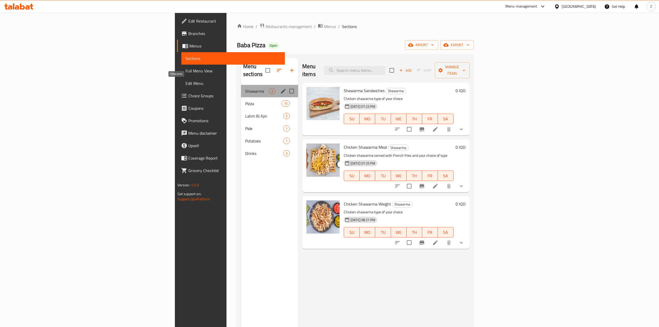
click at [245, 88] on span "Shawarma" at bounding box center [257, 91] width 24 height 6
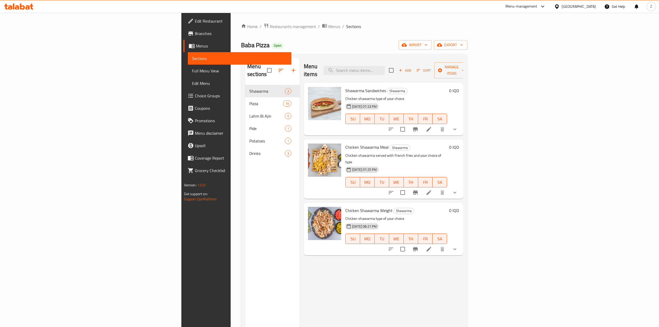
click at [432, 126] on icon at bounding box center [429, 129] width 6 height 6
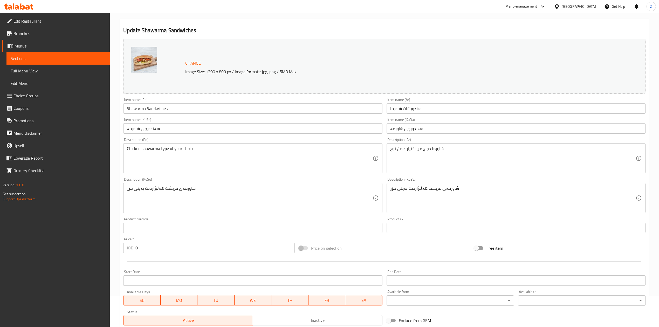
scroll to position [128, 0]
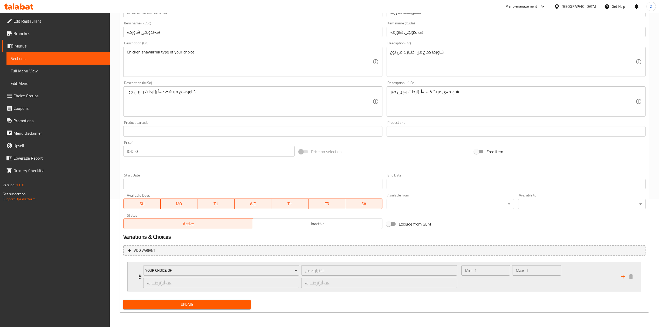
click at [139, 276] on icon "Expand" at bounding box center [140, 276] width 6 height 6
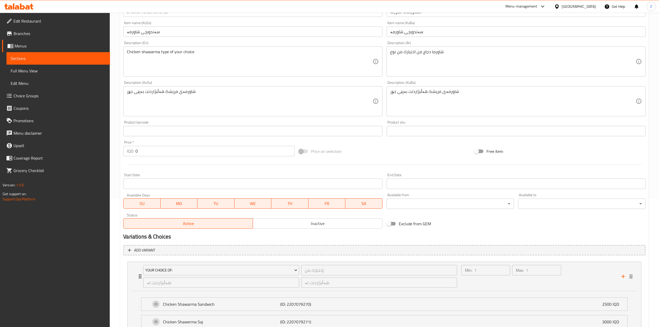
scroll to position [175, 0]
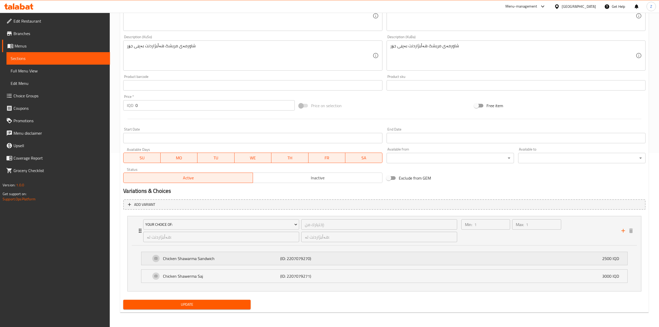
click at [256, 256] on p "Chicken Shawarma Sandwich" at bounding box center [221, 258] width 117 height 6
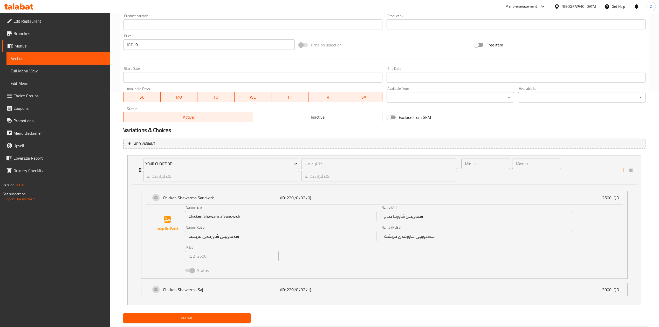
scroll to position [249, 0]
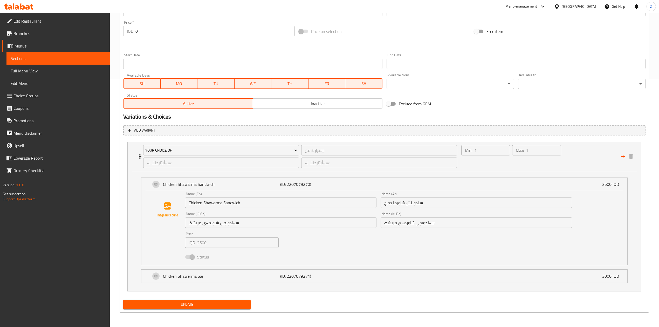
click at [239, 257] on div "Status" at bounding box center [378, 257] width 391 height 14
click at [221, 184] on p "Chicken Shawarma Sandwich" at bounding box center [221, 184] width 117 height 6
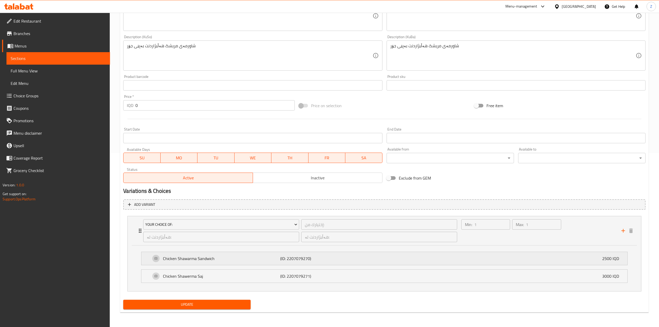
click at [221, 257] on p "Chicken Shawarma Sandwich" at bounding box center [221, 258] width 117 height 6
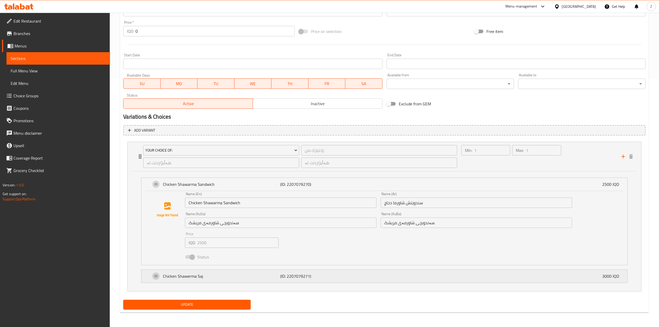
click at [260, 274] on p "Chicken Shawerma Saj" at bounding box center [221, 276] width 117 height 6
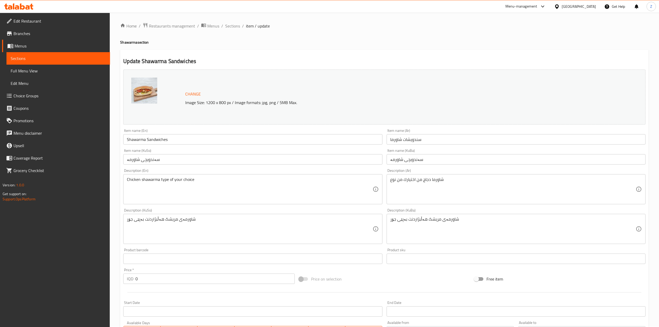
scroll to position [0, 0]
click at [236, 29] on span "Sections" at bounding box center [232, 26] width 15 height 6
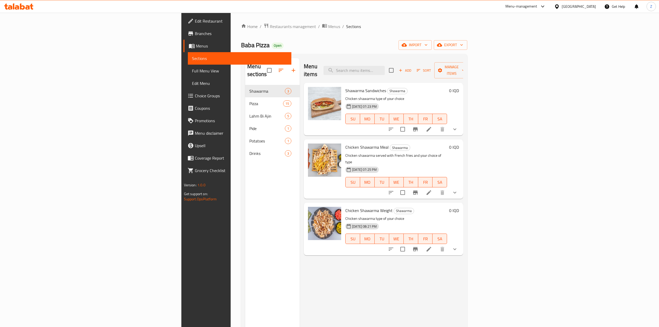
click at [436, 188] on li at bounding box center [429, 192] width 15 height 9
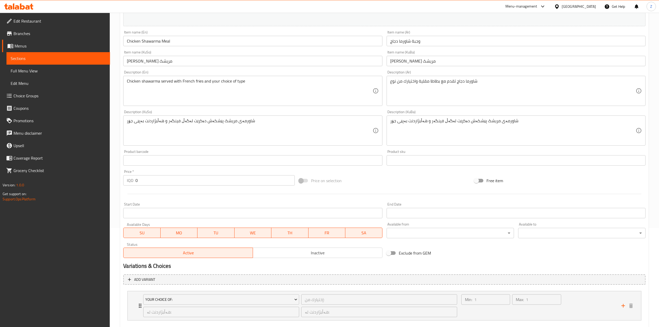
scroll to position [128, 0]
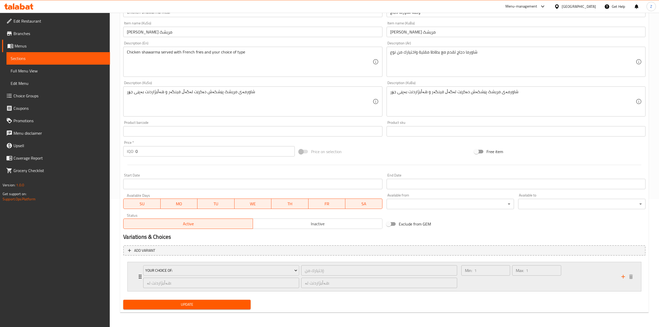
click at [135, 279] on div "Your Choice Of: إختيارك من: ​ هەڵبژاردنت لە: ​ هەڵبژاردنت لە: ​ Min: 1 ​ Max: 1…" at bounding box center [385, 276] width 514 height 29
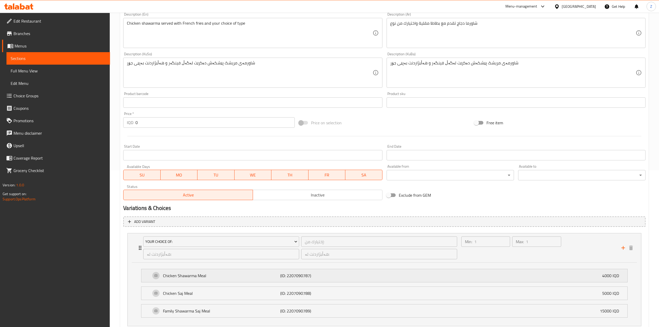
scroll to position [192, 0]
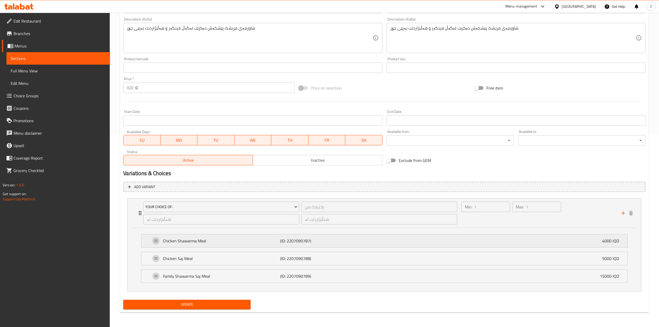
click at [225, 244] on div "Chicken Shawarma Meal (ID: 2207090787) 4000 IQD" at bounding box center [386, 240] width 470 height 13
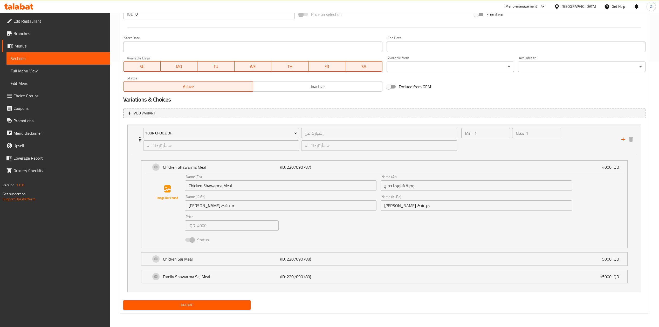
scroll to position [267, 0]
click at [303, 262] on div "Chicken Saj Meal (ID: 2207090788) 5000 IQD" at bounding box center [386, 258] width 470 height 13
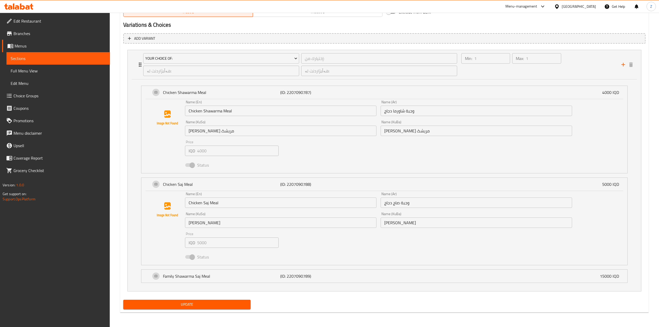
scroll to position [341, 0]
click at [316, 276] on p "(ID: 2207090789)" at bounding box center [319, 276] width 78 height 6
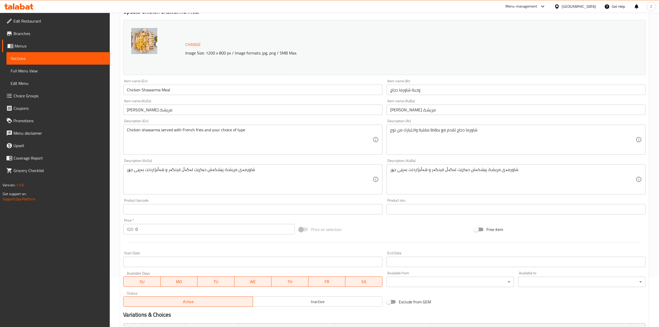
scroll to position [0, 0]
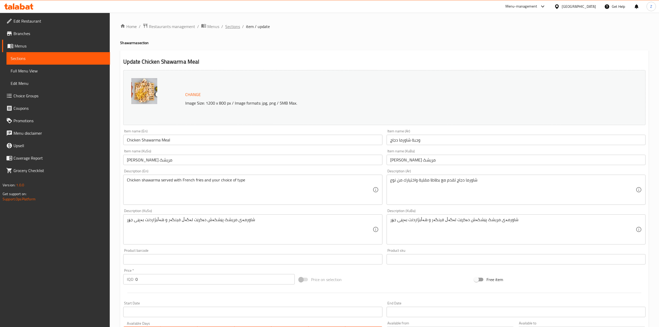
click at [227, 28] on span "Sections" at bounding box center [232, 26] width 15 height 6
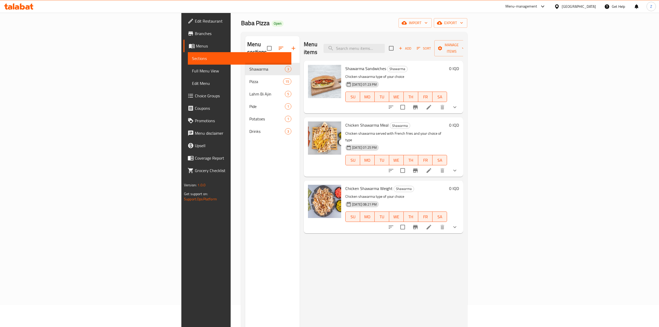
scroll to position [35, 0]
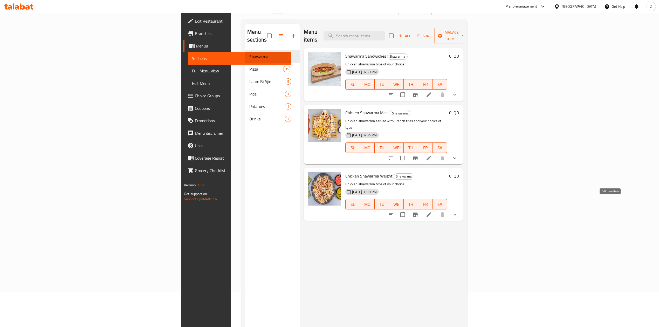
click at [432, 211] on icon at bounding box center [429, 214] width 6 height 6
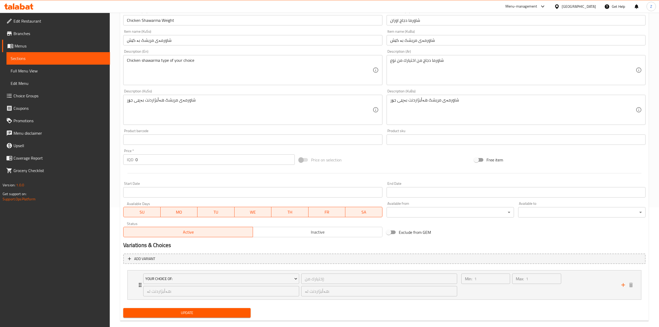
scroll to position [128, 0]
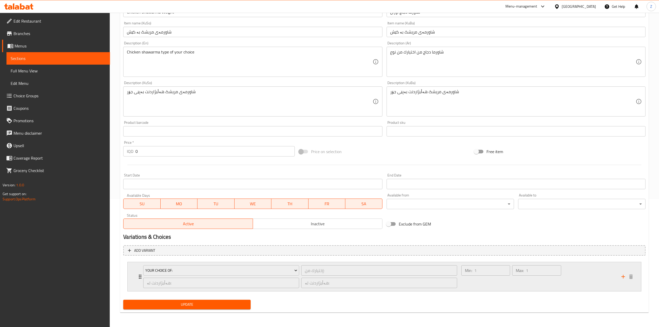
click at [139, 269] on div "Your Choice Of: إختيارك من: ​ هەڵبژاردنت لە: ​ هەڵبژاردنت لە: ​ Min: 1 ​ Max: 1…" at bounding box center [386, 276] width 498 height 29
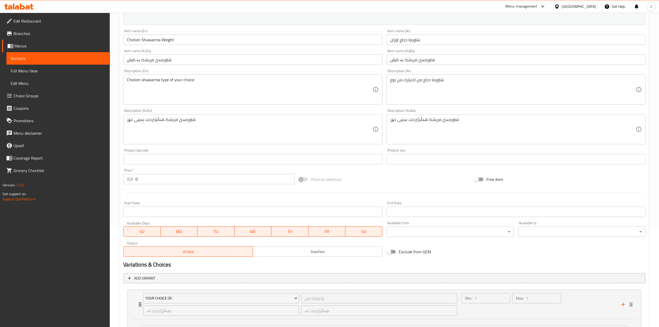
scroll to position [0, 0]
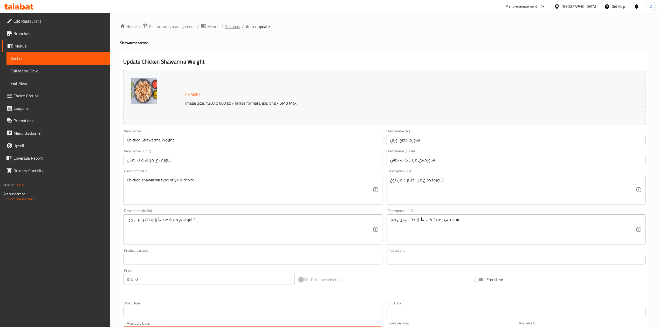
click at [232, 30] on span "Sections" at bounding box center [232, 26] width 15 height 6
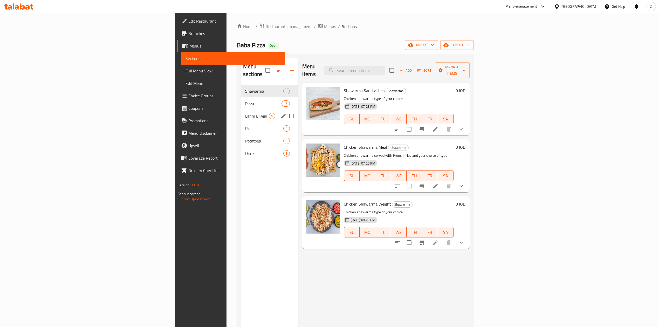
click at [241, 110] on div "Lahm Bi Ajin 5" at bounding box center [269, 116] width 57 height 12
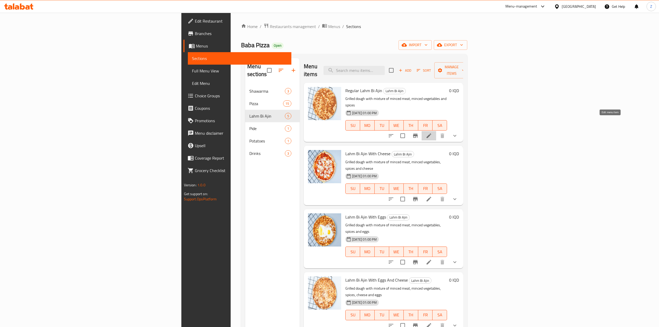
click at [432, 133] on icon at bounding box center [429, 136] width 6 height 6
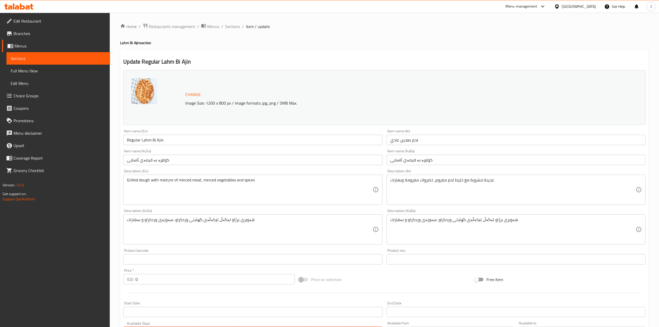
scroll to position [134, 0]
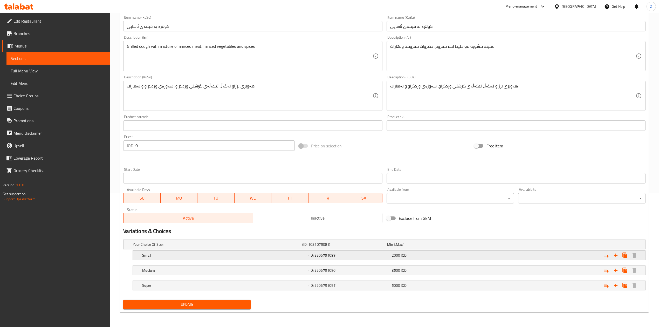
click at [201, 248] on div "Small" at bounding box center [216, 244] width 169 height 7
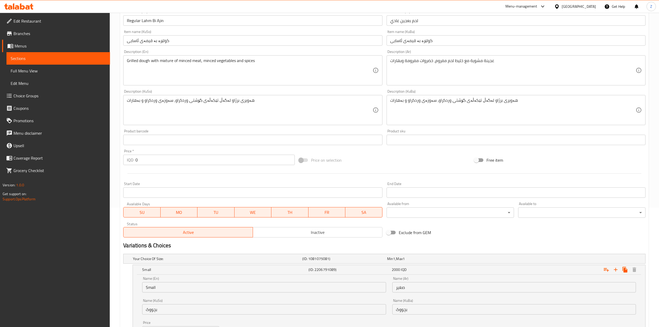
scroll to position [0, 0]
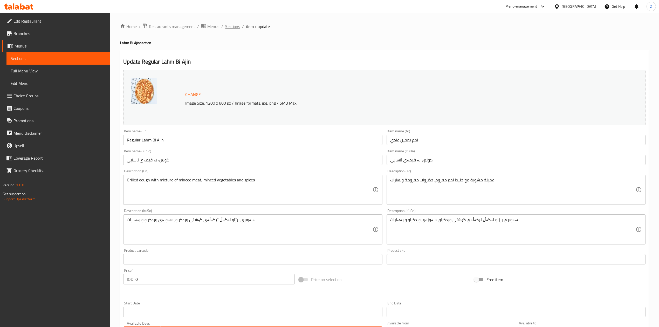
click at [231, 28] on span "Sections" at bounding box center [232, 26] width 15 height 6
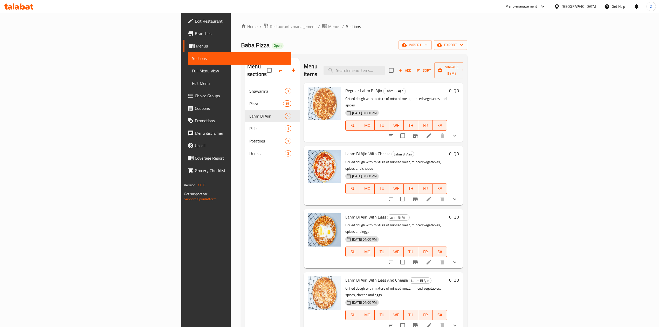
click at [436, 131] on li at bounding box center [429, 135] width 15 height 9
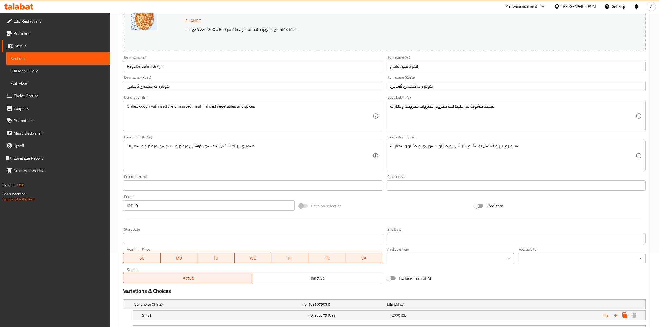
scroll to position [134, 0]
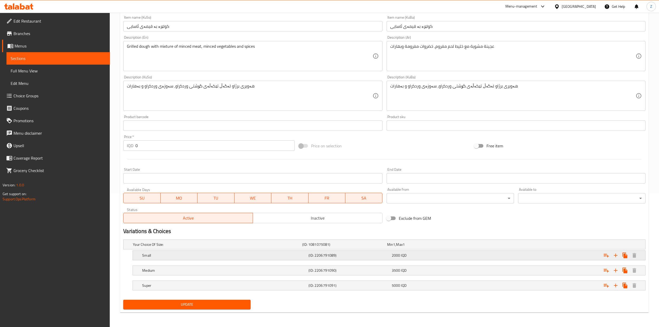
click at [377, 247] on h5 "(ID: 2206791089)" at bounding box center [343, 244] width 83 height 5
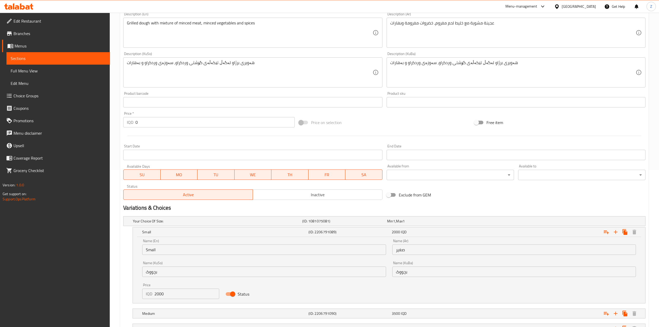
scroll to position [169, 0]
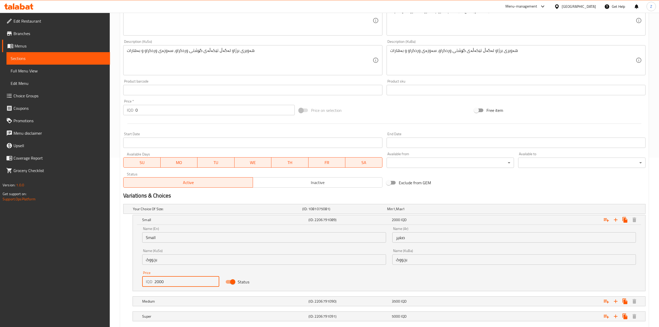
click at [158, 282] on input "2000" at bounding box center [186, 281] width 65 height 10
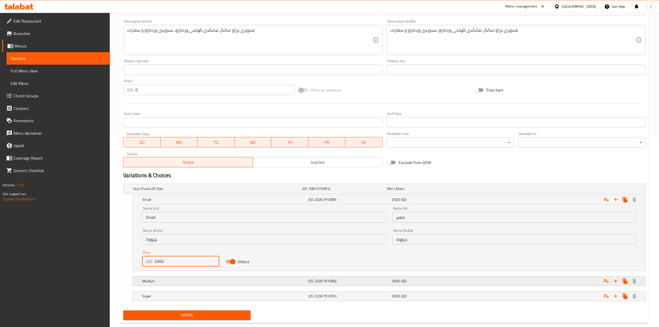
scroll to position [201, 0]
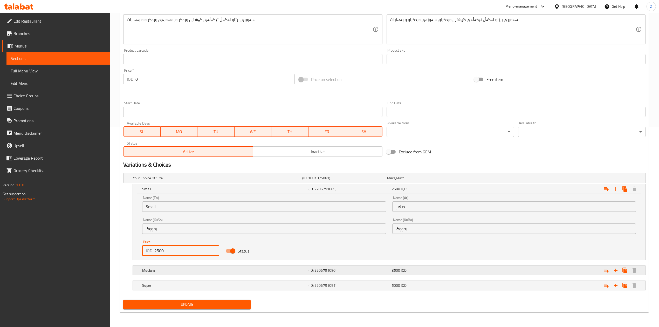
type input "2500"
click at [181, 184] on div "Medium (ID: 2206791090) 3500 IQD" at bounding box center [386, 177] width 508 height 11
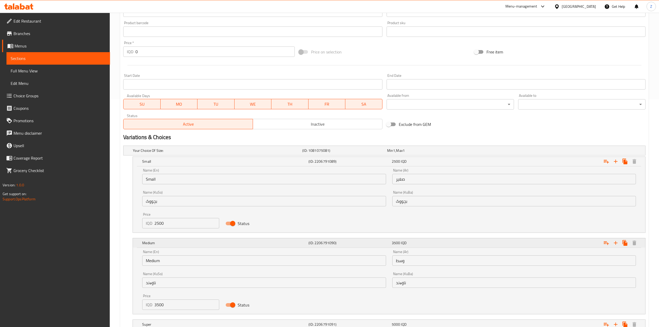
scroll to position [267, 0]
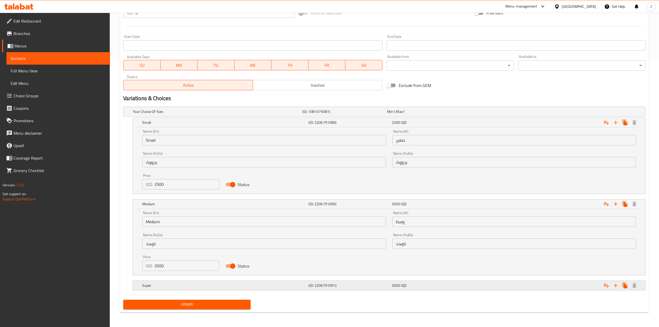
click at [167, 114] on h5 "Super" at bounding box center [216, 111] width 167 height 5
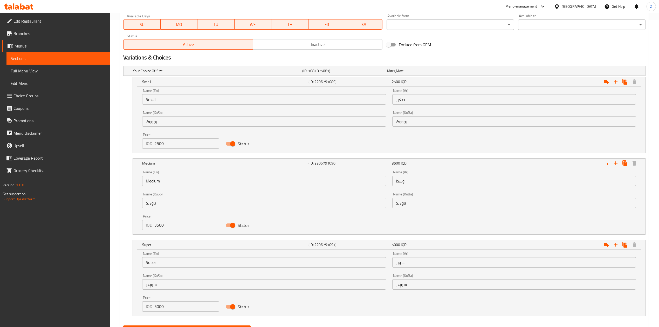
scroll to position [334, 0]
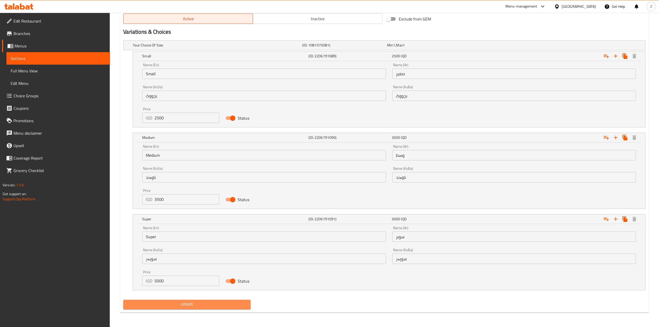
click at [170, 302] on span "Update" at bounding box center [186, 304] width 119 height 6
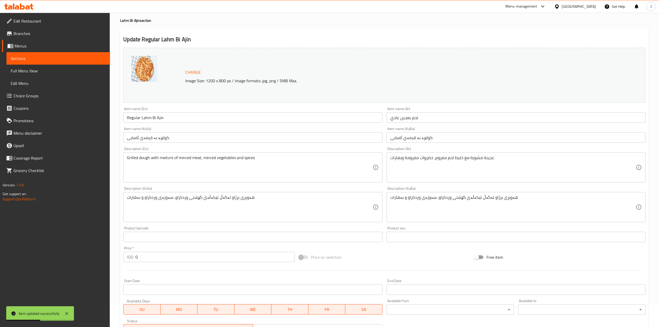
scroll to position [0, 0]
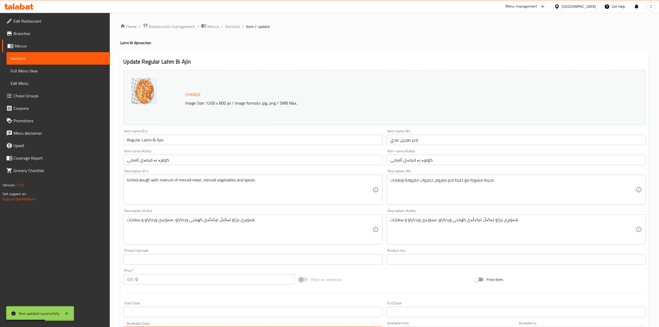
drag, startPoint x: 233, startPoint y: 28, endPoint x: 237, endPoint y: 34, distance: 7.5
click at [233, 28] on span "Sections" at bounding box center [232, 26] width 15 height 6
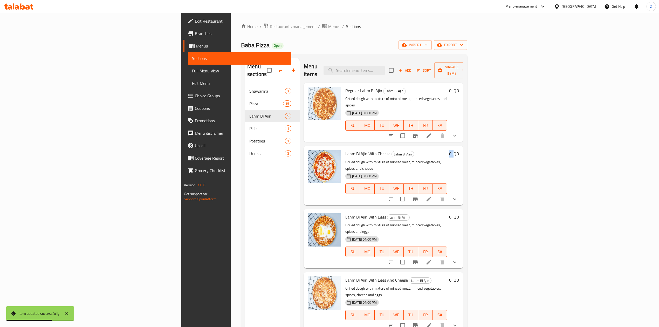
drag, startPoint x: 634, startPoint y: 165, endPoint x: 618, endPoint y: 176, distance: 20.0
click at [461, 169] on div "Lahm Bi Ajin With Cheese Lahm Bi Ajin Grilled dough with mixture of minced meat…" at bounding box center [402, 175] width 118 height 55
click at [436, 194] on li at bounding box center [429, 198] width 15 height 9
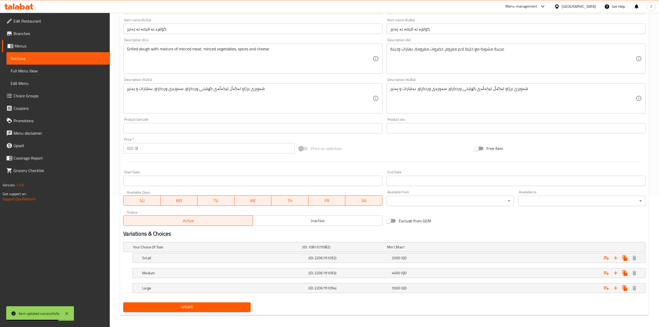
scroll to position [134, 0]
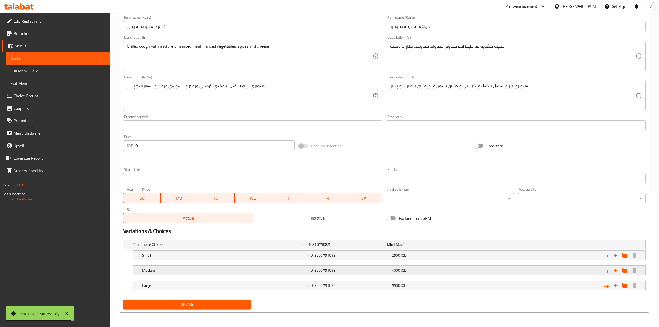
click at [300, 247] on h5 "Medium" at bounding box center [216, 244] width 167 height 5
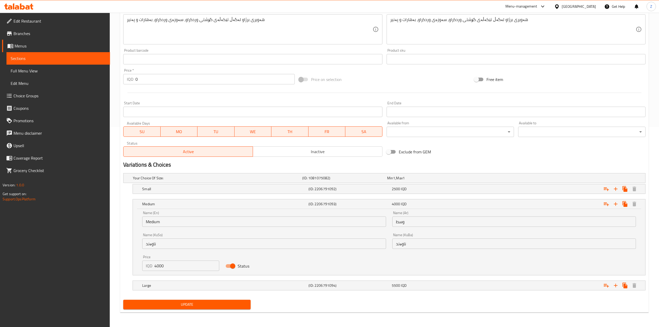
scroll to position [201, 0]
drag, startPoint x: 158, startPoint y: 267, endPoint x: 150, endPoint y: 264, distance: 8.4
click at [150, 264] on div "IQD 4000 Price" at bounding box center [180, 266] width 77 height 10
drag, startPoint x: 159, startPoint y: 265, endPoint x: 146, endPoint y: 261, distance: 13.9
click at [148, 262] on div "IQD 4000 Price" at bounding box center [180, 266] width 77 height 10
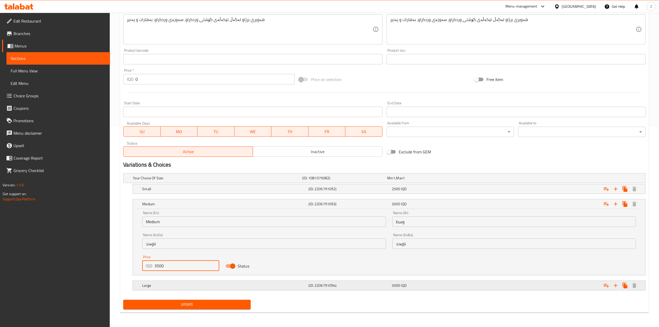
type input "3500"
click at [184, 181] on h5 "Large" at bounding box center [216, 177] width 167 height 5
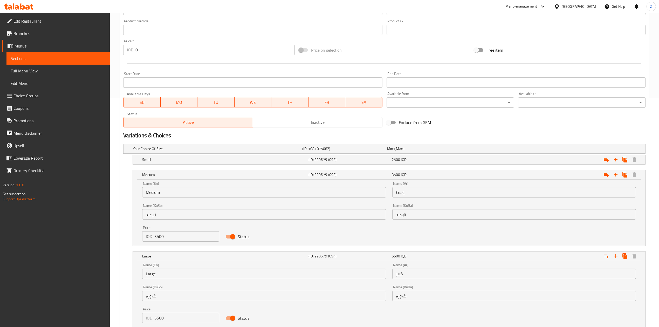
scroll to position [267, 0]
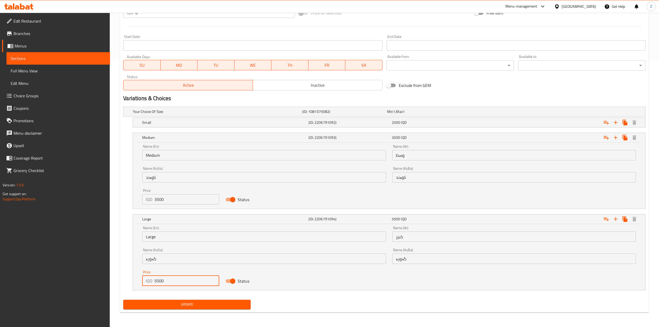
click at [156, 281] on input "5500" at bounding box center [186, 281] width 65 height 10
type input "5000"
click at [161, 306] on span "Update" at bounding box center [186, 304] width 119 height 6
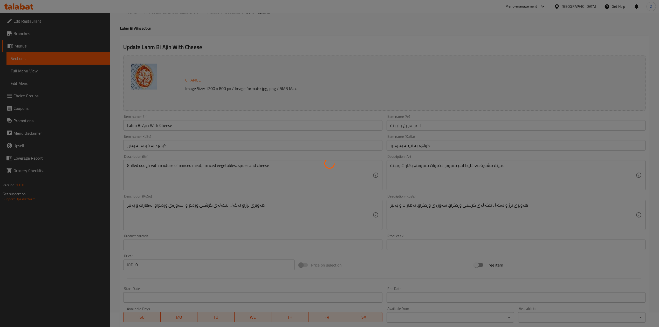
scroll to position [0, 0]
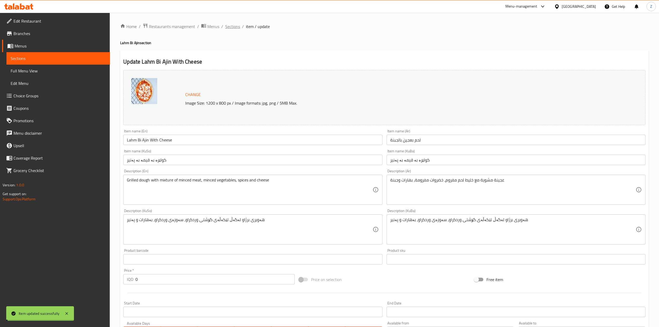
click at [236, 26] on span "Sections" at bounding box center [232, 26] width 15 height 6
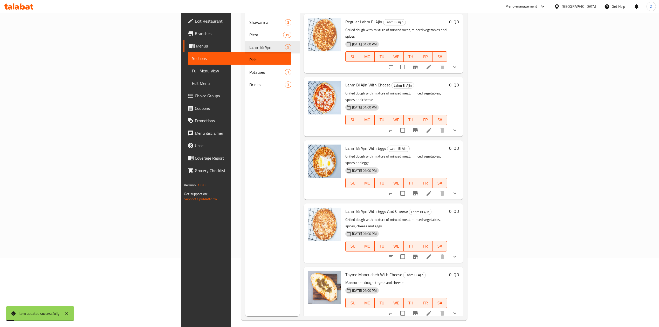
scroll to position [69, 0]
click at [431, 191] on icon at bounding box center [429, 193] width 5 height 5
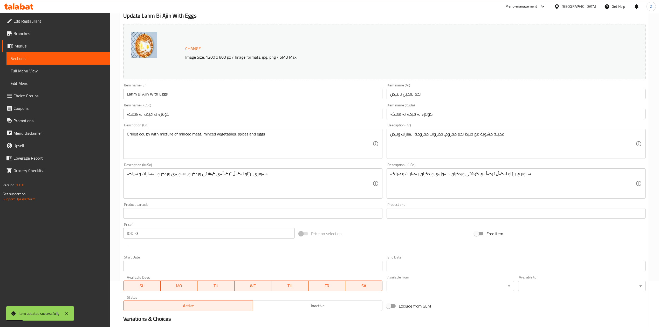
scroll to position [134, 0]
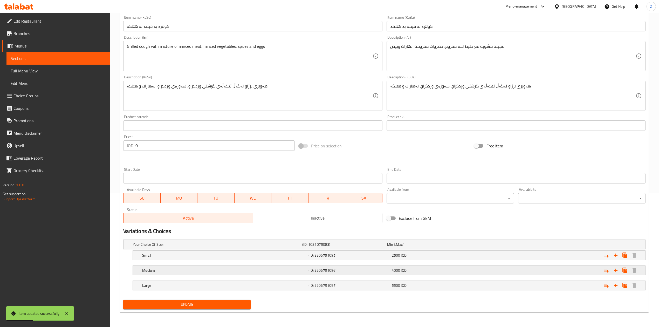
click at [336, 250] on div "Medium (ID: 2206791096) 4000 IQD" at bounding box center [386, 244] width 508 height 11
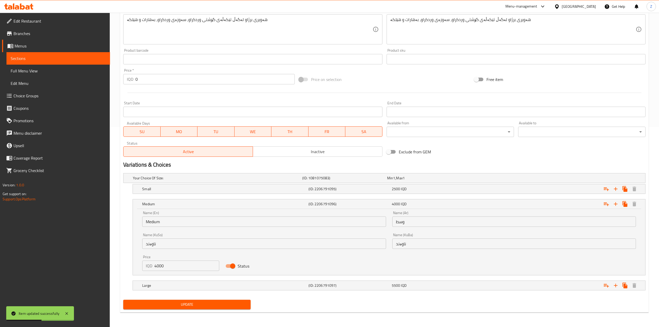
scroll to position [201, 0]
drag, startPoint x: 159, startPoint y: 267, endPoint x: 136, endPoint y: 266, distance: 22.8
click at [136, 266] on div "Name (En) Medium Name (En) Name (Ar) وسط Name (Ar) Name (KuSo) ناوەند Name (KuS…" at bounding box center [389, 242] width 512 height 66
type input "3500"
click at [174, 181] on h5 "Large" at bounding box center [216, 177] width 167 height 5
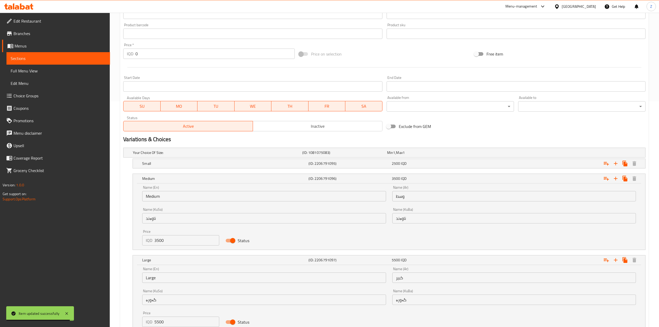
scroll to position [267, 0]
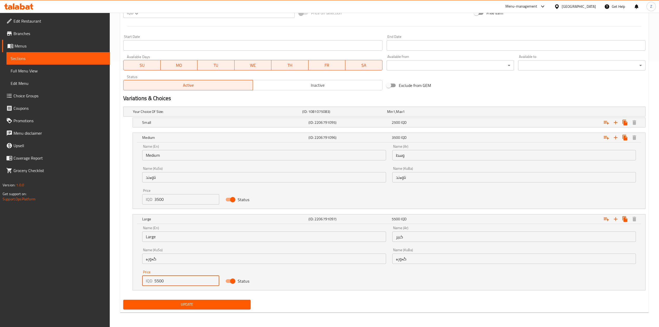
click at [157, 282] on input "5500" at bounding box center [186, 281] width 65 height 10
type input "5000"
click at [186, 306] on span "Update" at bounding box center [186, 304] width 119 height 6
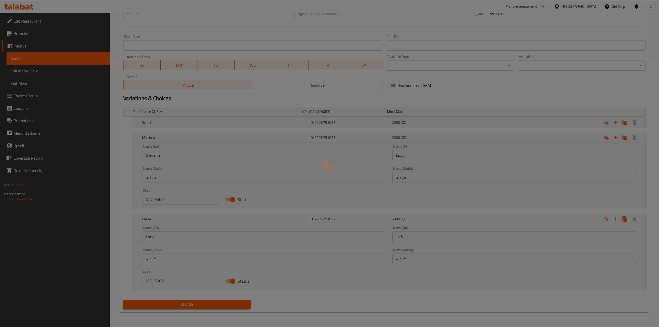
scroll to position [0, 0]
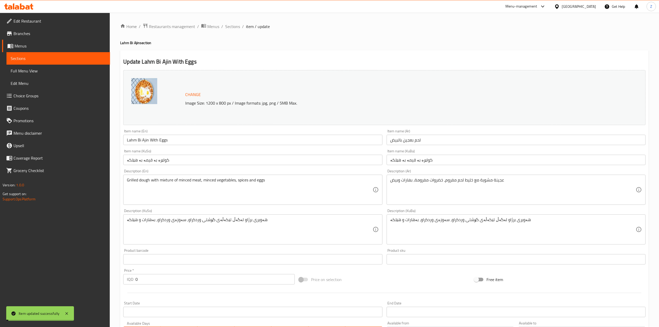
drag, startPoint x: 234, startPoint y: 25, endPoint x: 240, endPoint y: 33, distance: 10.2
click at [234, 25] on span "Sections" at bounding box center [232, 26] width 15 height 6
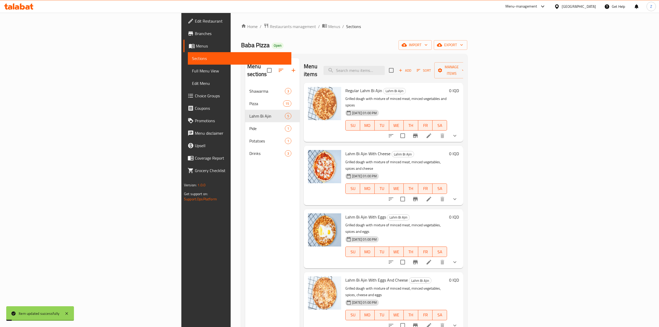
scroll to position [73, 0]
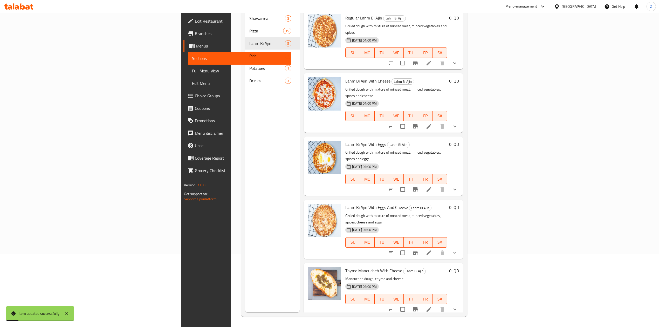
click at [436, 248] on li at bounding box center [429, 252] width 15 height 9
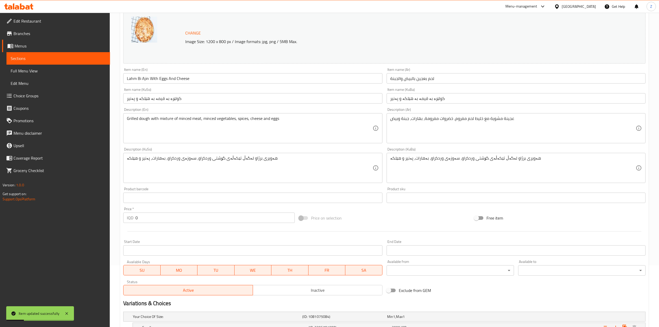
scroll to position [134, 0]
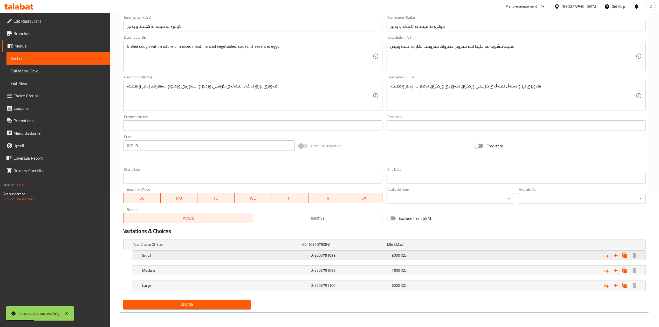
click at [301, 248] on div "Small" at bounding box center [216, 244] width 169 height 7
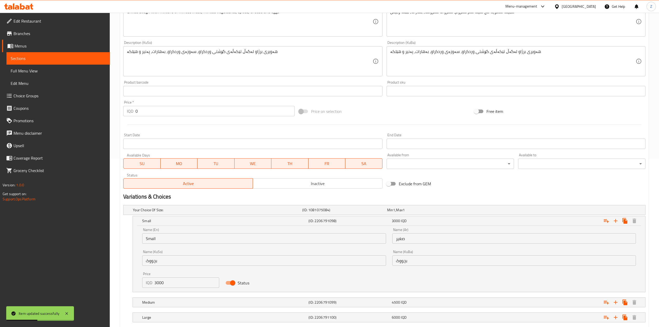
scroll to position [201, 0]
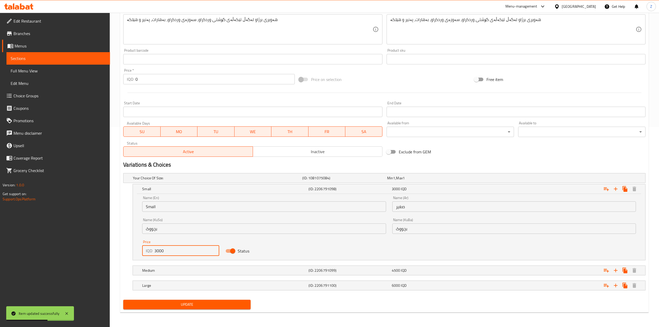
drag, startPoint x: 158, startPoint y: 251, endPoint x: 146, endPoint y: 249, distance: 12.2
click at [138, 250] on div "Name (En) Small Name (En) Name (Ar) صغير Name (Ar) Name (KuSo) بچووک Name (KuSo…" at bounding box center [389, 227] width 512 height 66
drag, startPoint x: 159, startPoint y: 251, endPoint x: 148, endPoint y: 250, distance: 10.4
click at [148, 250] on div "IQD 3000 Price" at bounding box center [180, 250] width 77 height 10
type input "2500"
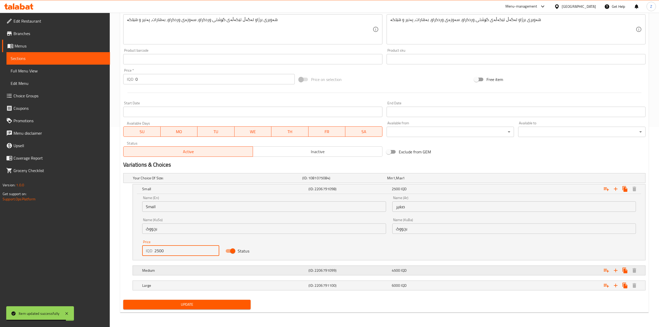
click at [162, 182] on div "Medium" at bounding box center [216, 177] width 169 height 7
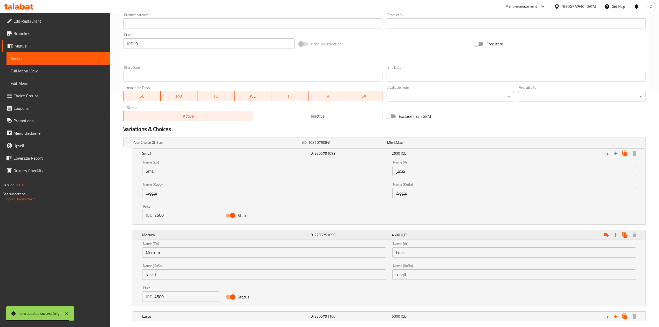
scroll to position [267, 0]
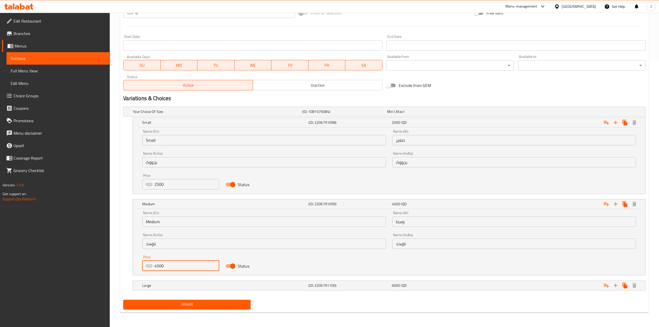
drag, startPoint x: 157, startPoint y: 267, endPoint x: 149, endPoint y: 266, distance: 7.3
click at [150, 266] on div "IQD 4500 Price" at bounding box center [180, 266] width 77 height 10
type input "3500"
click at [162, 115] on div "Large" at bounding box center [216, 111] width 169 height 7
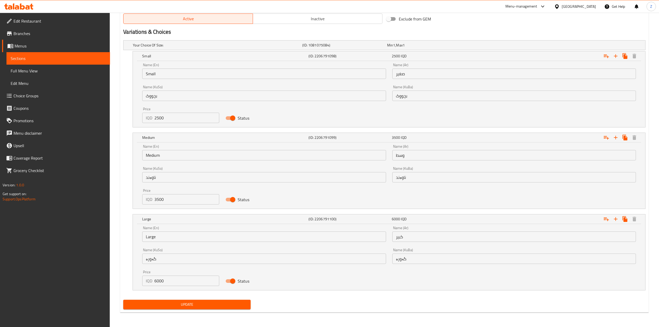
scroll to position [334, 0]
drag, startPoint x: 158, startPoint y: 280, endPoint x: 141, endPoint y: 281, distance: 17.4
click at [141, 281] on div "Price IQD 6000 Price" at bounding box center [180, 278] width 83 height 22
click at [160, 282] on input "6000" at bounding box center [186, 281] width 65 height 10
drag, startPoint x: 156, startPoint y: 283, endPoint x: 150, endPoint y: 278, distance: 7.9
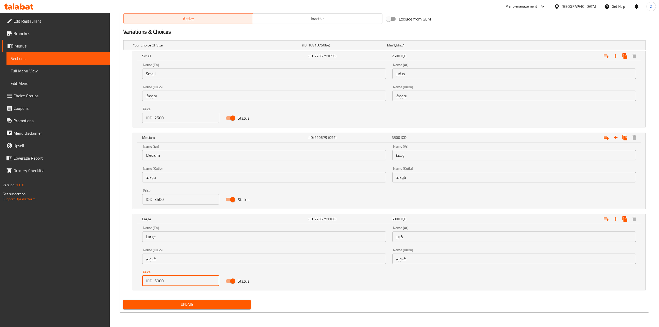
click at [151, 279] on div "IQD 6000 Price" at bounding box center [180, 281] width 77 height 10
type input "5000"
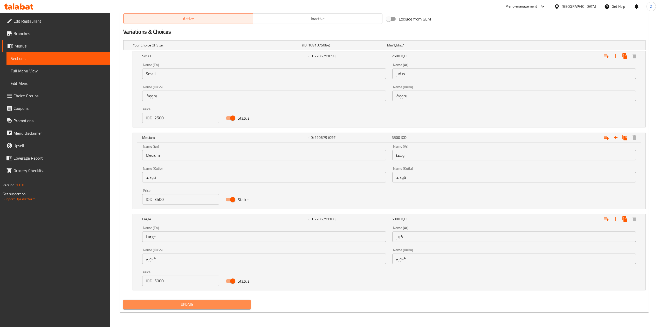
drag, startPoint x: 184, startPoint y: 305, endPoint x: 181, endPoint y: 303, distance: 4.1
click at [184, 305] on span "Update" at bounding box center [186, 304] width 119 height 6
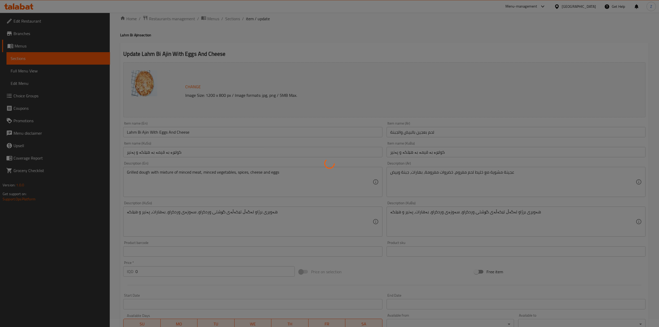
scroll to position [0, 0]
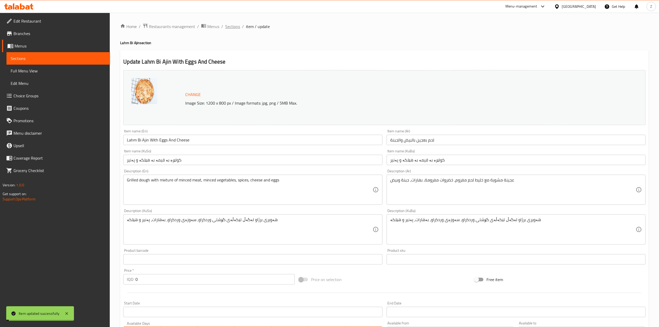
click at [232, 26] on span "Sections" at bounding box center [232, 26] width 15 height 6
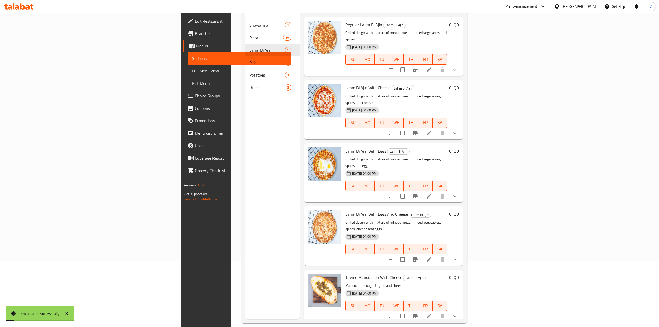
scroll to position [73, 0]
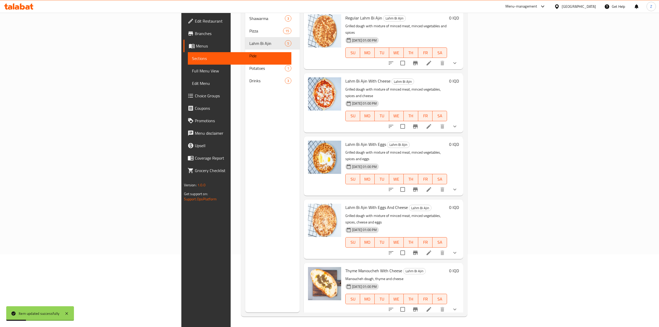
click at [431, 307] on icon at bounding box center [429, 309] width 5 height 5
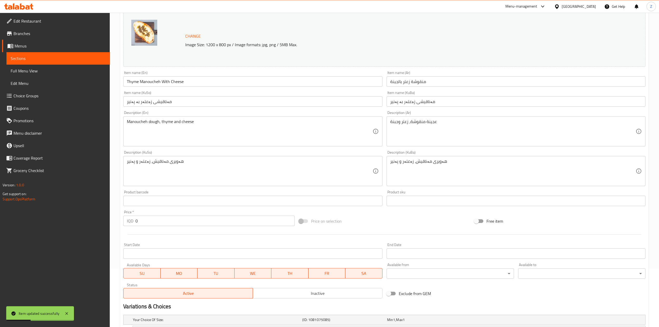
scroll to position [134, 0]
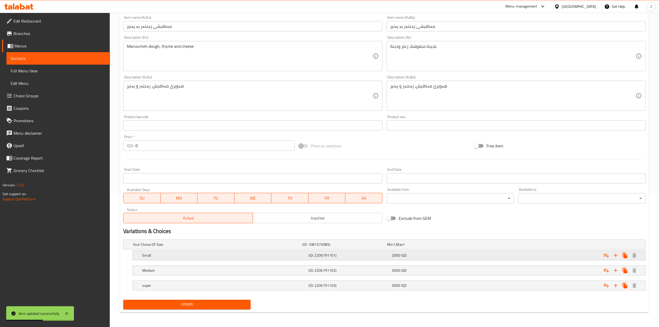
click at [263, 248] on div "Small" at bounding box center [216, 244] width 169 height 7
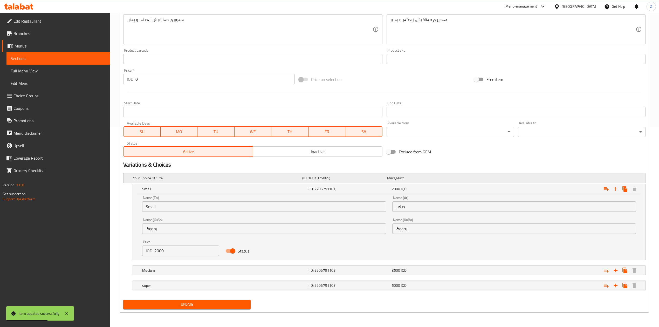
scroll to position [201, 0]
click at [158, 249] on input "2000" at bounding box center [186, 250] width 65 height 10
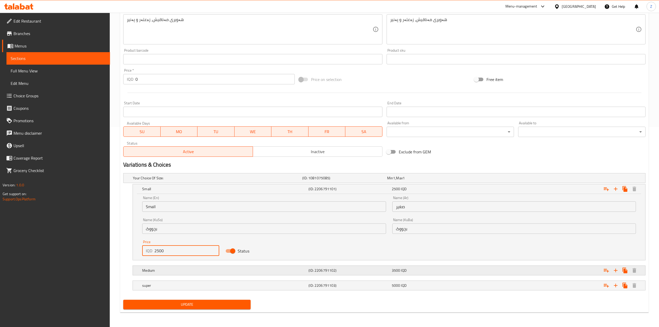
type input "2500"
click at [161, 181] on h5 "Medium" at bounding box center [216, 177] width 167 height 5
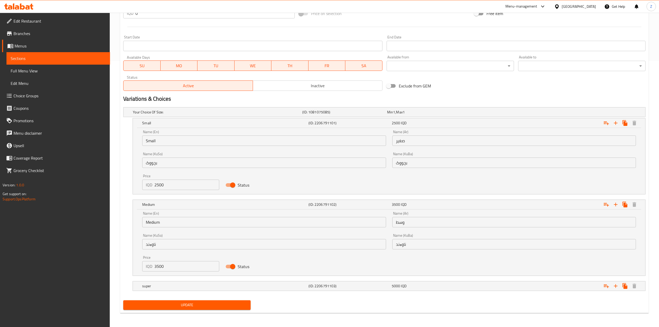
scroll to position [267, 0]
click at [162, 300] on button "Update" at bounding box center [186, 305] width 127 height 10
click at [254, 115] on div "super" at bounding box center [216, 111] width 169 height 7
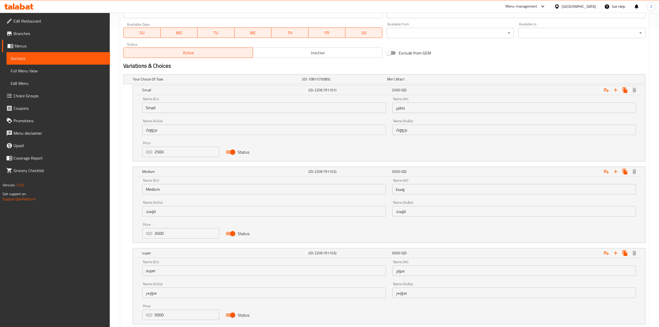
scroll to position [334, 0]
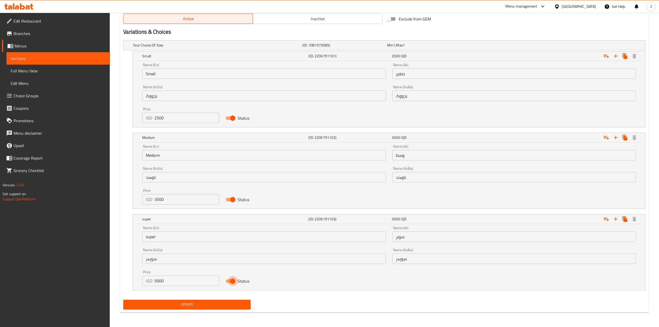
click at [228, 281] on input "Status" at bounding box center [233, 281] width 30 height 10
checkbox input "false"
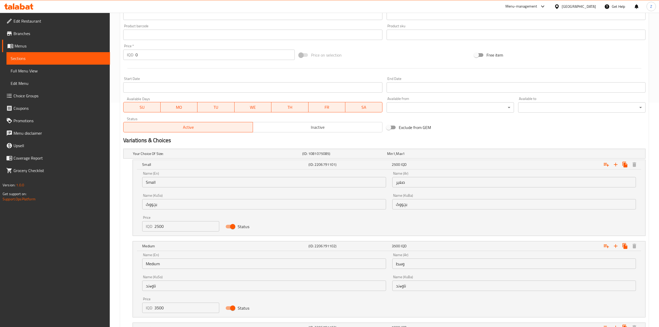
scroll to position [195, 0]
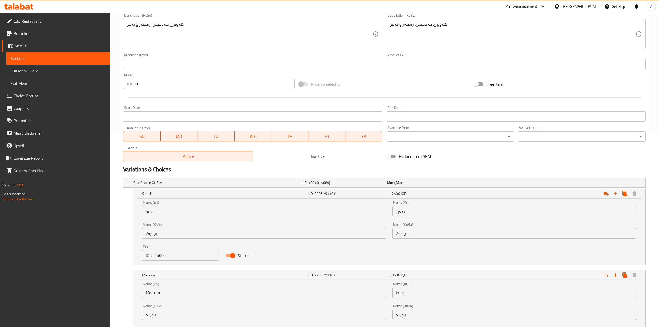
click at [333, 158] on span "Inactive" at bounding box center [317, 157] width 125 height 8
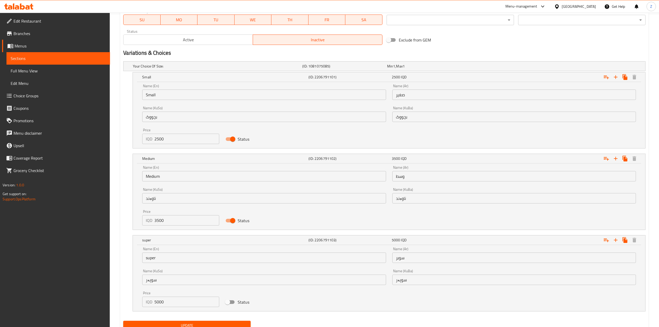
scroll to position [334, 0]
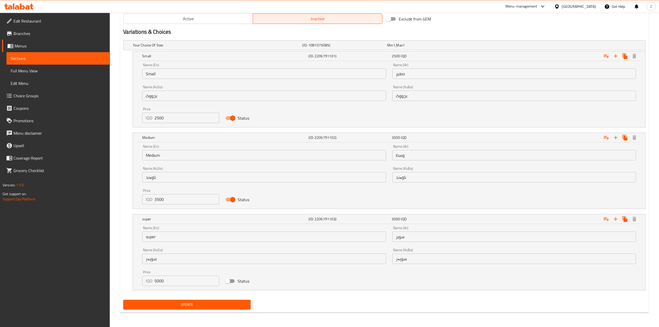
click at [226, 303] on span "Update" at bounding box center [186, 304] width 119 height 6
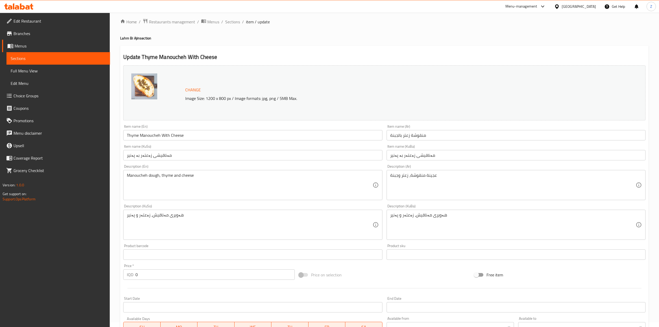
scroll to position [0, 0]
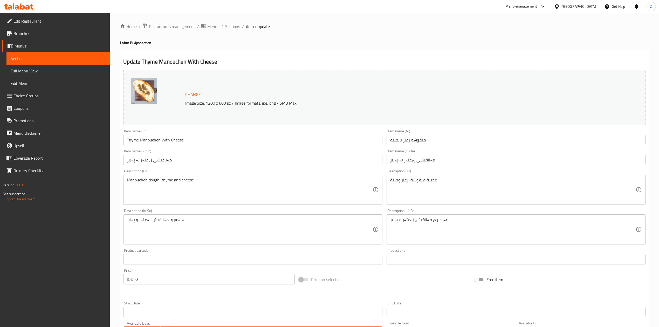
click at [220, 26] on ol "Home / Restaurants management / Menus / Sections / item / update" at bounding box center [384, 26] width 529 height 7
click at [228, 25] on span "Sections" at bounding box center [232, 26] width 15 height 6
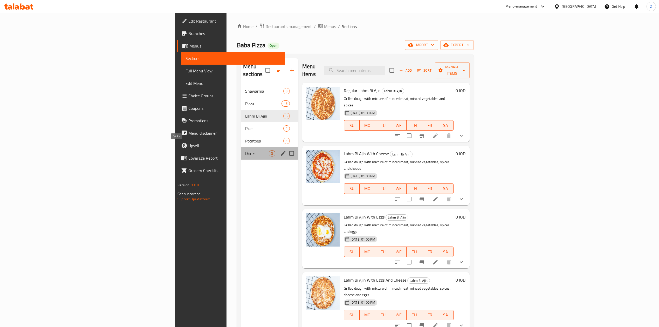
click at [245, 150] on span "Drinks" at bounding box center [257, 153] width 24 height 6
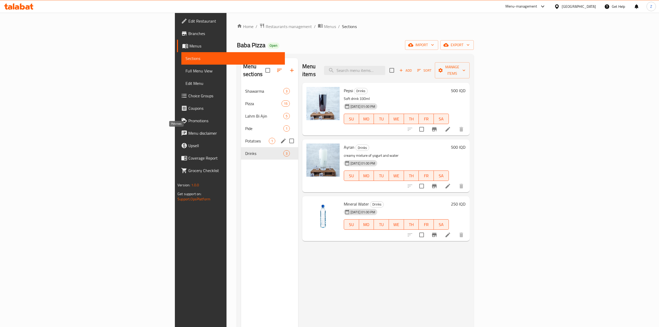
click at [245, 138] on span "Potatoes" at bounding box center [257, 141] width 24 height 6
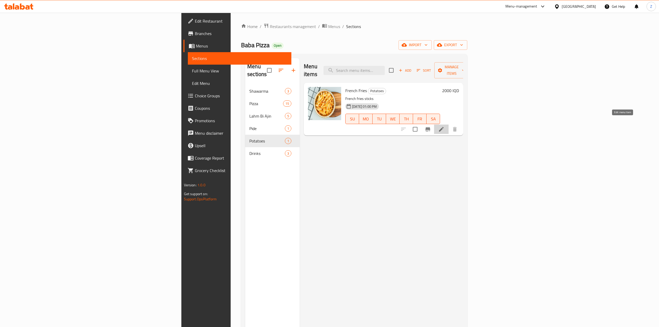
click at [444, 126] on icon at bounding box center [441, 129] width 6 height 6
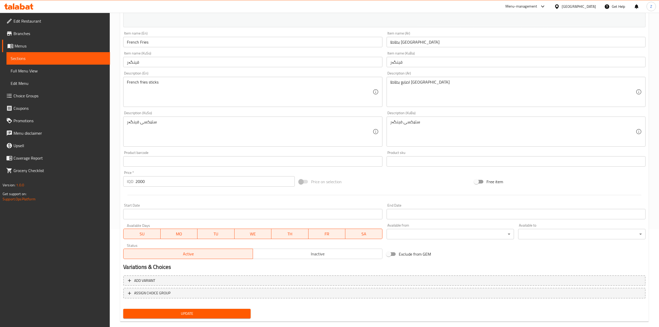
scroll to position [106, 0]
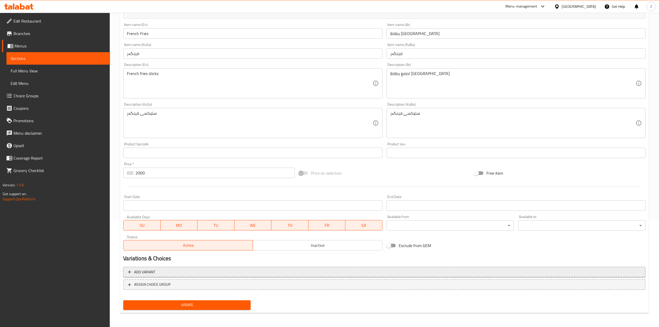
click at [185, 272] on span "Add variant" at bounding box center [384, 272] width 513 height 6
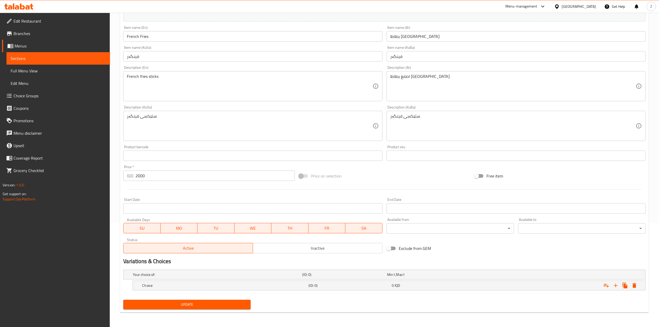
scroll to position [104, 0]
click at [619, 284] on icon "Expand" at bounding box center [616, 285] width 6 height 6
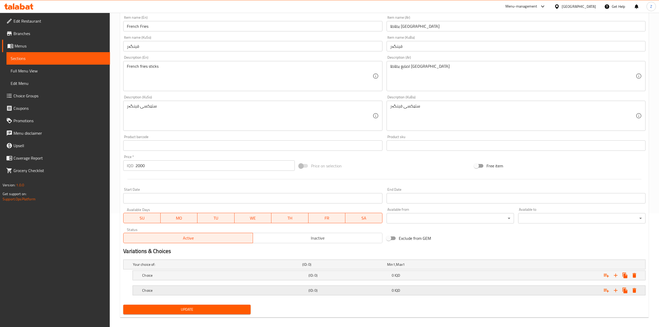
scroll to position [119, 0]
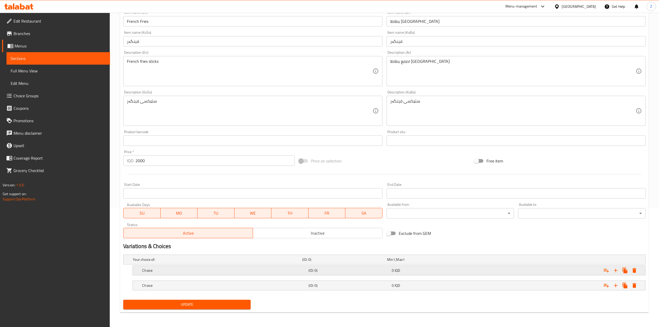
click at [228, 262] on h5 "Choice" at bounding box center [216, 259] width 167 height 5
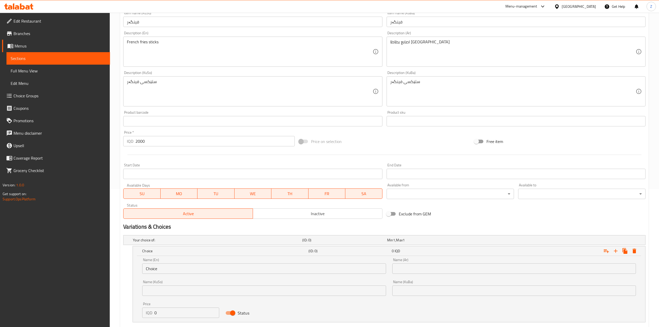
scroll to position [138, 0]
drag, startPoint x: 179, startPoint y: 140, endPoint x: 108, endPoint y: 140, distance: 70.6
click at [108, 140] on div "Edit Restaurant Branches Menus Sections Full Menu View Edit Menu Choice Groups …" at bounding box center [329, 123] width 659 height 499
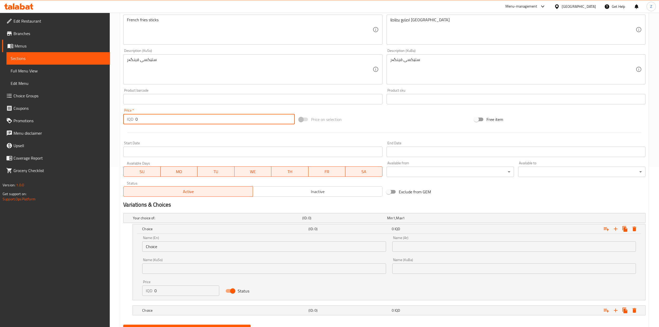
scroll to position [186, 0]
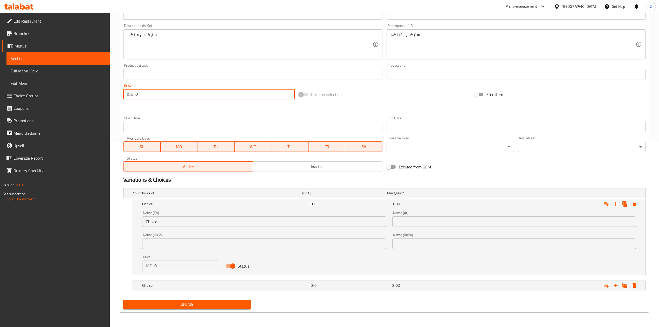
type input "0"
click at [425, 221] on input "text" at bounding box center [514, 221] width 244 height 10
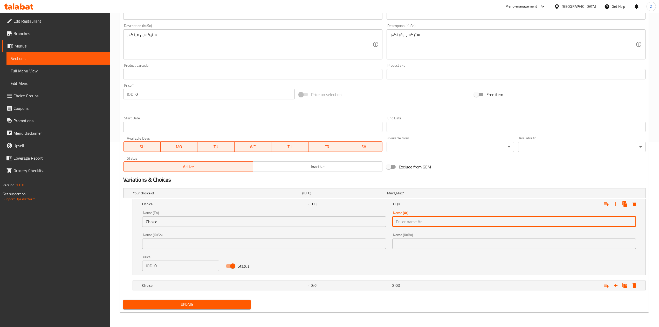
click at [413, 222] on input "text" at bounding box center [514, 221] width 244 height 10
type input ";"
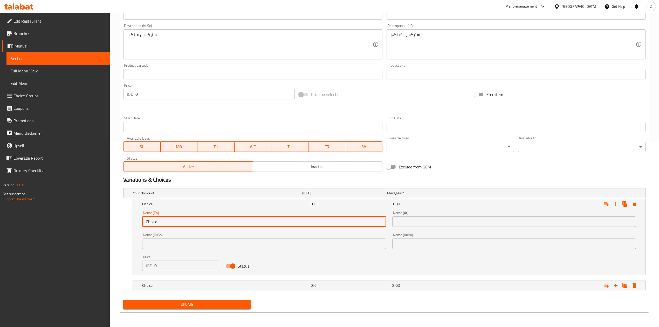
click at [237, 222] on input "Choice" at bounding box center [264, 221] width 244 height 10
type input "Classic"
click at [420, 223] on input "text" at bounding box center [514, 221] width 244 height 10
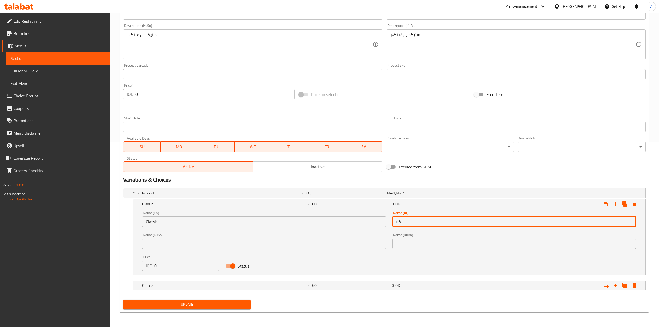
type input "كلاسيك"
click at [181, 196] on h5 "Choice" at bounding box center [216, 192] width 167 height 5
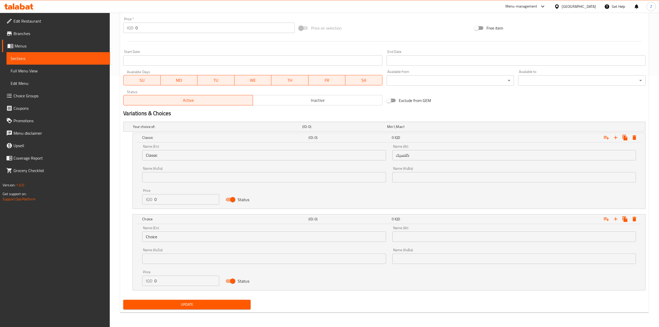
scroll to position [252, 0]
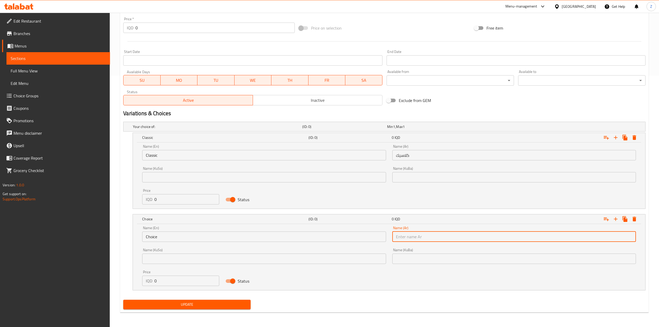
click at [417, 239] on input "text" at bounding box center [514, 236] width 244 height 10
type input "بالجبنة"
click at [215, 237] on input "Choice" at bounding box center [264, 236] width 244 height 10
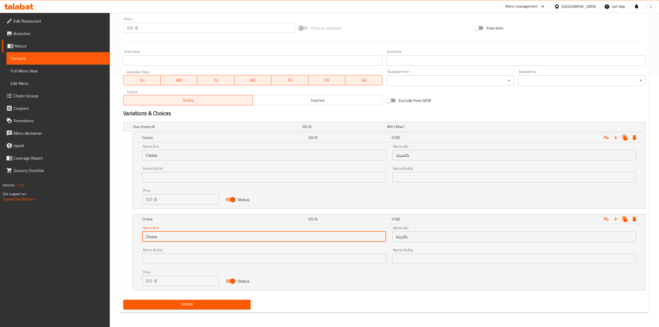
click at [215, 237] on input "Choice" at bounding box center [264, 236] width 244 height 10
type input "ص"
type input "With Cheese"
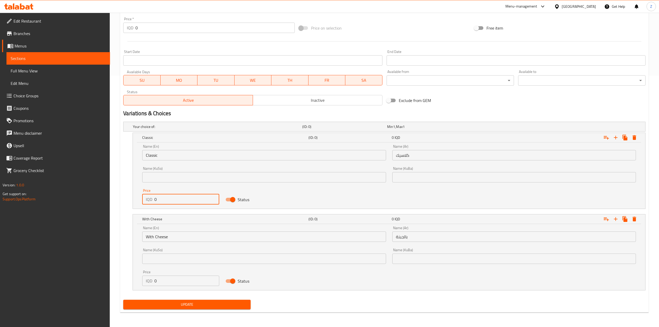
drag, startPoint x: 161, startPoint y: 198, endPoint x: 144, endPoint y: 194, distance: 17.6
click at [145, 194] on div "IQD 0 Price" at bounding box center [180, 199] width 77 height 10
type input "2000"
drag, startPoint x: 170, startPoint y: 282, endPoint x: 134, endPoint y: 284, distance: 35.9
click at [134, 284] on div "Name (En) With Cheese Name (En) Name (Ar) بالجبنة Name (Ar) Name (KuSo) Name (K…" at bounding box center [389, 257] width 512 height 66
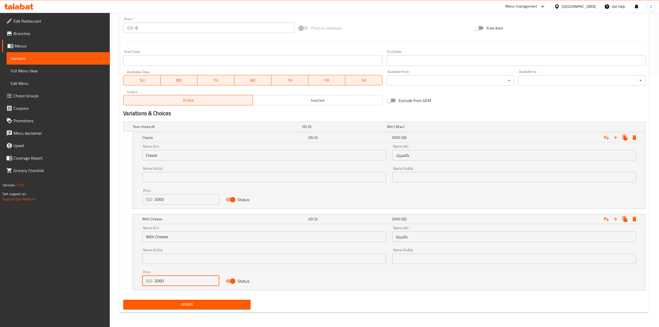
type input "2000"
click at [227, 305] on span "Update" at bounding box center [186, 304] width 119 height 6
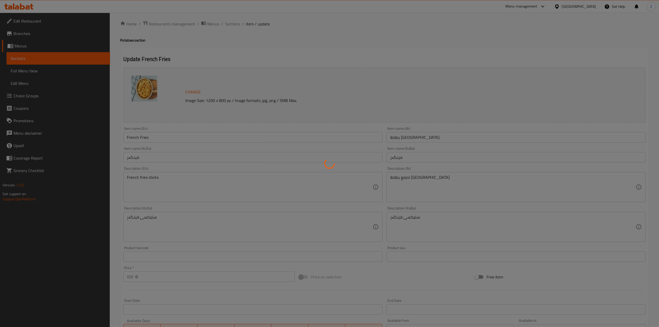
scroll to position [0, 0]
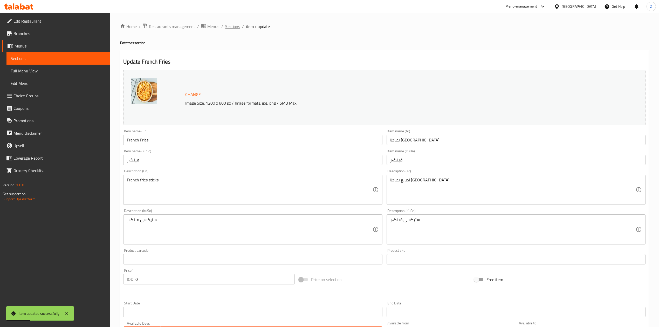
click at [237, 27] on span "Sections" at bounding box center [232, 26] width 15 height 6
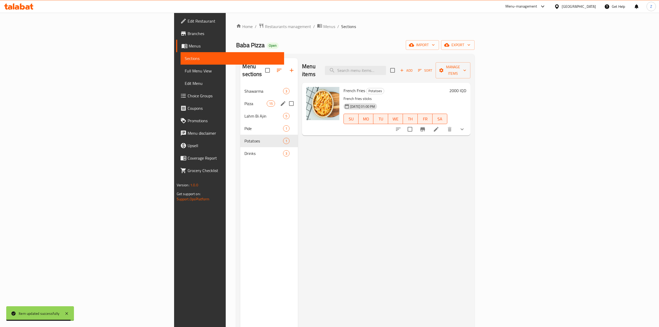
click at [244, 100] on span "Pizza" at bounding box center [255, 103] width 22 height 6
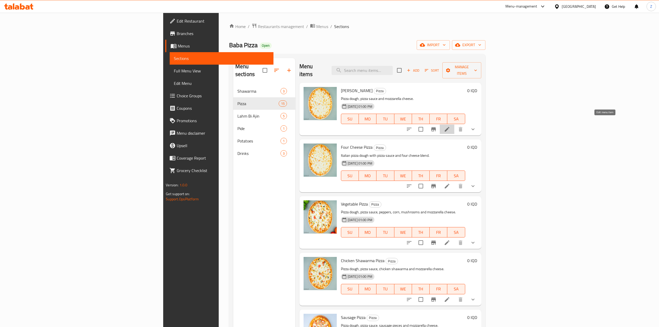
click at [450, 126] on icon at bounding box center [447, 129] width 6 height 6
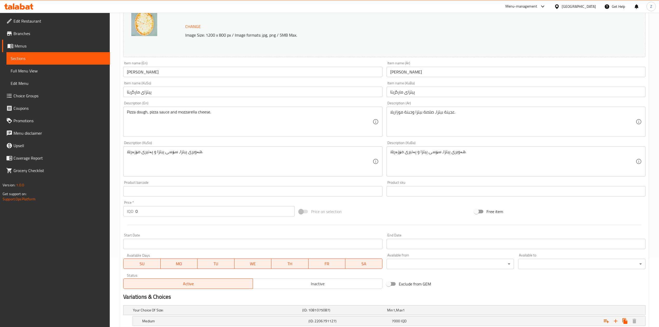
scroll to position [119, 0]
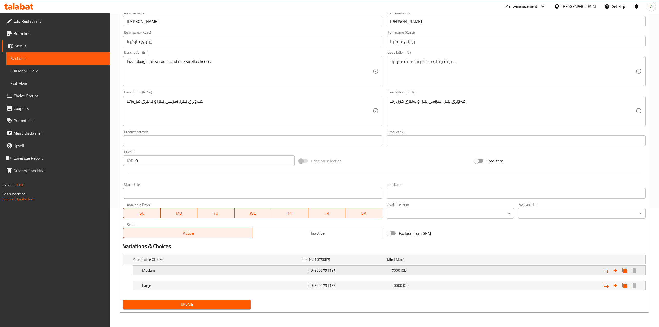
click at [353, 262] on h5 "(ID: 2206791127)" at bounding box center [343, 259] width 83 height 5
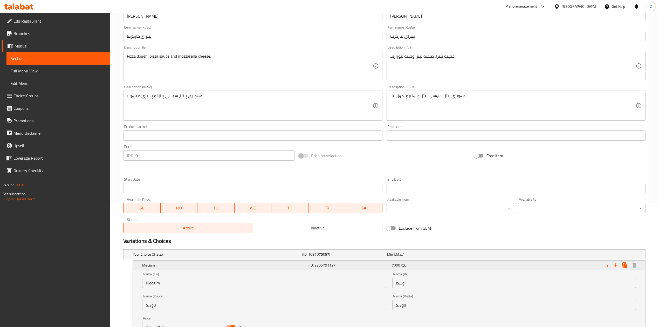
scroll to position [186, 0]
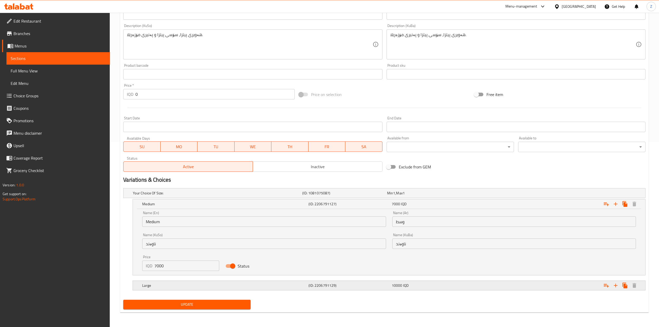
click at [225, 196] on h5 "Large" at bounding box center [216, 192] width 167 height 5
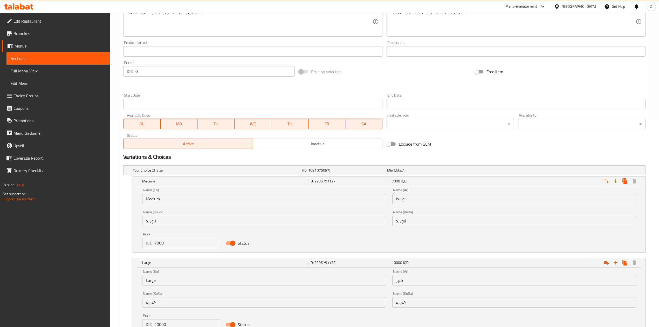
scroll to position [220, 0]
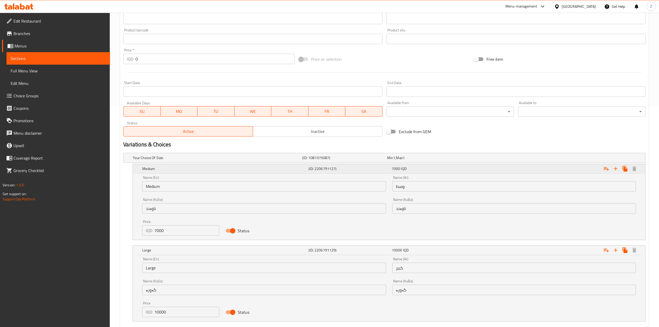
click at [240, 166] on div "Medium" at bounding box center [224, 168] width 166 height 7
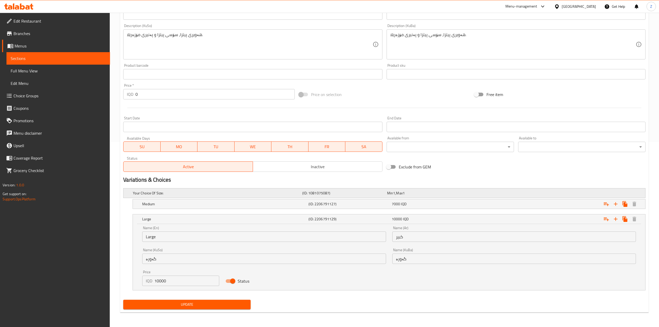
scroll to position [186, 0]
click at [292, 219] on h5 "Large" at bounding box center [224, 218] width 164 height 5
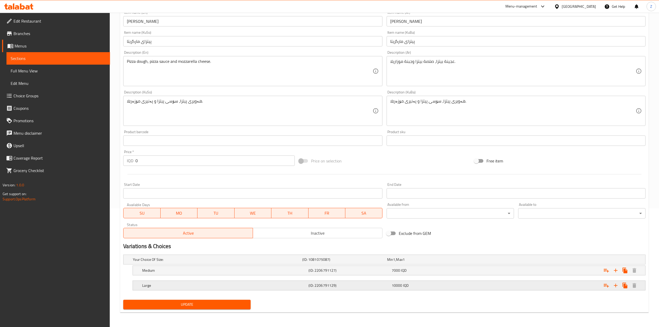
click at [247, 262] on h5 "Large" at bounding box center [216, 259] width 167 height 5
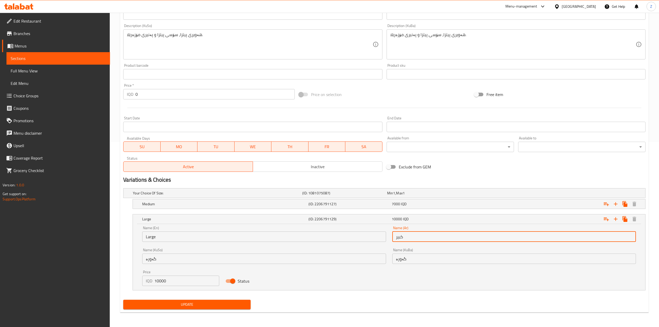
drag, startPoint x: 423, startPoint y: 237, endPoint x: 376, endPoint y: 238, distance: 46.7
click at [376, 238] on div "Name (En) Large Name (En) Name (Ar) كبير Name (Ar) Name (KuSo) گەورە Name (KuSo…" at bounding box center [389, 256] width 500 height 66
type input "w"
type input "صغير"
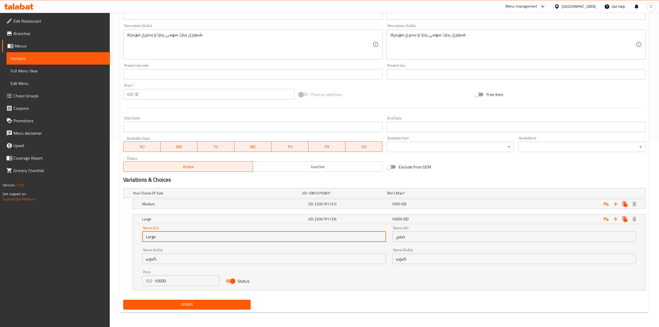
drag, startPoint x: 275, startPoint y: 235, endPoint x: 142, endPoint y: 239, distance: 133.2
click at [142, 239] on input "Large" at bounding box center [264, 236] width 244 height 10
click at [156, 238] on input "text" at bounding box center [264, 236] width 244 height 10
type input "Small"
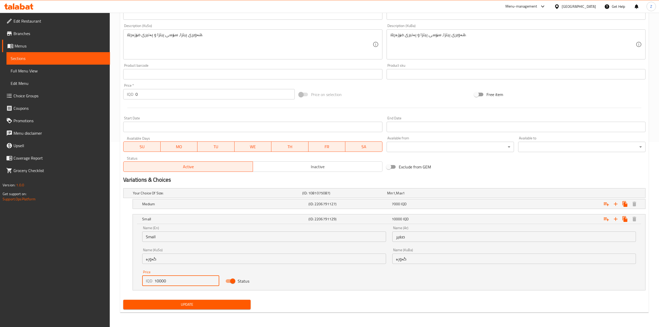
drag, startPoint x: 158, startPoint y: 283, endPoint x: 142, endPoint y: 276, distance: 17.1
click at [142, 276] on div "IQD 10000 Price" at bounding box center [180, 281] width 77 height 10
type input "6000"
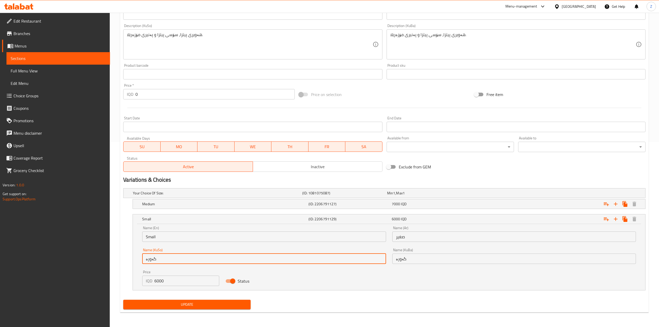
drag, startPoint x: 146, startPoint y: 262, endPoint x: 127, endPoint y: 265, distance: 18.9
click at [127, 265] on div "Small (ID: 2206791129) 6000 IQD Name (En) Small Name (En) Name (Ar) صغير Name (…" at bounding box center [384, 252] width 522 height 76
click at [415, 257] on input "گەورە" at bounding box center [514, 259] width 244 height 10
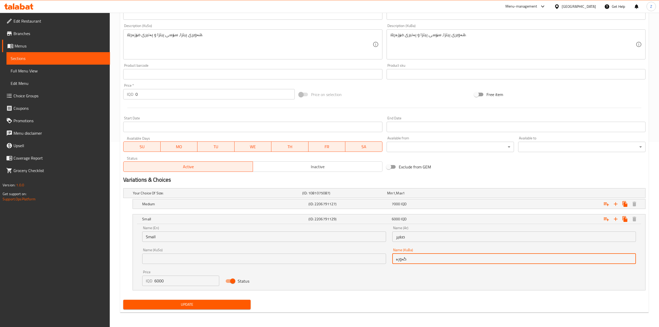
click at [415, 256] on input "گەورە" at bounding box center [514, 259] width 244 height 10
click at [416, 255] on input "گەورە" at bounding box center [514, 259] width 244 height 10
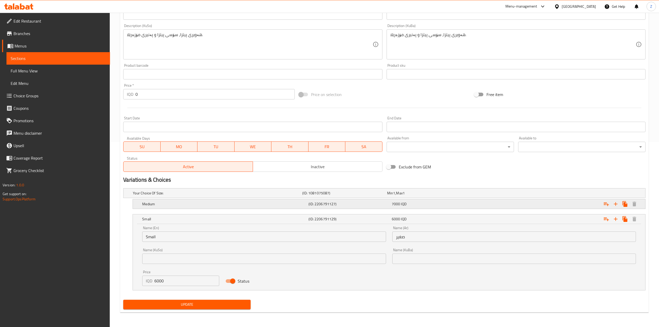
click at [393, 196] on span "7000" at bounding box center [390, 193] width 6 height 7
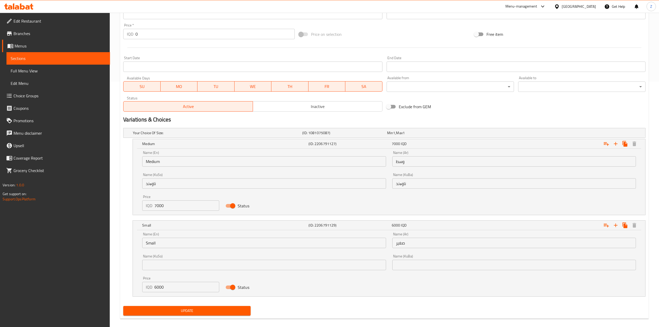
scroll to position [252, 0]
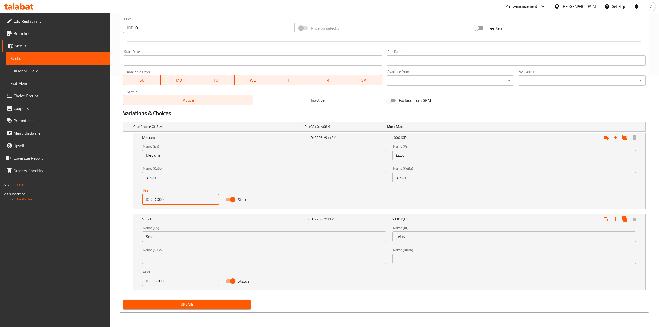
drag, startPoint x: 153, startPoint y: 202, endPoint x: 157, endPoint y: 203, distance: 4.0
click at [157, 203] on div "IQD 7000 Price" at bounding box center [180, 199] width 77 height 10
type input "9000"
click at [184, 304] on span "Update" at bounding box center [186, 304] width 119 height 6
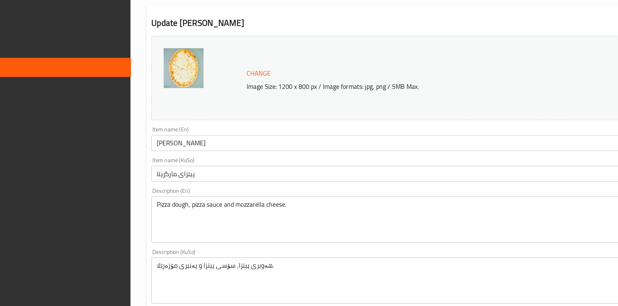
scroll to position [0, 0]
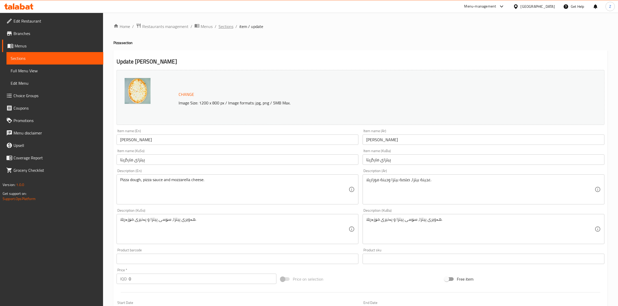
click at [231, 28] on span "Sections" at bounding box center [225, 26] width 15 height 6
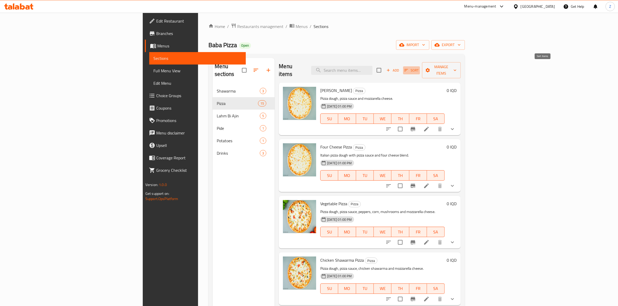
click at [420, 70] on button "Sort" at bounding box center [411, 70] width 17 height 8
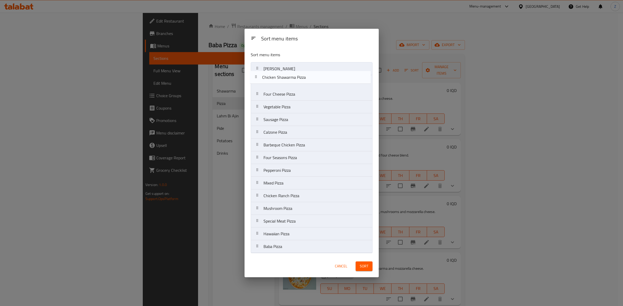
drag, startPoint x: 302, startPoint y: 108, endPoint x: 300, endPoint y: 81, distance: 27.6
click at [300, 81] on nav "Margherita Pizza Four Cheese Pizza Vegetable Pizza Chicken Shawarma Pizza Sausa…" at bounding box center [312, 157] width 122 height 191
drag, startPoint x: 296, startPoint y: 121, endPoint x: 295, endPoint y: 94, distance: 26.7
click at [295, 94] on nav "Margherita Pizza Chicken Shawarma Pizza Four Cheese Pizza Vegetable Pizza Sausa…" at bounding box center [312, 157] width 122 height 191
drag, startPoint x: 292, startPoint y: 148, endPoint x: 295, endPoint y: 107, distance: 40.8
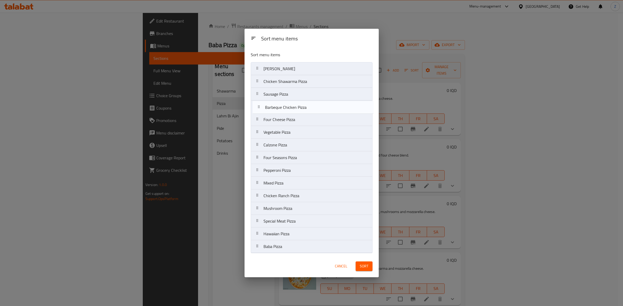
click at [295, 107] on nav "Margherita Pizza Chicken Shawarma Pizza Sausage Pizza Four Cheese Pizza Vegetab…" at bounding box center [312, 157] width 122 height 191
drag, startPoint x: 281, startPoint y: 238, endPoint x: 280, endPoint y: 121, distance: 116.8
click at [280, 121] on nav "Margherita Pizza Chicken Shawarma Pizza Sausage Pizza Barbeque Chicken Pizza Fo…" at bounding box center [312, 157] width 122 height 191
drag, startPoint x: 281, startPoint y: 184, endPoint x: 278, endPoint y: 128, distance: 56.1
click at [278, 128] on nav "Margherita Pizza Chicken Shawarma Pizza Sausage Pizza Barbeque Chicken Pizza Ha…" at bounding box center [312, 157] width 122 height 191
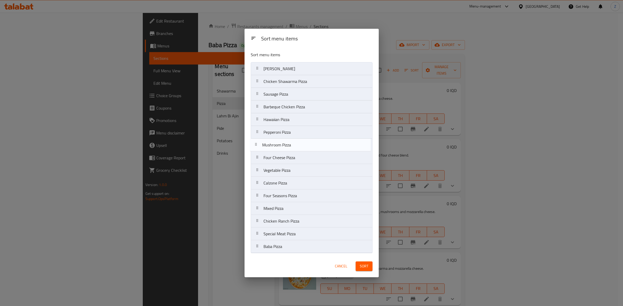
drag, startPoint x: 297, startPoint y: 215, endPoint x: 296, endPoint y: 138, distance: 77.9
click at [296, 138] on nav "Margherita Pizza Chicken Shawarma Pizza Sausage Pizza Barbeque Chicken Pizza Ha…" at bounding box center [312, 157] width 122 height 191
click at [298, 145] on nav "Margherita Pizza Chicken Shawarma Pizza Sausage Pizza Barbeque Chicken Pizza Ha…" at bounding box center [312, 157] width 122 height 191
drag, startPoint x: 285, startPoint y: 223, endPoint x: 285, endPoint y: 131, distance: 92.1
click at [285, 131] on nav "Margherita Pizza Chicken Shawarma Pizza Sausage Pizza Barbeque Chicken Pizza Ha…" at bounding box center [312, 157] width 122 height 191
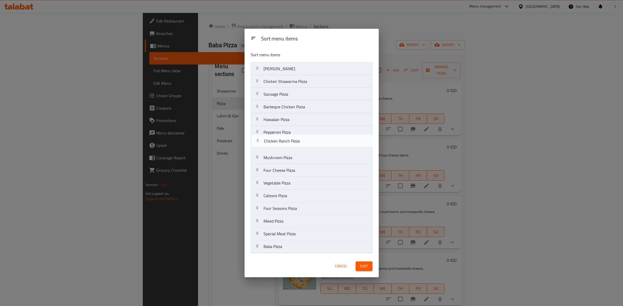
drag, startPoint x: 288, startPoint y: 132, endPoint x: 290, endPoint y: 144, distance: 11.9
click at [290, 144] on nav "Margherita Pizza Chicken Shawarma Pizza Sausage Pizza Barbeque Chicken Pizza Ha…" at bounding box center [312, 157] width 122 height 191
drag, startPoint x: 285, startPoint y: 222, endPoint x: 284, endPoint y: 167, distance: 54.8
click at [284, 167] on nav "Margherita Pizza Chicken Shawarma Pizza Sausage Pizza Barbeque Chicken Pizza Ha…" at bounding box center [312, 157] width 122 height 191
drag, startPoint x: 287, startPoint y: 248, endPoint x: 292, endPoint y: 181, distance: 66.9
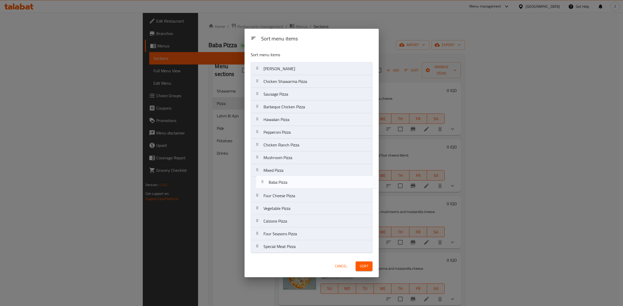
click at [292, 181] on nav "Margherita Pizza Chicken Shawarma Pizza Sausage Pizza Barbeque Chicken Pizza Ha…" at bounding box center [312, 157] width 122 height 191
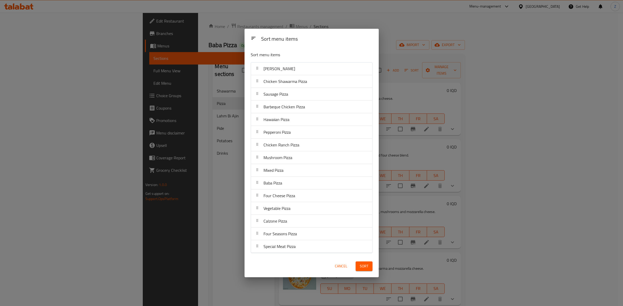
click at [368, 270] on button "Sort" at bounding box center [363, 267] width 17 height 10
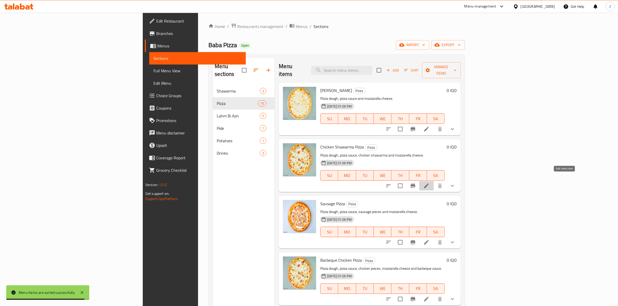
click at [429, 184] on icon at bounding box center [426, 186] width 5 height 5
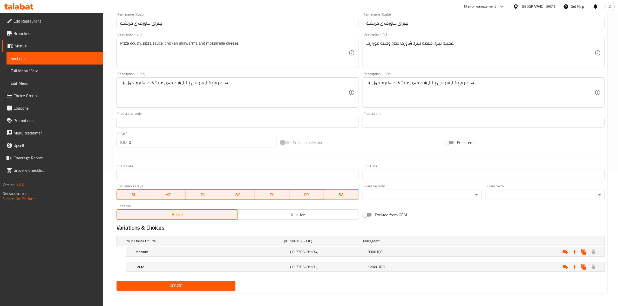
scroll to position [139, 0]
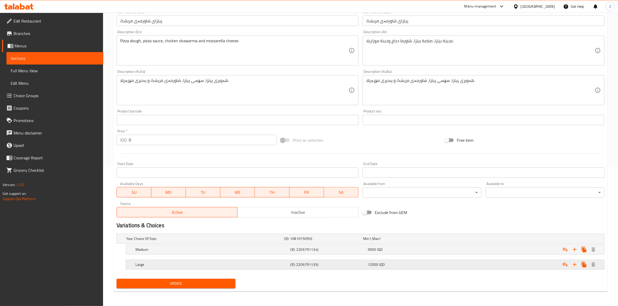
click at [282, 242] on h5 "Large" at bounding box center [204, 238] width 156 height 5
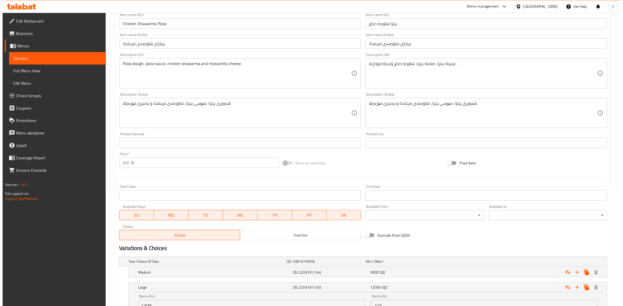
scroll to position [0, 0]
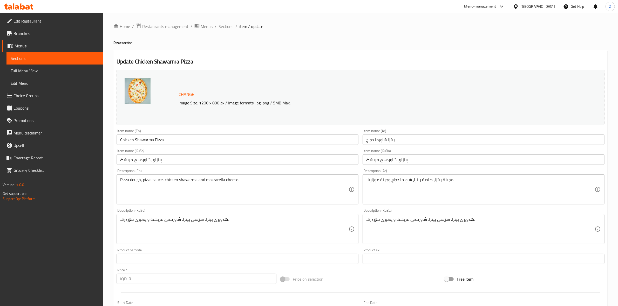
click at [246, 27] on span "item / update" at bounding box center [251, 26] width 24 height 6
click at [221, 27] on span "Sections" at bounding box center [225, 26] width 15 height 6
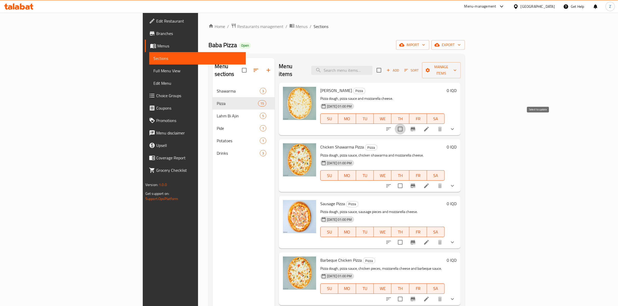
click at [406, 124] on input "checkbox" at bounding box center [400, 129] width 11 height 11
checkbox input "true"
click at [456, 68] on span "Manage items" at bounding box center [441, 70] width 30 height 13
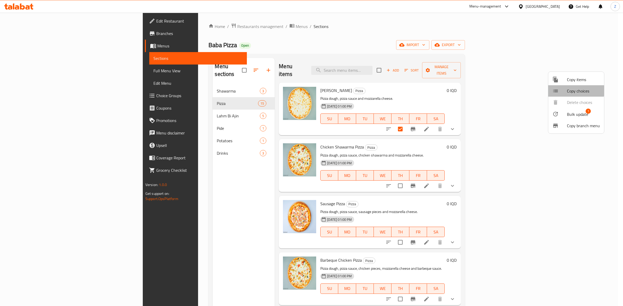
click at [571, 90] on span "Copy choices" at bounding box center [583, 91] width 33 height 6
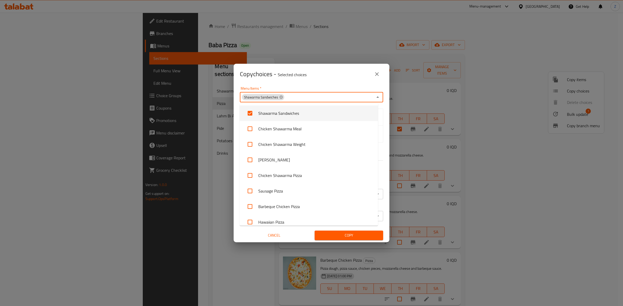
click at [294, 100] on input "Menu Items   *" at bounding box center [329, 97] width 88 height 7
click at [381, 111] on div "Menu Items   * Shawarma Sandwiches Menu Items * Chicken Shawarma Sandwich Chick…" at bounding box center [312, 164] width 156 height 158
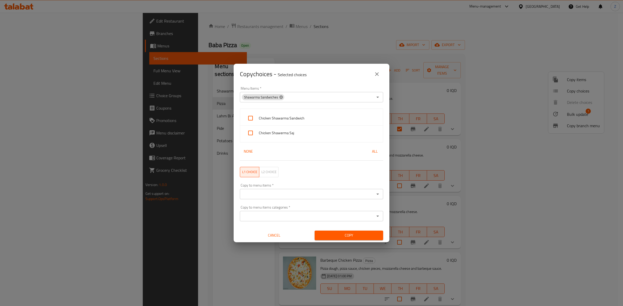
click at [279, 97] on icon at bounding box center [280, 96] width 3 height 3
click at [295, 94] on input "Menu Items   *" at bounding box center [307, 97] width 132 height 7
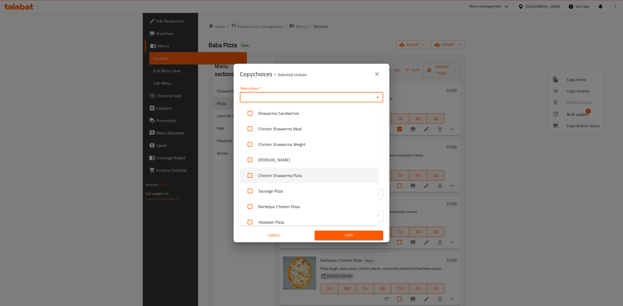
click at [297, 174] on li "Chicken Shawarma Pizza" at bounding box center [309, 176] width 138 height 16
checkbox input "true"
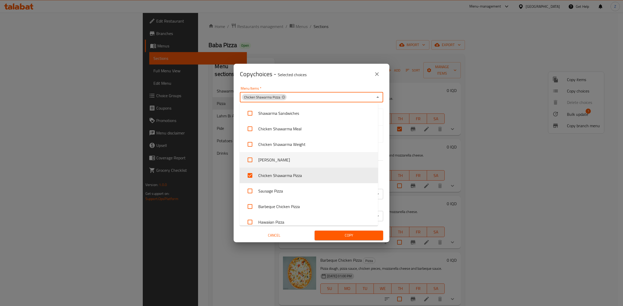
click at [279, 158] on li "[PERSON_NAME]" at bounding box center [309, 160] width 138 height 16
checkbox input "true"
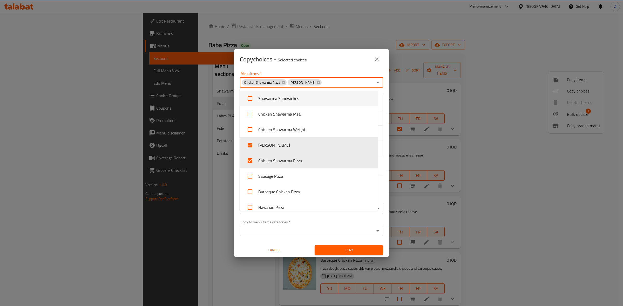
click at [279, 83] on span "Chicken Shawarma Pizza" at bounding box center [262, 82] width 40 height 5
click at [283, 83] on icon at bounding box center [283, 82] width 3 height 3
checkbox input "false"
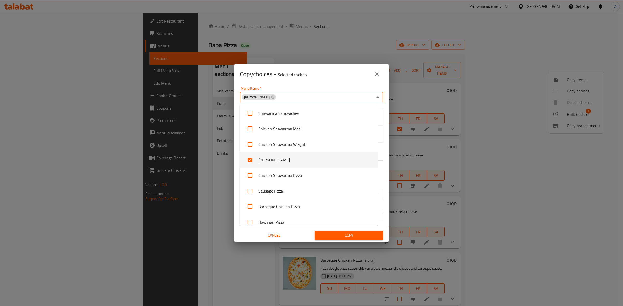
click at [382, 163] on div "Menu Items   * Margherita Pizza Menu Items * Medium Small None All L1 choice L2…" at bounding box center [312, 164] width 156 height 158
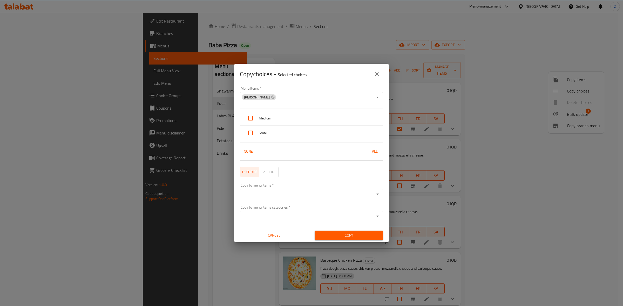
click at [305, 120] on span "Medium" at bounding box center [319, 118] width 120 height 6
checkbox input "true"
click at [300, 132] on span "Small" at bounding box center [319, 133] width 120 height 6
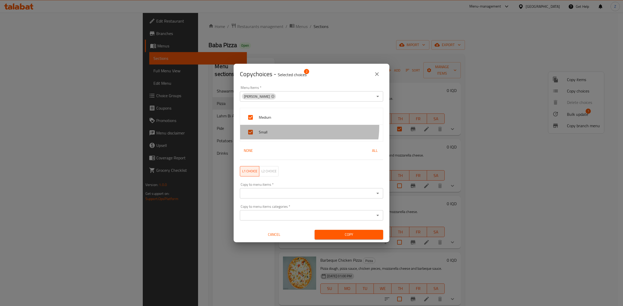
click at [287, 126] on div "Small" at bounding box center [311, 132] width 143 height 15
click at [272, 129] on span "Small" at bounding box center [319, 132] width 120 height 6
checkbox input "true"
click at [288, 190] on input "Copy to menu items   *" at bounding box center [307, 193] width 132 height 7
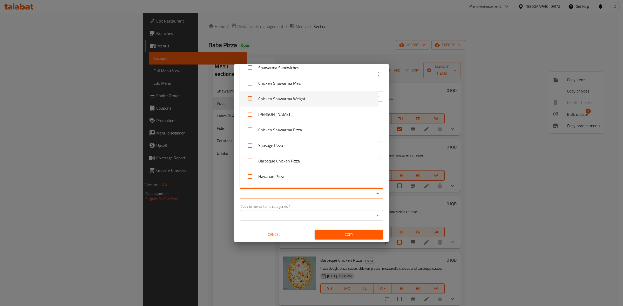
scroll to position [0, 0]
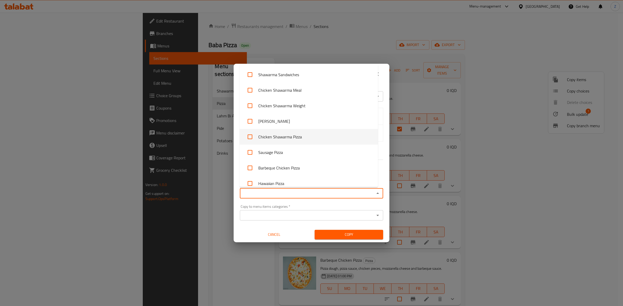
click at [281, 139] on li "Chicken Shawarma Pizza" at bounding box center [309, 137] width 138 height 16
checkbox input "true"
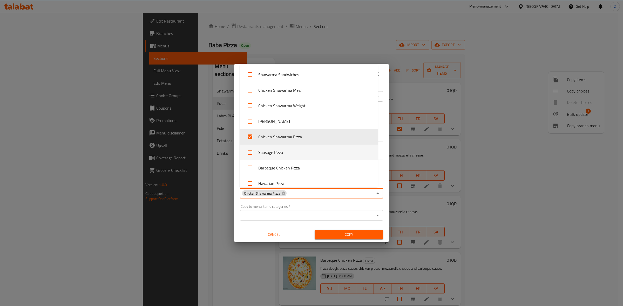
click at [279, 153] on li "Sausage Pizza" at bounding box center [309, 153] width 138 height 16
checkbox input "true"
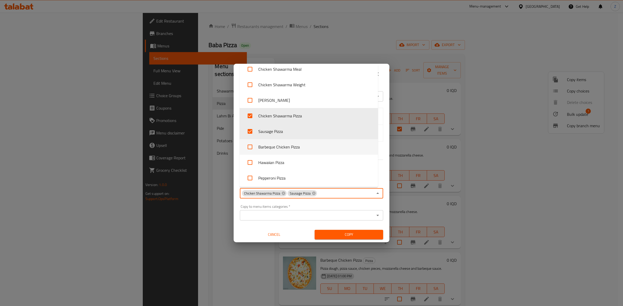
scroll to position [32, 0]
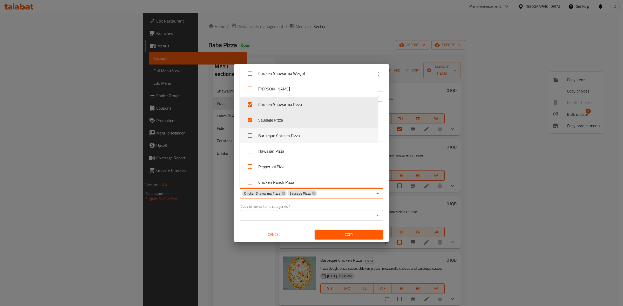
click at [284, 138] on li "Barbeque Chicken Pizza" at bounding box center [309, 136] width 138 height 16
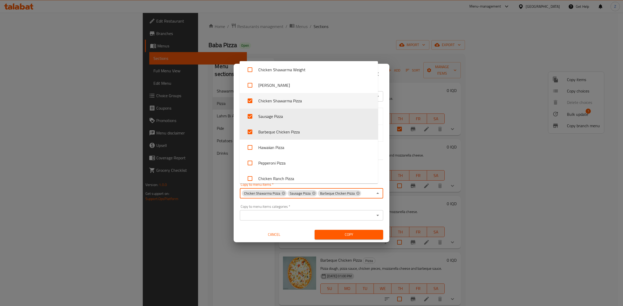
checkbox input "true"
click at [283, 148] on li "Hawaiian Pizza" at bounding box center [309, 148] width 138 height 16
checkbox input "true"
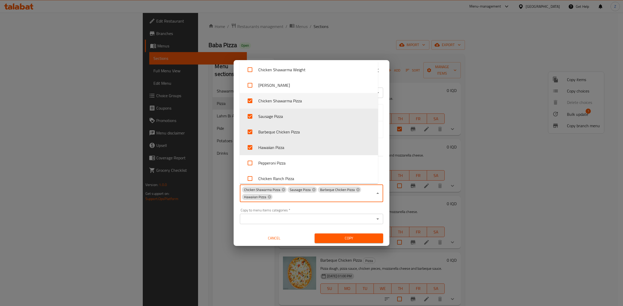
scroll to position [65, 0]
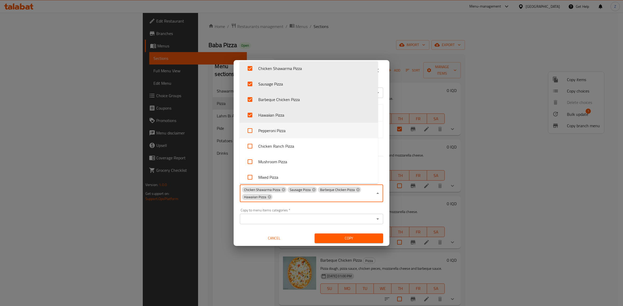
click at [278, 129] on li "Pepperoni Pizza" at bounding box center [309, 131] width 138 height 16
checkbox input "true"
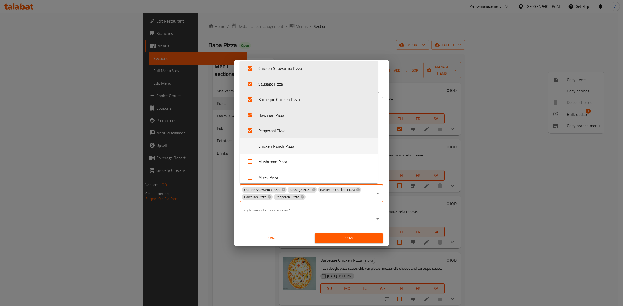
click at [279, 143] on li "Chicken Ranch Pizza" at bounding box center [309, 147] width 138 height 16
checkbox input "true"
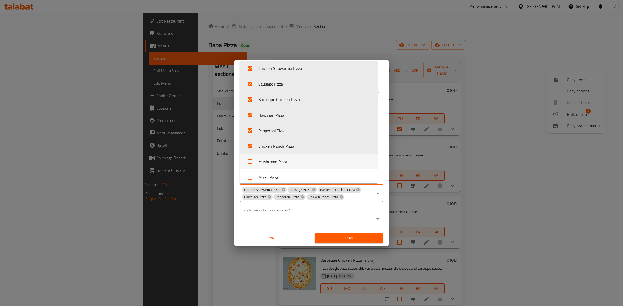
click at [282, 160] on li "Mushroom Pizza" at bounding box center [309, 162] width 138 height 16
checkbox input "true"
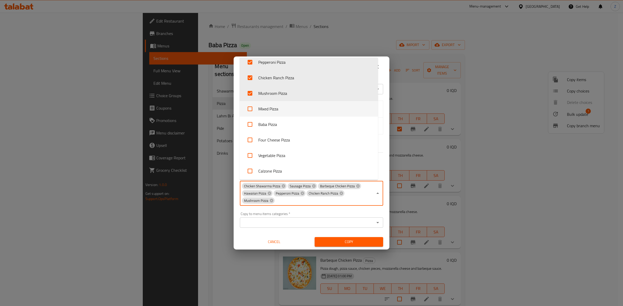
click at [290, 113] on li "Mixed Pizza" at bounding box center [309, 109] width 138 height 16
checkbox input "true"
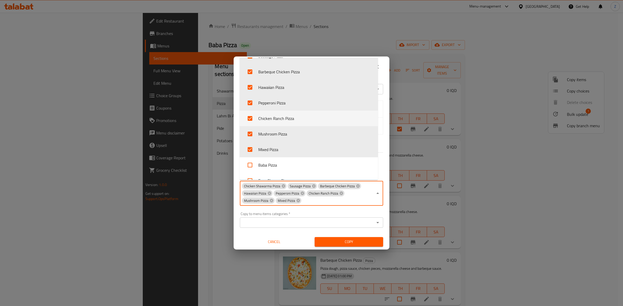
scroll to position [98, 0]
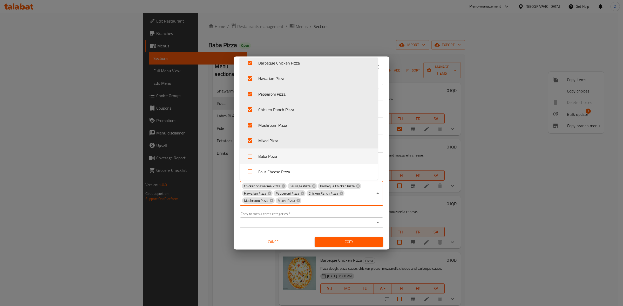
click at [302, 155] on li "Baba Pizza" at bounding box center [309, 157] width 138 height 16
checkbox input "true"
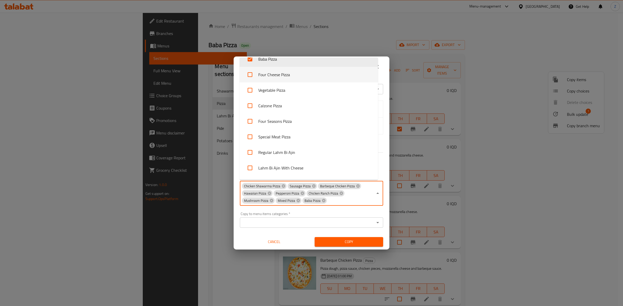
click at [286, 79] on li "Four Cheese Pizza" at bounding box center [309, 75] width 138 height 16
checkbox input "true"
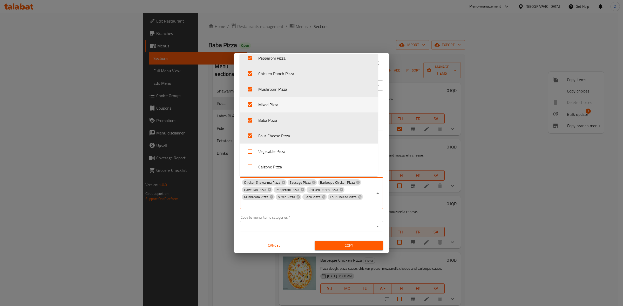
scroll to position [163, 0]
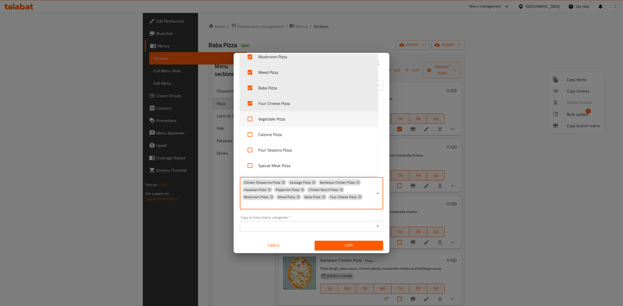
click at [287, 120] on li "Vegetable Pizza" at bounding box center [309, 119] width 138 height 16
checkbox input "true"
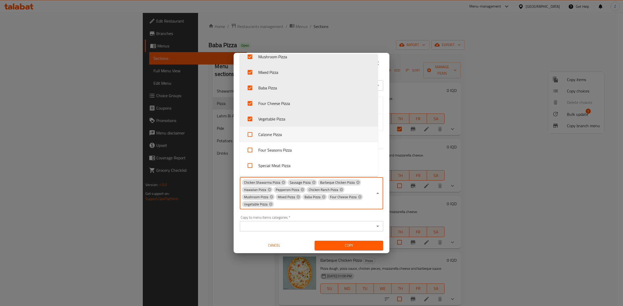
click at [278, 135] on li "Calzone Pizza" at bounding box center [309, 135] width 138 height 16
checkbox input "true"
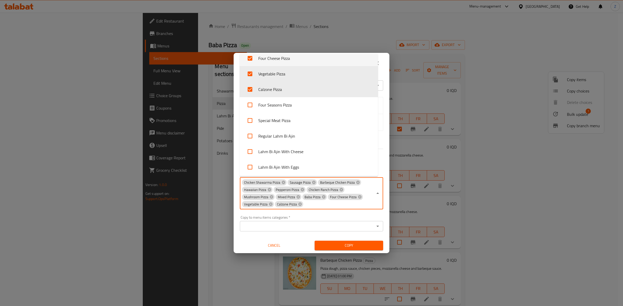
scroll to position [228, 0]
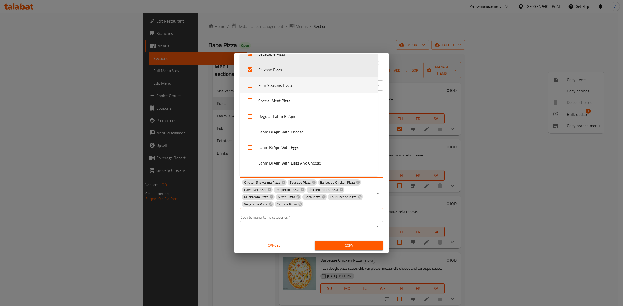
click at [287, 86] on li "Four Seasons Pizza" at bounding box center [309, 86] width 138 height 16
checkbox input "true"
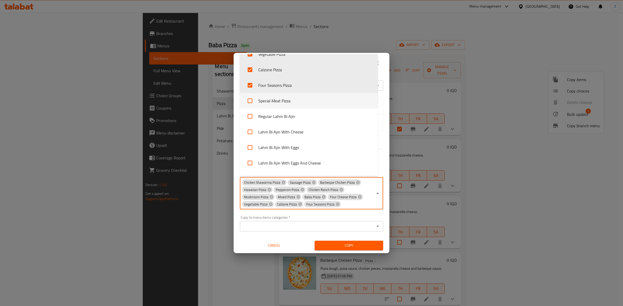
click at [288, 100] on li "Special Meat Pizza" at bounding box center [309, 101] width 138 height 16
checkbox input "true"
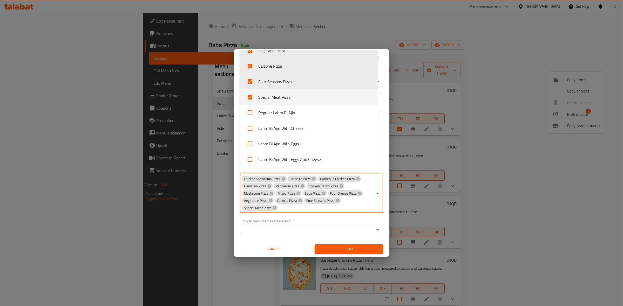
scroll to position [260, 0]
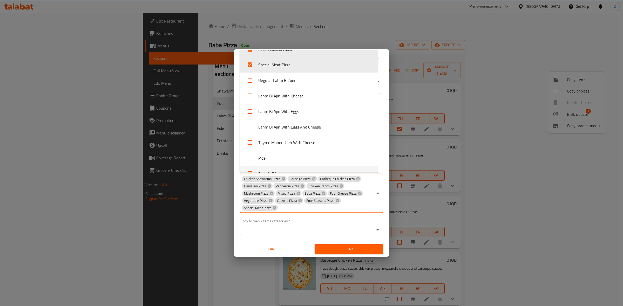
click at [355, 251] on div "Copy choices - Selected choices 2 Menu Items   * Margherita Pizza Menu Items * …" at bounding box center [311, 153] width 623 height 306
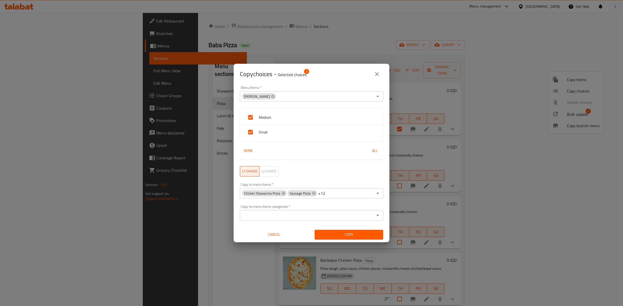
click at [336, 232] on span "Copy" at bounding box center [349, 235] width 60 height 6
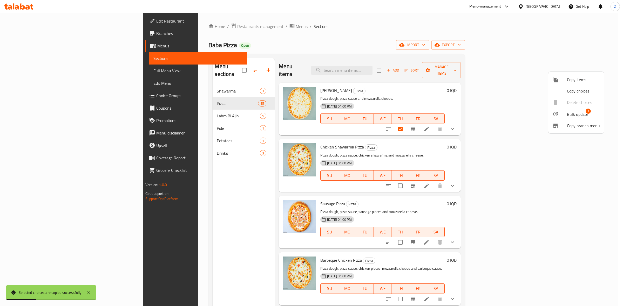
click at [565, 179] on div at bounding box center [311, 153] width 623 height 306
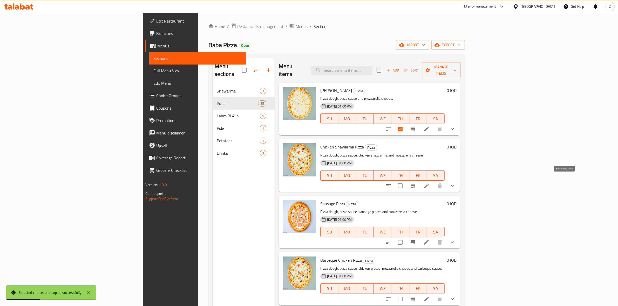
click at [429, 183] on icon at bounding box center [426, 186] width 6 height 6
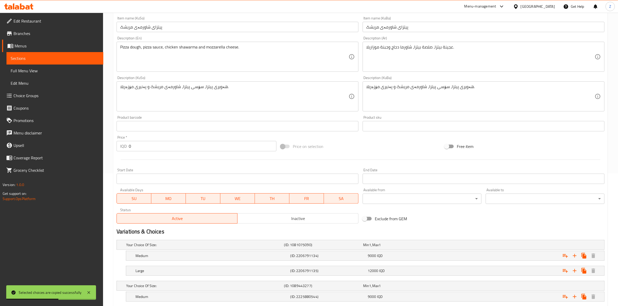
scroll to position [181, 0]
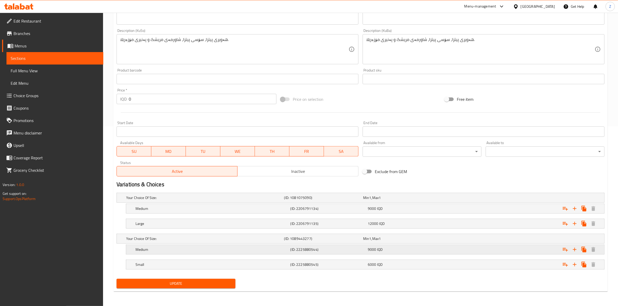
click at [185, 201] on h5 "Medium" at bounding box center [204, 197] width 156 height 5
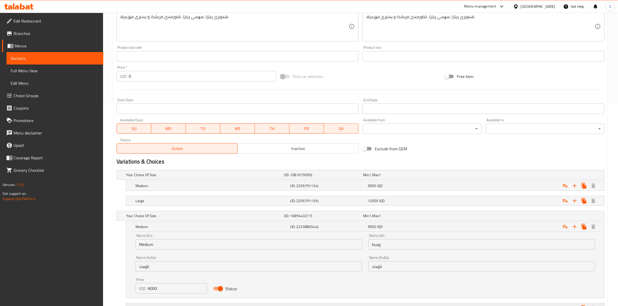
scroll to position [245, 0]
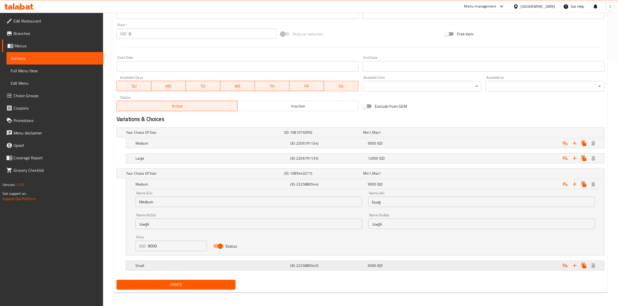
click at [153, 135] on h5 "Small" at bounding box center [204, 132] width 156 height 5
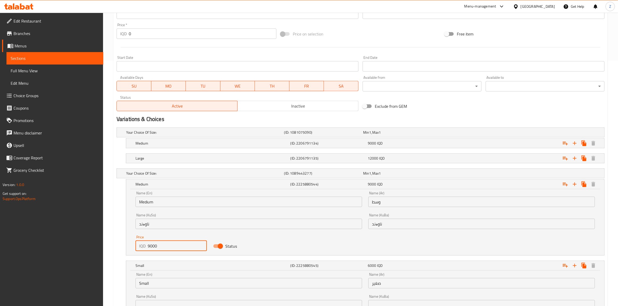
drag, startPoint x: 149, startPoint y: 247, endPoint x: 144, endPoint y: 245, distance: 5.0
click at [144, 245] on div "IQD 9000 Price" at bounding box center [170, 246] width 71 height 10
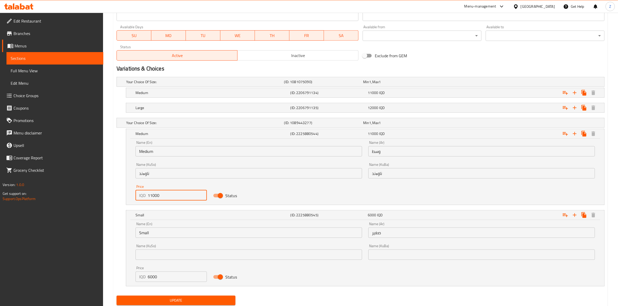
scroll to position [313, 0]
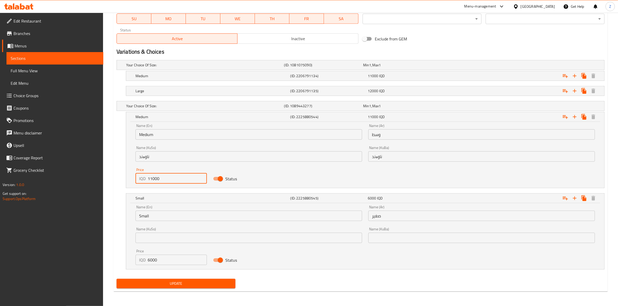
type input "11000"
click at [149, 262] on input "6000" at bounding box center [177, 260] width 59 height 10
type input "8000"
click at [195, 68] on h5 "Large" at bounding box center [204, 65] width 156 height 5
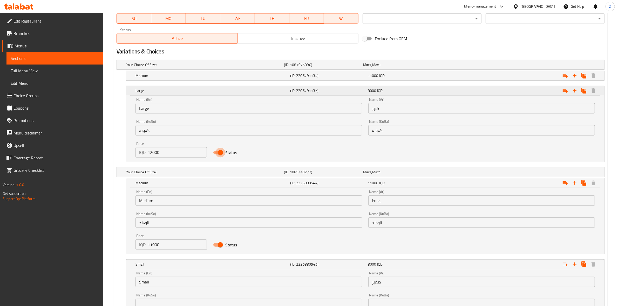
drag, startPoint x: 219, startPoint y: 151, endPoint x: 218, endPoint y: 88, distance: 62.5
click at [219, 151] on input "Status" at bounding box center [221, 153] width 30 height 10
checkbox input "false"
click at [209, 69] on div "Medium" at bounding box center [204, 64] width 158 height 7
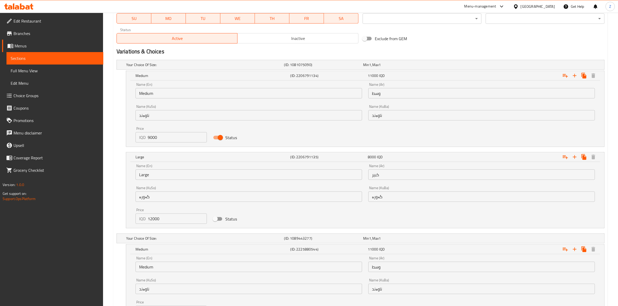
click at [215, 133] on input "Status" at bounding box center [221, 138] width 30 height 10
checkbox input "false"
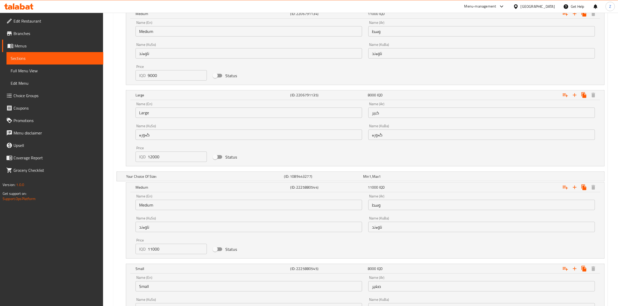
scroll to position [446, 0]
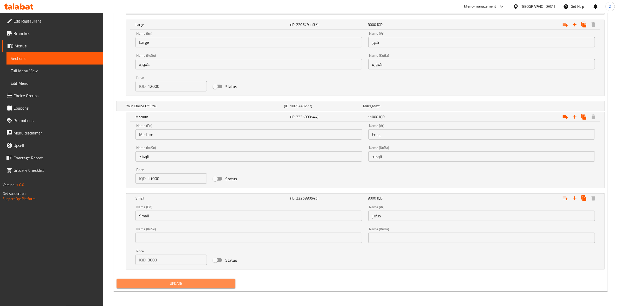
click at [198, 288] on button "Update" at bounding box center [176, 284] width 119 height 10
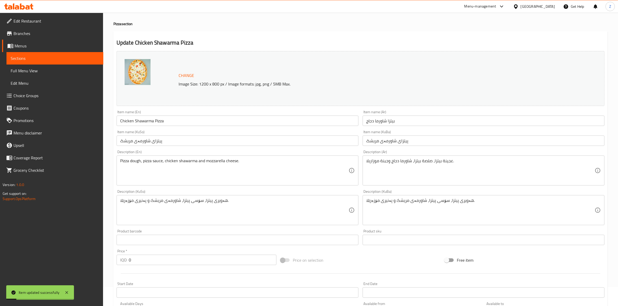
scroll to position [0, 0]
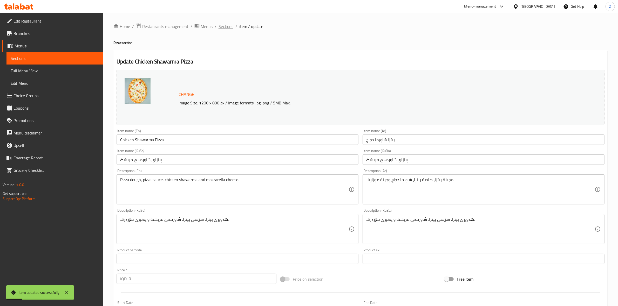
click at [226, 27] on span "Sections" at bounding box center [225, 26] width 15 height 6
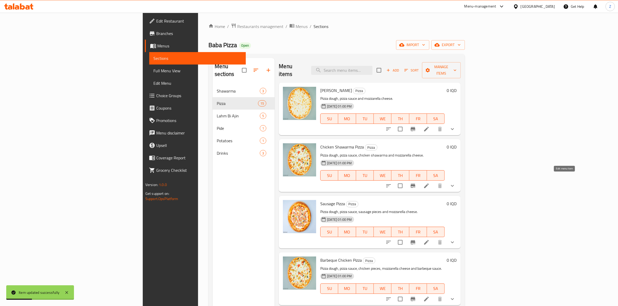
click at [429, 183] on icon at bounding box center [426, 186] width 6 height 6
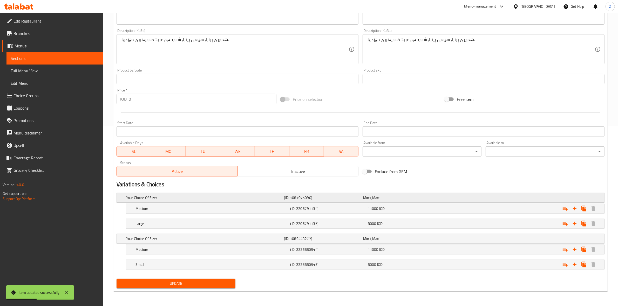
scroll to position [181, 0]
click at [321, 201] on h5 "(ID: 2206791134)" at bounding box center [322, 197] width 77 height 5
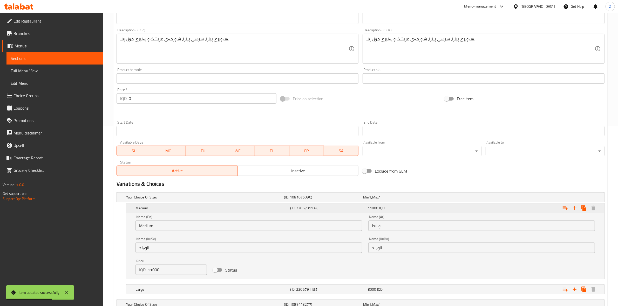
click at [317, 211] on h5 "(ID: 2206791134)" at bounding box center [327, 208] width 75 height 5
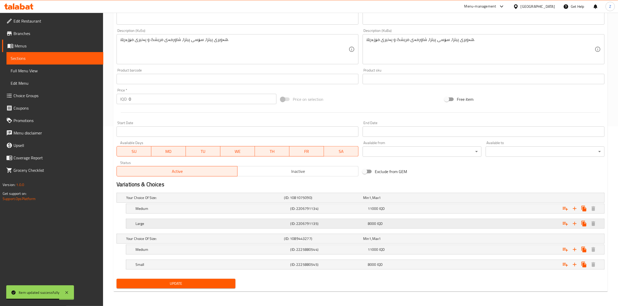
click at [316, 201] on h5 "(ID: 2206791135)" at bounding box center [322, 197] width 77 height 5
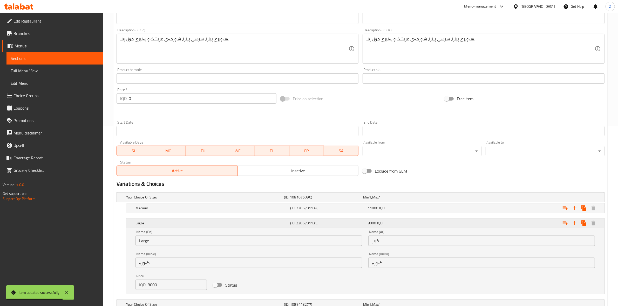
click at [316, 225] on h5 "(ID: 2206791135)" at bounding box center [327, 223] width 75 height 5
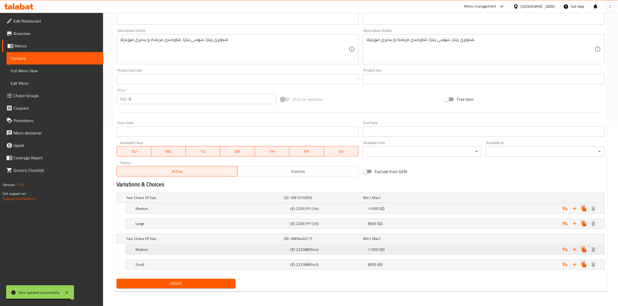
click at [304, 201] on h5 "(ID: 2225880544)" at bounding box center [322, 197] width 77 height 5
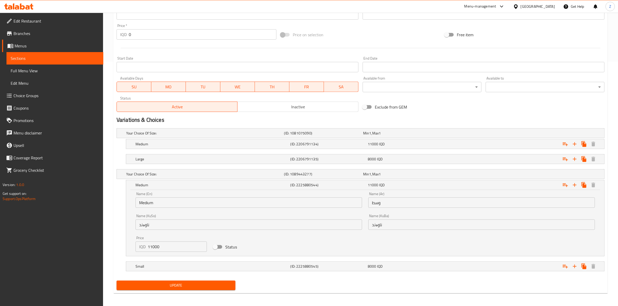
scroll to position [247, 0]
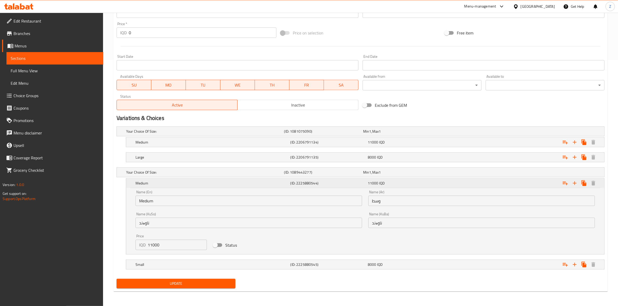
click at [295, 181] on h5 "(ID: 2225880544)" at bounding box center [327, 183] width 75 height 5
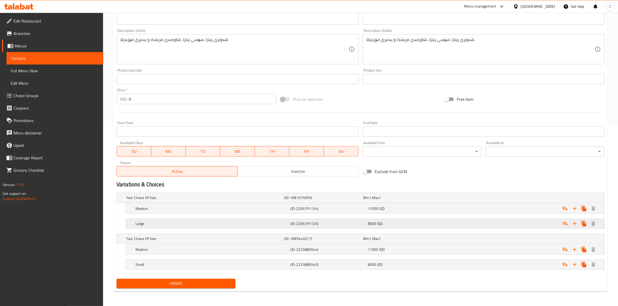
scroll to position [181, 0]
click at [292, 201] on h5 "(ID: 2225880545)" at bounding box center [322, 197] width 77 height 5
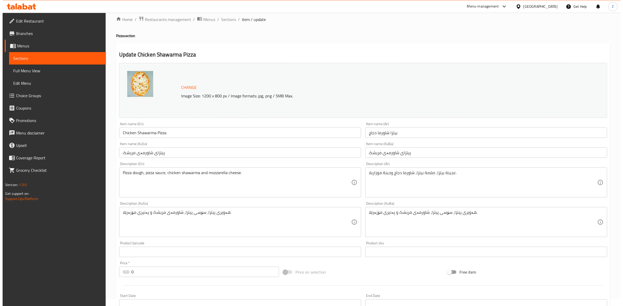
scroll to position [0, 0]
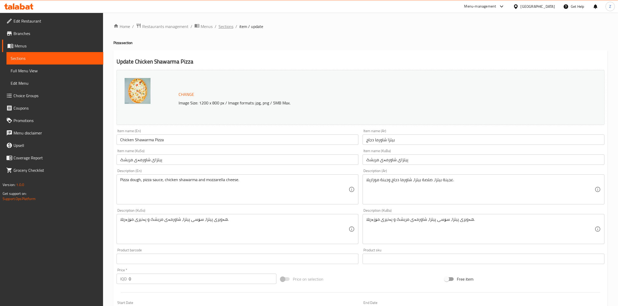
click at [226, 29] on span "Sections" at bounding box center [225, 26] width 15 height 6
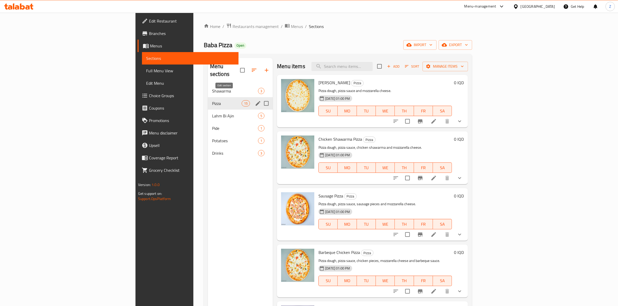
click at [255, 100] on icon "edit" at bounding box center [258, 103] width 6 height 6
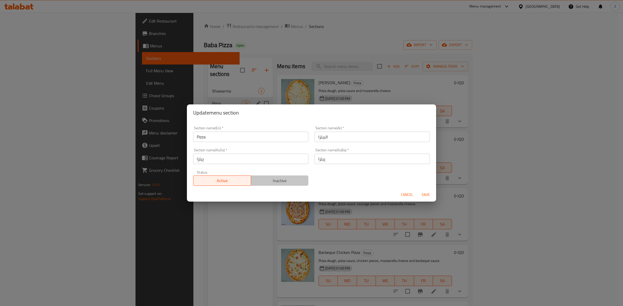
click at [280, 178] on span "Inactive" at bounding box center [279, 181] width 53 height 8
click at [423, 195] on span "Save" at bounding box center [425, 195] width 12 height 6
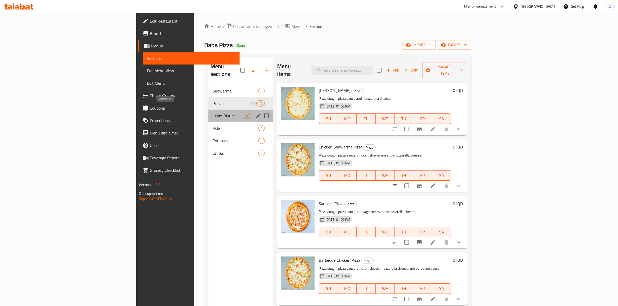
click at [213, 113] on span "Lahm Bi Ajin" at bounding box center [228, 116] width 31 height 6
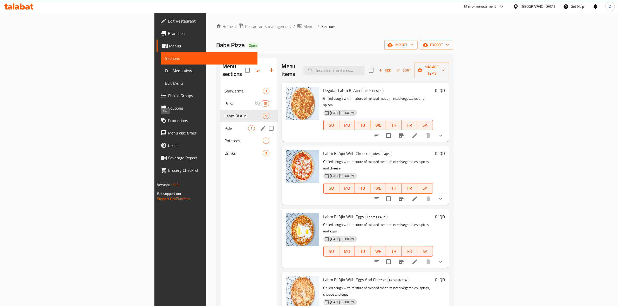
click at [224, 125] on span "Pide" at bounding box center [236, 128] width 24 height 6
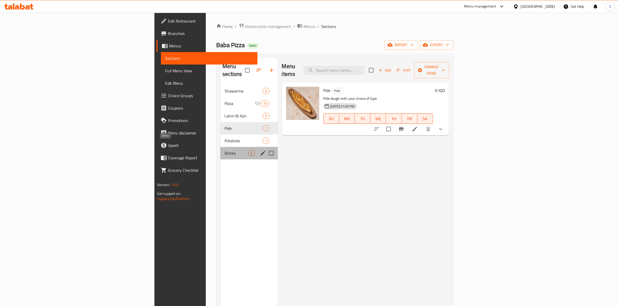
click at [224, 150] on span "Drinks" at bounding box center [236, 153] width 24 height 6
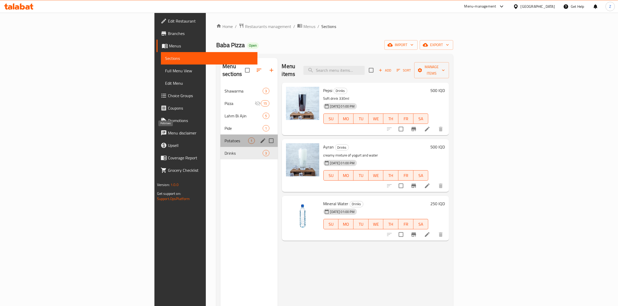
click at [224, 138] on span "Potatoes" at bounding box center [236, 141] width 24 height 6
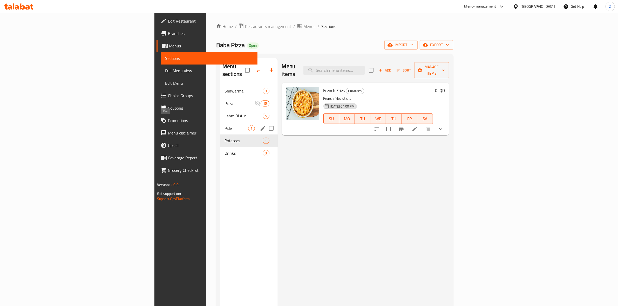
click at [224, 125] on span "Pide" at bounding box center [236, 128] width 24 height 6
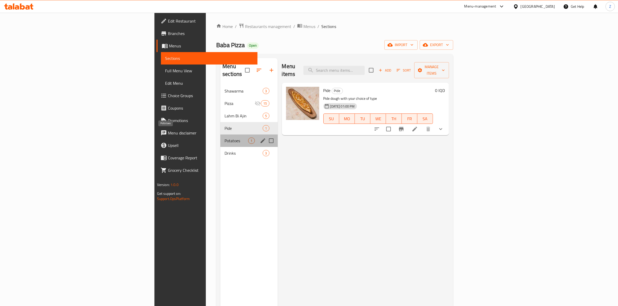
click at [224, 138] on span "Potatoes" at bounding box center [236, 141] width 24 height 6
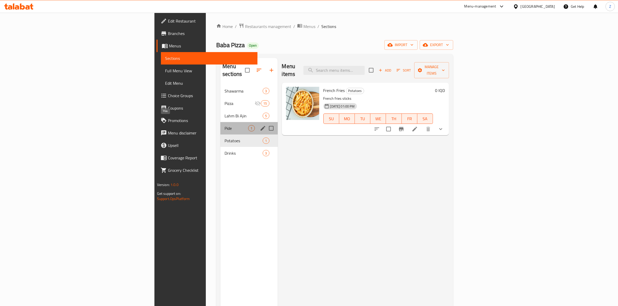
click at [224, 125] on span "Pide" at bounding box center [236, 128] width 24 height 6
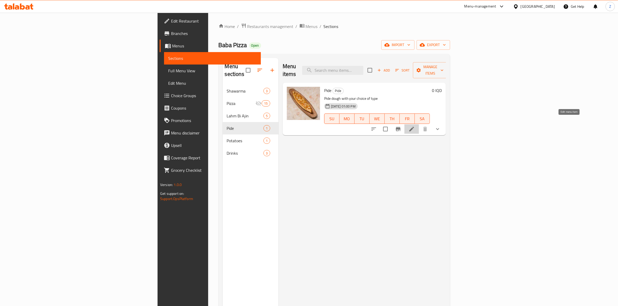
click at [415, 126] on icon at bounding box center [411, 129] width 6 height 6
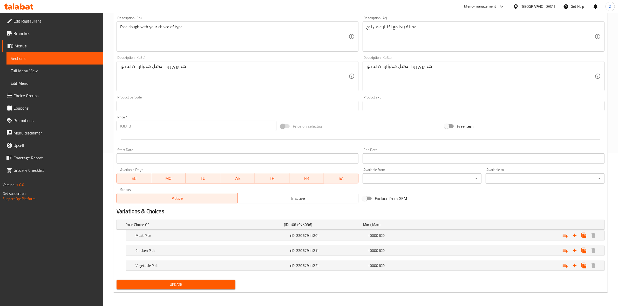
scroll to position [154, 0]
click at [576, 263] on icon "Expand" at bounding box center [574, 265] width 6 height 6
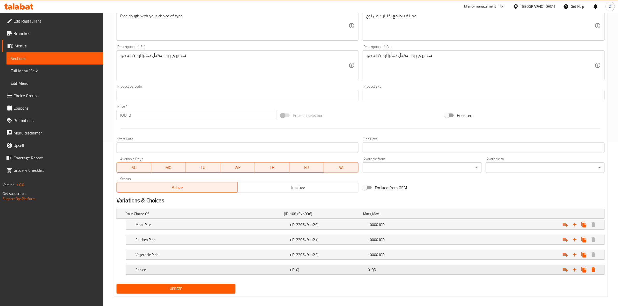
scroll to position [169, 0]
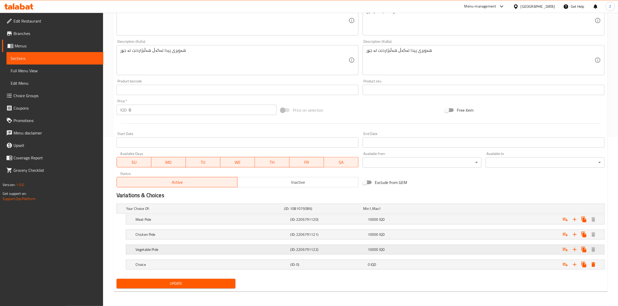
click at [326, 211] on h5 "(ID: 2206791122)" at bounding box center [322, 208] width 77 height 5
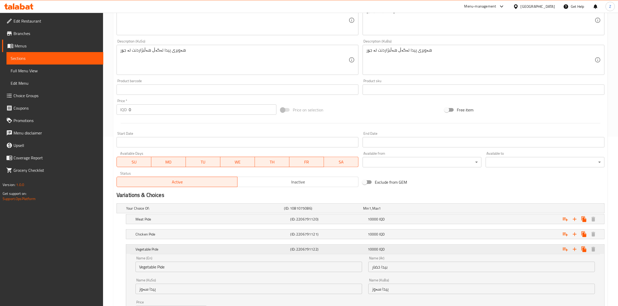
scroll to position [234, 0]
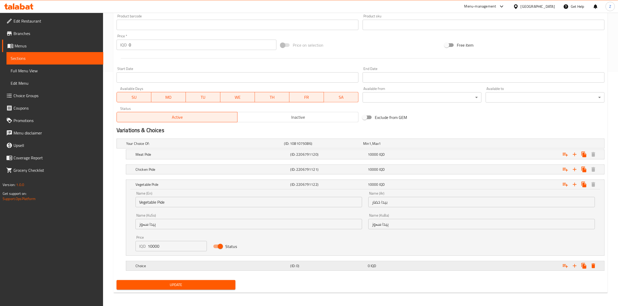
click at [313, 146] on h5 "(ID: 0)" at bounding box center [322, 143] width 77 height 5
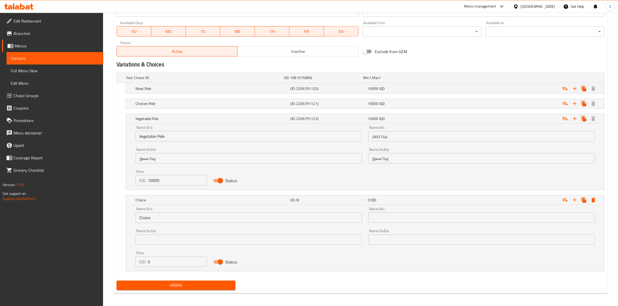
scroll to position [302, 0]
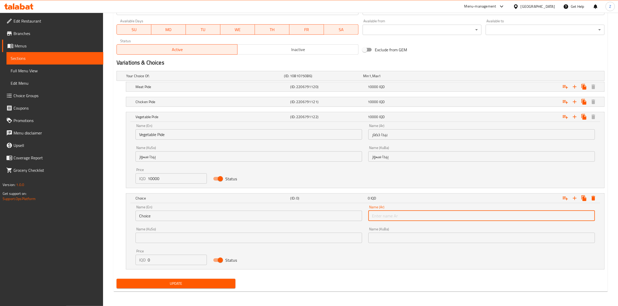
click at [391, 218] on input "text" at bounding box center [481, 216] width 227 height 10
type input "f"
type input "[PERSON_NAME]"
click at [574, 197] on icon "Expand" at bounding box center [574, 198] width 6 height 6
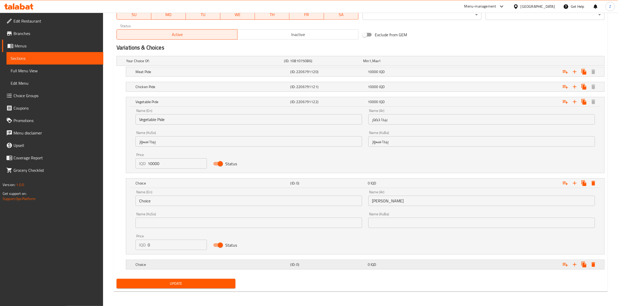
click at [371, 64] on span "IQD" at bounding box center [370, 61] width 2 height 7
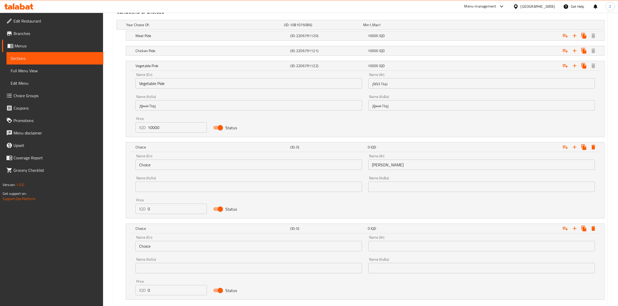
scroll to position [382, 0]
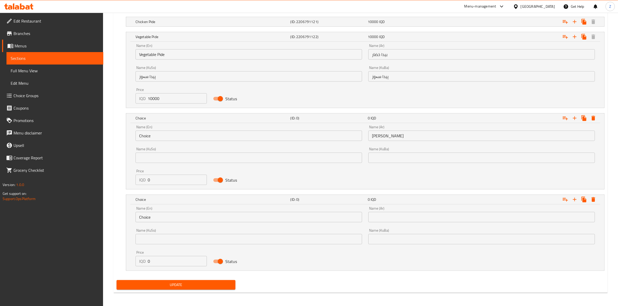
click at [382, 213] on div "Name (Ar) Name (Ar)" at bounding box center [481, 215] width 227 height 16
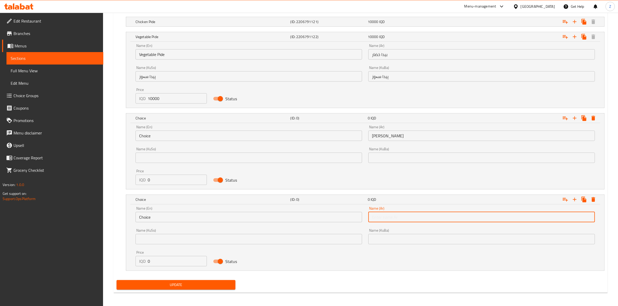
click at [379, 217] on input "text" at bounding box center [481, 217] width 227 height 10
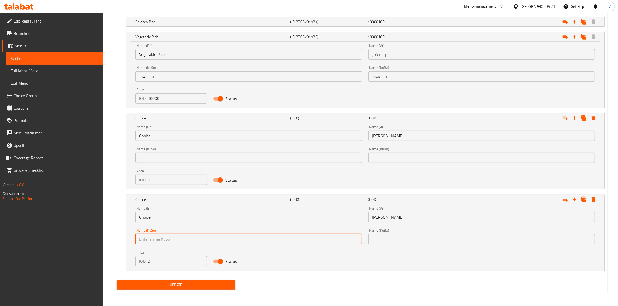
click at [393, 217] on input "[PERSON_NAME]" at bounding box center [481, 217] width 227 height 10
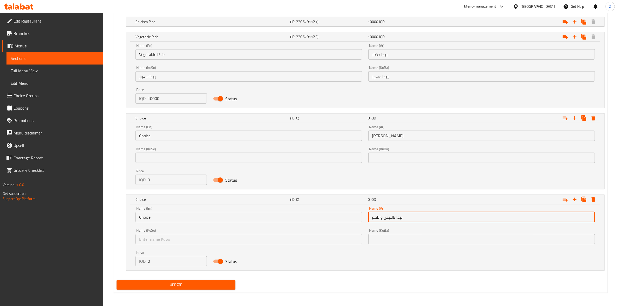
type input "بيدا بالبيض واللحم"
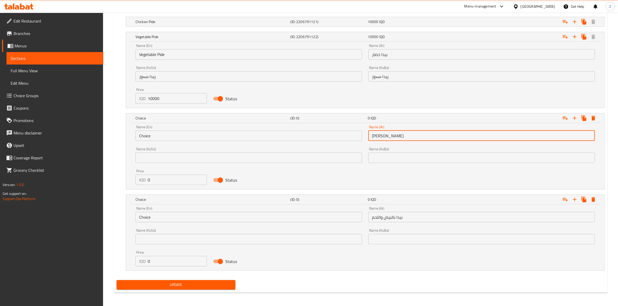
drag, startPoint x: 393, startPoint y: 138, endPoint x: 366, endPoint y: 140, distance: 26.8
click at [366, 140] on div "Name (Ar) بيدا جبنة Name (Ar)" at bounding box center [481, 133] width 233 height 22
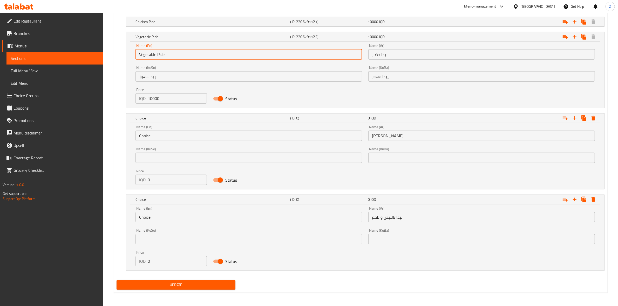
drag, startPoint x: 169, startPoint y: 57, endPoint x: 124, endPoint y: 57, distance: 45.2
click at [124, 57] on div "Vegetable Pide (ID: 2206791122) 10000 IQD Name (En) Vegetable Pide Name (En) Na…" at bounding box center [361, 70] width 488 height 76
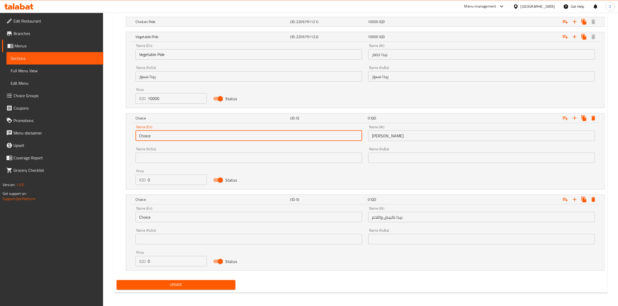
drag, startPoint x: 158, startPoint y: 137, endPoint x: 118, endPoint y: 136, distance: 39.2
click at [118, 136] on div "Choice (ID: 0) 0 IQD Name (En) Choice Name (En) Name (Ar) بيدا جبنة Name (Ar) N…" at bounding box center [361, 151] width 488 height 76
paste input "Vegetable Pid"
type input "Vegetable Pide"
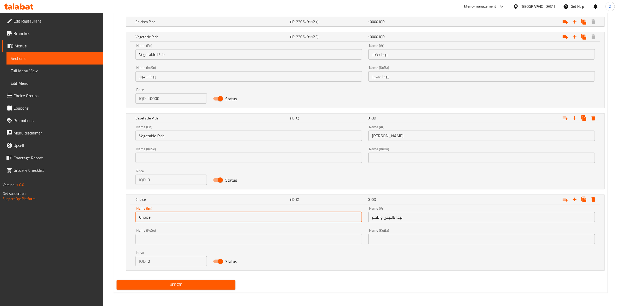
click at [162, 216] on input "Choice" at bounding box center [248, 217] width 227 height 10
paste input "Vegetable Pid"
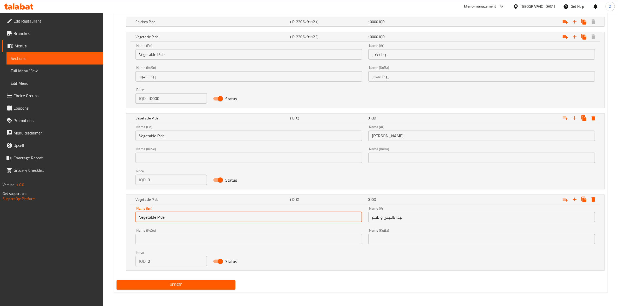
type input "Vegetable Pide"
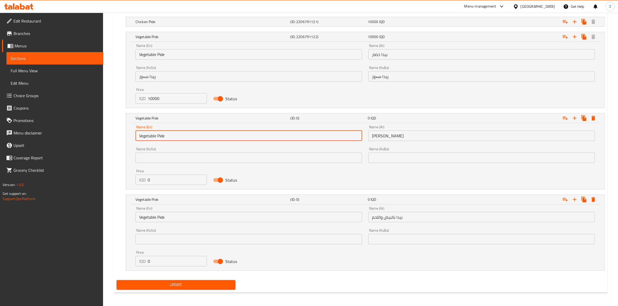
click at [150, 138] on input "Vegetable Pide" at bounding box center [248, 136] width 227 height 10
click at [150, 137] on input "Vegetable Pide" at bounding box center [248, 136] width 227 height 10
type input "Cheese Pide"
click at [143, 219] on input "Vegetable Pide" at bounding box center [248, 217] width 227 height 10
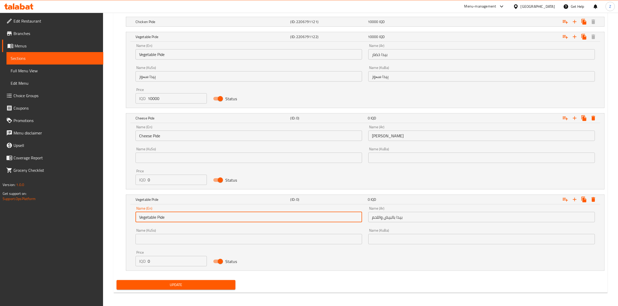
click at [143, 219] on input "Vegetable Pide" at bounding box center [248, 217] width 227 height 10
click at [152, 217] on input "Vegetable Pide" at bounding box center [248, 217] width 227 height 10
click at [151, 218] on input "Vegetable Pide" at bounding box center [248, 217] width 227 height 10
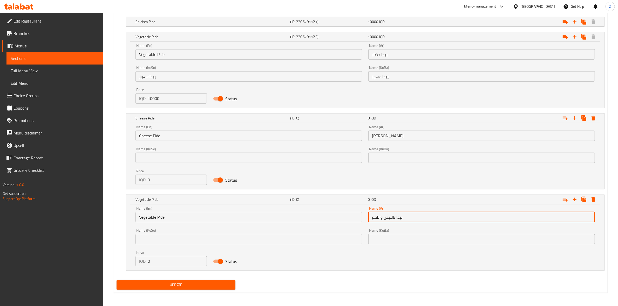
drag, startPoint x: 420, startPoint y: 217, endPoint x: 349, endPoint y: 217, distance: 70.6
click at [349, 217] on div "Name (En) Vegetable Pide Name (En) Name (Ar) بيدا بالبيض واللحم Name (Ar) Name …" at bounding box center [365, 237] width 466 height 66
click at [215, 218] on input "Vegetable Pide" at bounding box center [248, 217] width 227 height 10
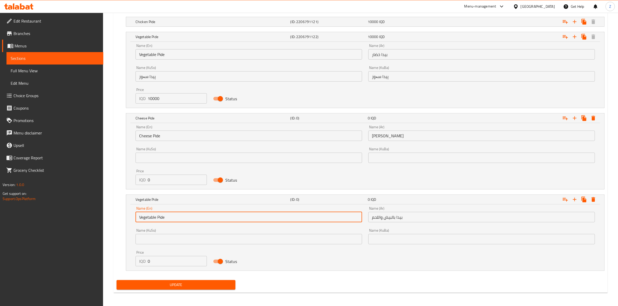
click at [215, 218] on input "Vegetable Pide" at bounding box center [248, 217] width 227 height 10
paste input "Pide with eggs and meat"
drag, startPoint x: 157, startPoint y: 216, endPoint x: 194, endPoint y: 217, distance: 36.6
click at [195, 216] on input "Pide with eggs and meat" at bounding box center [248, 217] width 227 height 10
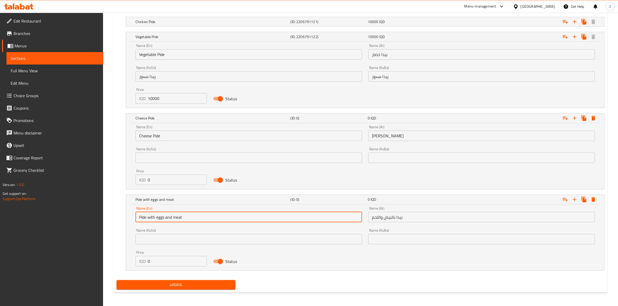
click at [193, 217] on input "Pide with eggs and meat" at bounding box center [248, 217] width 227 height 10
drag, startPoint x: 184, startPoint y: 218, endPoint x: 156, endPoint y: 217, distance: 28.6
click at [156, 217] on input "Pide with eggs and meat" at bounding box center [248, 217] width 227 height 10
click at [138, 217] on input "Pide with" at bounding box center [248, 217] width 227 height 10
paste input "eggs and meat"
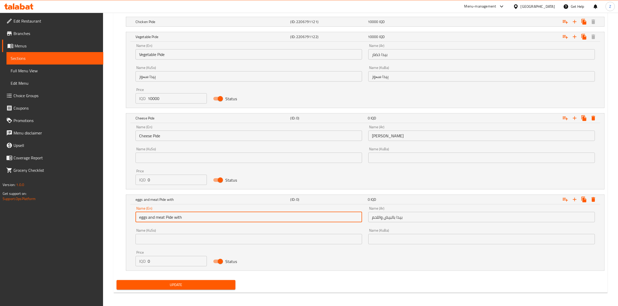
drag, startPoint x: 174, startPoint y: 214, endPoint x: 206, endPoint y: 218, distance: 32.4
click at [206, 218] on input "eggs and meat Pide with" at bounding box center [248, 217] width 227 height 10
click at [142, 218] on input "eggs and meat Pide" at bounding box center [248, 217] width 227 height 10
click at [159, 220] on input "Eggs and meat Pide" at bounding box center [248, 217] width 227 height 10
click at [188, 214] on input "Eggs and Meat Pide" at bounding box center [248, 217] width 227 height 10
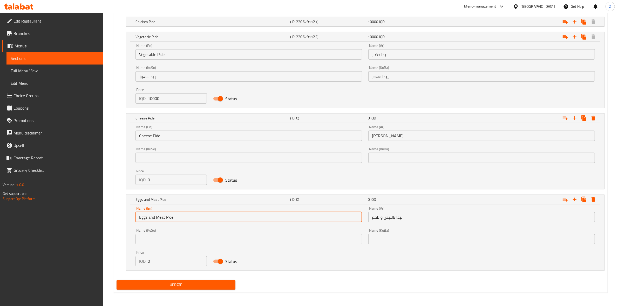
type input "Eggs and Meat Pide"
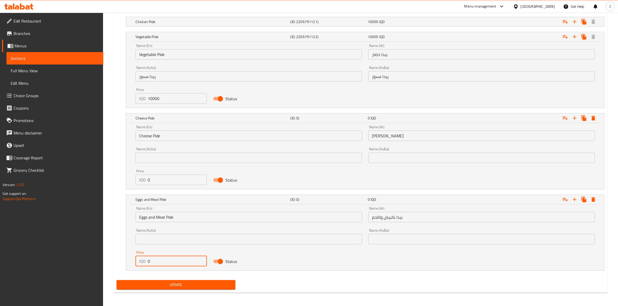
drag, startPoint x: 159, startPoint y: 262, endPoint x: 141, endPoint y: 263, distance: 18.2
click at [141, 263] on div "IQD 0 Price" at bounding box center [170, 261] width 71 height 10
drag, startPoint x: 161, startPoint y: 262, endPoint x: 133, endPoint y: 264, distance: 28.3
click at [134, 264] on div "Price IQD 10000 Price" at bounding box center [171, 259] width 78 height 22
type input "10000"
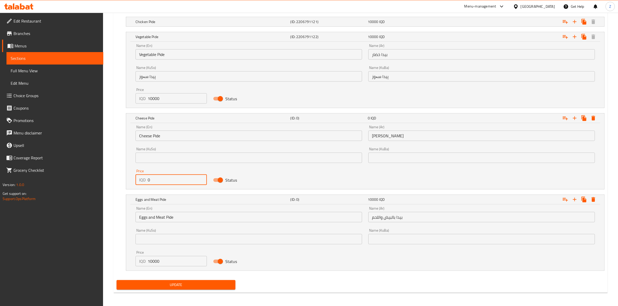
drag, startPoint x: 163, startPoint y: 179, endPoint x: 133, endPoint y: 185, distance: 30.2
click at [133, 185] on div "Price IQD 0 Price" at bounding box center [171, 177] width 78 height 22
paste input "1000"
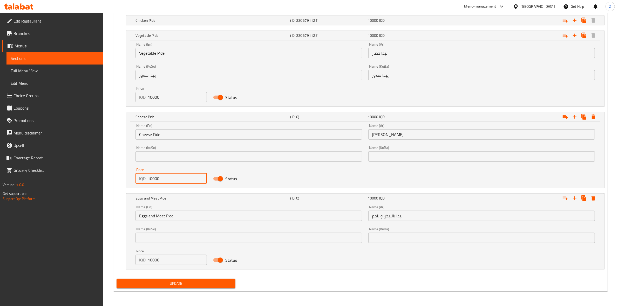
type input "10000"
click at [188, 283] on span "Update" at bounding box center [176, 284] width 111 height 6
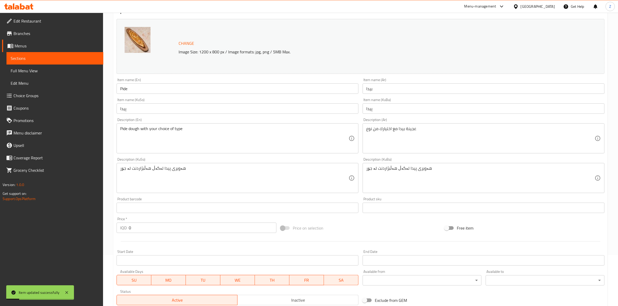
scroll to position [0, 0]
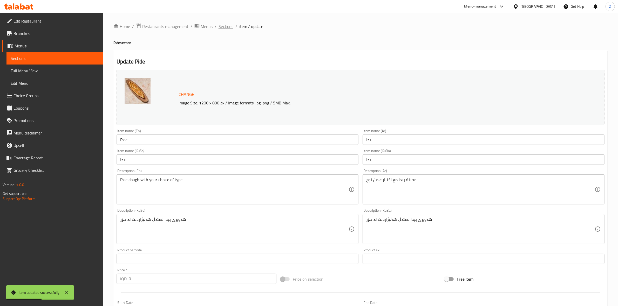
click at [219, 26] on span "Sections" at bounding box center [225, 26] width 15 height 6
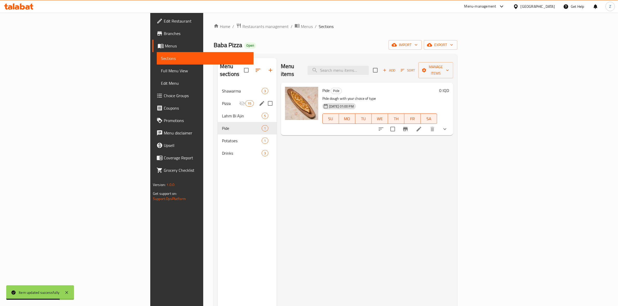
click at [218, 100] on div "Pizza 15" at bounding box center [247, 103] width 59 height 12
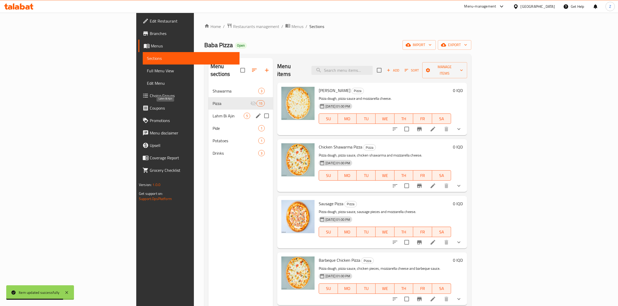
click at [213, 113] on span "Lahm Bi Ajin" at bounding box center [228, 116] width 31 height 6
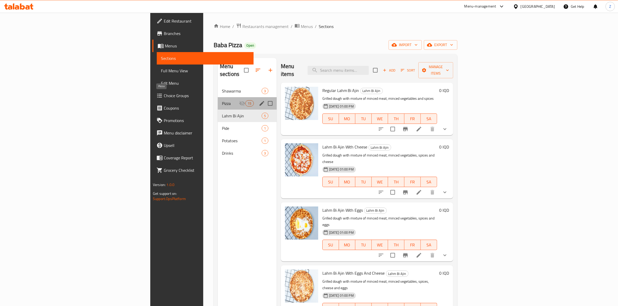
click at [222, 100] on span "Pizza" at bounding box center [230, 103] width 17 height 6
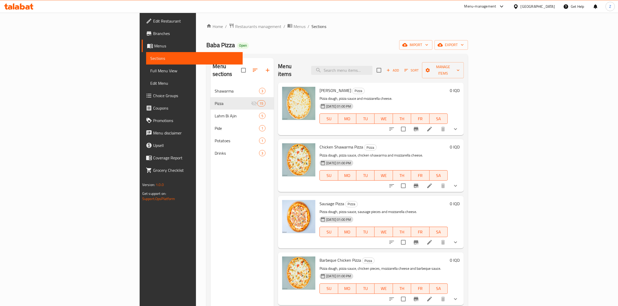
click at [468, 39] on div "Home / Restaurants management / Menus / Sections Baba Pizza Open import export …" at bounding box center [337, 196] width 262 height 346
click at [437, 125] on li at bounding box center [429, 129] width 15 height 9
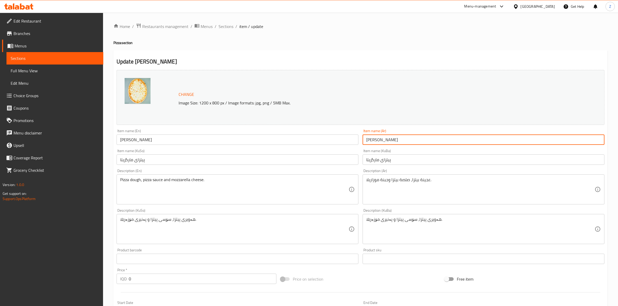
drag, startPoint x: 396, startPoint y: 139, endPoint x: 346, endPoint y: 143, distance: 50.0
click at [346, 143] on div "Change Image Size: 1200 x 800 px / Image formats: jpg, png / 5MB Max. Item name…" at bounding box center [360, 213] width 492 height 291
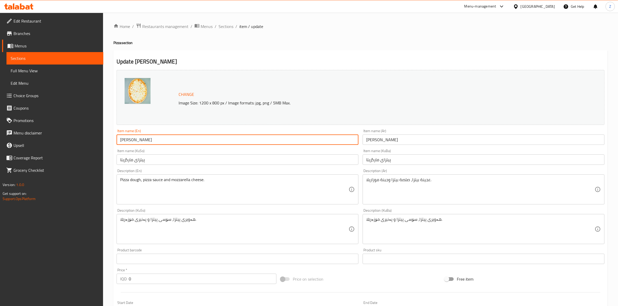
drag, startPoint x: 163, startPoint y: 136, endPoint x: 104, endPoint y: 137, distance: 59.7
click at [104, 137] on div "Home / Restaurants management / Menus / Sections / item / update Pizza section …" at bounding box center [360, 229] width 515 height 433
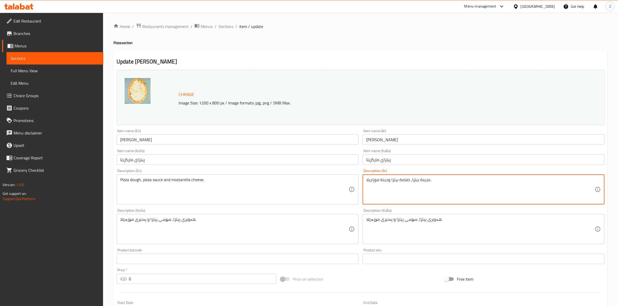
click at [401, 182] on textarea "عجينة بيتزا، صلصة بيتزا وجبنة موزاريلا." at bounding box center [480, 189] width 228 height 25
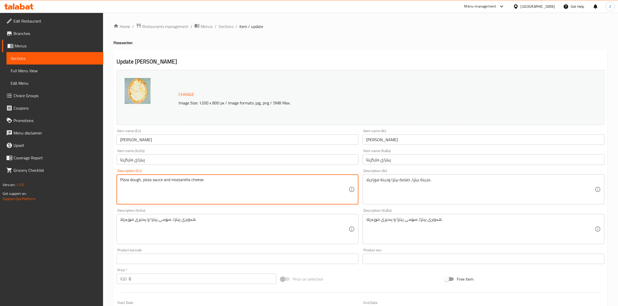
click at [215, 186] on textarea "Pizza dough, pizza sauce and mozzarella cheese." at bounding box center [234, 189] width 228 height 25
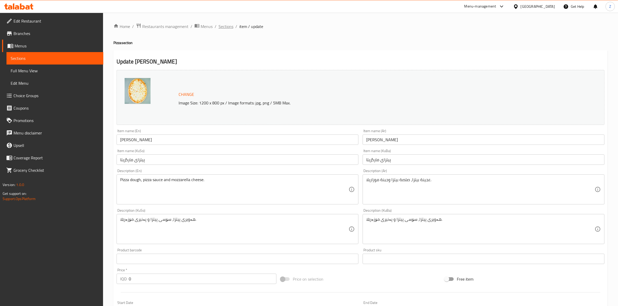
click at [230, 28] on span "Sections" at bounding box center [225, 26] width 15 height 6
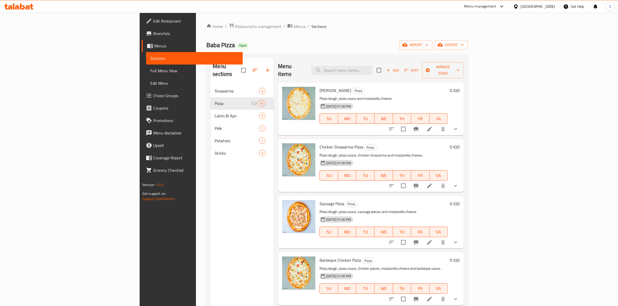
click at [437, 181] on li at bounding box center [429, 185] width 15 height 9
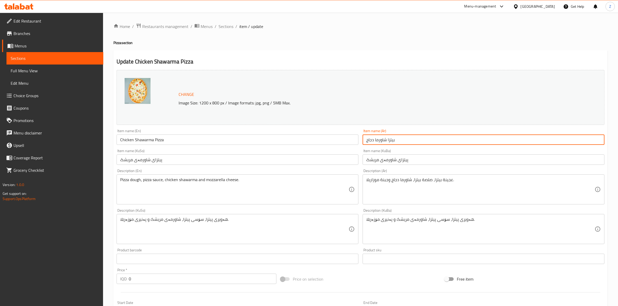
drag, startPoint x: 423, startPoint y: 144, endPoint x: 353, endPoint y: 142, distance: 70.6
click at [353, 142] on div "Change Image Size: 1200 x 800 px / Image formats: jpg, png / 5MB Max. Item name…" at bounding box center [360, 213] width 492 height 291
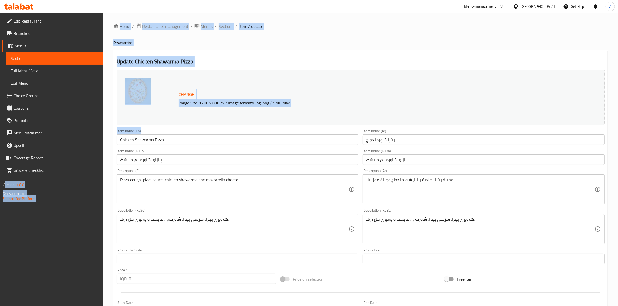
drag, startPoint x: 199, startPoint y: 143, endPoint x: 90, endPoint y: 148, distance: 109.6
click at [83, 148] on div "Edit Restaurant Branches Menus Sections Full Menu View Edit Menu Choice Groups …" at bounding box center [309, 250] width 618 height 474
click at [159, 138] on input "Chicken Shawarma Pizza" at bounding box center [238, 140] width 242 height 10
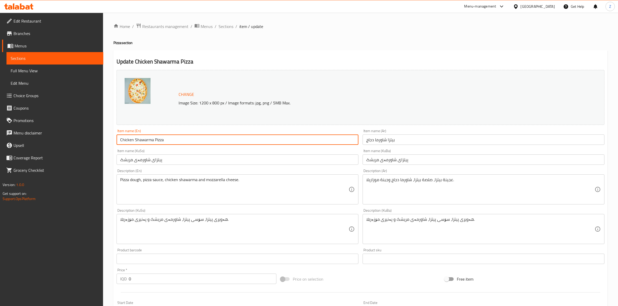
click at [159, 138] on input "Chicken Shawarma Pizza" at bounding box center [238, 140] width 242 height 10
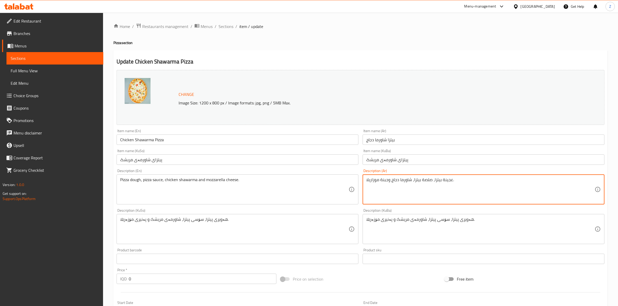
click at [422, 183] on textarea "عجينة بيتزا، صلصة بيتزا، شاورما دجاج وجبنة موزاريلا." at bounding box center [480, 189] width 228 height 25
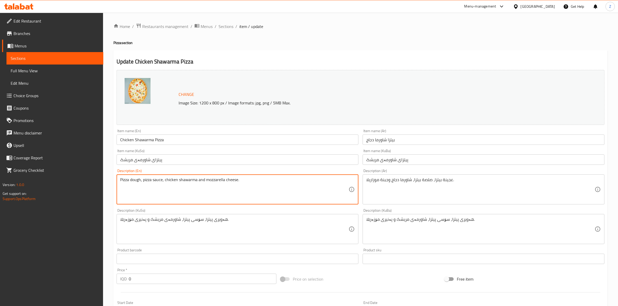
click at [186, 183] on textarea "Pizza dough, pizza sauce, chicken shawarma and mozzarella cheese." at bounding box center [234, 189] width 228 height 25
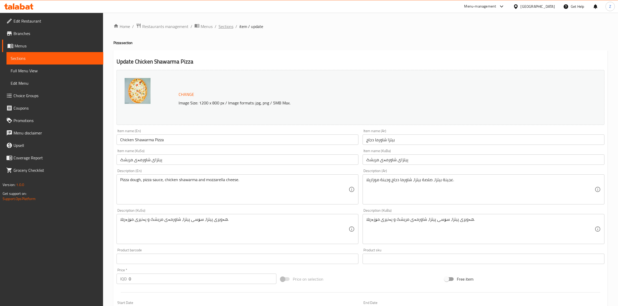
click at [227, 26] on span "Sections" at bounding box center [225, 26] width 15 height 6
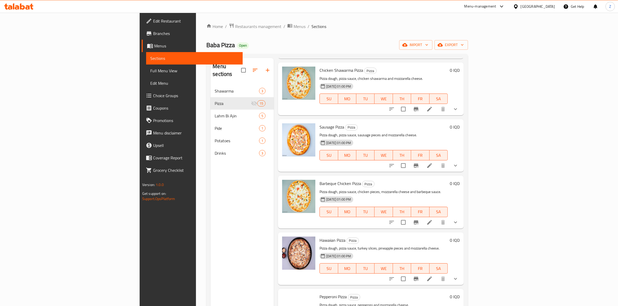
scroll to position [97, 0]
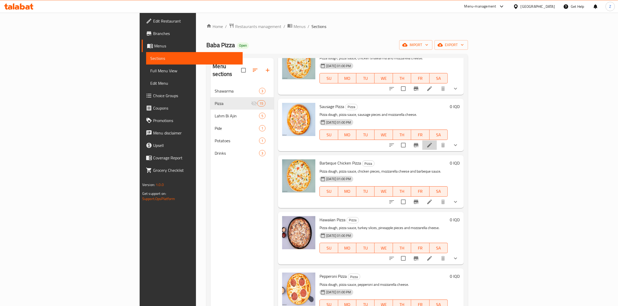
click at [437, 141] on li at bounding box center [429, 145] width 15 height 9
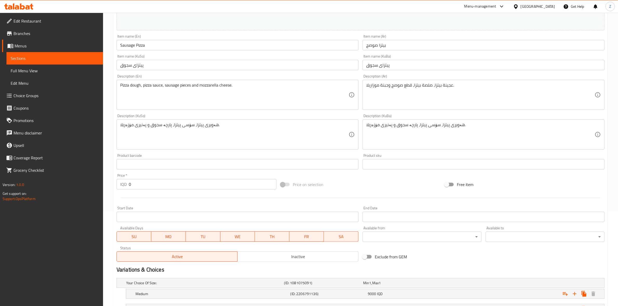
scroll to position [97, 0]
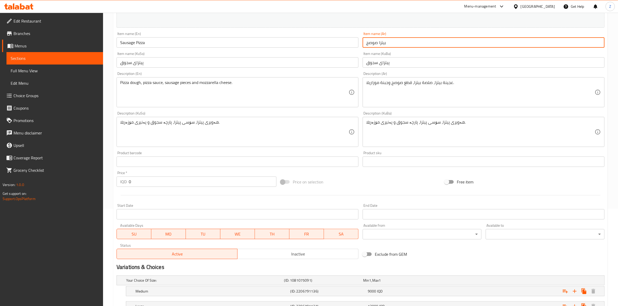
drag, startPoint x: 363, startPoint y: 46, endPoint x: 352, endPoint y: 46, distance: 11.4
click at [352, 46] on div "Change Image Size: 1200 x 800 px / Image formats: jpg, png / 5MB Max. Item name…" at bounding box center [360, 116] width 492 height 291
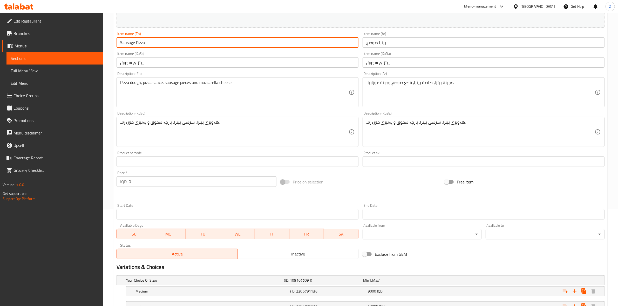
drag, startPoint x: 165, startPoint y: 45, endPoint x: 106, endPoint y: 44, distance: 58.9
click at [106, 44] on div "Home / Restaurants management / Menus / Sections / item / update Pizza section …" at bounding box center [360, 152] width 515 height 474
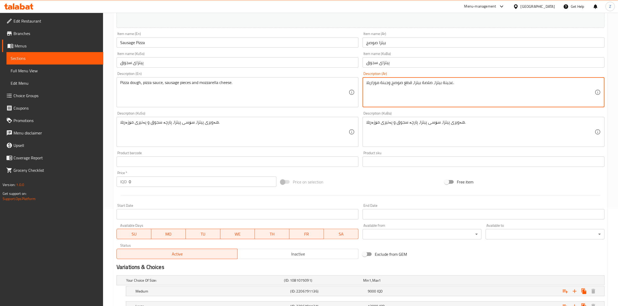
click at [440, 80] on textarea "عجينة بيتزا، صلصة بيتزا، قطع صوصج وجبنة موزاريلا." at bounding box center [480, 92] width 228 height 25
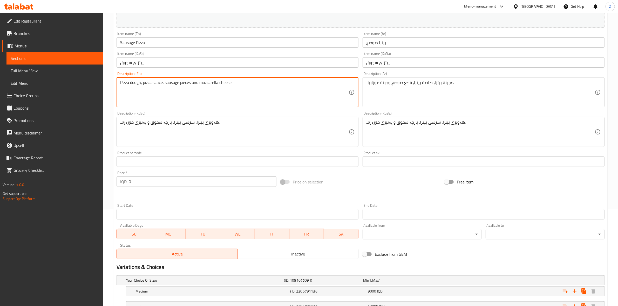
click at [196, 87] on textarea "Pizza dough, pizza sauce, sausage pieces and mozzarella cheese." at bounding box center [234, 92] width 228 height 25
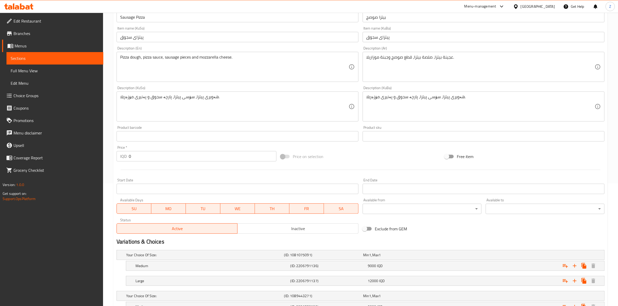
scroll to position [0, 0]
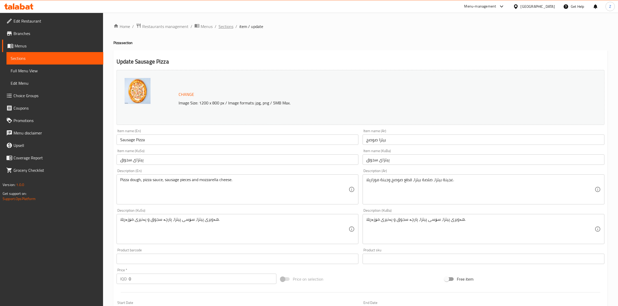
click at [229, 26] on span "Sections" at bounding box center [225, 26] width 15 height 6
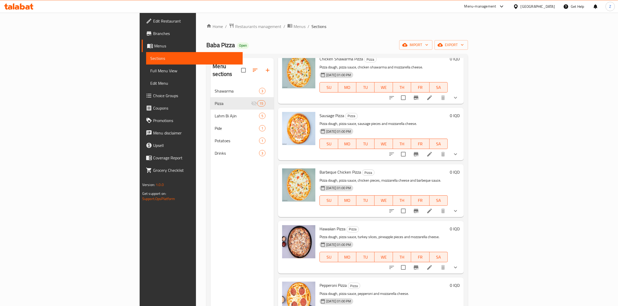
scroll to position [97, 0]
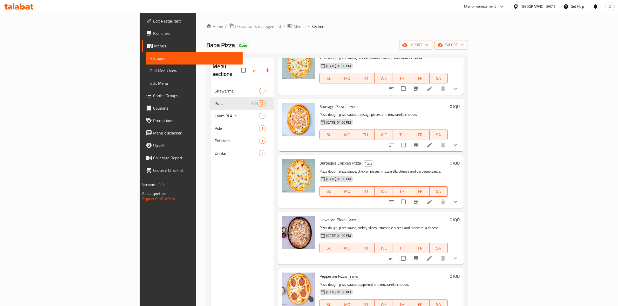
click at [437, 197] on li at bounding box center [429, 201] width 15 height 9
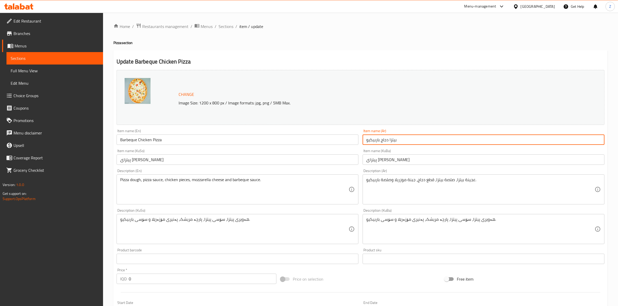
drag, startPoint x: 399, startPoint y: 138, endPoint x: 343, endPoint y: 143, distance: 56.3
click at [343, 143] on div "Change Image Size: 1200 x 800 px / Image formats: jpg, png / 5MB Max. Item name…" at bounding box center [360, 213] width 492 height 291
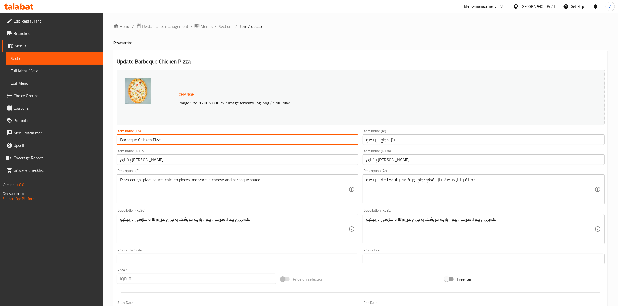
drag, startPoint x: 187, startPoint y: 140, endPoint x: 108, endPoint y: 147, distance: 79.1
click at [108, 147] on div "Home / Restaurants management / Menus / Sections / item / update Pizza section …" at bounding box center [360, 250] width 515 height 474
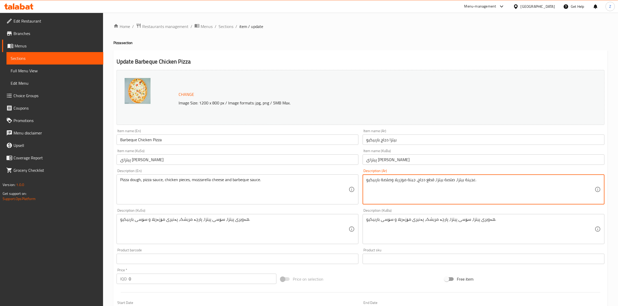
click at [421, 181] on textarea "عجينة بيتزا، صلصة بيتزا، قطع دجاج، جبنة موزريلا وصلصة باربيكيو." at bounding box center [480, 189] width 228 height 25
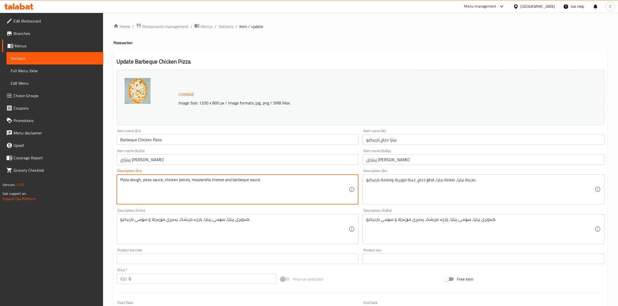
click at [186, 181] on textarea "Pizza dough, pizza sauce, chicken pieces, mozzarella cheese and barbeque sauce." at bounding box center [234, 189] width 228 height 25
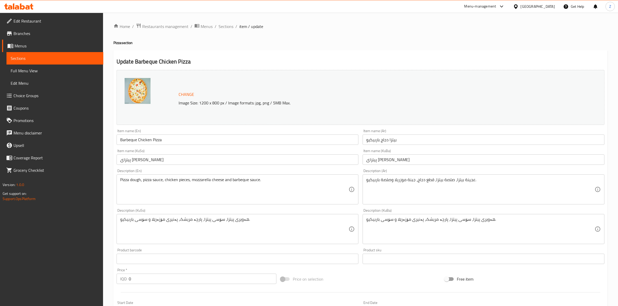
click at [228, 25] on span "Sections" at bounding box center [225, 26] width 15 height 6
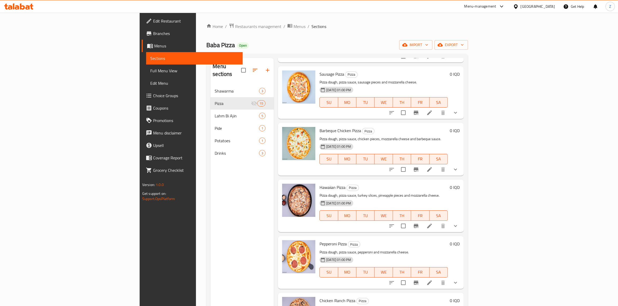
scroll to position [162, 0]
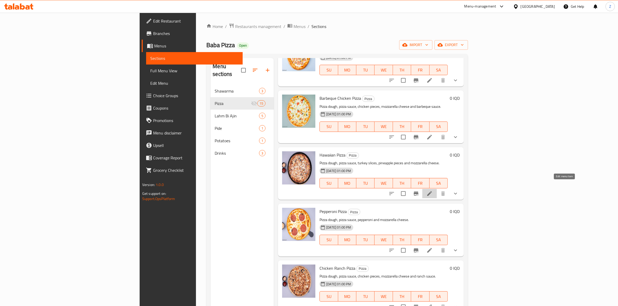
click at [433, 191] on icon at bounding box center [429, 194] width 6 height 6
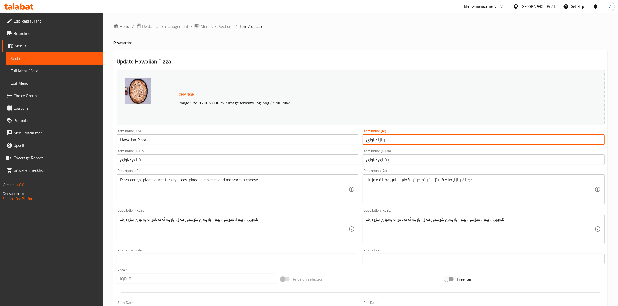
drag, startPoint x: 380, startPoint y: 142, endPoint x: 347, endPoint y: 143, distance: 33.7
click at [347, 143] on div "Change Image Size: 1200 x 800 px / Image formats: jpg, png / 5MB Max. Item name…" at bounding box center [360, 213] width 492 height 291
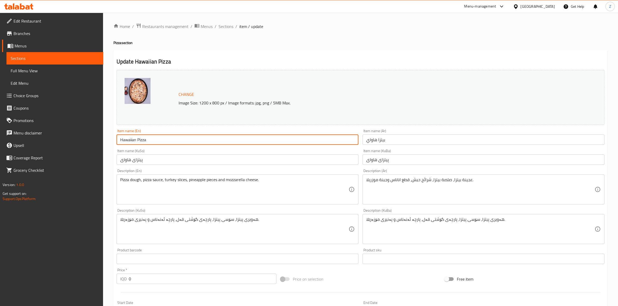
drag, startPoint x: 164, startPoint y: 144, endPoint x: 107, endPoint y: 139, distance: 57.3
click at [97, 142] on div "Edit Restaurant Branches Menus Sections Full Menu View Edit Menu Choice Groups …" at bounding box center [309, 250] width 618 height 474
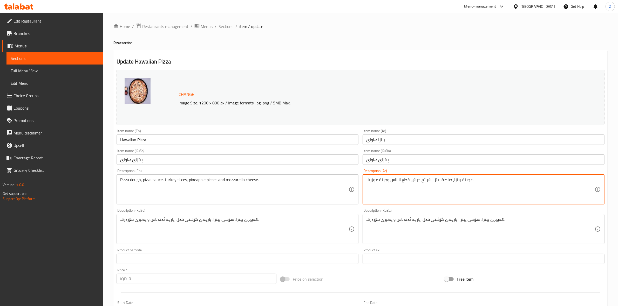
click at [394, 179] on textarea "عجينة بيتزا، صلصة بيتزا، شرائح حبش، قطع اناناس وجبنة موزريلا." at bounding box center [480, 189] width 228 height 25
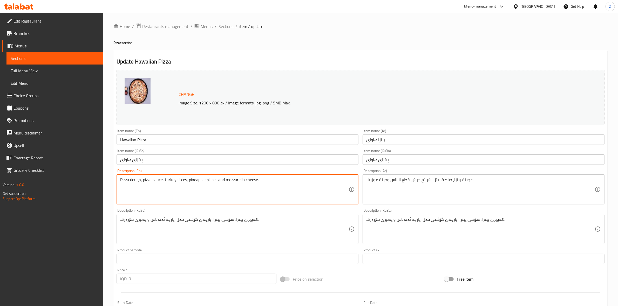
click at [242, 181] on textarea "Pizza dough, pizza sauce, turkey slices, pineapple pieces and mozzarella cheese." at bounding box center [234, 189] width 228 height 25
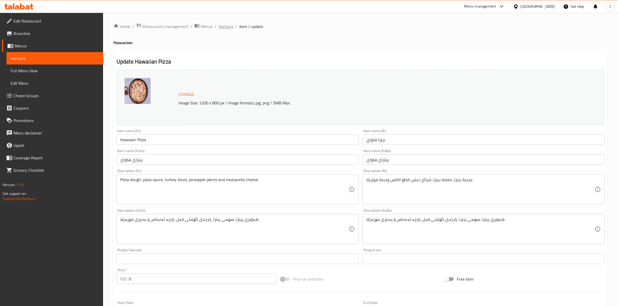
click at [225, 25] on span "Sections" at bounding box center [225, 26] width 15 height 6
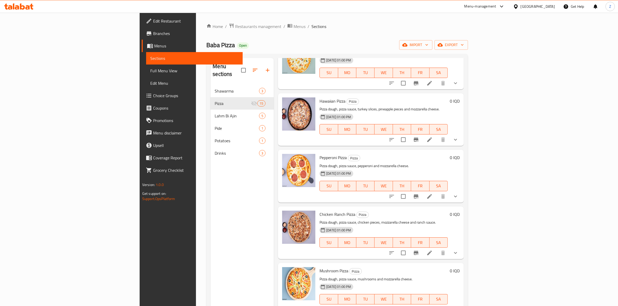
scroll to position [227, 0]
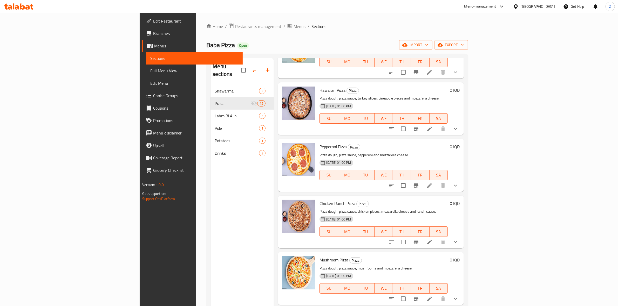
click at [433, 183] on icon at bounding box center [429, 186] width 6 height 6
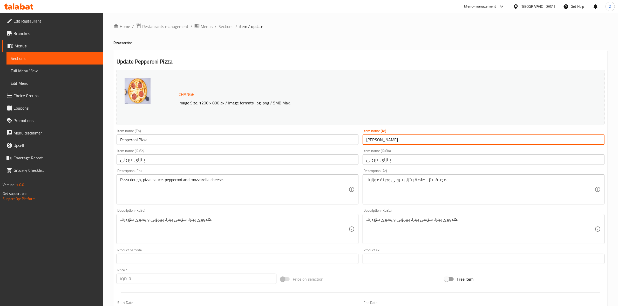
drag, startPoint x: 355, startPoint y: 142, endPoint x: 337, endPoint y: 143, distance: 18.2
click at [337, 143] on div "Change Image Size: 1200 x 800 px / Image formats: jpg, png / 5MB Max. Item name…" at bounding box center [360, 213] width 492 height 291
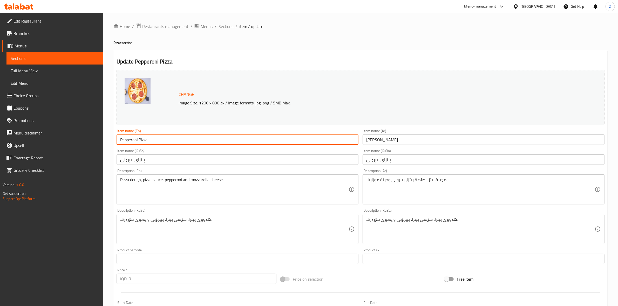
drag, startPoint x: 186, startPoint y: 140, endPoint x: 112, endPoint y: 142, distance: 74.2
click at [112, 142] on div "Home / Restaurants management / Menus / Sections / item / update Pizza section …" at bounding box center [360, 250] width 515 height 474
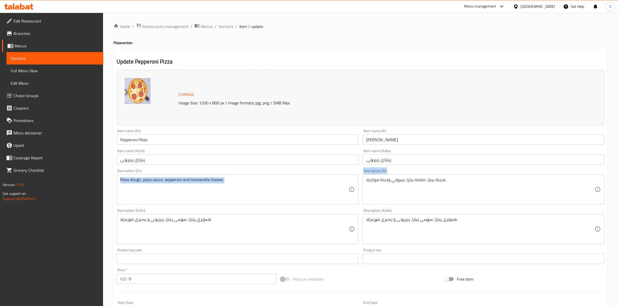
drag, startPoint x: 456, startPoint y: 176, endPoint x: 382, endPoint y: 187, distance: 74.8
click at [324, 186] on div "Change Image Size: 1200 x 800 px / Image formats: jpg, png / 5MB Max. Item name…" at bounding box center [360, 213] width 492 height 291
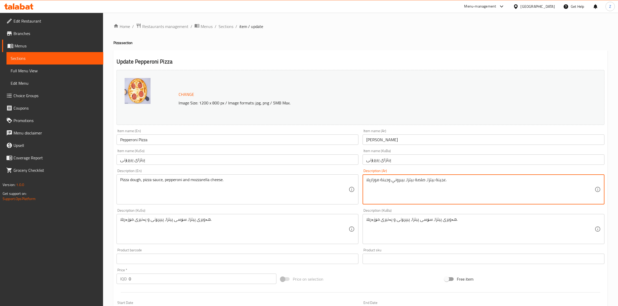
click at [387, 184] on textarea "عجينة بيتزا، صلصة بيتزا، بيبروني وجبنة موزاريلا." at bounding box center [480, 189] width 228 height 25
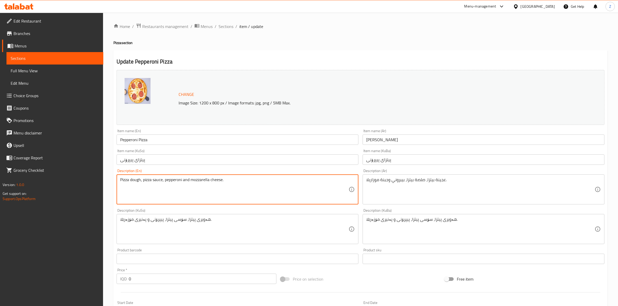
click at [140, 185] on textarea "Pizza dough, pizza sauce, pepperoni and mozzarella cheese." at bounding box center [234, 189] width 228 height 25
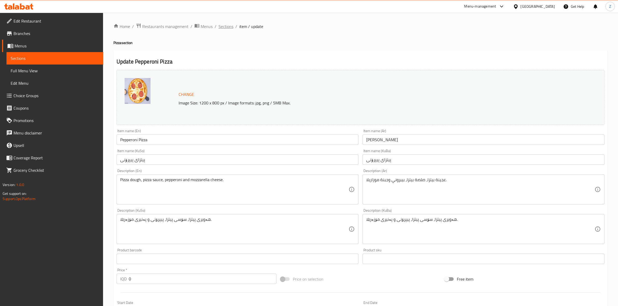
click at [229, 28] on span "Sections" at bounding box center [225, 26] width 15 height 6
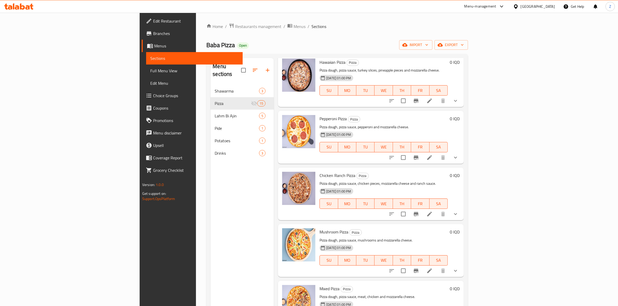
scroll to position [259, 0]
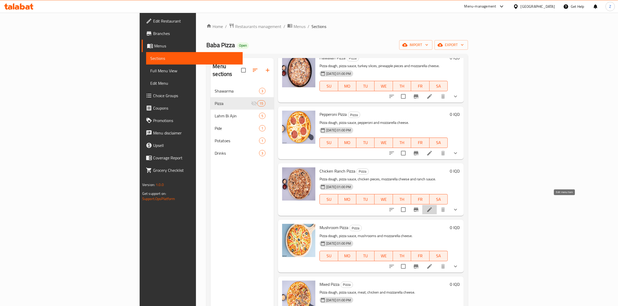
click at [433, 207] on icon at bounding box center [429, 210] width 6 height 6
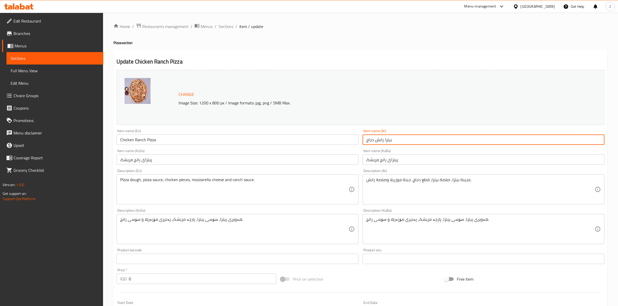
drag, startPoint x: 406, startPoint y: 143, endPoint x: 334, endPoint y: 147, distance: 72.2
click at [334, 147] on div "Change Image Size: 1200 x 800 px / Image formats: jpg, png / 5MB Max. Item name…" at bounding box center [360, 213] width 492 height 291
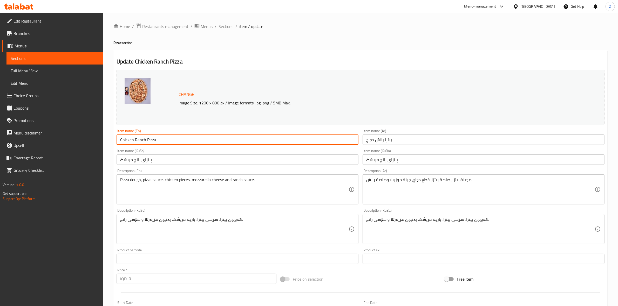
drag, startPoint x: 188, startPoint y: 142, endPoint x: 85, endPoint y: 144, distance: 103.0
click at [85, 144] on div "Edit Restaurant Branches Menus Sections Full Menu View Edit Menu Choice Groups …" at bounding box center [309, 250] width 618 height 474
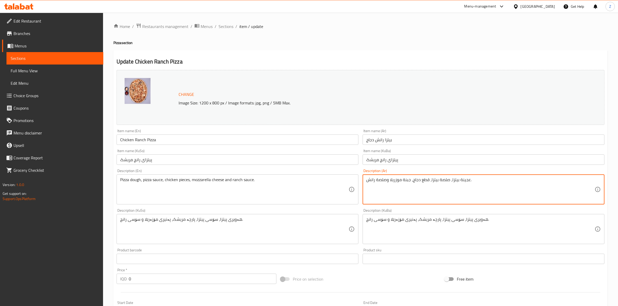
click at [443, 179] on textarea "عجينة بيتزا، صلصة بيتزا، قطع دجاج، جبنة موزريلا وصلصة رانش." at bounding box center [480, 189] width 228 height 25
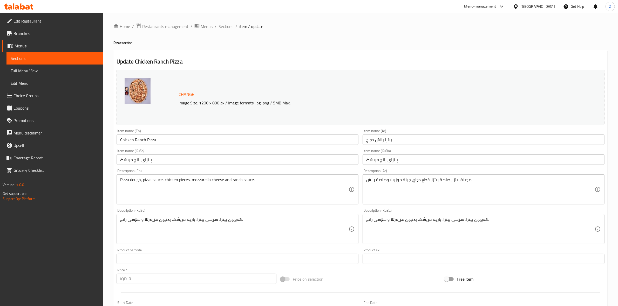
click at [218, 177] on div "Pizza dough, pizza sauce, chicken pieces, mozzarella cheese and ranch sauce. De…" at bounding box center [238, 190] width 242 height 30
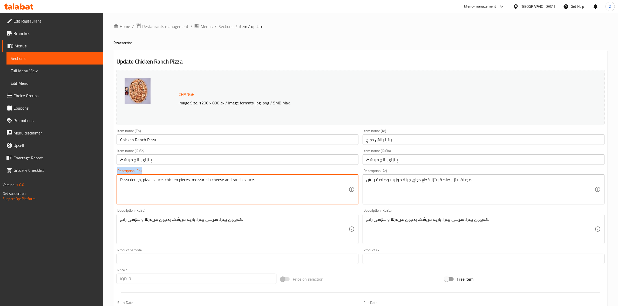
click at [218, 177] on div "Pizza dough, pizza sauce, chicken pieces, mozzarella cheese and ranch sauce. De…" at bounding box center [238, 190] width 242 height 30
click at [216, 181] on textarea "Pizza dough, pizza sauce, chicken pieces, mozzarella cheese and ranch sauce." at bounding box center [234, 189] width 228 height 25
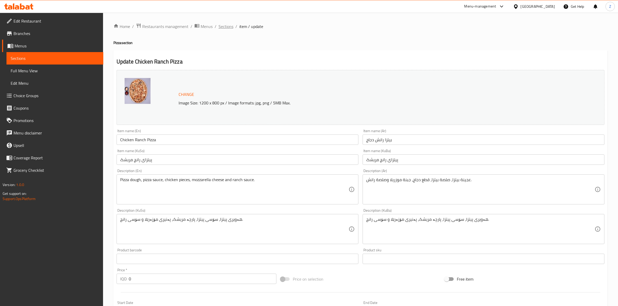
click at [228, 28] on span "Sections" at bounding box center [225, 26] width 15 height 6
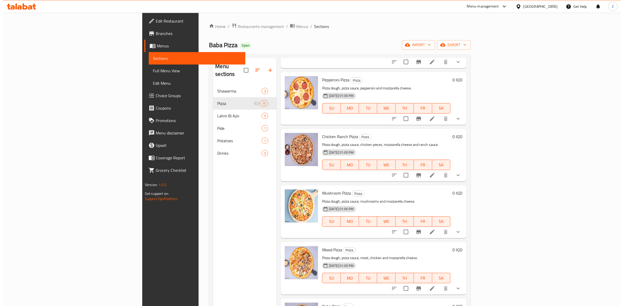
scroll to position [292, 0]
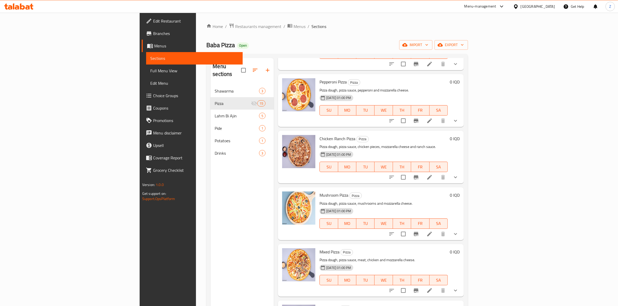
click at [433, 231] on icon at bounding box center [429, 234] width 6 height 6
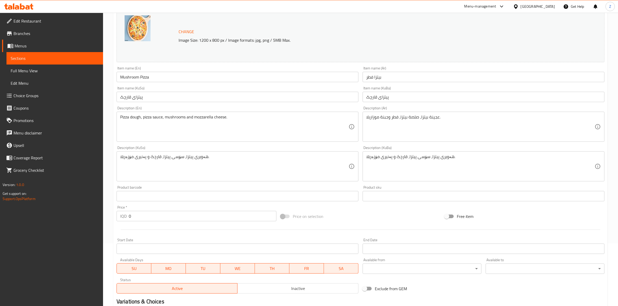
scroll to position [65, 0]
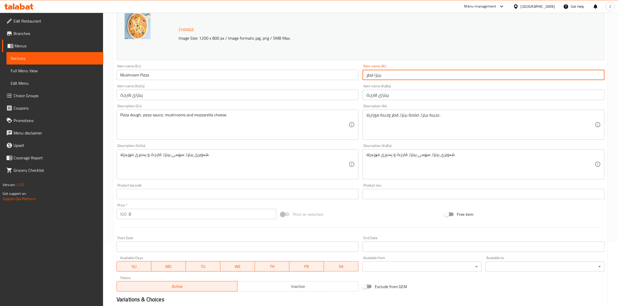
drag, startPoint x: 389, startPoint y: 76, endPoint x: 344, endPoint y: 78, distance: 45.0
click at [345, 79] on div "Change Image Size: 1200 x 800 px / Image formats: jpg, png / 5MB Max. Item name…" at bounding box center [360, 148] width 492 height 291
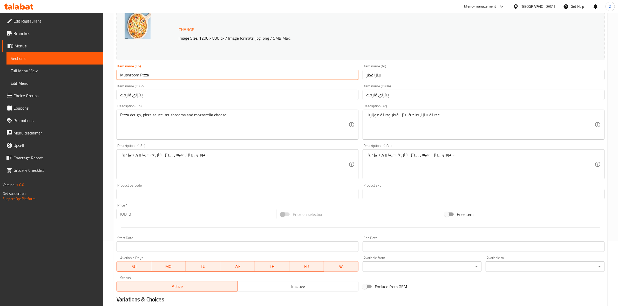
drag, startPoint x: 170, startPoint y: 76, endPoint x: 108, endPoint y: 76, distance: 62.0
click at [108, 76] on div "Home / Restaurants management / Menus / Sections / item / update Pizza section …" at bounding box center [360, 185] width 515 height 474
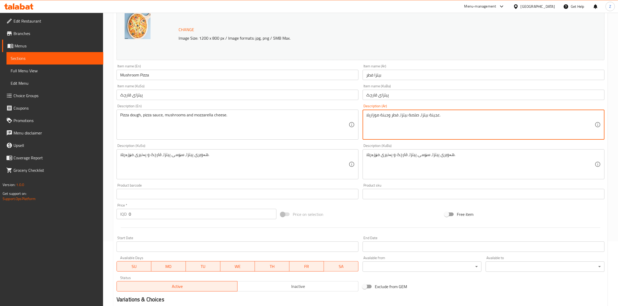
click at [385, 120] on textarea "عجينة بيتزا، صلصة بيتزا، فطر وجبنة موزاريلا." at bounding box center [480, 125] width 228 height 25
click at [386, 120] on textarea "عجينة بيتزا، صلصة بيتزا، فطر وجبنة موزاريلا." at bounding box center [480, 125] width 228 height 25
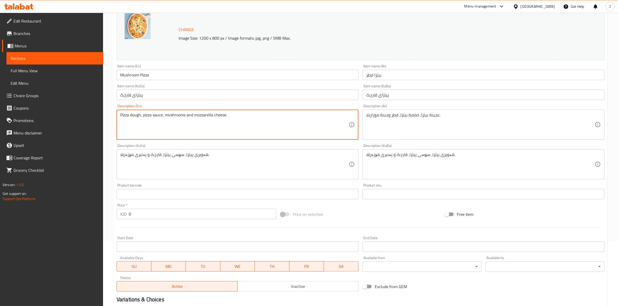
click at [206, 116] on textarea "Pizza dough, pizza sauce, mushrooms and mozzarella cheese." at bounding box center [234, 125] width 228 height 25
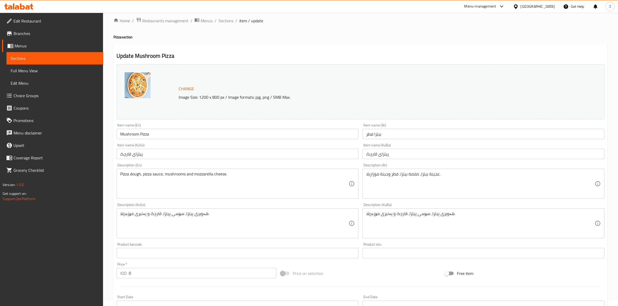
scroll to position [0, 0]
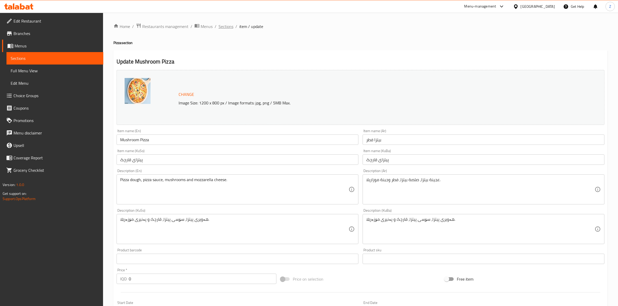
click at [231, 26] on span "Sections" at bounding box center [225, 26] width 15 height 6
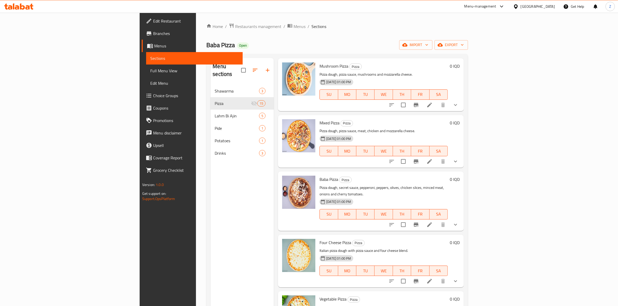
scroll to position [422, 0]
click at [433, 158] on icon at bounding box center [429, 161] width 6 height 6
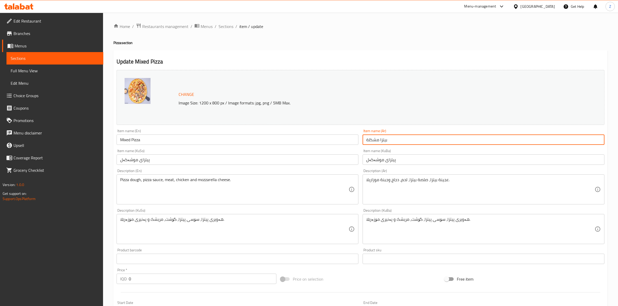
drag, startPoint x: 403, startPoint y: 142, endPoint x: 337, endPoint y: 144, distance: 65.4
click at [337, 144] on div "Change Image Size: 1200 x 800 px / Image formats: jpg, png / 5MB Max. Item name…" at bounding box center [360, 213] width 492 height 291
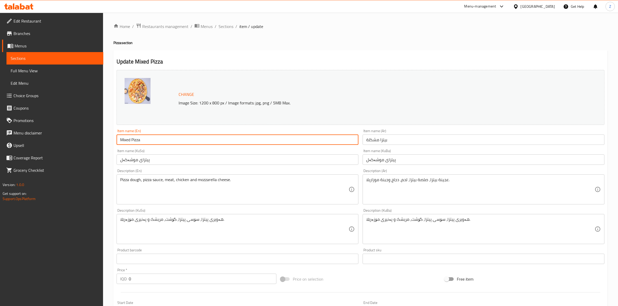
drag, startPoint x: 166, startPoint y: 142, endPoint x: 80, endPoint y: 147, distance: 86.5
click at [80, 146] on div "Edit Restaurant Branches Menus Sections Full Menu View Edit Menu Choice Groups …" at bounding box center [309, 250] width 618 height 474
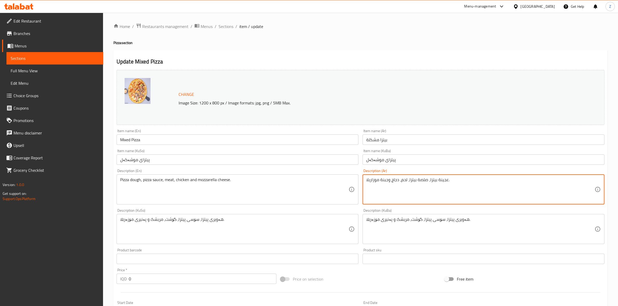
click at [409, 181] on textarea "عجينة بيتزا، صلصة بيتزا، لحم، دجاج وجبنة موزاريلا." at bounding box center [480, 189] width 228 height 25
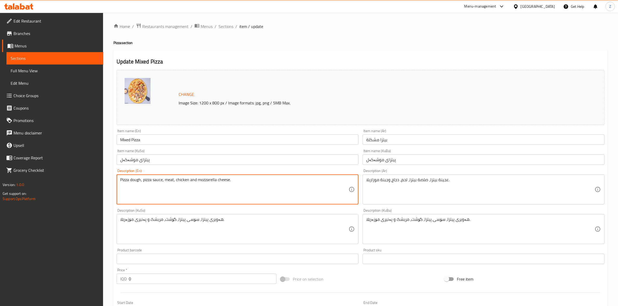
click at [201, 181] on textarea "Pizza dough, pizza sauce, meat, chicken and mozzarella cheese." at bounding box center [234, 189] width 228 height 25
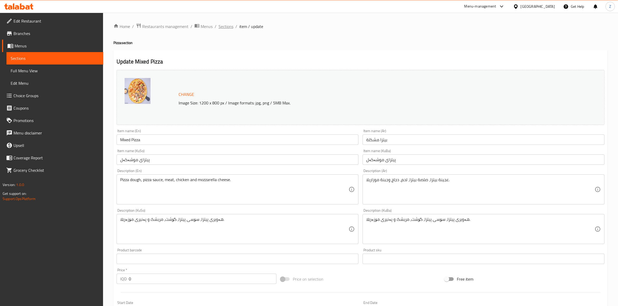
click at [220, 27] on span "Sections" at bounding box center [225, 26] width 15 height 6
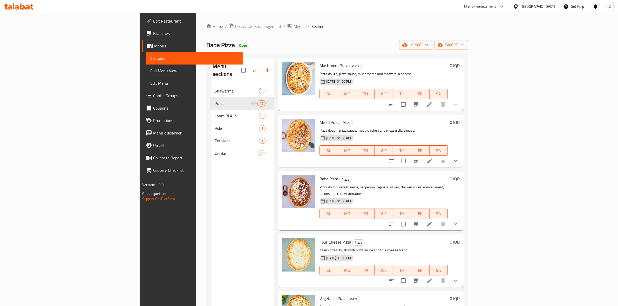
scroll to position [487, 0]
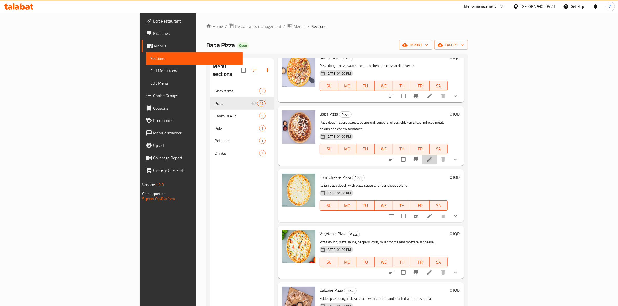
click at [437, 155] on li at bounding box center [429, 159] width 15 height 9
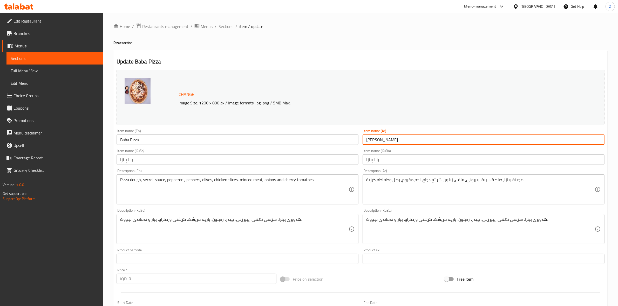
drag, startPoint x: 387, startPoint y: 139, endPoint x: 348, endPoint y: 142, distance: 39.0
click at [350, 143] on div "Change Image Size: 1200 x 800 px / Image formats: jpg, png / 5MB Max. Item name…" at bounding box center [360, 213] width 492 height 291
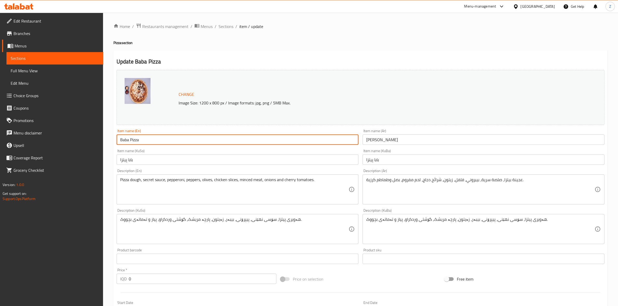
drag, startPoint x: 168, startPoint y: 140, endPoint x: 90, endPoint y: 143, distance: 78.2
click at [90, 143] on div "Edit Restaurant Branches Menus Sections Full Menu View Edit Menu Choice Groups …" at bounding box center [309, 250] width 618 height 474
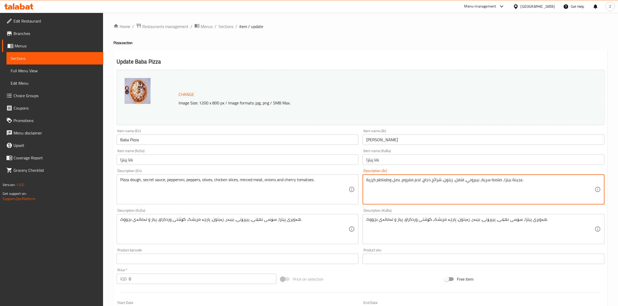
click at [378, 179] on textarea "عجينة بيتزا، صلصة سرية، بيبروني، فلفل، زيتون، شرائح دجاج، لحم مفروم، بصل وطماطم…" at bounding box center [480, 189] width 228 height 25
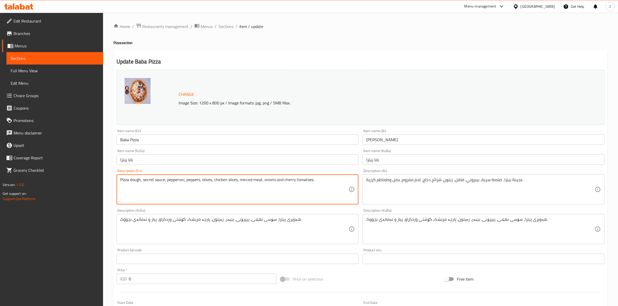
click at [243, 180] on textarea "Pizza dough, secret sauce, pepperoni, peppers, olives, chicken slices, minced m…" at bounding box center [234, 189] width 228 height 25
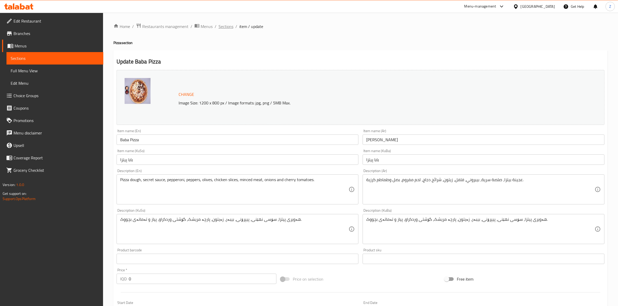
click at [227, 28] on span "Sections" at bounding box center [225, 26] width 15 height 6
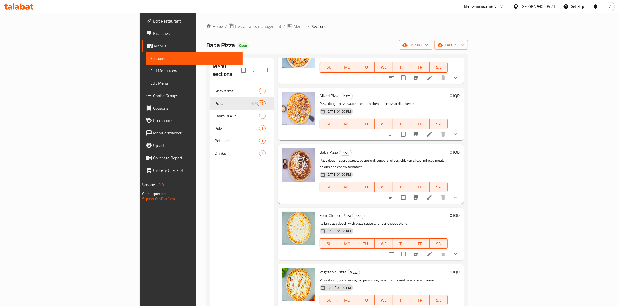
scroll to position [491, 0]
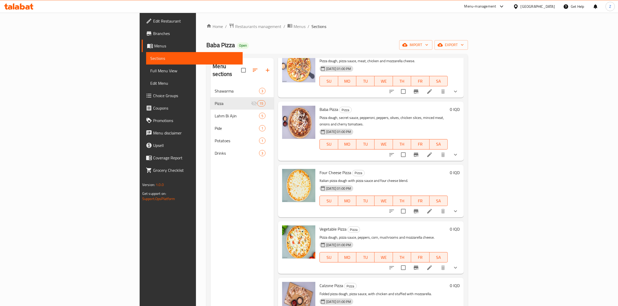
click at [433, 208] on icon at bounding box center [429, 211] width 6 height 6
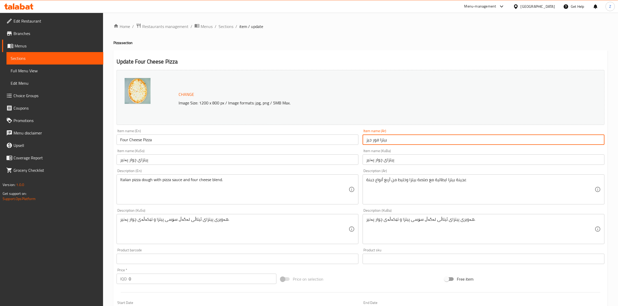
drag, startPoint x: 402, startPoint y: 142, endPoint x: 358, endPoint y: 143, distance: 44.9
click at [358, 143] on div "Change Image Size: 1200 x 800 px / Image formats: jpg, png / 5MB Max. Item name…" at bounding box center [360, 213] width 492 height 291
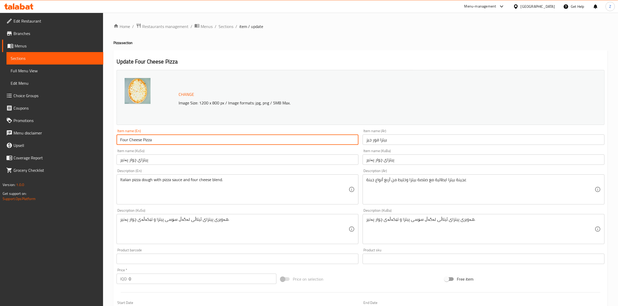
drag, startPoint x: 182, startPoint y: 142, endPoint x: 88, endPoint y: 142, distance: 94.2
click at [88, 143] on div "Edit Restaurant Branches Menus Sections Full Menu View Edit Menu Choice Groups …" at bounding box center [309, 250] width 618 height 474
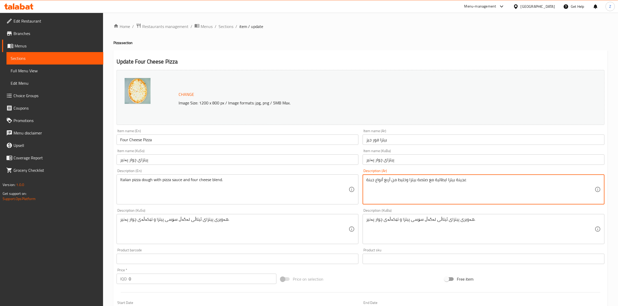
click at [394, 179] on textarea "عجينة بيتزا ايطالية مع صلصة بيتزا وخليط من أربع أنواع جبنة" at bounding box center [480, 189] width 228 height 25
click at [387, 183] on textarea "عجينة بيتزا ايطالية مع صلصة بيتزا وخليط من أربع أنواع جبنة" at bounding box center [480, 189] width 228 height 25
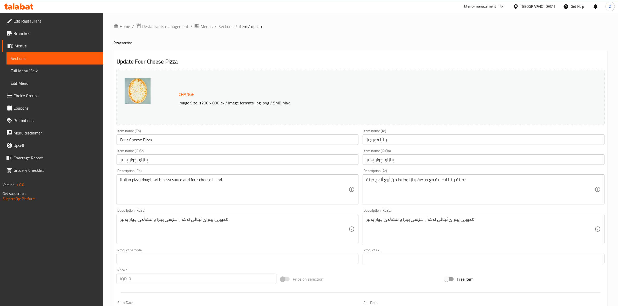
click at [183, 177] on div "Italian pizza dough with pizza sauce and four cheese blend. Description (En)" at bounding box center [238, 190] width 242 height 30
click at [182, 177] on div "Italian pizza dough with pizza sauce and four cheese blend. Description (En)" at bounding box center [238, 190] width 242 height 30
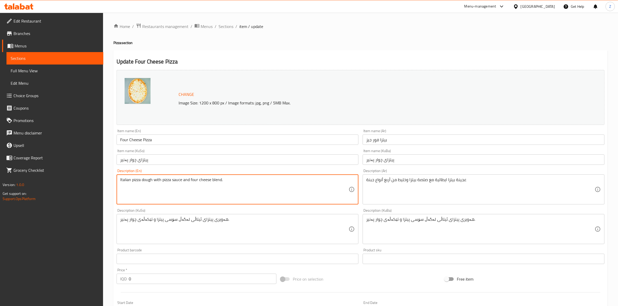
click at [182, 182] on textarea "Italian pizza dough with pizza sauce and four cheese blend." at bounding box center [234, 189] width 228 height 25
click at [181, 182] on textarea "Italian pizza dough with pizza sauce and four cheese blend." at bounding box center [234, 189] width 228 height 25
click at [179, 182] on textarea "Italian pizza dough with pizza sauce and four cheese blend." at bounding box center [234, 189] width 228 height 25
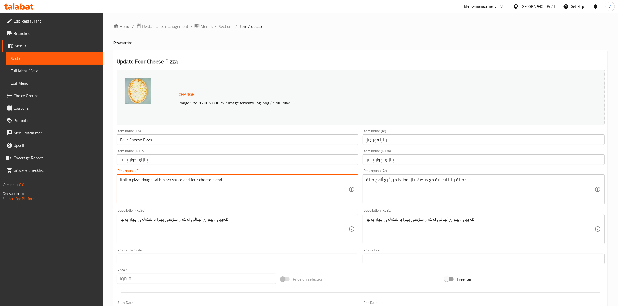
click at [179, 182] on textarea "Italian pizza dough with pizza sauce and four cheese blend." at bounding box center [234, 189] width 228 height 25
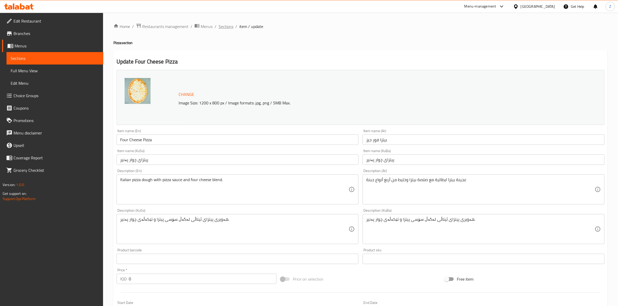
click at [227, 28] on span "Sections" at bounding box center [225, 26] width 15 height 6
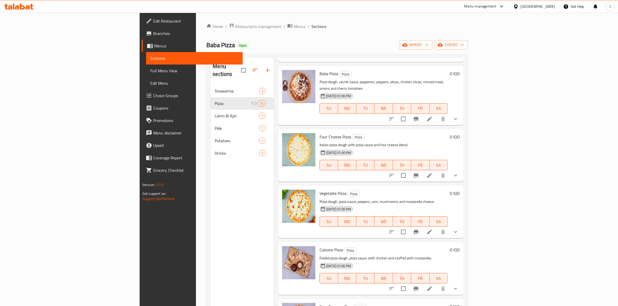
scroll to position [551, 0]
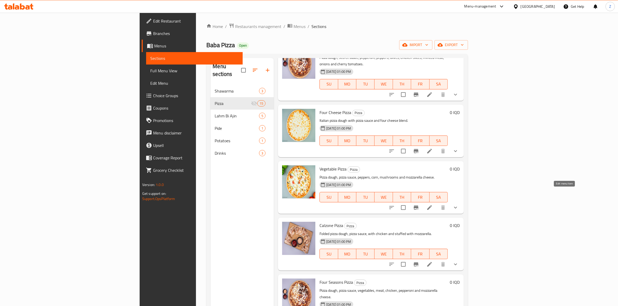
click at [432, 206] on icon at bounding box center [429, 208] width 5 height 5
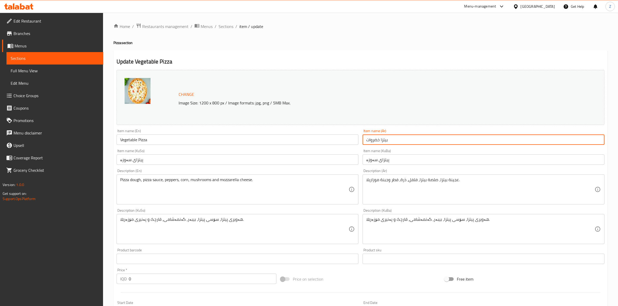
drag, startPoint x: 401, startPoint y: 141, endPoint x: 336, endPoint y: 142, distance: 65.4
click at [336, 142] on div "Change Image Size: 1200 x 800 px / Image formats: jpg, png / 5MB Max. Item name…" at bounding box center [360, 213] width 492 height 291
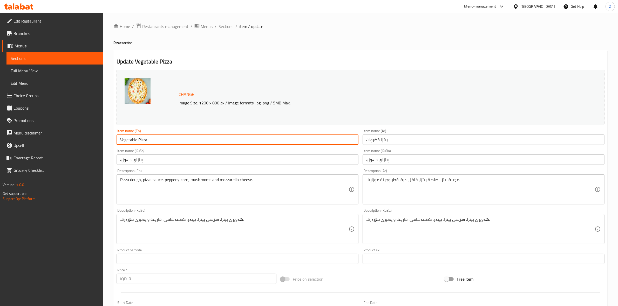
drag, startPoint x: 159, startPoint y: 136, endPoint x: 108, endPoint y: 139, distance: 50.4
click at [108, 140] on div "Home / Restaurants management / Menus / Sections / item / update Pizza section …" at bounding box center [360, 250] width 515 height 474
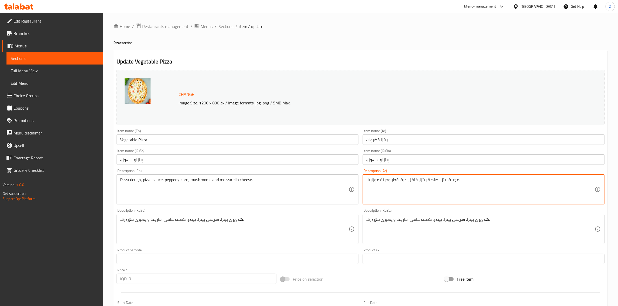
click at [409, 182] on textarea "عجينة بيتزا، صلصة بيتزا، فلفل، ذرة، فطر وجبنة موزاريلا." at bounding box center [480, 189] width 228 height 25
click at [409, 183] on textarea "عجينة بيتزا، صلصة بيتزا، فلفل، ذرة، فطر وجبنة موزاريلا." at bounding box center [480, 189] width 228 height 25
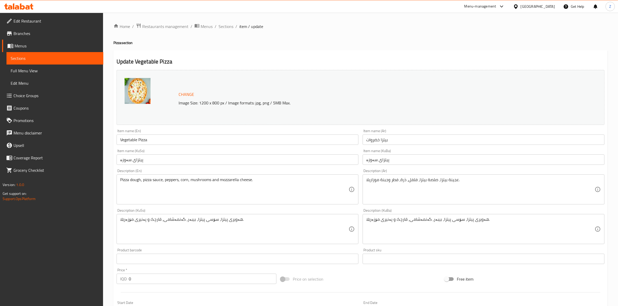
click at [219, 177] on div "Pizza dough, pizza sauce, peppers, corn, mushrooms and mozzarella cheese. Descr…" at bounding box center [238, 190] width 242 height 30
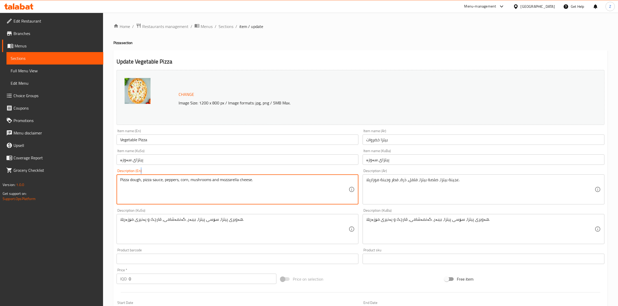
click at [219, 177] on div "Pizza dough, pizza sauce, peppers, corn, mushrooms and mozzarella cheese. Descr…" at bounding box center [238, 190] width 242 height 30
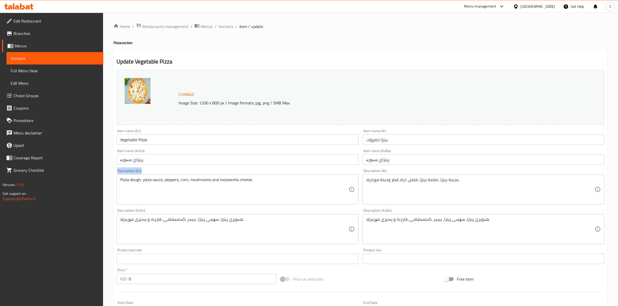
click at [219, 177] on div "Pizza dough, pizza sauce, peppers, corn, mushrooms and mozzarella cheese. Descr…" at bounding box center [238, 190] width 242 height 30
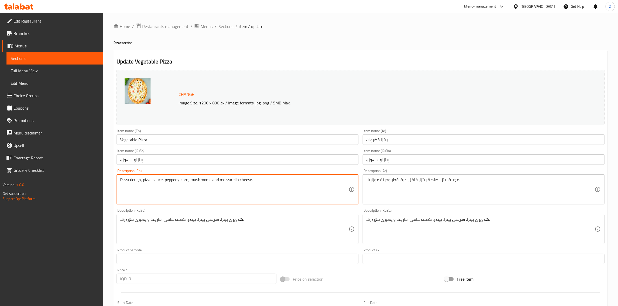
click at [214, 183] on textarea "Pizza dough, pizza sauce, peppers, corn, mushrooms and mozzarella cheese." at bounding box center [234, 189] width 228 height 25
click at [213, 183] on textarea "Pizza dough, pizza sauce, peppers, corn, mushrooms and mozzarella cheese." at bounding box center [234, 189] width 228 height 25
click at [212, 183] on textarea "Pizza dough, pizza sauce, peppers, corn, mushrooms and mozzarella cheese." at bounding box center [234, 189] width 228 height 25
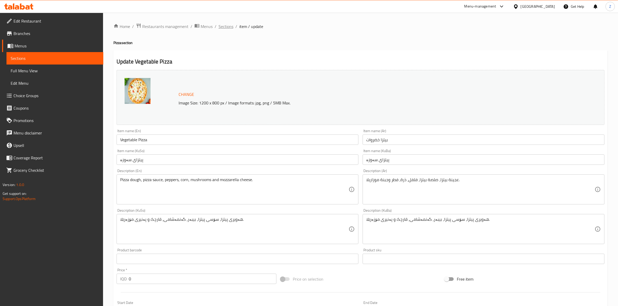
click at [227, 27] on span "Sections" at bounding box center [225, 26] width 15 height 6
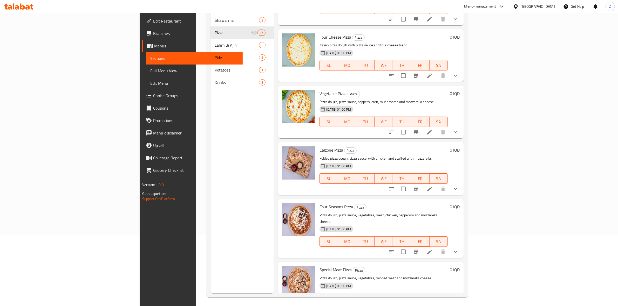
scroll to position [73, 0]
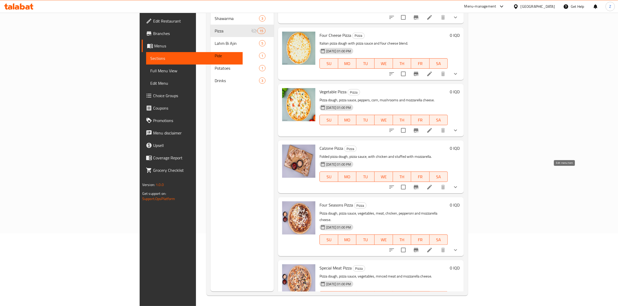
click at [433, 184] on icon at bounding box center [429, 187] width 6 height 6
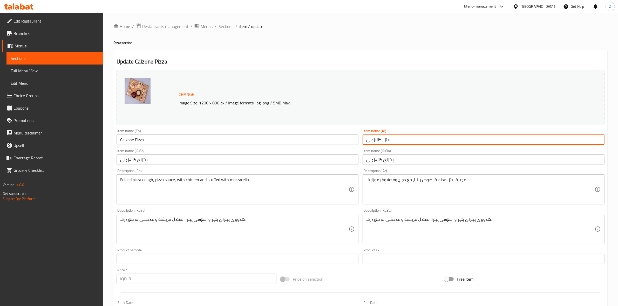
drag, startPoint x: 399, startPoint y: 142, endPoint x: 352, endPoint y: 146, distance: 46.9
click at [353, 145] on div "Change Image Size: 1200 x 800 px / Image formats: jpg, png / 5MB Max. Item name…" at bounding box center [360, 213] width 492 height 291
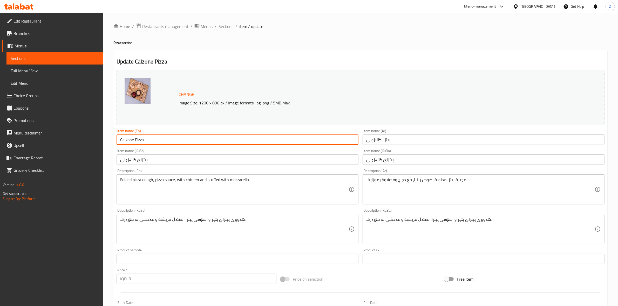
drag, startPoint x: 176, startPoint y: 139, endPoint x: 112, endPoint y: 139, distance: 64.1
click at [104, 143] on div "Home / Restaurants management / Menus / Sections / item / update Pizza section …" at bounding box center [360, 250] width 515 height 474
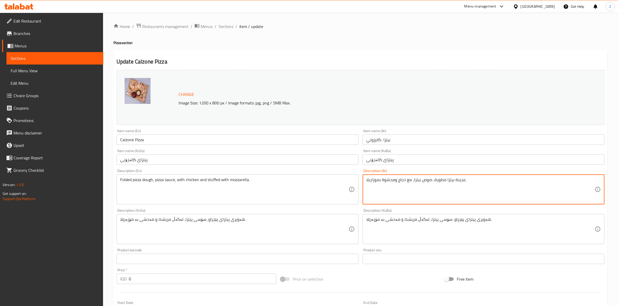
click at [395, 182] on textarea "عجينة بيتزا مطوية، صوص بيتزا، مع دجاج ومحشوة بموزاريلا." at bounding box center [480, 189] width 228 height 25
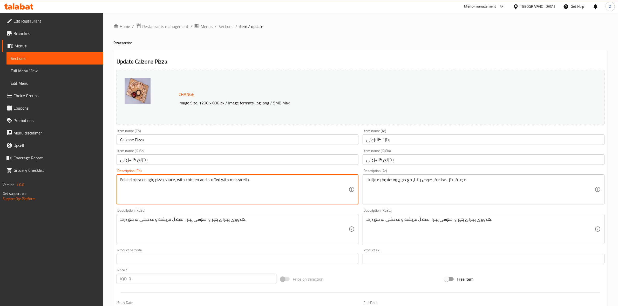
click at [172, 184] on textarea "Folded pizza dough, pizza sauce, with chicken and stuffed with mozzarella." at bounding box center [234, 189] width 228 height 25
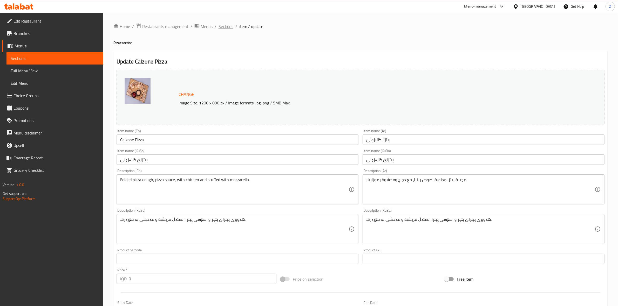
click at [228, 25] on span "Sections" at bounding box center [225, 26] width 15 height 6
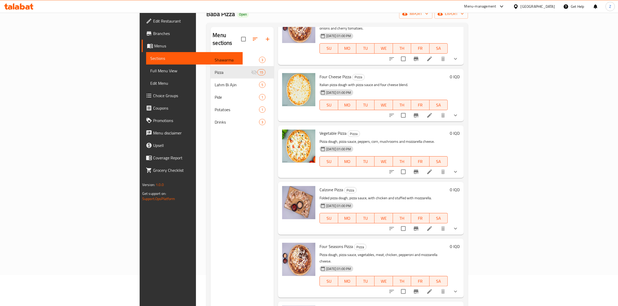
scroll to position [73, 0]
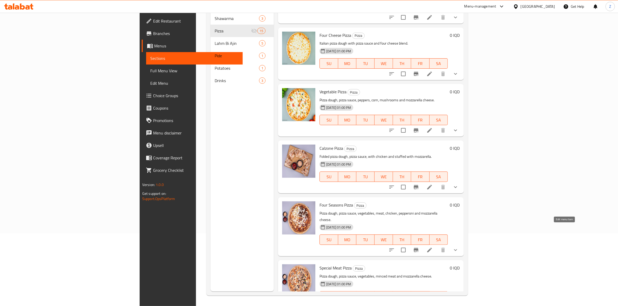
click at [433, 247] on icon at bounding box center [429, 250] width 6 height 6
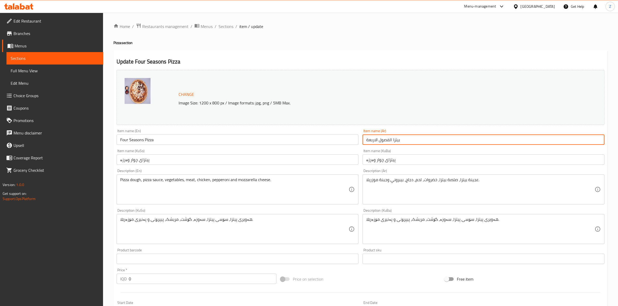
drag, startPoint x: 412, startPoint y: 142, endPoint x: 351, endPoint y: 142, distance: 61.0
click at [351, 142] on div "Change Image Size: 1200 x 800 px / Image formats: jpg, png / 5MB Max. Item name…" at bounding box center [360, 213] width 492 height 291
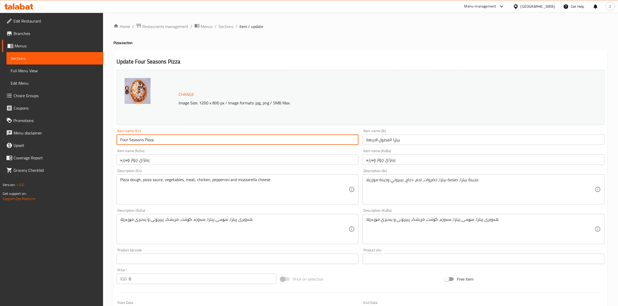
drag, startPoint x: 132, startPoint y: 142, endPoint x: 96, endPoint y: 146, distance: 35.5
click at [96, 146] on div "Edit Restaurant Branches Menus Sections Full Menu View Edit Menu Choice Groups …" at bounding box center [309, 250] width 618 height 474
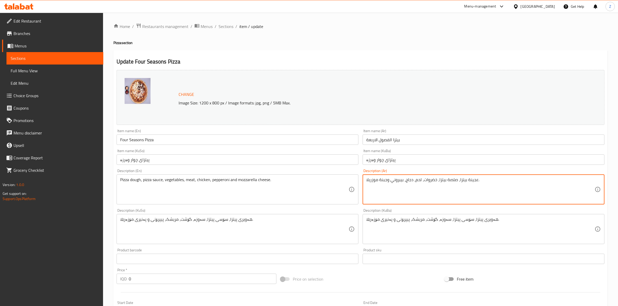
click at [383, 180] on textarea "عجينة بيتزا، صلصة بيتزا، خضروات، لحم، دجاج، بيبروني وجبنة موزريلا." at bounding box center [480, 189] width 228 height 25
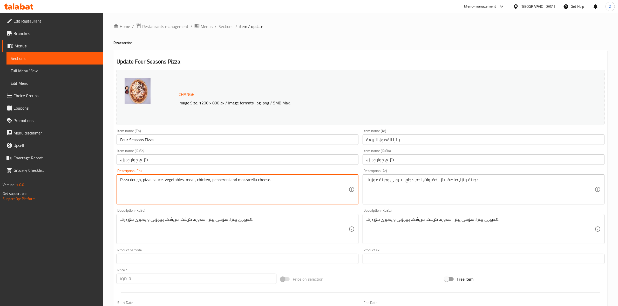
click at [235, 181] on textarea "Pizza dough, pizza sauce, vegetables, meat, chicken, pepperoni and mozzarella c…" at bounding box center [234, 189] width 228 height 25
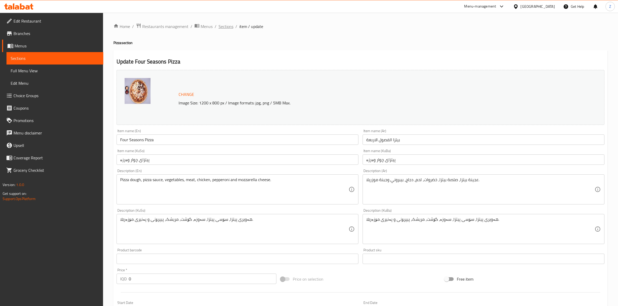
click at [230, 26] on span "Sections" at bounding box center [225, 26] width 15 height 6
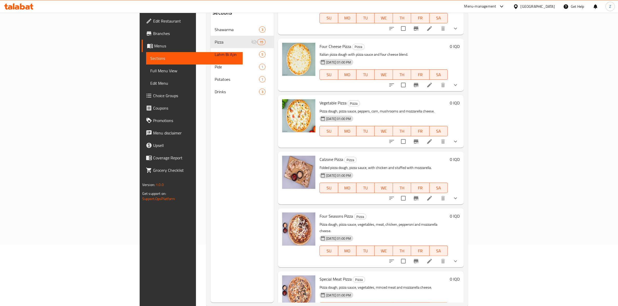
scroll to position [73, 0]
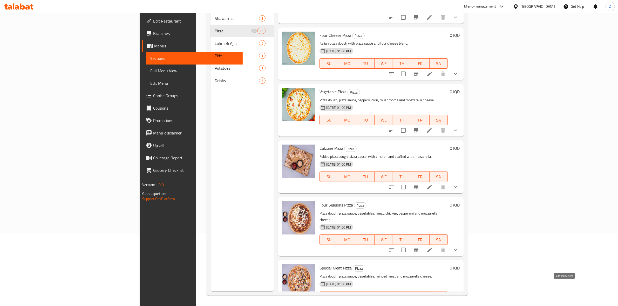
click at [433, 304] on icon at bounding box center [429, 307] width 6 height 6
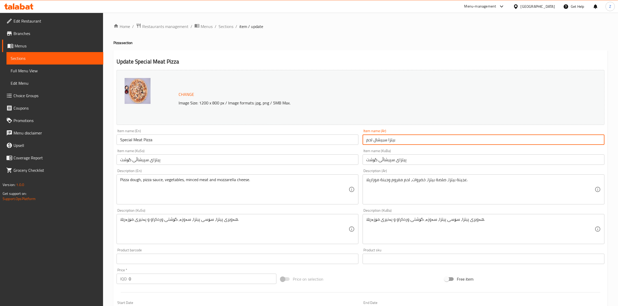
drag, startPoint x: 405, startPoint y: 142, endPoint x: 345, endPoint y: 145, distance: 59.8
click at [345, 146] on div "Change Image Size: 1200 x 800 px / Image formats: jpg, png / 5MB Max. Item name…" at bounding box center [360, 213] width 492 height 291
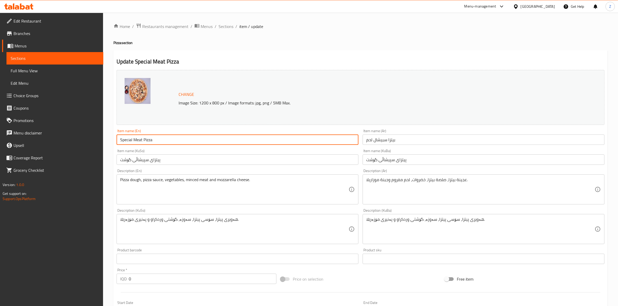
drag, startPoint x: 193, startPoint y: 139, endPoint x: 104, endPoint y: 134, distance: 88.6
click at [106, 134] on div "Home / Restaurants management / Menus / Sections / item / update Pizza section …" at bounding box center [360, 250] width 515 height 474
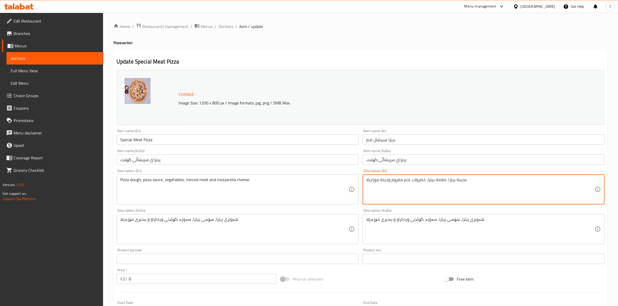
click at [405, 182] on textarea "عجينة بيتزا، صلصة بيتزا، خضروات، لحم مفروم وجبنة موزاريلا." at bounding box center [480, 189] width 228 height 25
click at [404, 182] on textarea "عجينة بيتزا، صلصة بيتزا، خضروات، لحم مفروم وجبنة موزاريلا." at bounding box center [480, 189] width 228 height 25
click at [389, 180] on textarea "عجينة بيتزا، صلصة بيتزا، خضروات، لحم مفروم وجبنة موزاريلا." at bounding box center [480, 189] width 228 height 25
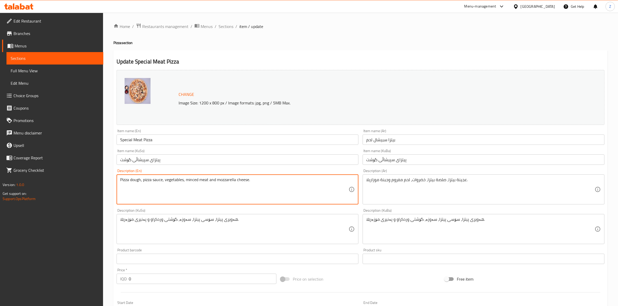
click at [134, 182] on textarea "Pizza dough, pizza sauce, vegetables, minced meat and mozzarella cheese." at bounding box center [234, 189] width 228 height 25
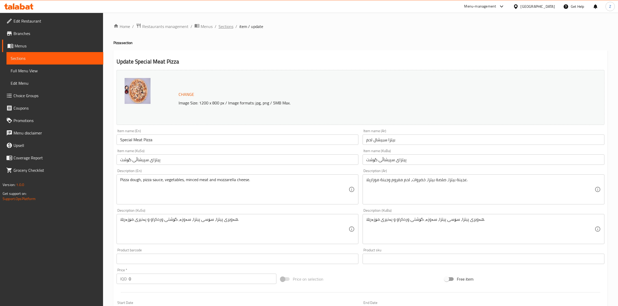
click at [224, 24] on span "Sections" at bounding box center [225, 26] width 15 height 6
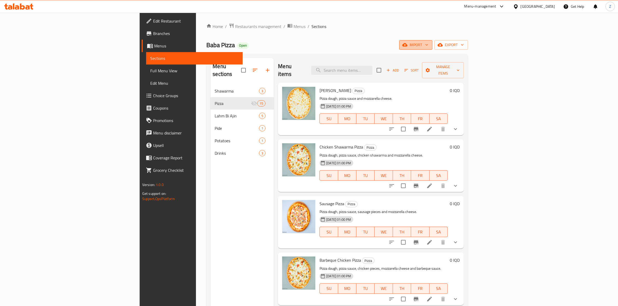
click at [429, 46] on icon "button" at bounding box center [426, 44] width 5 height 5
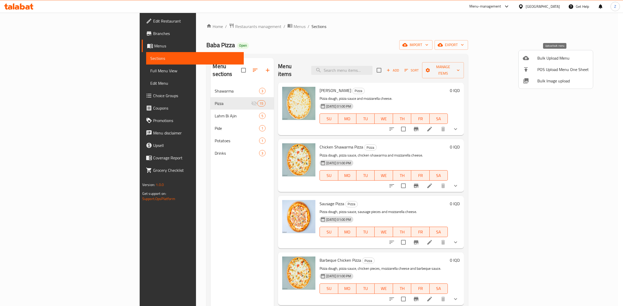
click at [552, 58] on span "Bulk Upload Menu" at bounding box center [562, 58] width 51 height 6
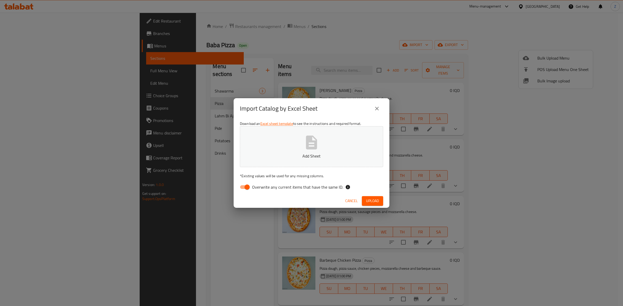
click at [313, 139] on icon "button" at bounding box center [311, 142] width 17 height 17
click at [247, 187] on input "Overwrite any current items that have the same ID." at bounding box center [247, 187] width 30 height 10
checkbox input "false"
click at [373, 199] on span "Upload" at bounding box center [372, 201] width 13 height 6
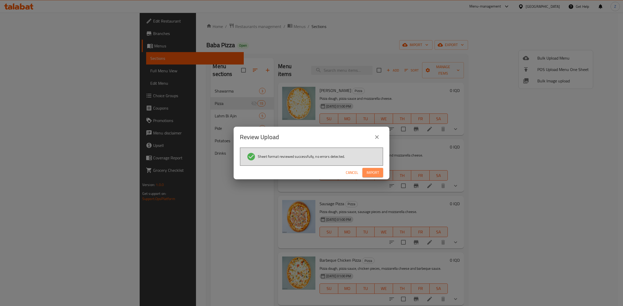
click at [364, 172] on button "Import" at bounding box center [372, 173] width 21 height 10
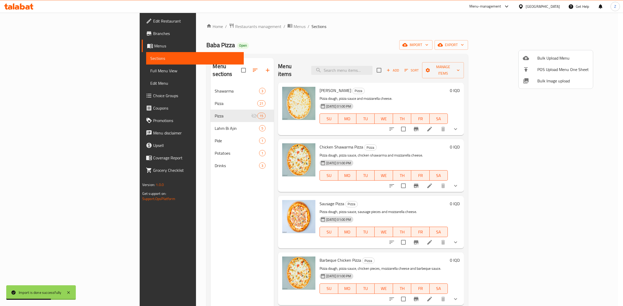
click at [186, 95] on div at bounding box center [311, 153] width 623 height 306
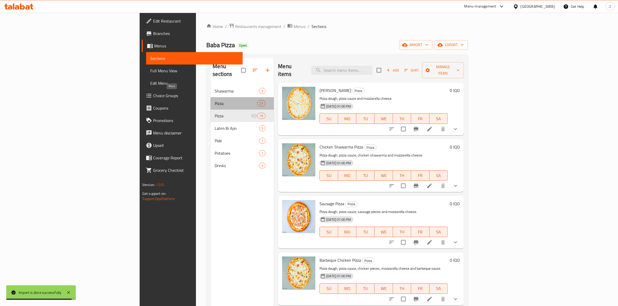
click at [215, 100] on span "Pizza" at bounding box center [236, 103] width 43 height 6
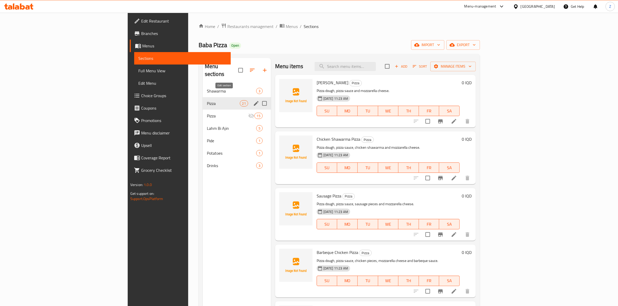
click at [254, 101] on icon "edit" at bounding box center [256, 103] width 5 height 5
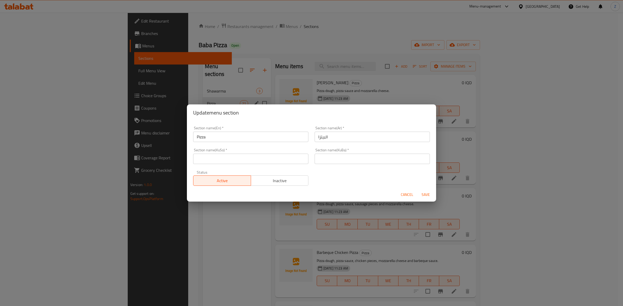
click at [285, 182] on span "Inactive" at bounding box center [279, 181] width 53 height 8
click at [423, 195] on span "Save" at bounding box center [425, 195] width 12 height 6
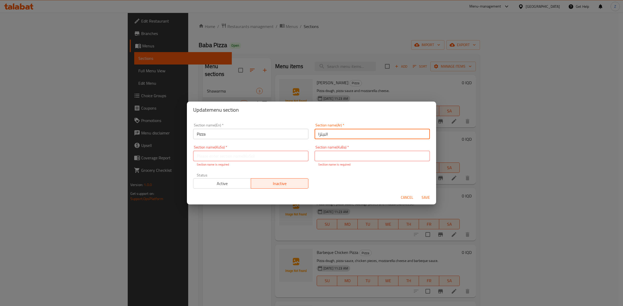
drag, startPoint x: 333, startPoint y: 136, endPoint x: 294, endPoint y: 138, distance: 39.7
click at [294, 138] on div "Section name(En)   * Pizza Section name(En) * Section name(Ar)   * البيتزا Sect…" at bounding box center [311, 156] width 243 height 72
click at [353, 154] on input "text" at bounding box center [371, 156] width 115 height 10
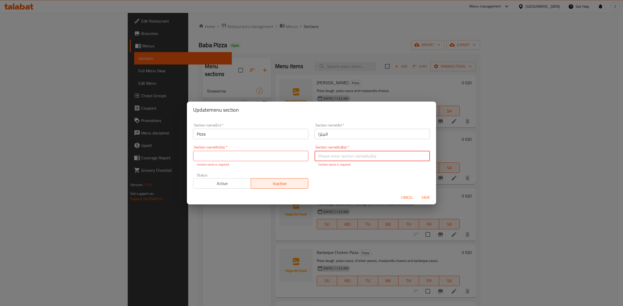
paste input "البيتزا"
type input "البيتزا"
click at [277, 155] on input "text" at bounding box center [250, 156] width 115 height 10
paste input "البيتزا"
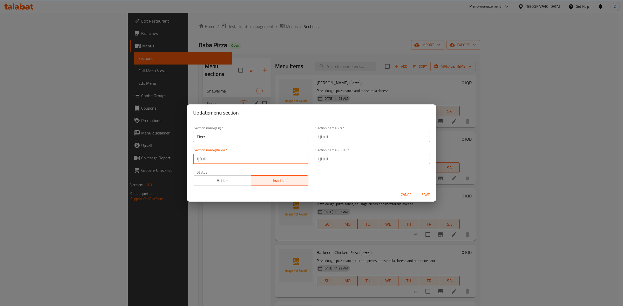
type input "البيتزا"
click at [423, 193] on span "Save" at bounding box center [425, 195] width 12 height 6
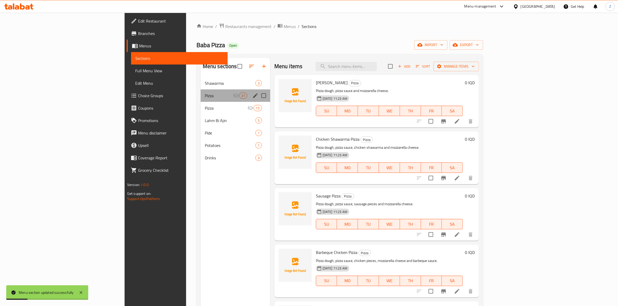
click at [201, 99] on div "Pizza 21" at bounding box center [236, 96] width 70 height 12
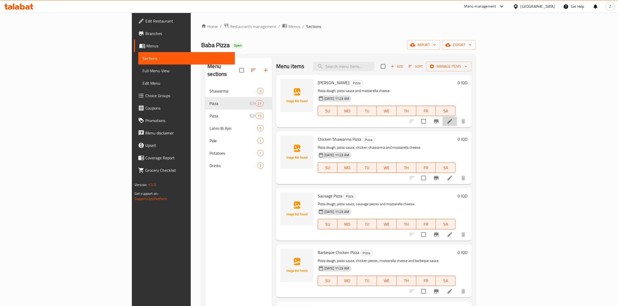
click at [457, 119] on li at bounding box center [449, 121] width 15 height 9
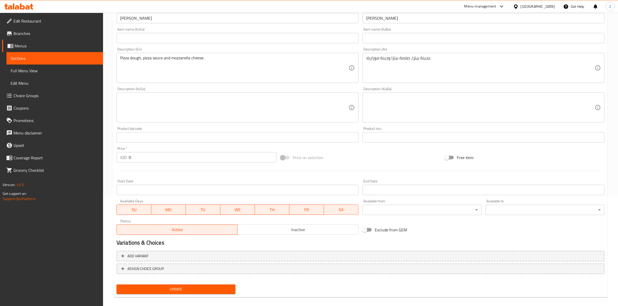
scroll to position [115, 0]
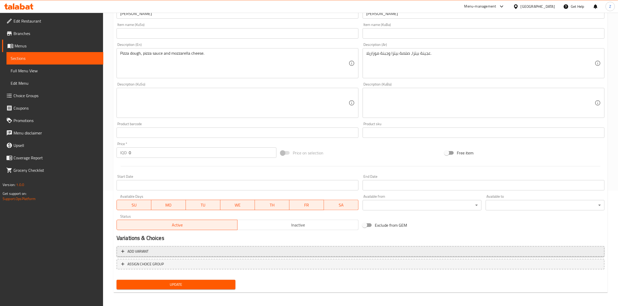
click at [343, 252] on span "Add variant" at bounding box center [360, 252] width 478 height 6
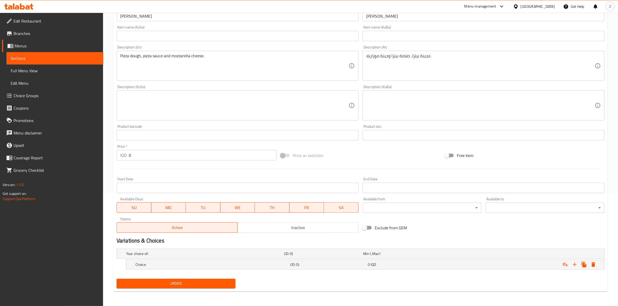
scroll to position [113, 0]
click at [573, 263] on icon "Expand" at bounding box center [574, 265] width 6 height 6
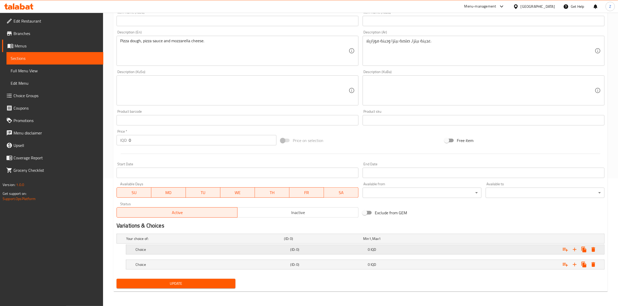
click at [357, 245] on div "Choice (ID: 0) 0 IQD" at bounding box center [362, 238] width 474 height 11
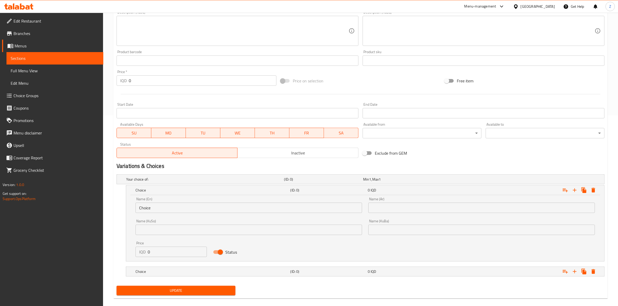
scroll to position [193, 0]
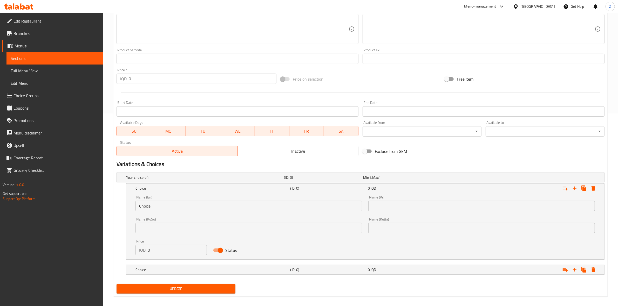
click at [402, 207] on input "text" at bounding box center [481, 206] width 227 height 10
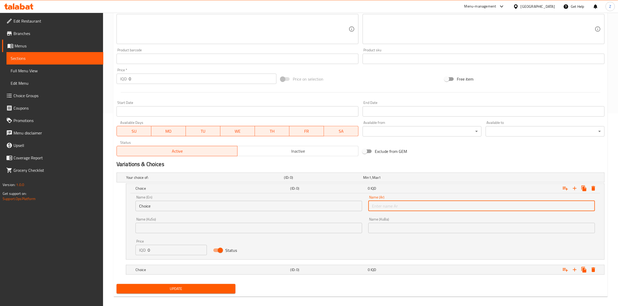
type input "صغير"
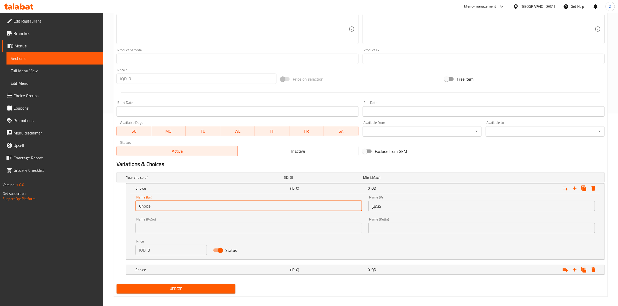
click at [287, 208] on input "Choice" at bounding box center [248, 206] width 227 height 10
click at [287, 208] on input "text" at bounding box center [248, 206] width 227 height 10
type input "Small"
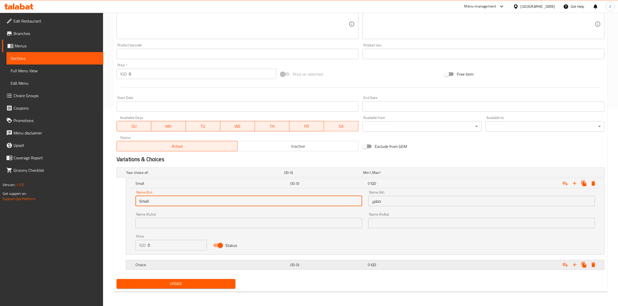
click at [378, 176] on div "0 IQD" at bounding box center [401, 172] width 79 height 7
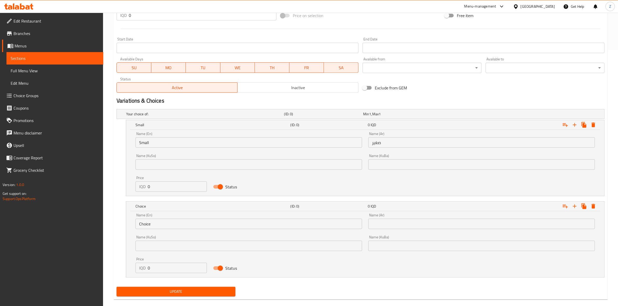
scroll to position [262, 0]
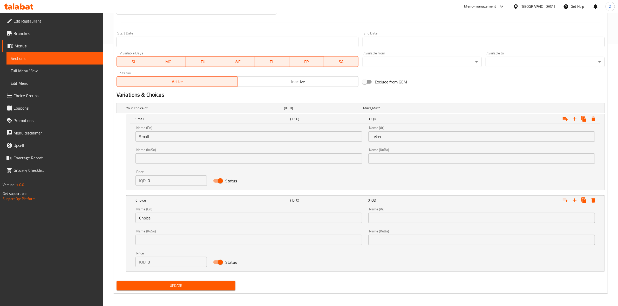
click at [384, 222] on input "text" at bounding box center [481, 218] width 227 height 10
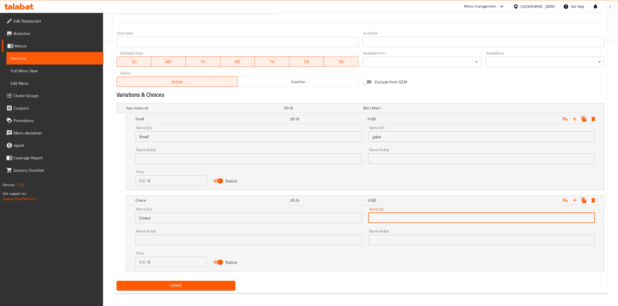
type input "وسط"
click at [236, 217] on input "Choice" at bounding box center [248, 218] width 227 height 10
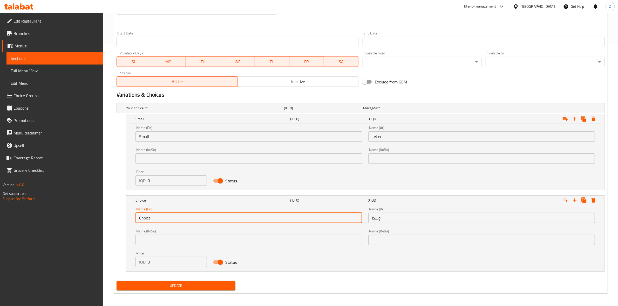
click at [236, 217] on input "Choice" at bounding box center [248, 218] width 227 height 10
click at [236, 217] on input "text" at bounding box center [248, 218] width 227 height 10
type input "Medium"
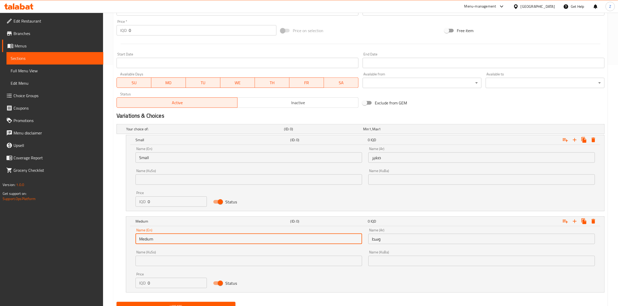
scroll to position [230, 0]
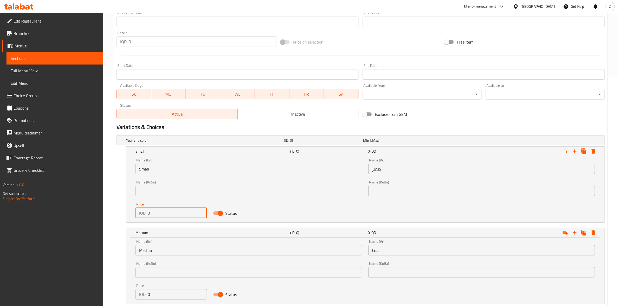
drag, startPoint x: 147, startPoint y: 213, endPoint x: 130, endPoint y: 214, distance: 16.4
click at [130, 214] on div "Name (En) Small Name (En) Name (Ar) صغير Name (Ar) Name (KuSo) Name (KuSo) Name…" at bounding box center [365, 189] width 478 height 66
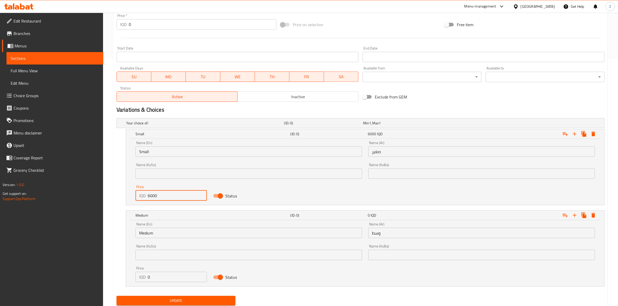
scroll to position [264, 0]
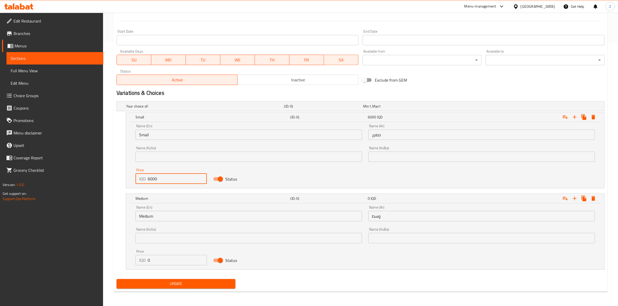
type input "6000"
drag, startPoint x: 156, startPoint y: 260, endPoint x: 136, endPoint y: 262, distance: 19.9
click at [136, 262] on div "IQD 0 Price" at bounding box center [170, 260] width 71 height 10
type input "9000"
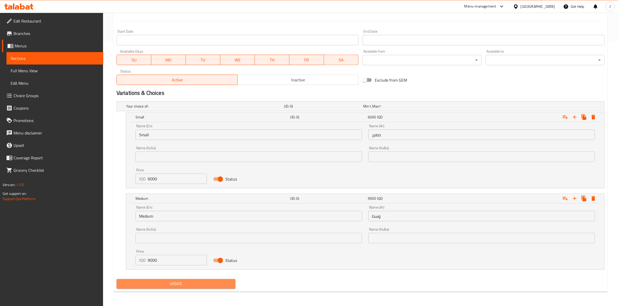
click at [199, 282] on span "Update" at bounding box center [176, 284] width 111 height 6
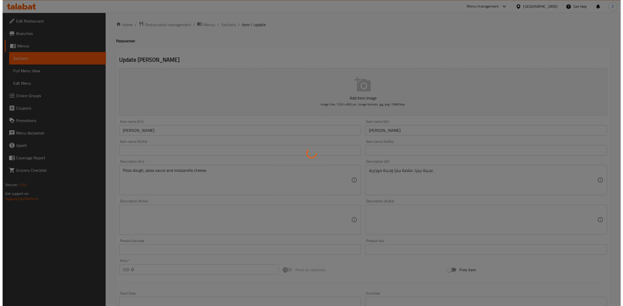
scroll to position [0, 0]
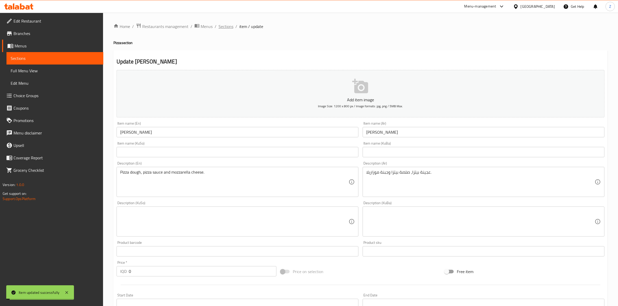
click at [229, 25] on span "Sections" at bounding box center [225, 26] width 15 height 6
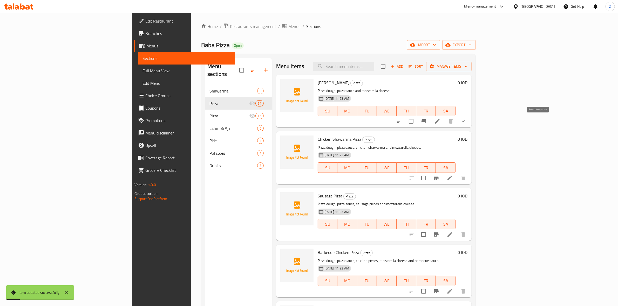
drag, startPoint x: 546, startPoint y: 120, endPoint x: 535, endPoint y: 127, distance: 13.2
click at [469, 127] on div at bounding box center [431, 121] width 76 height 12
click at [416, 120] on input "checkbox" at bounding box center [411, 121] width 11 height 11
checkbox input "true"
click at [467, 65] on span "Manage items" at bounding box center [448, 66] width 37 height 6
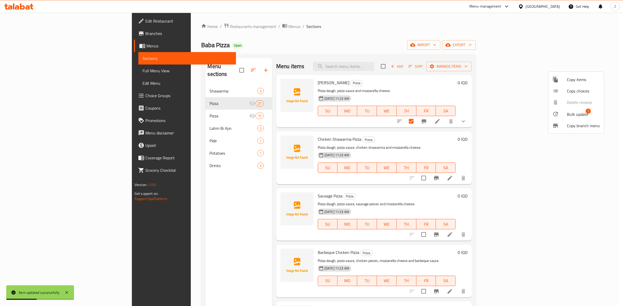
drag, startPoint x: 567, startPoint y: 79, endPoint x: 567, endPoint y: 88, distance: 8.6
click at [567, 88] on ul "Copy items Copy choices Delete choices Bulk update 1 Copy branch menu" at bounding box center [576, 103] width 56 height 62
click at [567, 89] on span "Copy choices" at bounding box center [583, 91] width 33 height 6
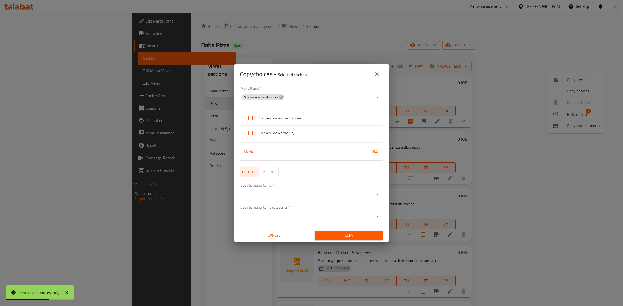
click at [279, 97] on icon at bounding box center [280, 96] width 3 height 3
click at [276, 98] on input "Menu Items   *" at bounding box center [307, 97] width 132 height 7
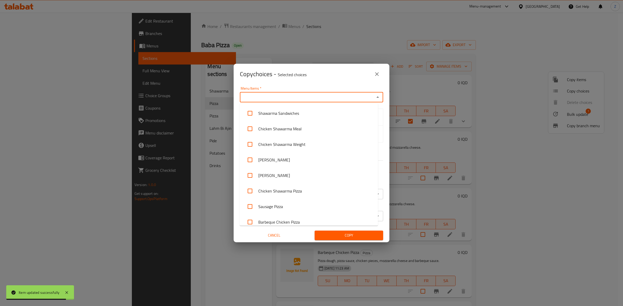
type input "ح"
type input "pi"
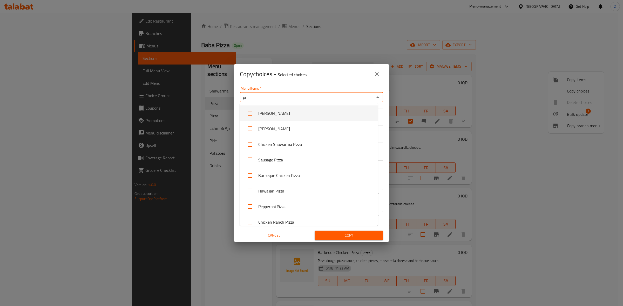
click at [277, 114] on li "[PERSON_NAME]" at bounding box center [309, 114] width 138 height 16
checkbox input "true"
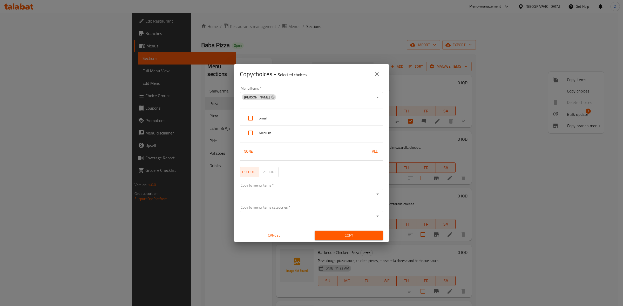
click at [383, 100] on div "Menu Items   * Margherita Pizza Menu Items * Small Medium None All L1 choice L2…" at bounding box center [312, 164] width 156 height 158
click at [313, 119] on span "Small" at bounding box center [319, 118] width 120 height 6
checkbox input "true"
click at [302, 128] on div "Medium" at bounding box center [311, 133] width 143 height 15
checkbox input "true"
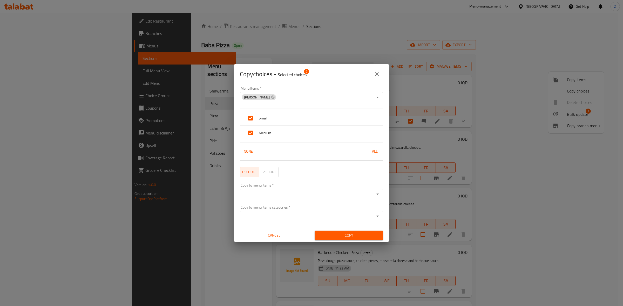
scroll to position [1, 0]
click at [304, 195] on input "Copy to menu items   *" at bounding box center [307, 193] width 132 height 7
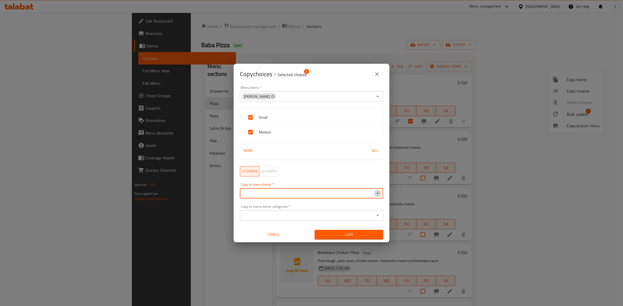
click at [375, 190] on icon "Open" at bounding box center [377, 193] width 6 height 6
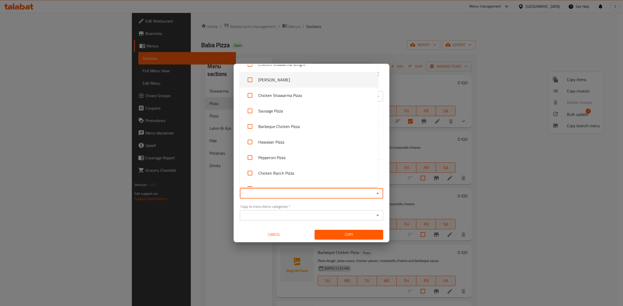
scroll to position [32, 0]
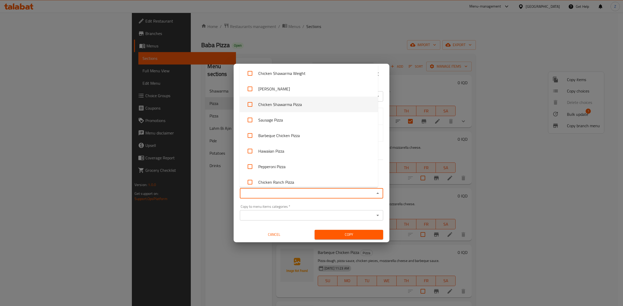
click at [288, 102] on li "Chicken Shawarma Pizza" at bounding box center [309, 105] width 138 height 16
checkbox input "true"
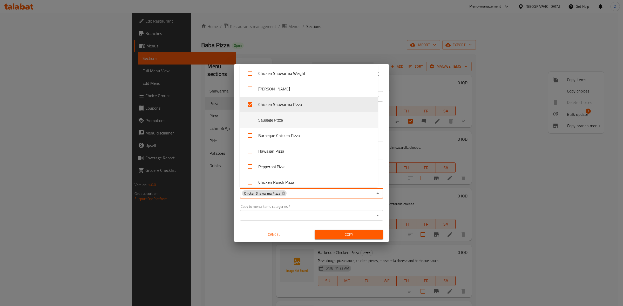
drag, startPoint x: 288, startPoint y: 120, endPoint x: 287, endPoint y: 126, distance: 6.2
click at [287, 120] on li "Sausage Pizza" at bounding box center [309, 120] width 138 height 16
checkbox input "true"
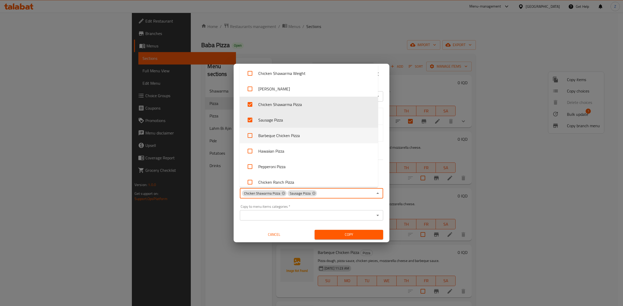
click at [288, 134] on li "Barbeque Chicken Pizza" at bounding box center [309, 136] width 138 height 16
checkbox input "true"
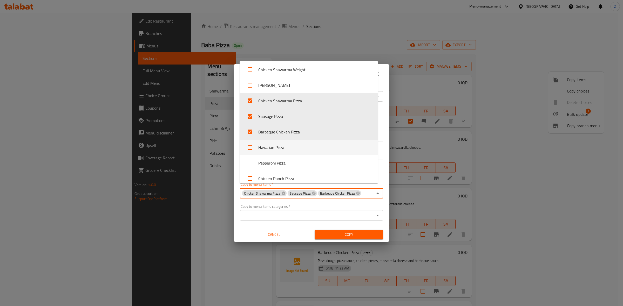
click at [290, 147] on li "Hawaiian Pizza" at bounding box center [309, 148] width 138 height 16
checkbox input "true"
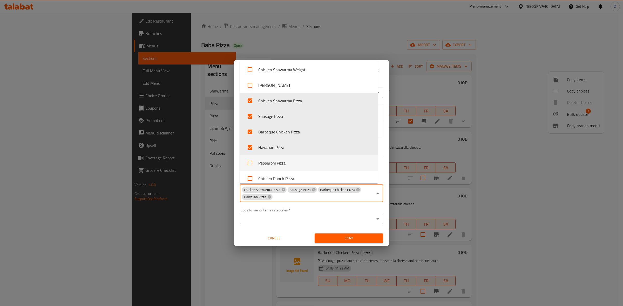
click at [285, 163] on li "Pepperoni Pizza" at bounding box center [309, 163] width 138 height 16
checkbox input "true"
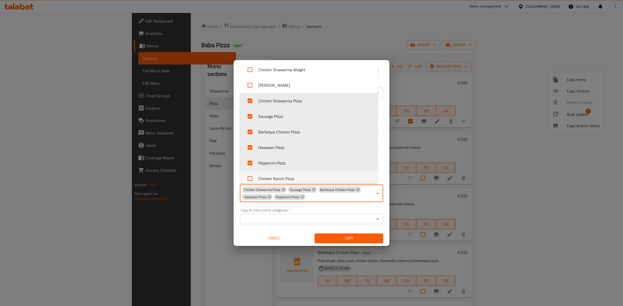
click at [283, 177] on li "Chicken Ranch Pizza" at bounding box center [309, 179] width 138 height 16
checkbox input "true"
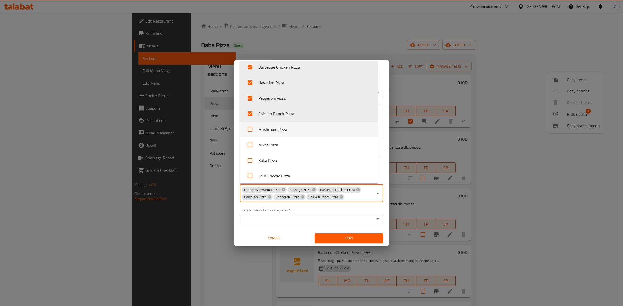
click at [285, 132] on li "Mushroom Pizza" at bounding box center [309, 130] width 138 height 16
checkbox input "true"
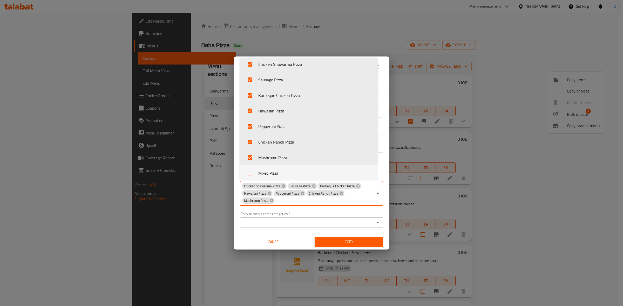
click at [276, 173] on li "Mixed Pizza" at bounding box center [309, 174] width 138 height 16
checkbox input "true"
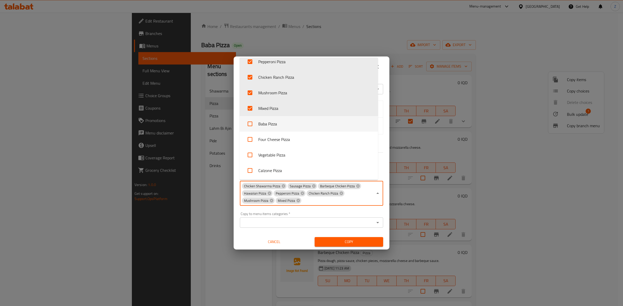
click at [278, 119] on li "Baba Pizza" at bounding box center [309, 124] width 138 height 16
checkbox input "true"
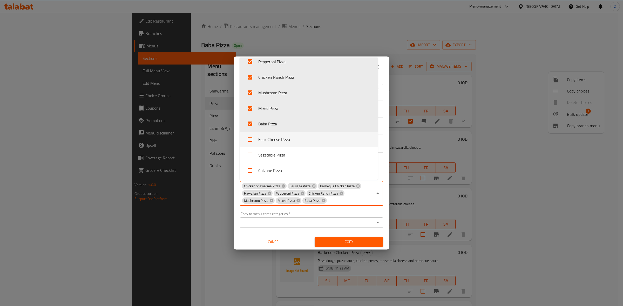
click at [295, 138] on li "Four Cheese Pizza" at bounding box center [309, 140] width 138 height 16
checkbox input "true"
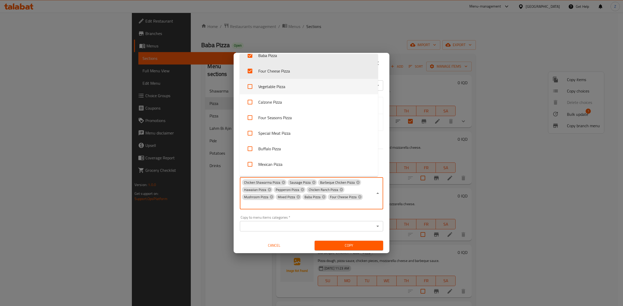
click at [275, 91] on li "Vegetable Pizza" at bounding box center [309, 87] width 138 height 16
checkbox input "true"
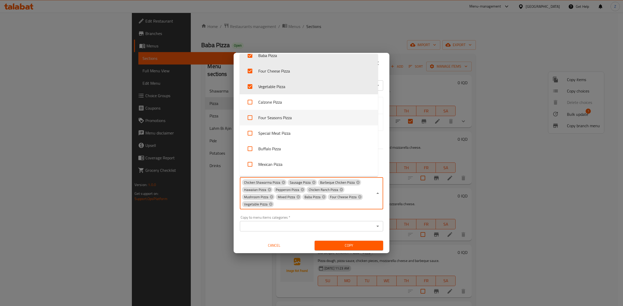
click at [279, 107] on li "Calzone Pizza" at bounding box center [309, 102] width 138 height 16
checkbox input "true"
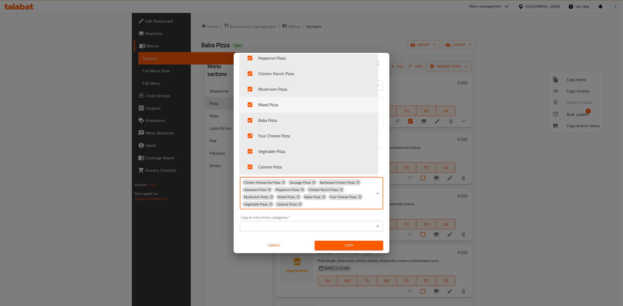
click at [280, 107] on li "Mixed Pizza" at bounding box center [309, 105] width 138 height 16
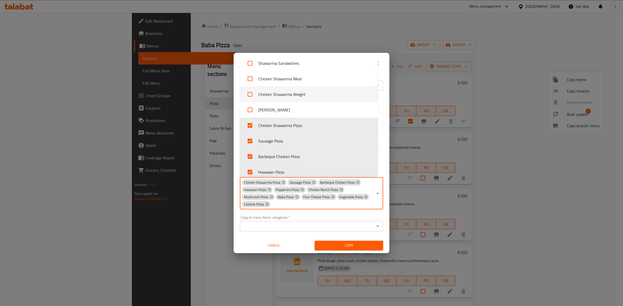
scroll to position [0, 0]
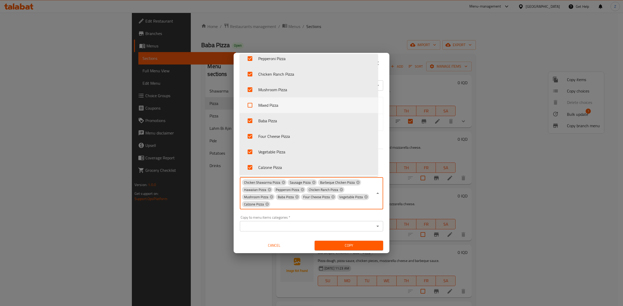
click at [280, 106] on li "Mixed Pizza" at bounding box center [309, 106] width 138 height 16
checkbox input "true"
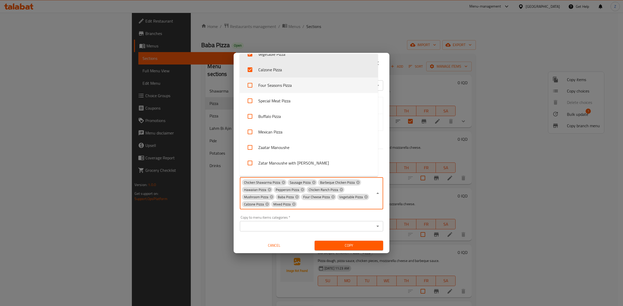
click at [279, 90] on li "Four Seasons Pizza" at bounding box center [309, 86] width 138 height 16
checkbox input "true"
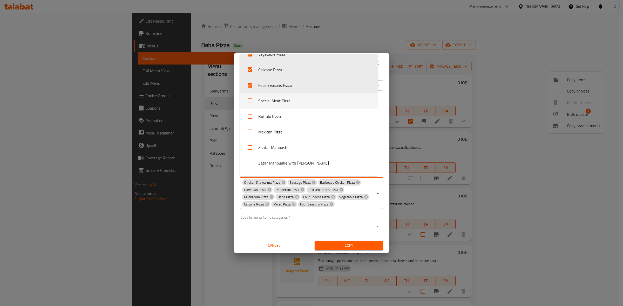
click at [279, 98] on li "Special Meat Pizza" at bounding box center [309, 101] width 138 height 16
checkbox input "true"
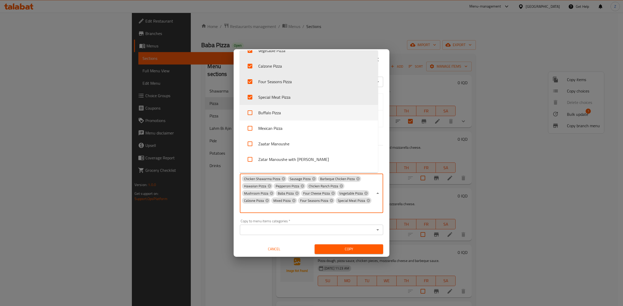
click at [280, 110] on li "Buffalo Pizza" at bounding box center [309, 113] width 138 height 16
checkbox input "true"
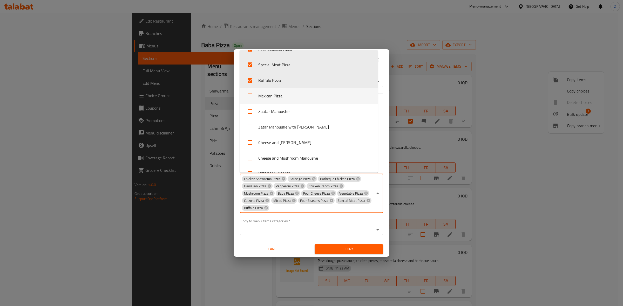
click at [283, 100] on li "Mexican Pizza" at bounding box center [309, 96] width 138 height 16
checkbox input "true"
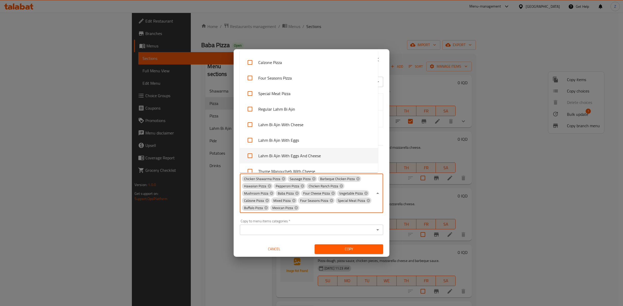
scroll to position [546, 0]
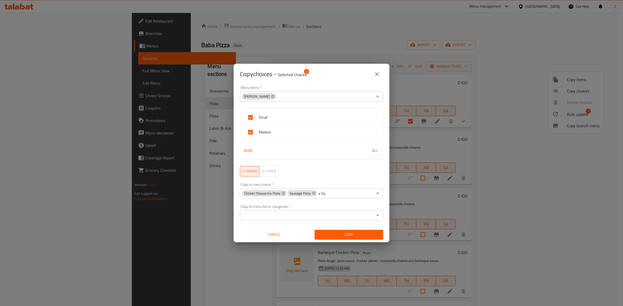
click at [339, 247] on div "Copy choices - Selected choices 2 Menu Items   * Margherita Pizza Menu Items * …" at bounding box center [311, 153] width 623 height 306
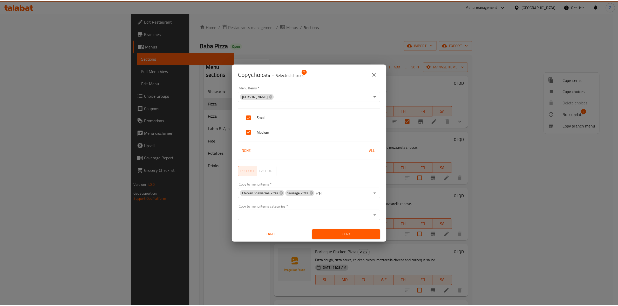
scroll to position [0, 0]
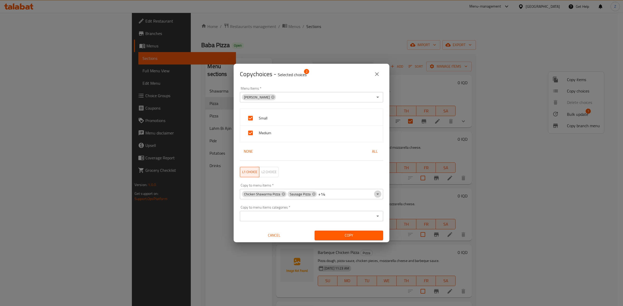
click at [374, 197] on icon "Open" at bounding box center [377, 194] width 6 height 6
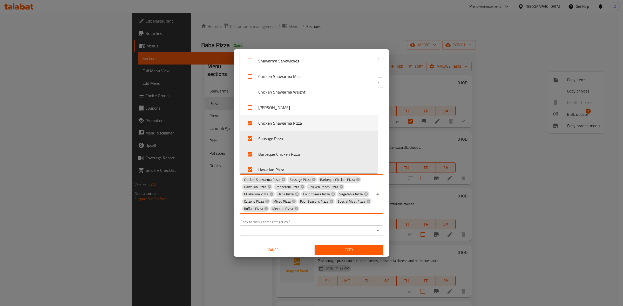
click at [338, 249] on div "Copy choices - Selected choices 2 Menu Items   * Margherita Pizza Menu Items * …" at bounding box center [311, 153] width 623 height 306
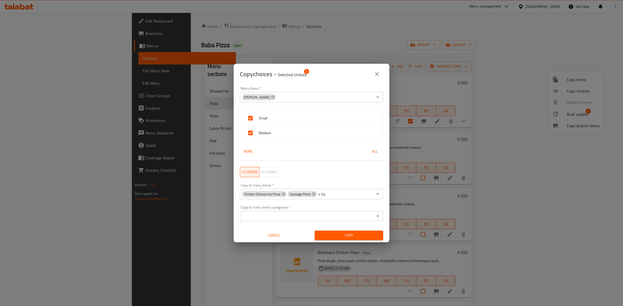
click at [327, 231] on button "Copy" at bounding box center [348, 236] width 69 height 10
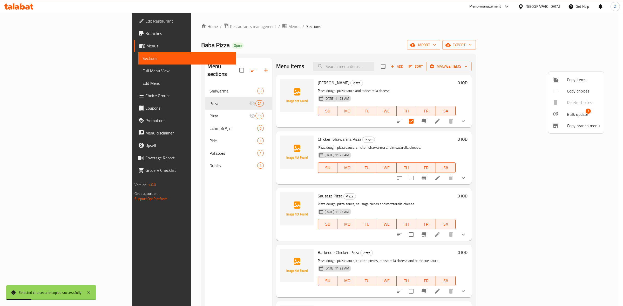
click at [480, 88] on div at bounding box center [311, 153] width 623 height 306
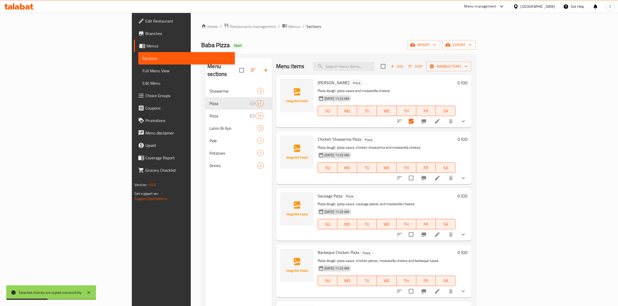
click at [444, 180] on li at bounding box center [437, 178] width 15 height 9
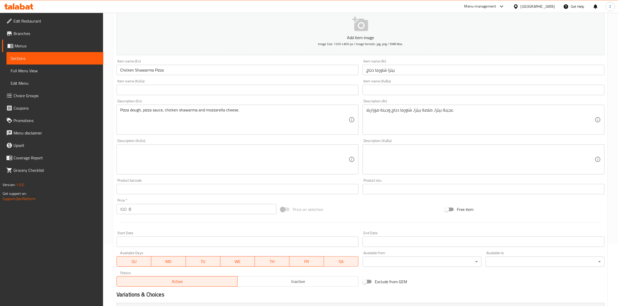
scroll to position [132, 0]
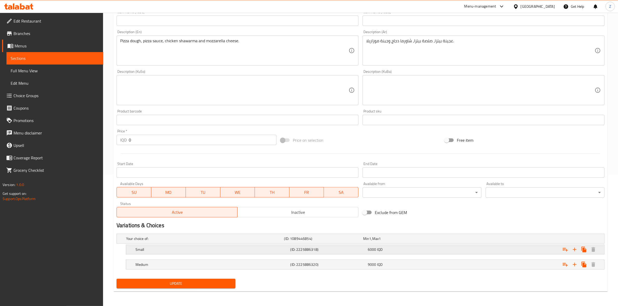
click at [369, 242] on span "6000" at bounding box center [366, 239] width 6 height 7
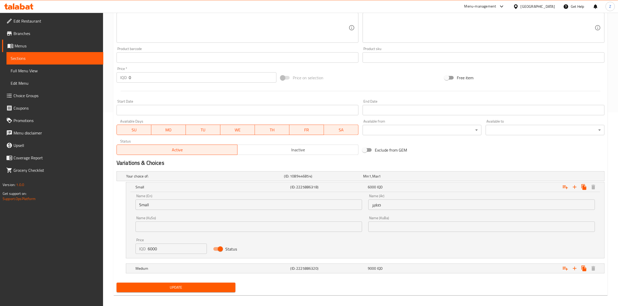
scroll to position [198, 0]
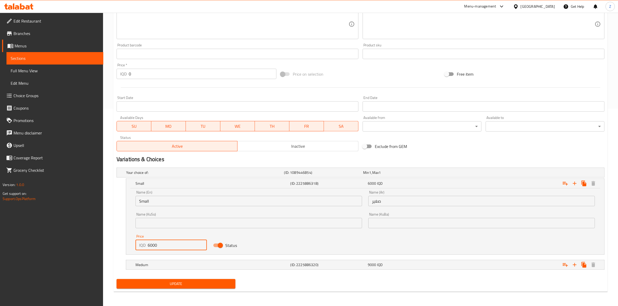
drag, startPoint x: 149, startPoint y: 245, endPoint x: 144, endPoint y: 245, distance: 5.4
click at [144, 245] on div "IQD 6000 Price" at bounding box center [170, 245] width 71 height 10
type input "8000"
click at [163, 175] on h5 "Medium" at bounding box center [204, 172] width 156 height 5
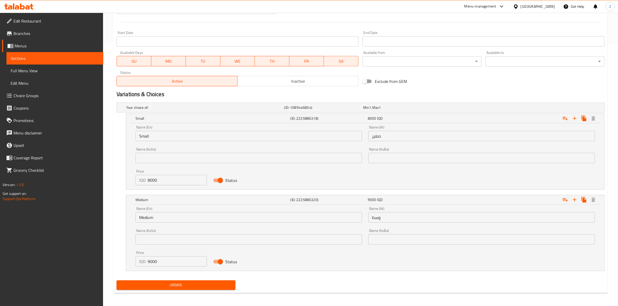
scroll to position [263, 0]
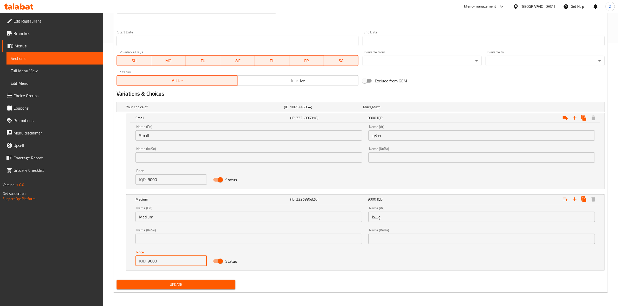
click at [135, 258] on div "IQD 9000 Price" at bounding box center [170, 261] width 71 height 10
type input "11000"
click at [167, 288] on button "Update" at bounding box center [176, 284] width 119 height 10
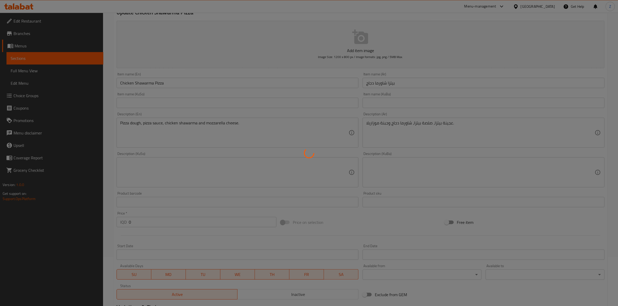
scroll to position [0, 0]
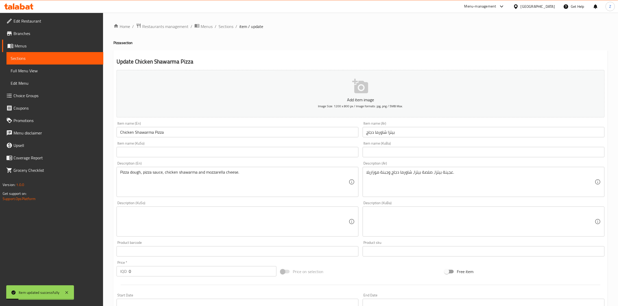
drag, startPoint x: 231, startPoint y: 27, endPoint x: 231, endPoint y: 30, distance: 3.1
click at [231, 27] on span "Sections" at bounding box center [225, 26] width 15 height 6
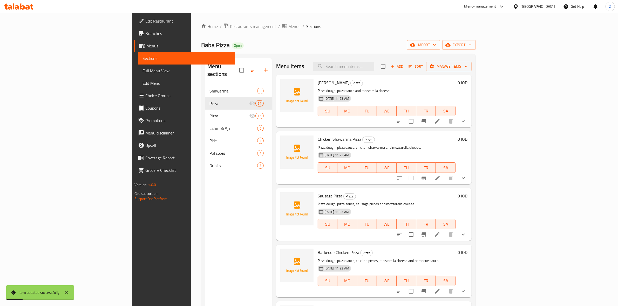
scroll to position [73, 0]
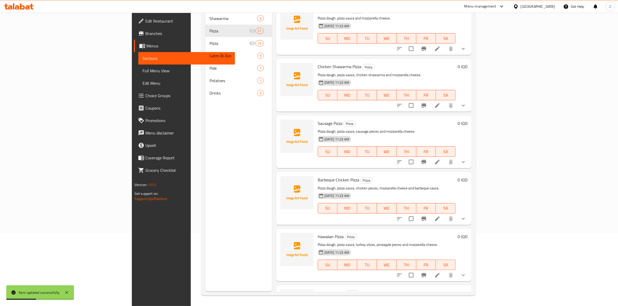
click at [440, 163] on icon at bounding box center [437, 162] width 6 height 6
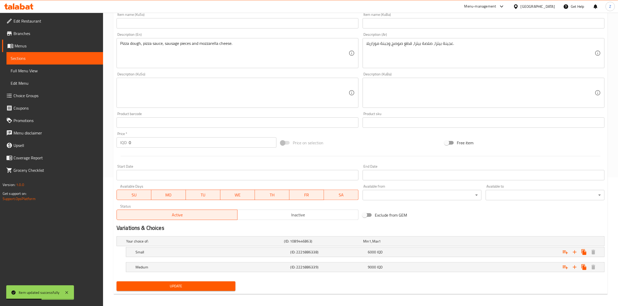
scroll to position [132, 0]
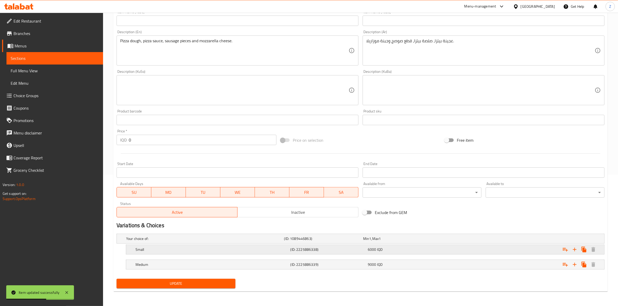
click at [170, 242] on h5 "Small" at bounding box center [204, 238] width 156 height 5
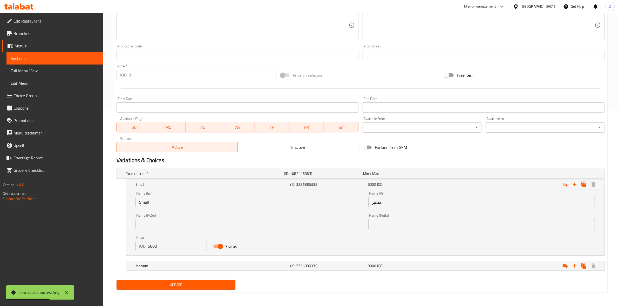
scroll to position [198, 0]
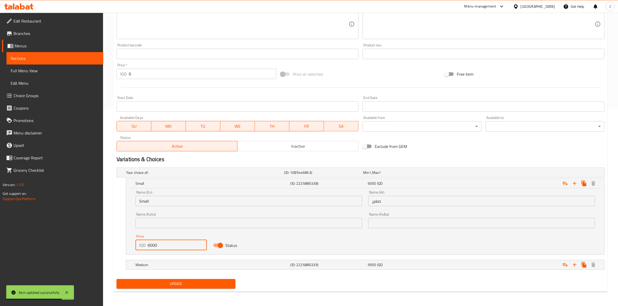
drag, startPoint x: 148, startPoint y: 244, endPoint x: 151, endPoint y: 248, distance: 4.5
click at [151, 248] on input "6000" at bounding box center [177, 245] width 59 height 10
type input "8000"
click at [170, 175] on h5 "Medium" at bounding box center [204, 172] width 156 height 5
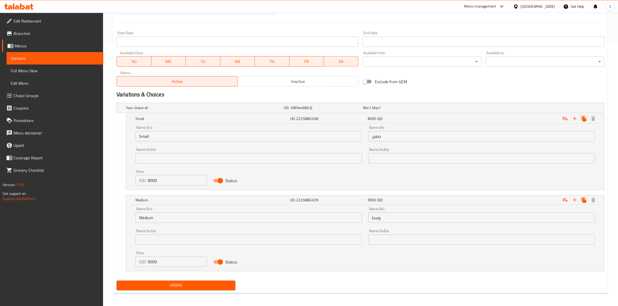
scroll to position [264, 0]
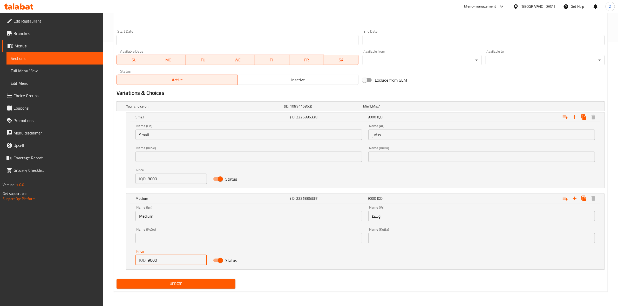
drag, startPoint x: 149, startPoint y: 261, endPoint x: 139, endPoint y: 258, distance: 9.8
click at [140, 258] on div "IQD 9000 Price" at bounding box center [170, 260] width 71 height 10
type input "11000"
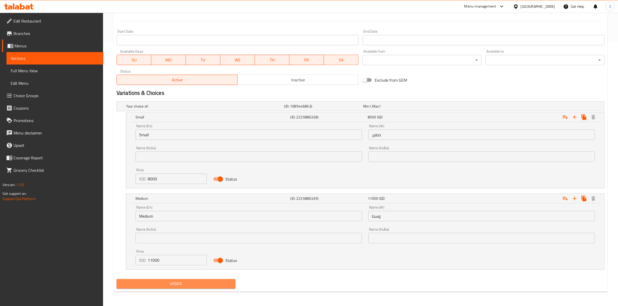
click at [166, 284] on span "Update" at bounding box center [176, 284] width 111 height 6
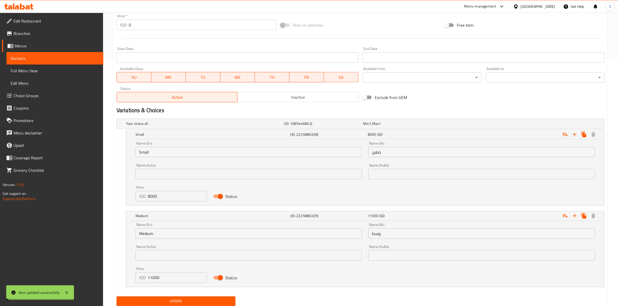
scroll to position [0, 0]
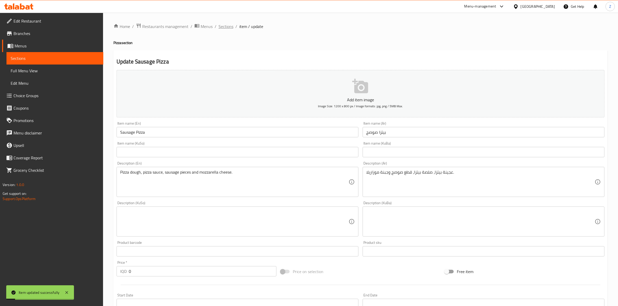
click at [226, 27] on span "Sections" at bounding box center [225, 26] width 15 height 6
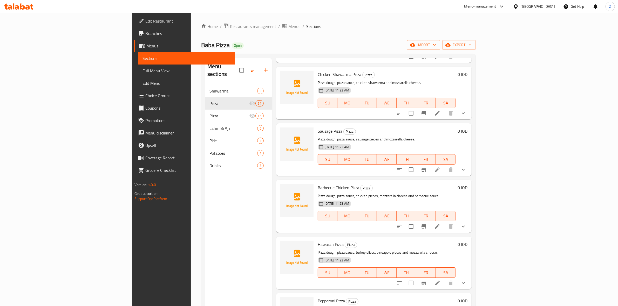
scroll to position [97, 0]
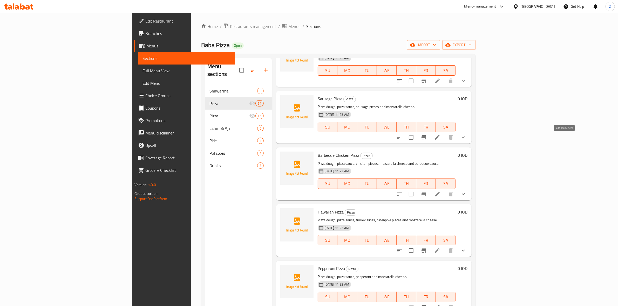
click at [440, 139] on icon at bounding box center [437, 137] width 6 height 6
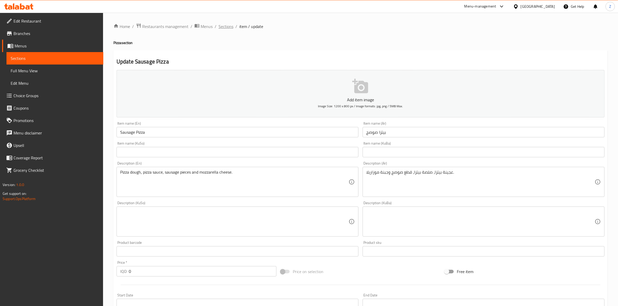
click at [228, 28] on span "Sections" at bounding box center [225, 26] width 15 height 6
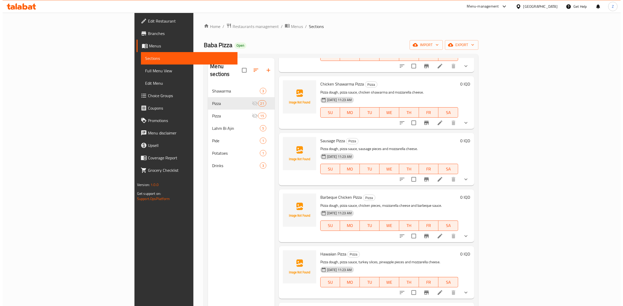
scroll to position [65, 0]
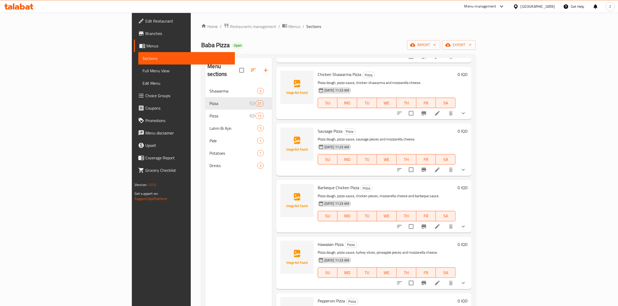
click at [444, 230] on li at bounding box center [437, 226] width 15 height 9
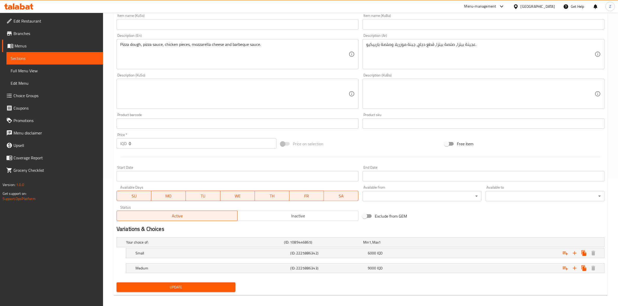
scroll to position [132, 0]
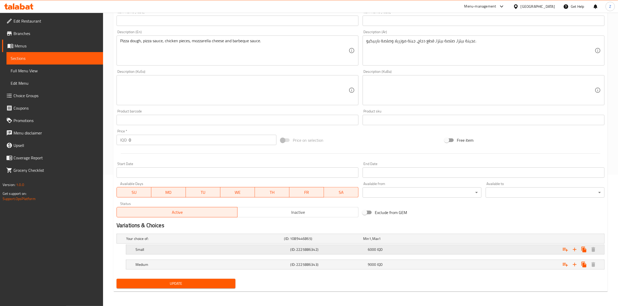
click at [205, 242] on h5 "Small" at bounding box center [204, 238] width 156 height 5
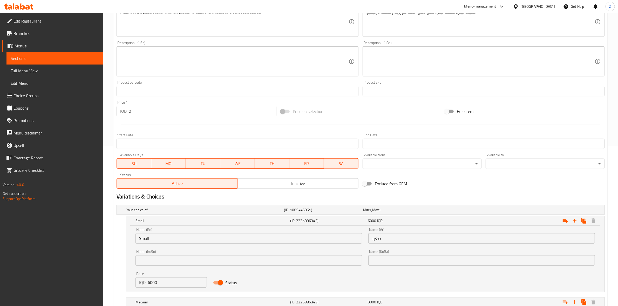
scroll to position [198, 0]
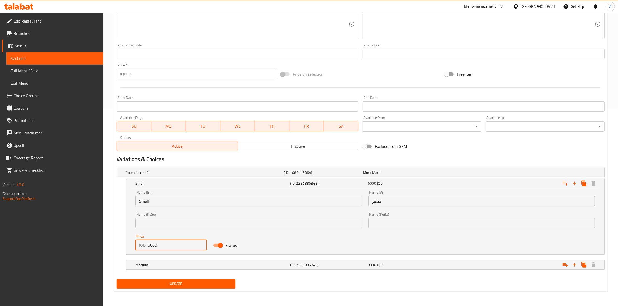
click at [150, 247] on input "6000" at bounding box center [177, 245] width 59 height 10
type input "9000"
click at [155, 176] on div "Medium" at bounding box center [204, 172] width 158 height 7
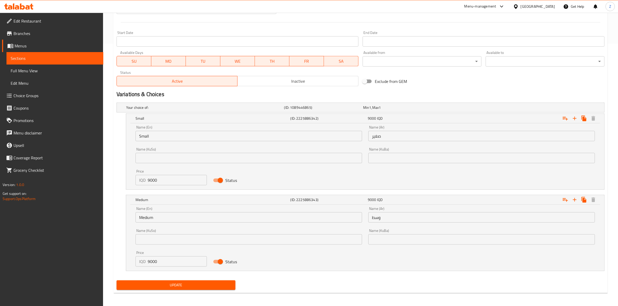
scroll to position [264, 0]
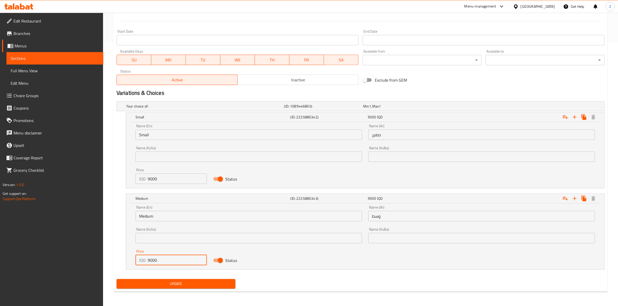
drag, startPoint x: 150, startPoint y: 262, endPoint x: 143, endPoint y: 259, distance: 7.9
click at [143, 259] on div "IQD 9000 Price" at bounding box center [170, 260] width 71 height 10
type input "12000"
click at [182, 282] on span "Update" at bounding box center [176, 284] width 111 height 6
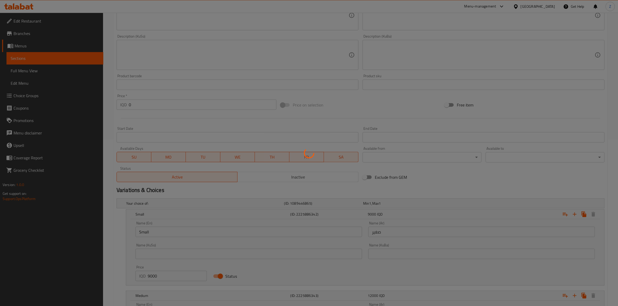
scroll to position [0, 0]
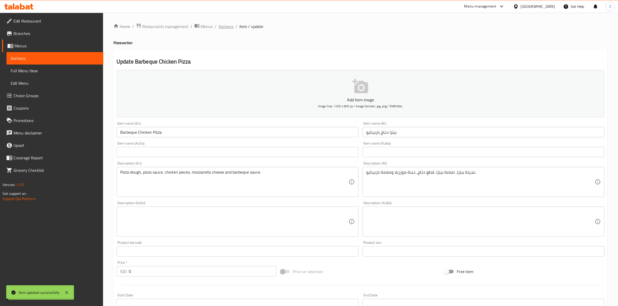
click at [228, 24] on span "Sections" at bounding box center [225, 26] width 15 height 6
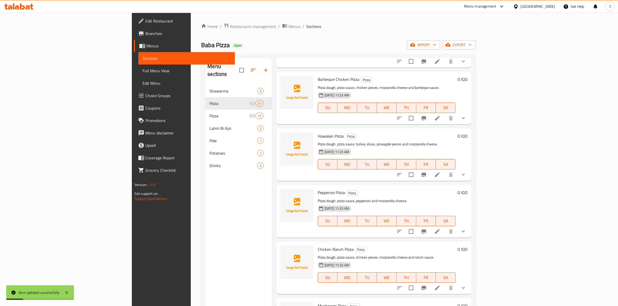
scroll to position [162, 0]
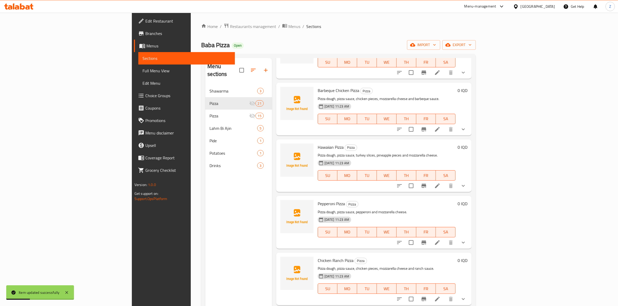
click at [440, 188] on icon at bounding box center [437, 186] width 6 height 6
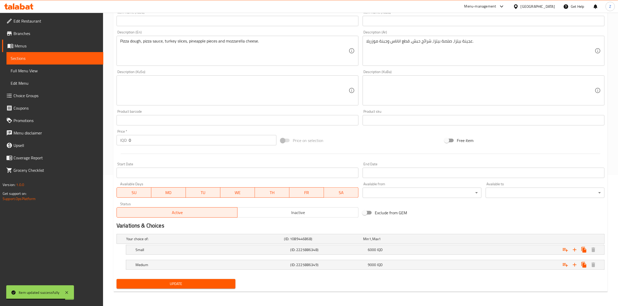
scroll to position [132, 0]
click at [398, 245] on div "Small (ID: 2225886348) 6000 IQD" at bounding box center [362, 238] width 474 height 11
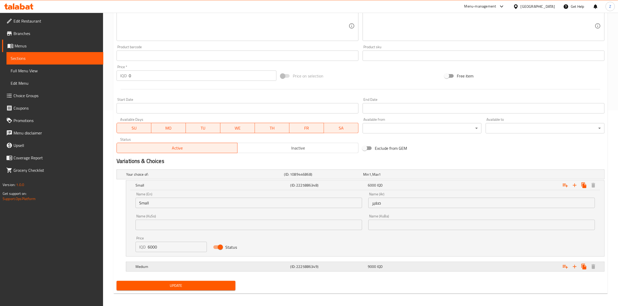
scroll to position [196, 0]
drag, startPoint x: 146, startPoint y: 247, endPoint x: 149, endPoint y: 247, distance: 3.2
click at [149, 247] on div "IQD 6000 Price" at bounding box center [170, 247] width 71 height 10
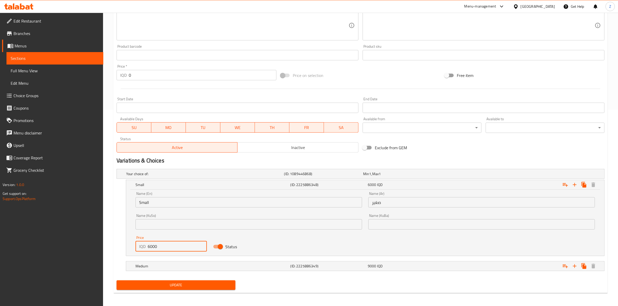
drag, startPoint x: 149, startPoint y: 247, endPoint x: 146, endPoint y: 247, distance: 2.9
click at [146, 247] on div "IQD 6000 Price" at bounding box center [170, 247] width 71 height 10
type input "9000"
click at [156, 177] on h5 "Medium" at bounding box center [204, 174] width 156 height 5
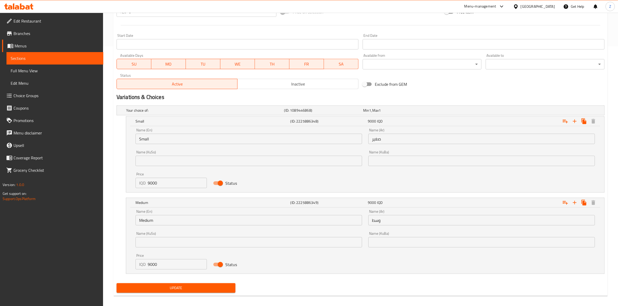
scroll to position [264, 0]
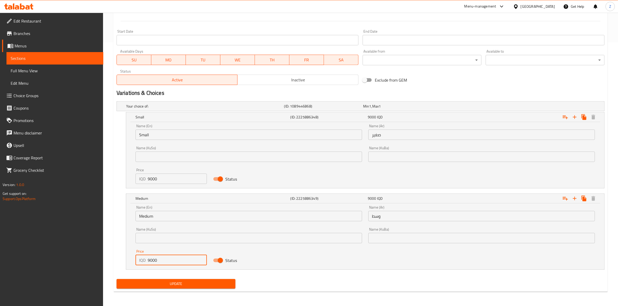
drag, startPoint x: 149, startPoint y: 261, endPoint x: 139, endPoint y: 260, distance: 9.6
click at [139, 260] on div "IQD 9000 Price" at bounding box center [170, 260] width 71 height 10
type input "12000"
click at [207, 282] on span "Update" at bounding box center [176, 284] width 111 height 6
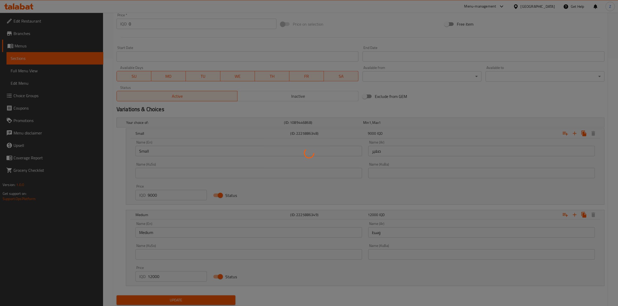
scroll to position [0, 0]
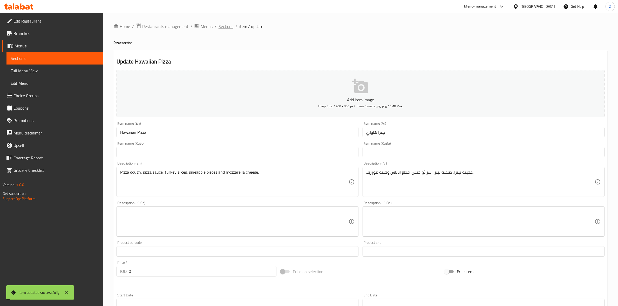
click at [230, 28] on span "Sections" at bounding box center [225, 26] width 15 height 6
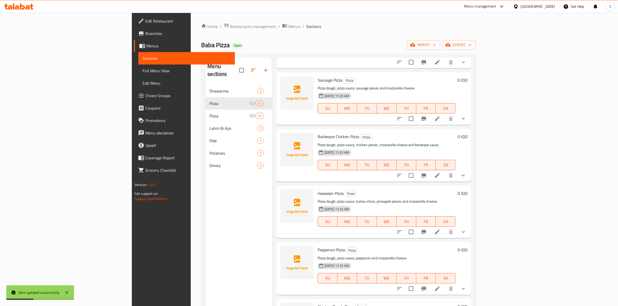
scroll to position [227, 0]
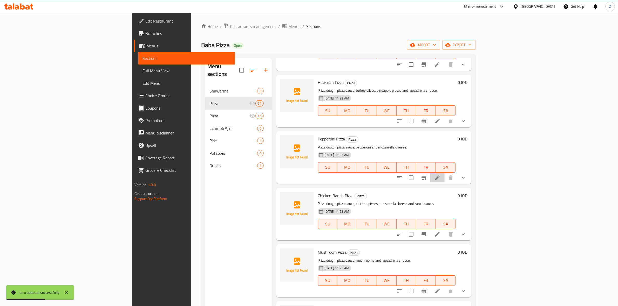
click at [444, 177] on li at bounding box center [437, 177] width 15 height 9
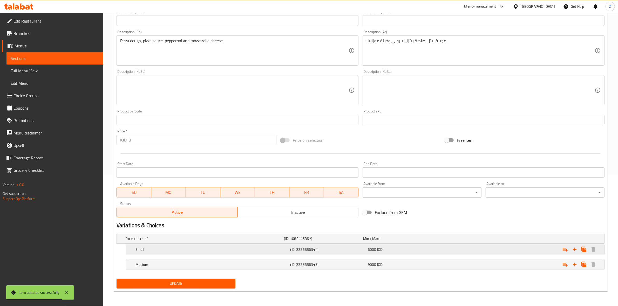
click at [158, 242] on h5 "Small" at bounding box center [204, 238] width 156 height 5
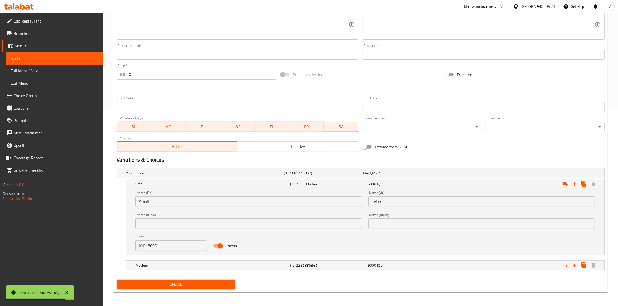
scroll to position [198, 0]
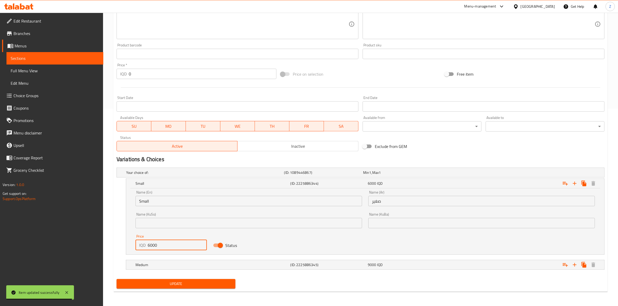
drag, startPoint x: 149, startPoint y: 244, endPoint x: 145, endPoint y: 244, distance: 4.7
click at [145, 244] on div "IQD 6000 Price" at bounding box center [170, 245] width 71 height 10
type input "8000"
click at [160, 175] on h5 "Medium" at bounding box center [204, 172] width 156 height 5
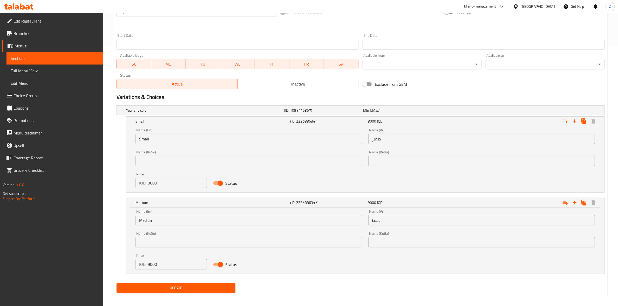
scroll to position [264, 0]
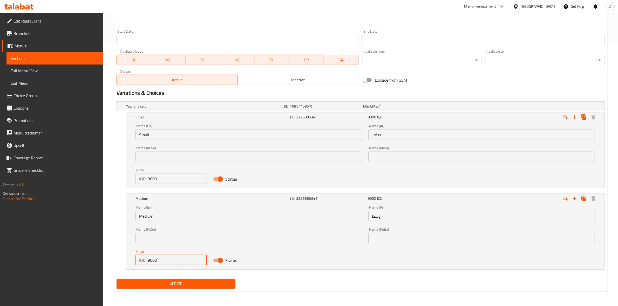
drag, startPoint x: 151, startPoint y: 263, endPoint x: 141, endPoint y: 259, distance: 10.3
click at [141, 259] on div "IQD 9000 Price" at bounding box center [170, 260] width 71 height 10
type input "12000"
click at [159, 281] on span "Update" at bounding box center [176, 284] width 111 height 6
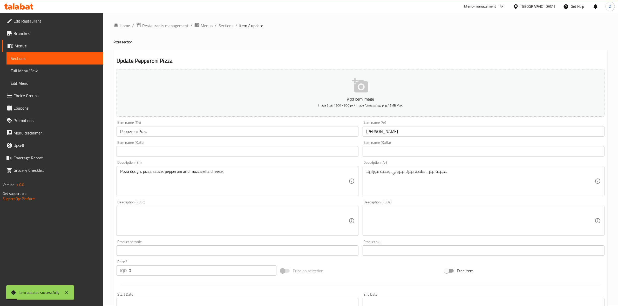
scroll to position [0, 0]
click at [225, 27] on span "Sections" at bounding box center [225, 26] width 15 height 6
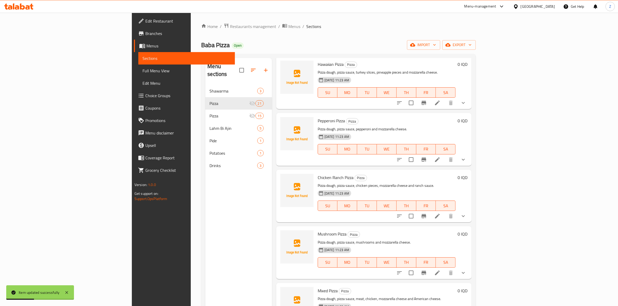
scroll to position [259, 0]
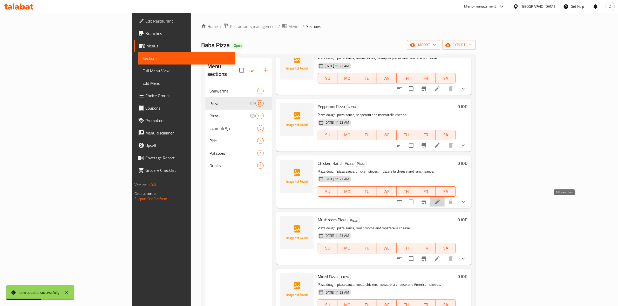
click at [440, 204] on icon at bounding box center [437, 202] width 6 height 6
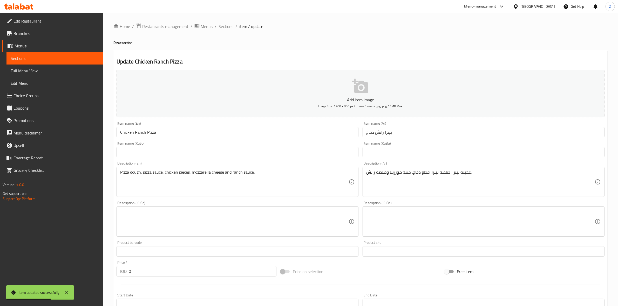
scroll to position [132, 0]
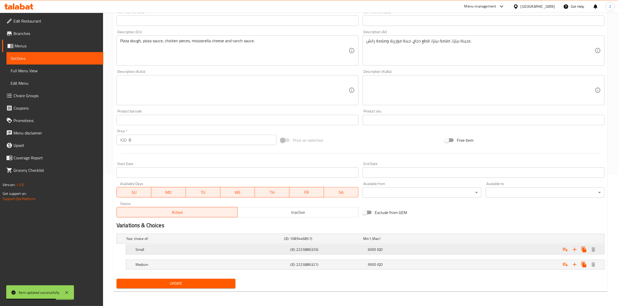
click at [191, 242] on h5 "Small" at bounding box center [204, 238] width 156 height 5
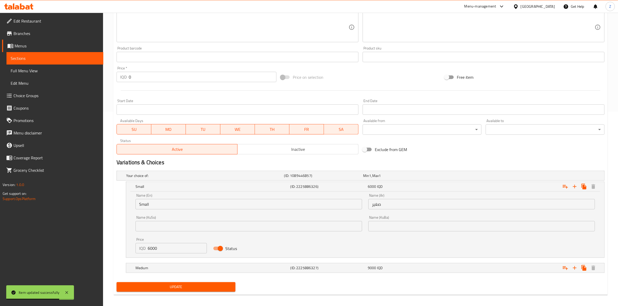
scroll to position [198, 0]
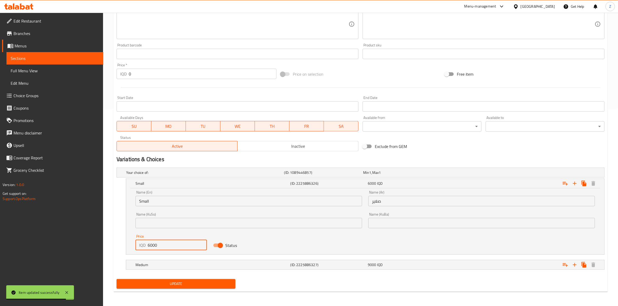
drag, startPoint x: 149, startPoint y: 245, endPoint x: 141, endPoint y: 242, distance: 8.5
click at [142, 242] on div "IQD 6000 Price" at bounding box center [170, 245] width 71 height 10
type input "9000"
click at [166, 175] on h5 "Medium" at bounding box center [204, 172] width 156 height 5
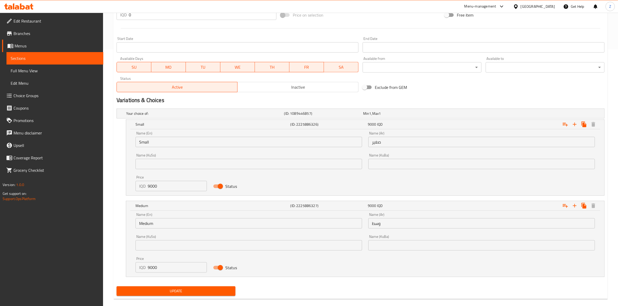
scroll to position [264, 0]
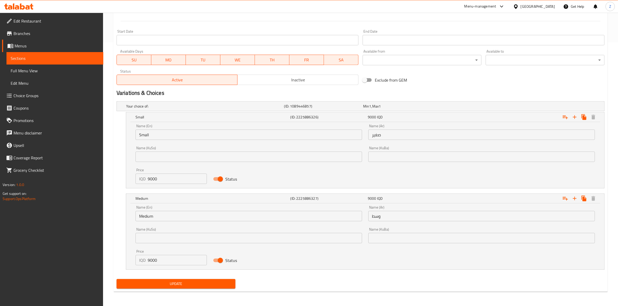
drag, startPoint x: 149, startPoint y: 263, endPoint x: 135, endPoint y: 255, distance: 16.4
click at [135, 255] on div "Price IQD 9000 Price" at bounding box center [170, 258] width 71 height 16
type input "12000"
click at [174, 287] on span "Update" at bounding box center [176, 284] width 111 height 6
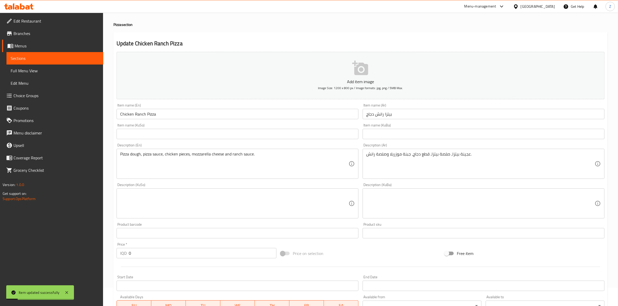
scroll to position [0, 0]
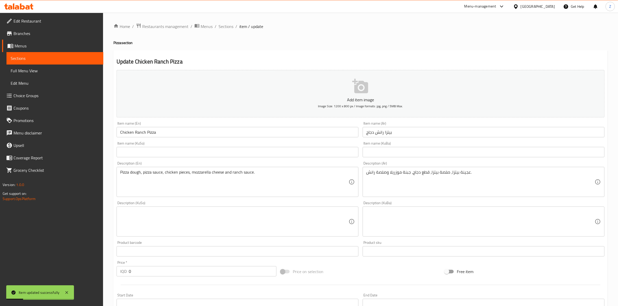
click at [225, 31] on div "Home / Restaurants management / Menus / Sections / item / update Pizza section …" at bounding box center [360, 291] width 494 height 537
click at [225, 29] on span "Sections" at bounding box center [225, 26] width 15 height 6
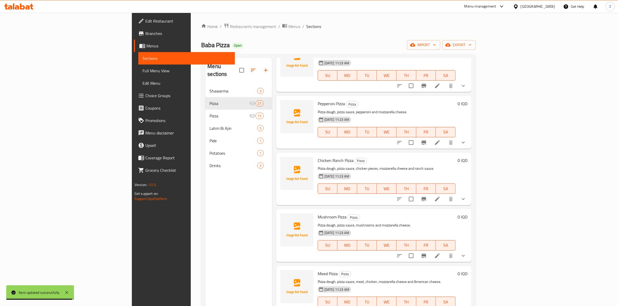
scroll to position [292, 0]
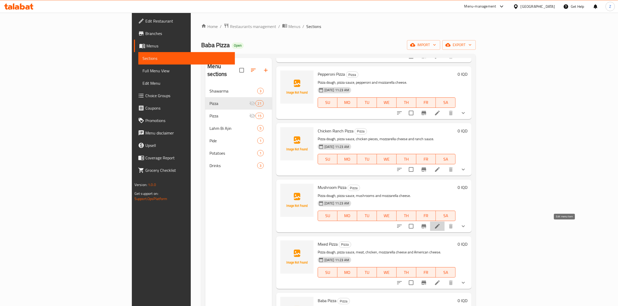
click at [440, 226] on icon at bounding box center [437, 226] width 6 height 6
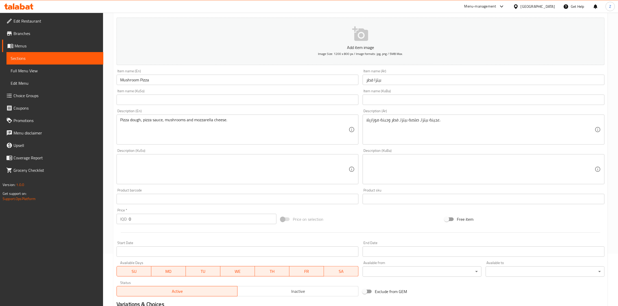
scroll to position [132, 0]
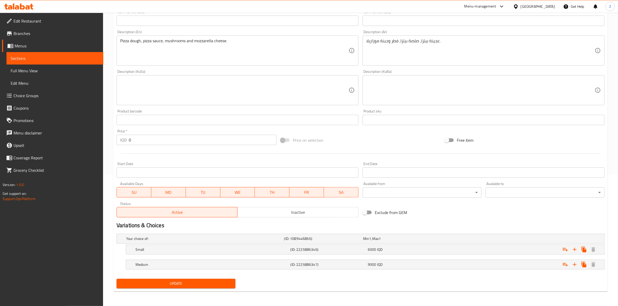
click at [152, 256] on nav at bounding box center [361, 258] width 488 height 4
click at [155, 245] on div "Small (ID: 2225886346) 6000 IQD" at bounding box center [362, 238] width 474 height 11
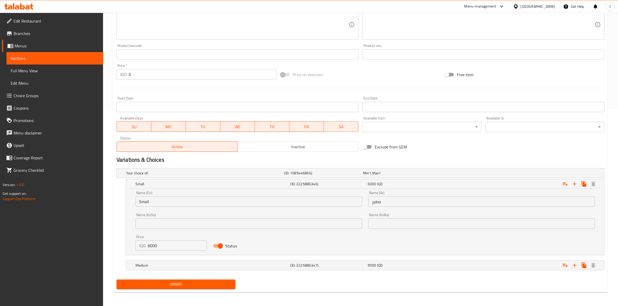
scroll to position [198, 0]
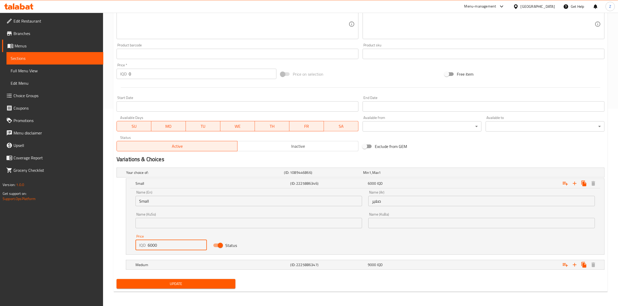
drag, startPoint x: 151, startPoint y: 245, endPoint x: 139, endPoint y: 243, distance: 12.4
click at [139, 243] on div "IQD 6000 Price" at bounding box center [170, 245] width 71 height 10
type input "8000"
click at [154, 175] on h5 "Medium" at bounding box center [204, 172] width 156 height 5
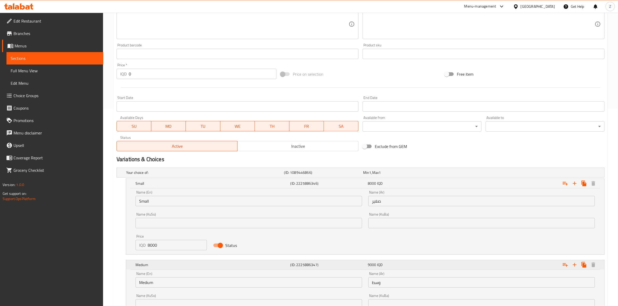
scroll to position [264, 0]
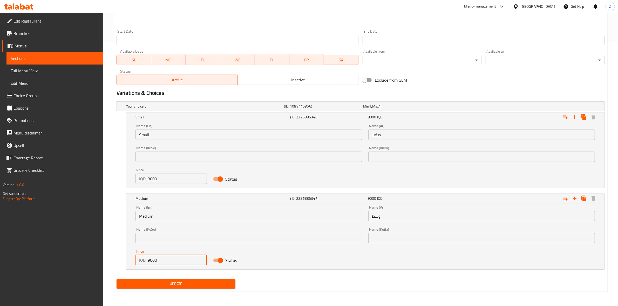
drag, startPoint x: 151, startPoint y: 261, endPoint x: 139, endPoint y: 258, distance: 11.8
click at [142, 258] on div "IQD 9000 Price" at bounding box center [170, 260] width 71 height 10
type input "11000"
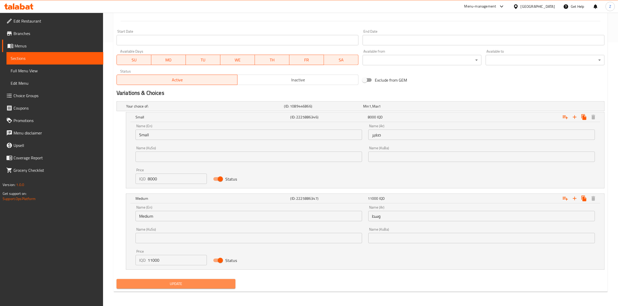
click at [157, 281] on span "Update" at bounding box center [176, 284] width 111 height 6
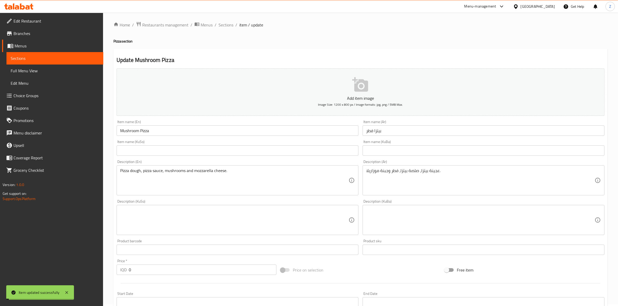
scroll to position [0, 0]
click at [223, 27] on span "Sections" at bounding box center [225, 26] width 15 height 6
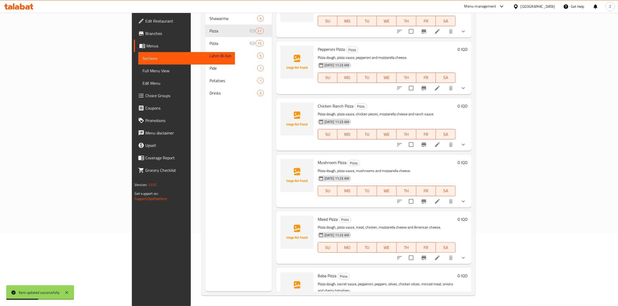
scroll to position [259, 0]
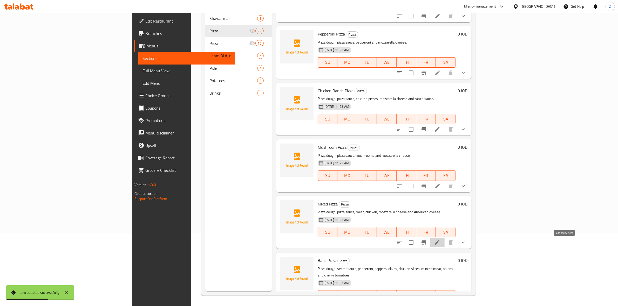
click at [440, 244] on icon at bounding box center [437, 243] width 6 height 6
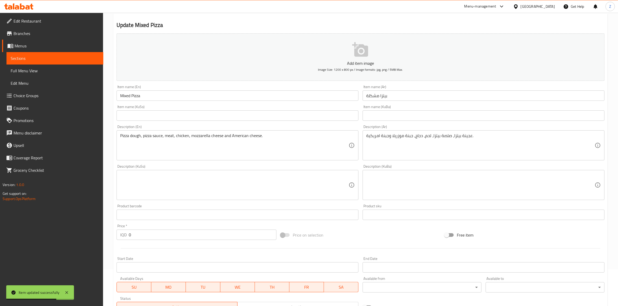
scroll to position [130, 0]
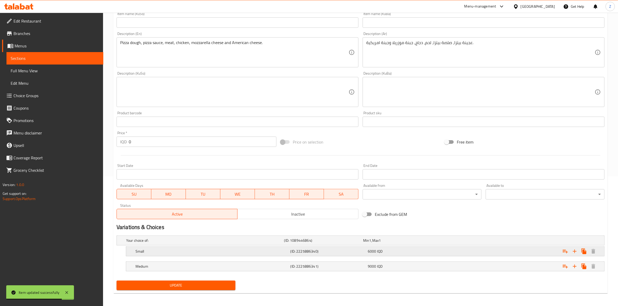
click at [157, 243] on h5 "Small" at bounding box center [204, 240] width 156 height 5
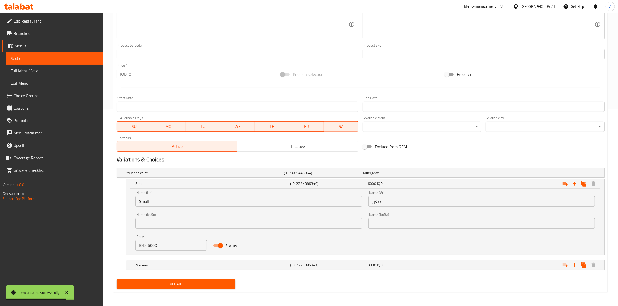
scroll to position [198, 0]
drag, startPoint x: 150, startPoint y: 247, endPoint x: 132, endPoint y: 242, distance: 18.6
click at [132, 242] on div "Name (En) Small Name (En) Name (Ar) صغير Name (Ar) Name (KuSo) Name (KuSo) Name…" at bounding box center [365, 222] width 478 height 66
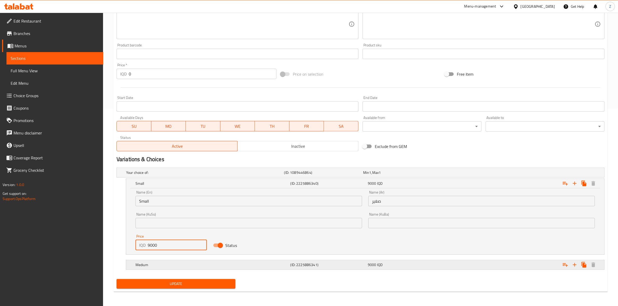
type input "9000"
click at [149, 175] on h5 "Medium" at bounding box center [204, 172] width 156 height 5
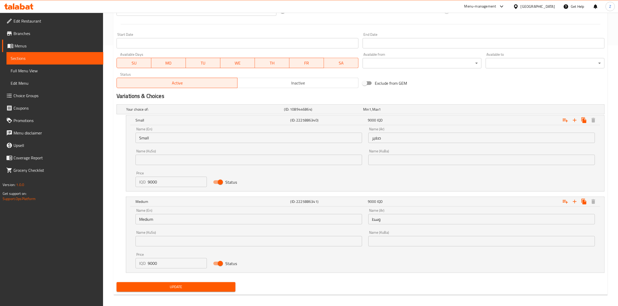
scroll to position [264, 0]
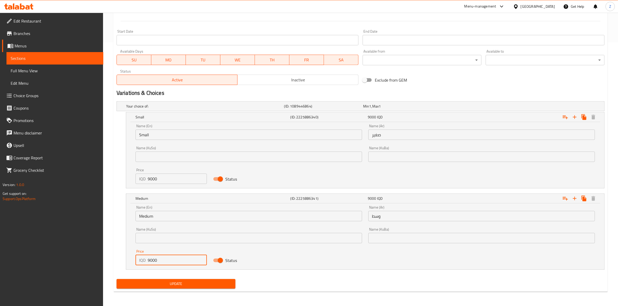
click at [151, 262] on input "9000" at bounding box center [177, 260] width 59 height 10
type input "12000"
click at [192, 283] on span "Update" at bounding box center [176, 284] width 111 height 6
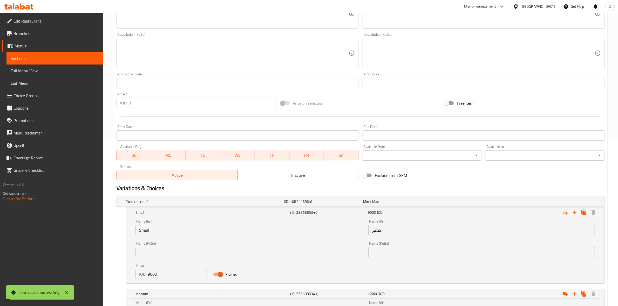
scroll to position [0, 0]
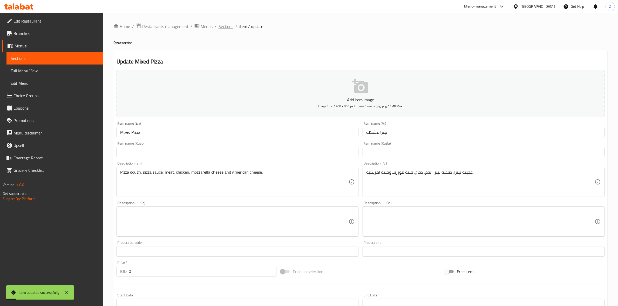
click at [226, 26] on span "Sections" at bounding box center [225, 26] width 15 height 6
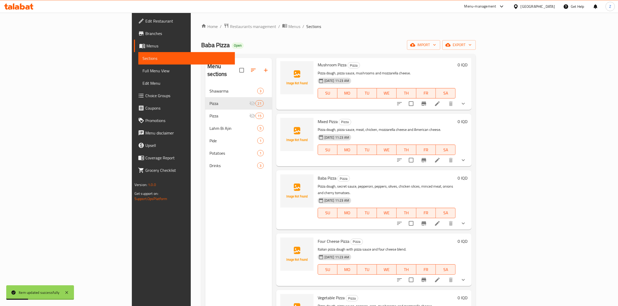
scroll to position [454, 0]
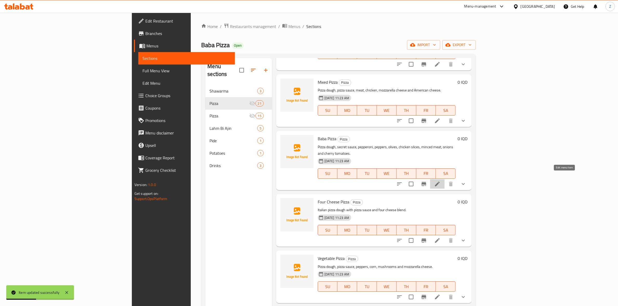
click at [440, 182] on icon at bounding box center [437, 184] width 5 height 5
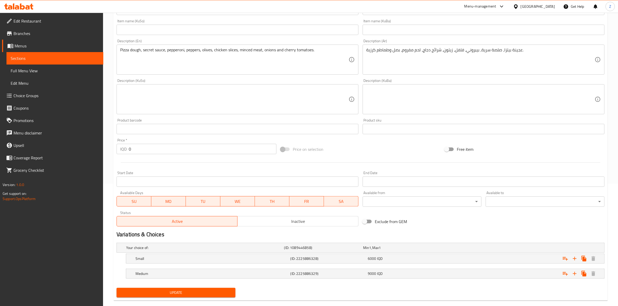
scroll to position [132, 0]
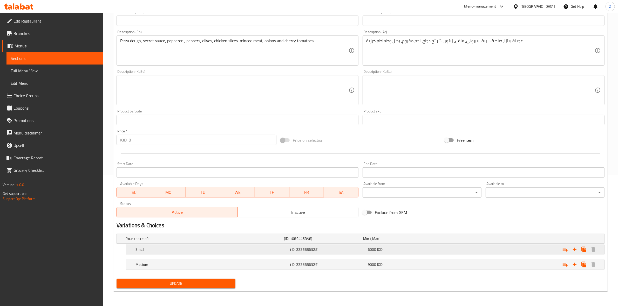
click at [161, 242] on h5 "Small" at bounding box center [204, 238] width 156 height 5
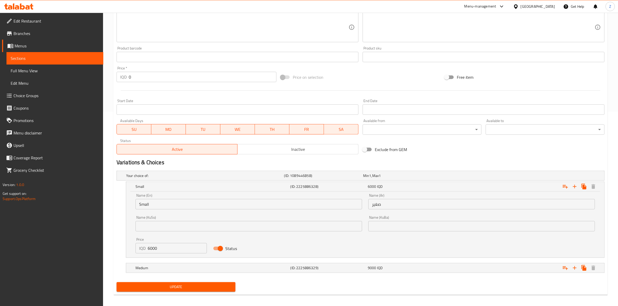
scroll to position [198, 0]
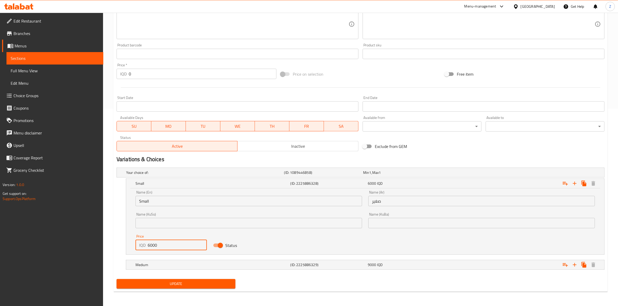
drag, startPoint x: 149, startPoint y: 247, endPoint x: 142, endPoint y: 246, distance: 7.3
click at [143, 246] on div "IQD 6000 Price" at bounding box center [170, 245] width 71 height 10
type input "13000"
click at [167, 175] on h5 "Medium" at bounding box center [204, 172] width 156 height 5
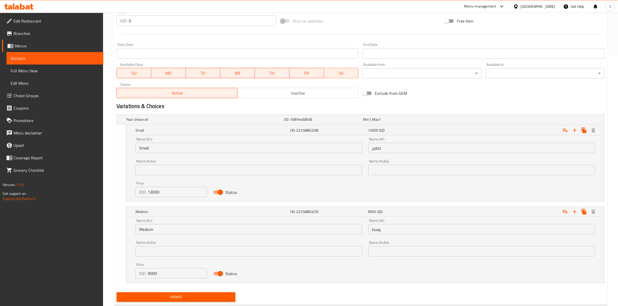
scroll to position [264, 0]
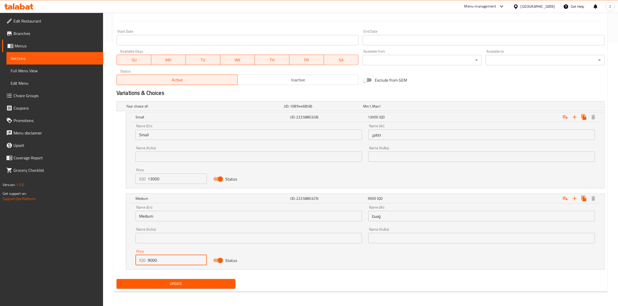
drag, startPoint x: 151, startPoint y: 260, endPoint x: 140, endPoint y: 259, distance: 10.1
click at [141, 259] on div "IQD 9000 Price" at bounding box center [170, 260] width 71 height 10
type input "17000"
click at [181, 287] on span "Update" at bounding box center [176, 284] width 111 height 6
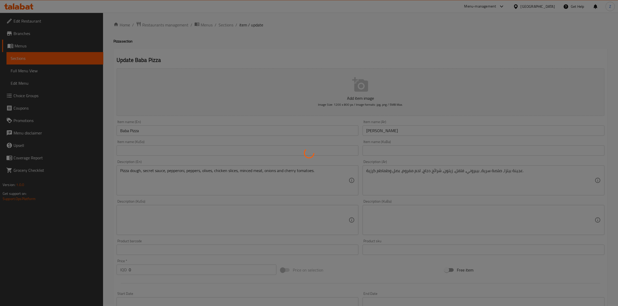
scroll to position [0, 0]
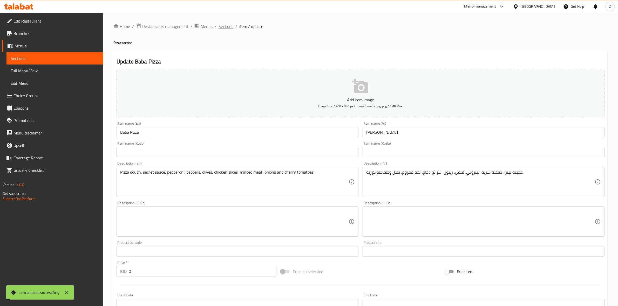
click at [225, 26] on span "Sections" at bounding box center [225, 26] width 15 height 6
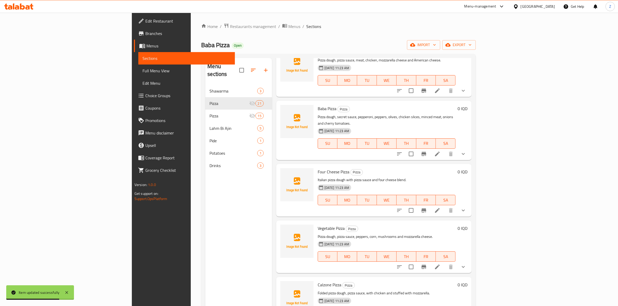
scroll to position [519, 0]
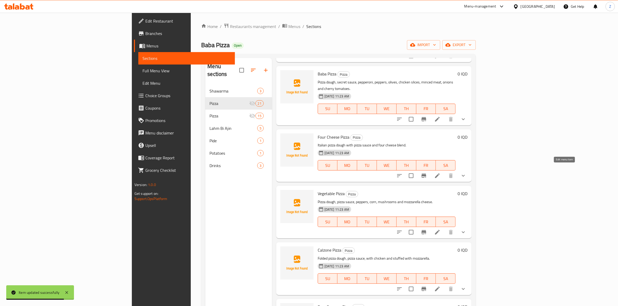
click at [444, 171] on li at bounding box center [437, 175] width 15 height 9
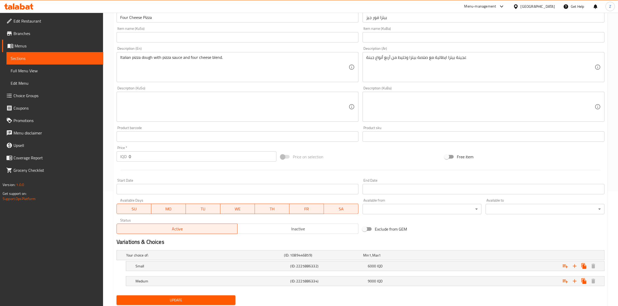
scroll to position [132, 0]
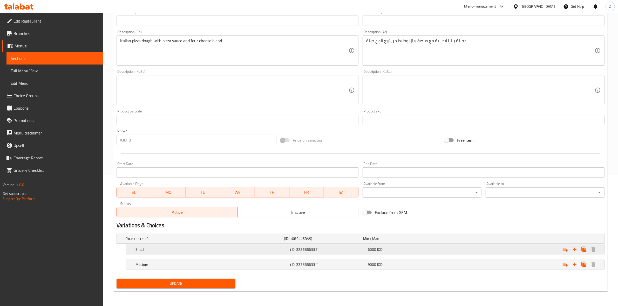
drag, startPoint x: 215, startPoint y: 248, endPoint x: 204, endPoint y: 248, distance: 11.4
click at [215, 242] on h5 "Small" at bounding box center [204, 238] width 156 height 5
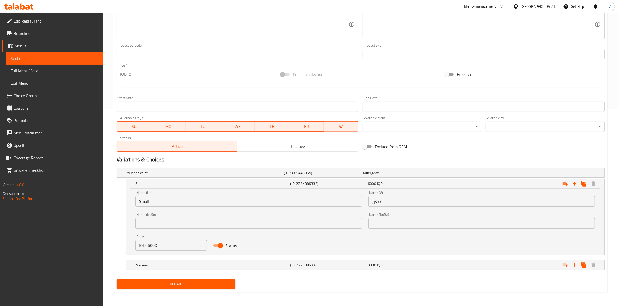
scroll to position [198, 0]
drag, startPoint x: 149, startPoint y: 244, endPoint x: 140, endPoint y: 241, distance: 10.3
click at [140, 242] on div "IQD 6000 Price" at bounding box center [170, 245] width 71 height 10
type input "10000"
click at [159, 179] on div "Medium (ID: 2225886334) 9000 IQD" at bounding box center [362, 172] width 474 height 11
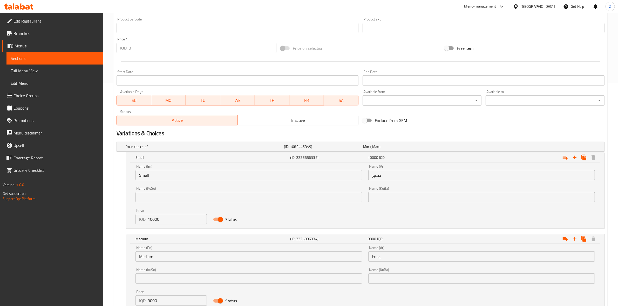
scroll to position [263, 0]
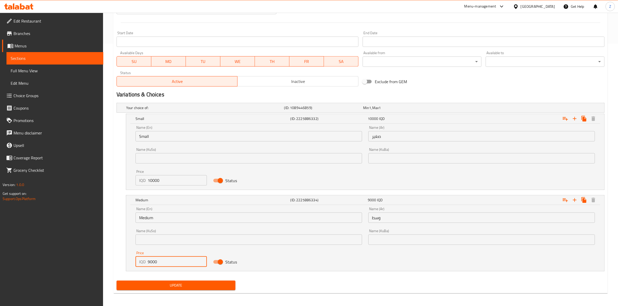
drag, startPoint x: 149, startPoint y: 263, endPoint x: 144, endPoint y: 261, distance: 4.8
click at [145, 261] on div "IQD 9000 Price" at bounding box center [170, 262] width 71 height 10
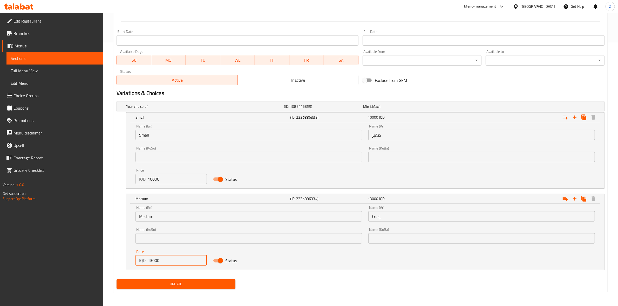
scroll to position [264, 0]
type input "13000"
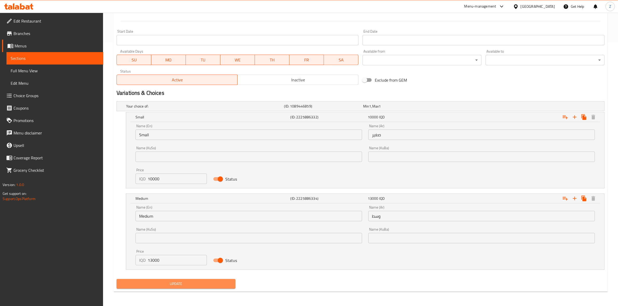
click at [174, 283] on span "Update" at bounding box center [176, 284] width 111 height 6
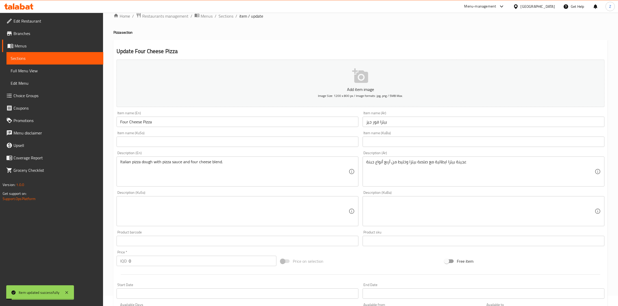
scroll to position [0, 0]
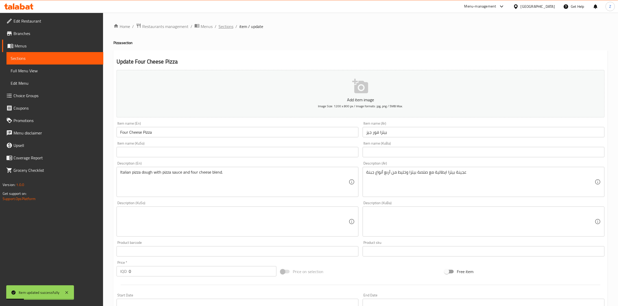
click at [228, 25] on span "Sections" at bounding box center [225, 26] width 15 height 6
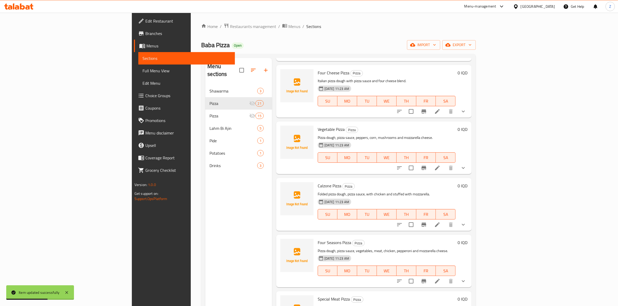
scroll to position [584, 0]
click at [440, 165] on icon at bounding box center [437, 167] width 5 height 5
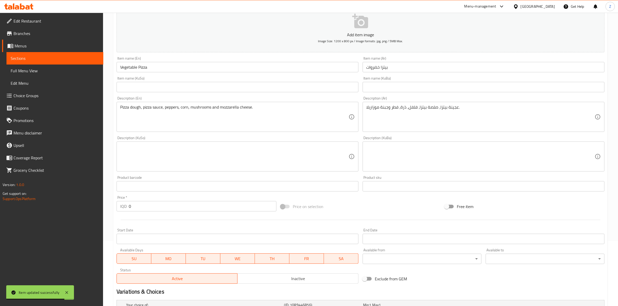
scroll to position [132, 0]
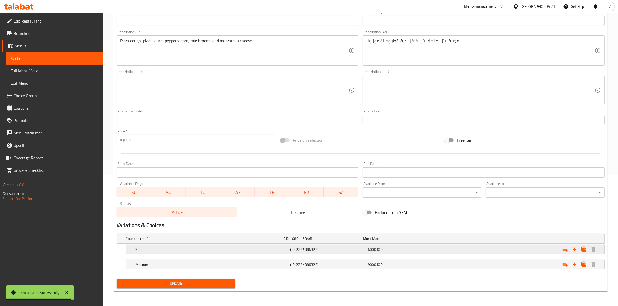
click at [145, 242] on h5 "Small" at bounding box center [204, 238] width 156 height 5
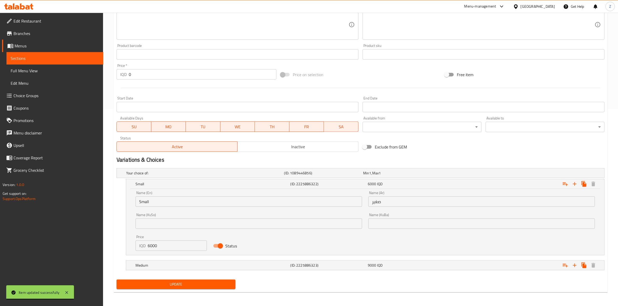
scroll to position [198, 0]
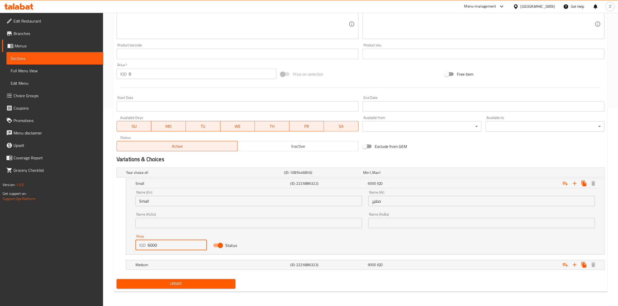
drag, startPoint x: 151, startPoint y: 246, endPoint x: 138, endPoint y: 242, distance: 13.1
click at [138, 242] on div "IQD 6000 Price" at bounding box center [170, 245] width 71 height 10
type input "8000"
click at [156, 179] on div "Medium (ID: 2225886323) 9000 IQD" at bounding box center [362, 172] width 474 height 11
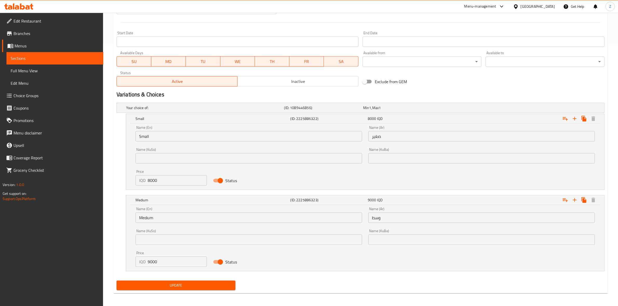
scroll to position [264, 0]
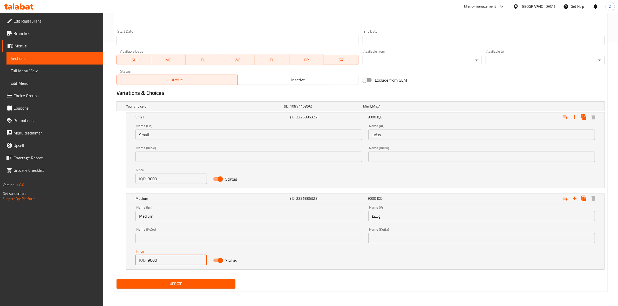
drag, startPoint x: 149, startPoint y: 262, endPoint x: 143, endPoint y: 261, distance: 5.7
click at [143, 261] on div "IQD 9000 Price" at bounding box center [170, 260] width 71 height 10
type input "11000"
click at [162, 285] on span "Update" at bounding box center [176, 284] width 111 height 6
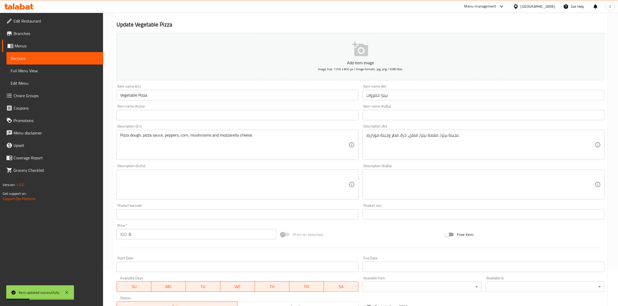
scroll to position [0, 0]
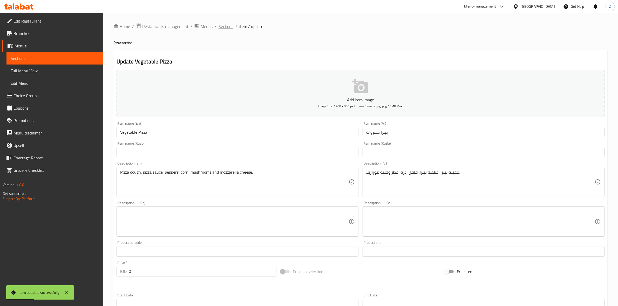
click at [225, 27] on span "Sections" at bounding box center [225, 26] width 15 height 6
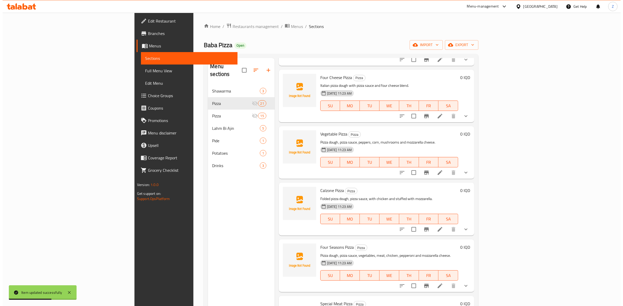
scroll to position [616, 0]
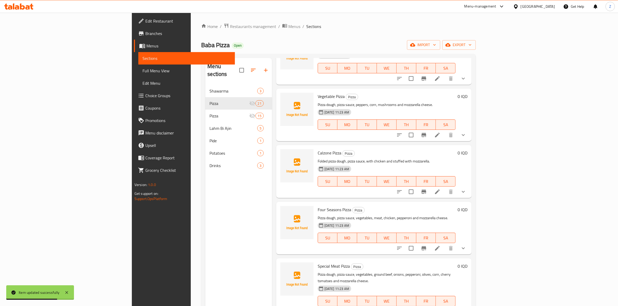
click at [444, 187] on li at bounding box center [437, 191] width 15 height 9
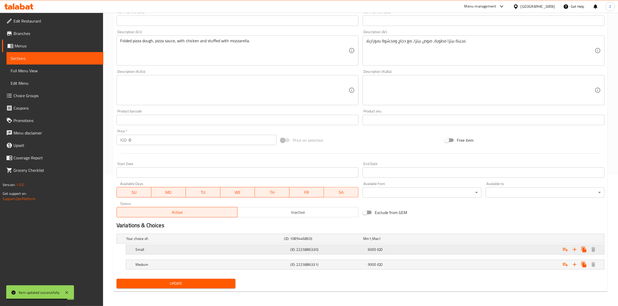
click at [160, 242] on h5 "Small" at bounding box center [204, 238] width 156 height 5
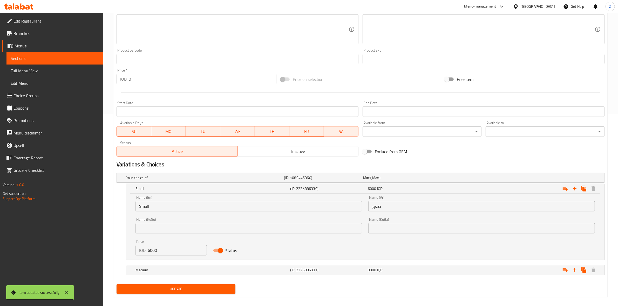
scroll to position [197, 0]
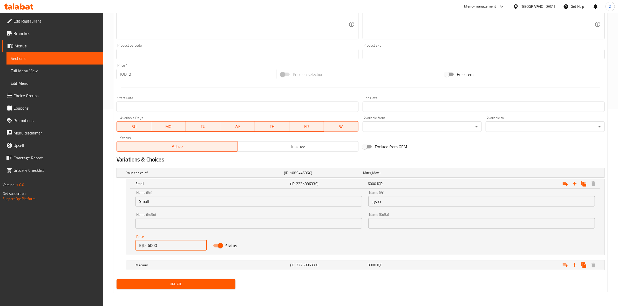
drag, startPoint x: 150, startPoint y: 246, endPoint x: 138, endPoint y: 244, distance: 11.6
click at [138, 244] on div "IQD 6000 Price" at bounding box center [170, 246] width 71 height 10
type input "8000"
click at [154, 177] on div "Medium" at bounding box center [204, 172] width 158 height 7
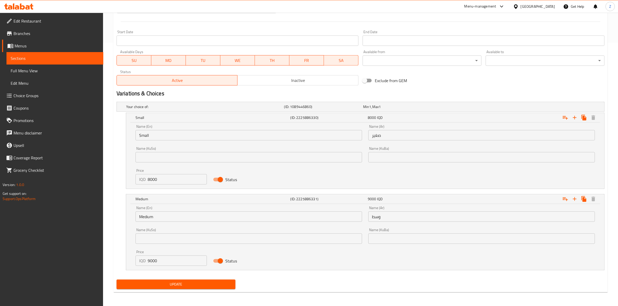
scroll to position [264, 0]
drag, startPoint x: 151, startPoint y: 262, endPoint x: 141, endPoint y: 257, distance: 10.2
click at [141, 257] on div "IQD 9000 Price" at bounding box center [170, 260] width 71 height 10
type input "12000"
click at [170, 287] on span "Update" at bounding box center [176, 284] width 111 height 6
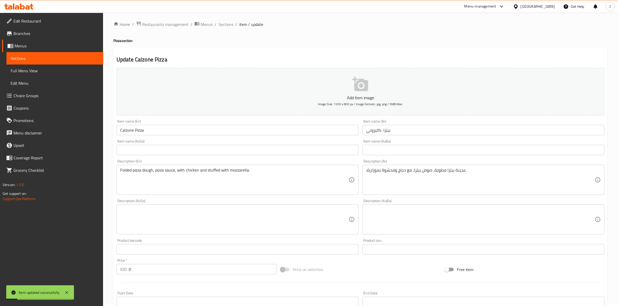
scroll to position [0, 0]
click at [219, 25] on span "Sections" at bounding box center [225, 26] width 15 height 6
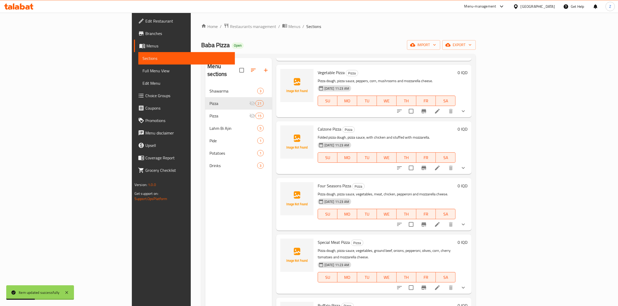
scroll to position [649, 0]
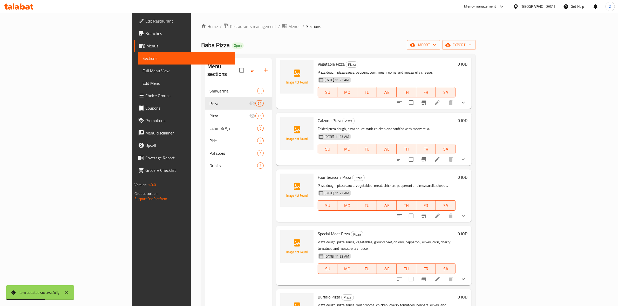
click at [444, 211] on li at bounding box center [437, 215] width 15 height 9
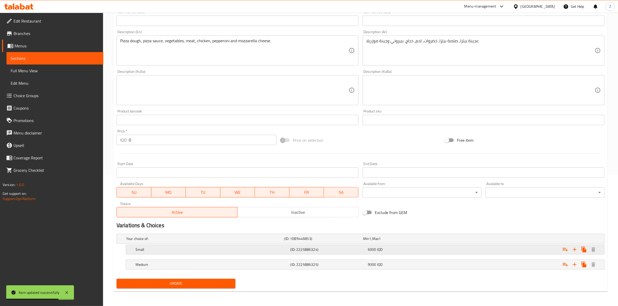
click at [133, 244] on div "Small (ID: 2225886324) 6000 IQD" at bounding box center [360, 238] width 487 height 9
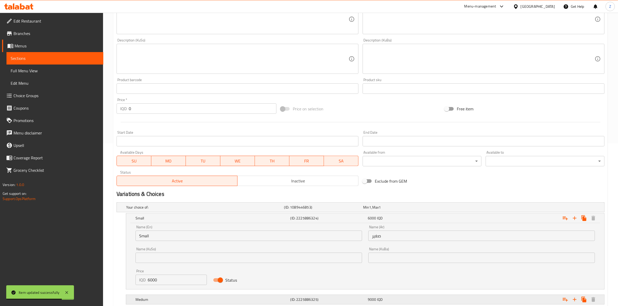
scroll to position [197, 0]
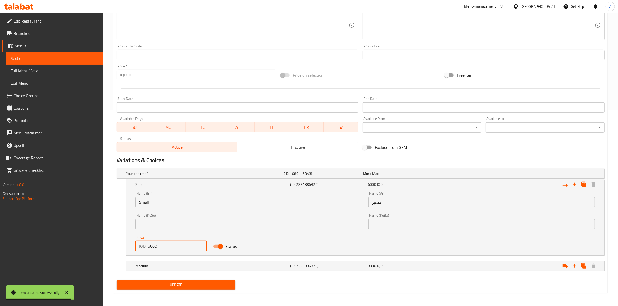
click at [149, 247] on div "IQD 6000 Price" at bounding box center [170, 246] width 71 height 10
type input "9000"
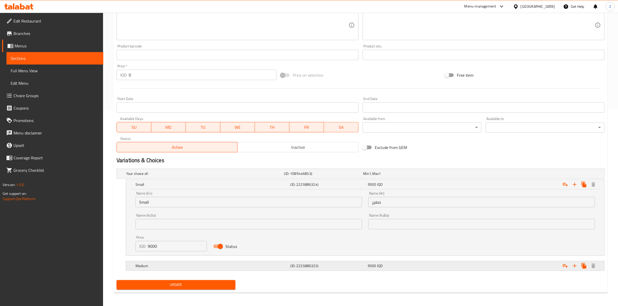
click at [149, 180] on div "Medium (ID: 2225886325) 9000 IQD" at bounding box center [362, 173] width 474 height 11
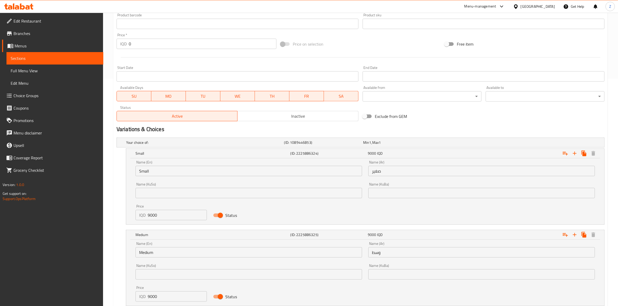
scroll to position [264, 0]
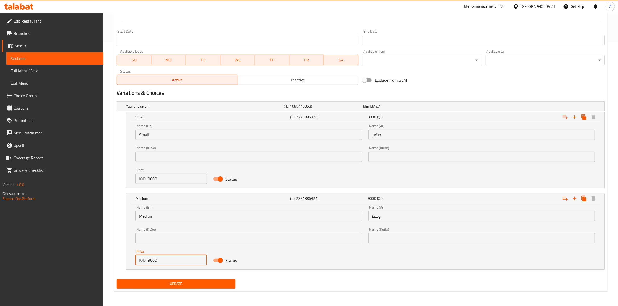
click at [150, 263] on input "9000" at bounding box center [177, 260] width 59 height 10
type input "12000"
click at [153, 277] on div "Your choice of: (ID: 1089446853) Min 1 , Max 1 Name (En) Your choice of: Name (…" at bounding box center [360, 188] width 492 height 178
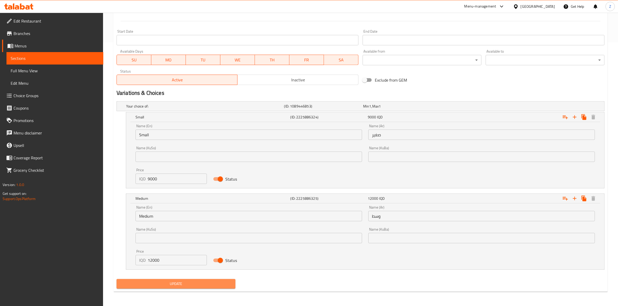
click at [153, 282] on span "Update" at bounding box center [176, 284] width 111 height 6
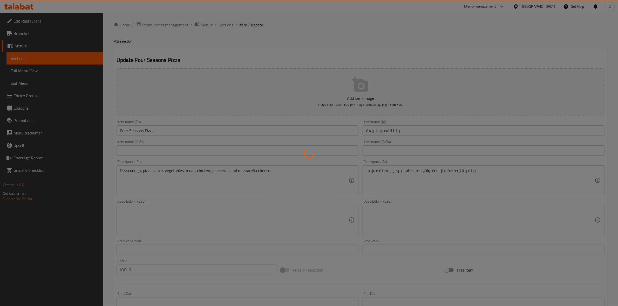
scroll to position [0, 0]
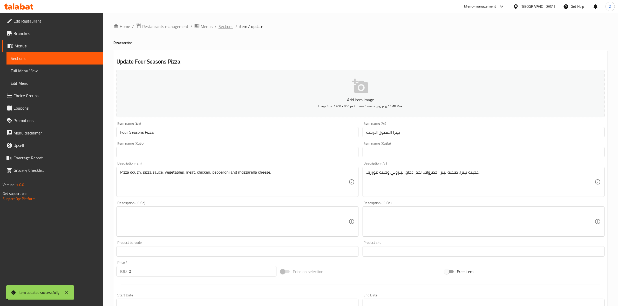
click at [228, 24] on span "Sections" at bounding box center [225, 26] width 15 height 6
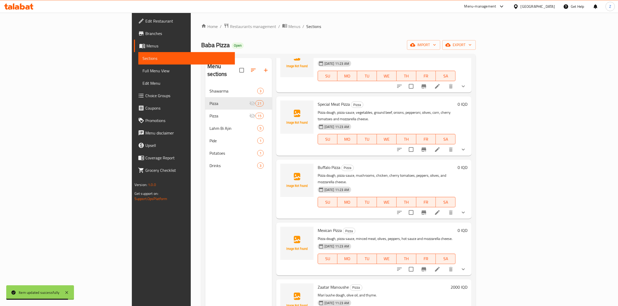
scroll to position [746, 0]
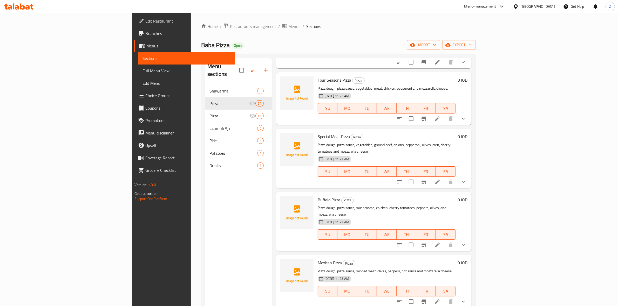
click at [444, 177] on li at bounding box center [437, 181] width 15 height 9
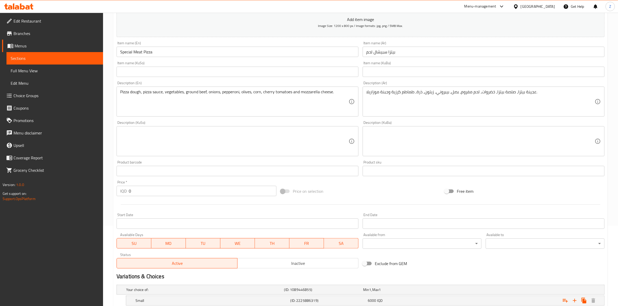
scroll to position [132, 0]
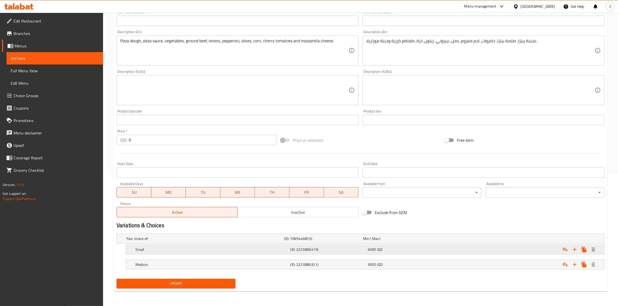
drag, startPoint x: 171, startPoint y: 252, endPoint x: 170, endPoint y: 235, distance: 16.9
click at [171, 243] on div "Small" at bounding box center [204, 238] width 158 height 7
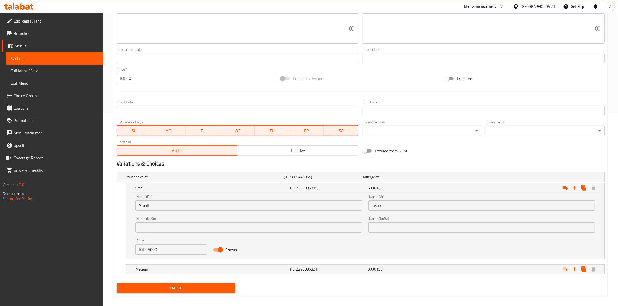
scroll to position [198, 0]
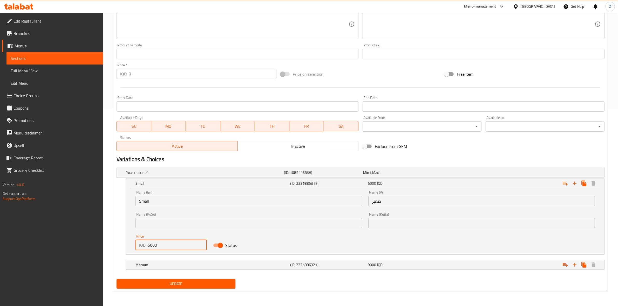
drag, startPoint x: 147, startPoint y: 243, endPoint x: 150, endPoint y: 245, distance: 3.5
click at [150, 245] on input "6000" at bounding box center [177, 245] width 59 height 10
type input "9000"
drag, startPoint x: 153, startPoint y: 262, endPoint x: 151, endPoint y: 256, distance: 6.0
click at [152, 179] on div "Medium (ID: 2225886321) 9000 IQD" at bounding box center [362, 172] width 474 height 11
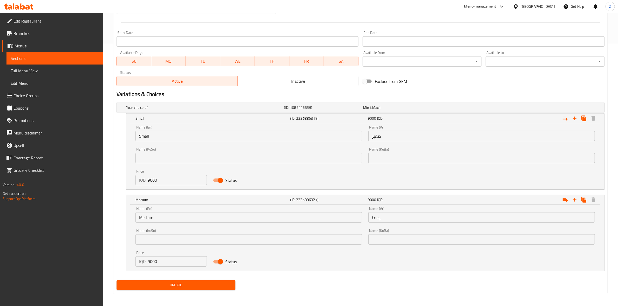
scroll to position [264, 0]
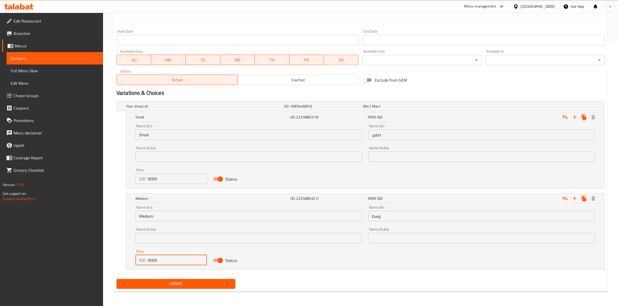
click at [150, 261] on input "9000" at bounding box center [177, 260] width 59 height 10
type input "12000"
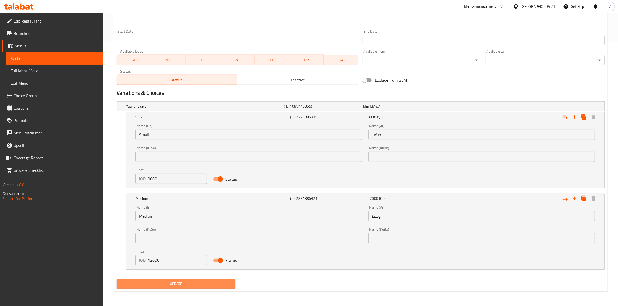
click at [146, 287] on span "Update" at bounding box center [176, 284] width 111 height 6
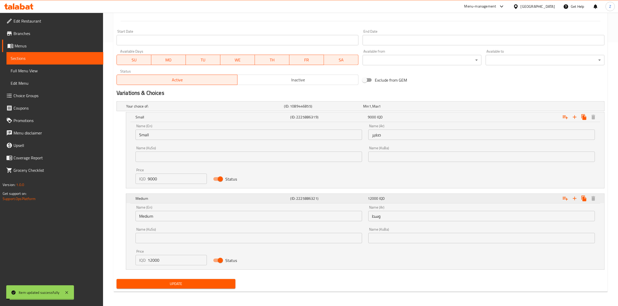
scroll to position [0, 0]
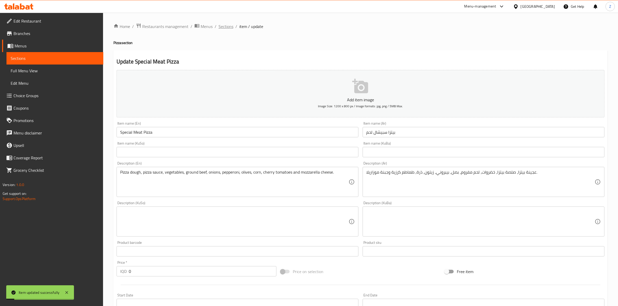
click at [228, 27] on span "Sections" at bounding box center [225, 26] width 15 height 6
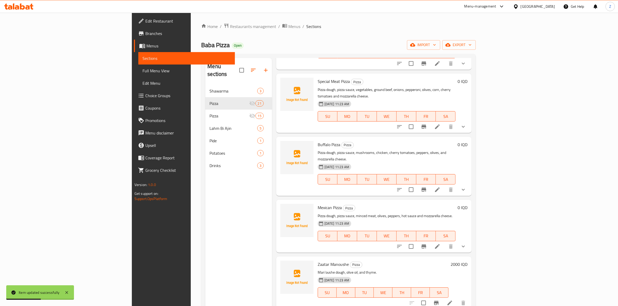
scroll to position [811, 0]
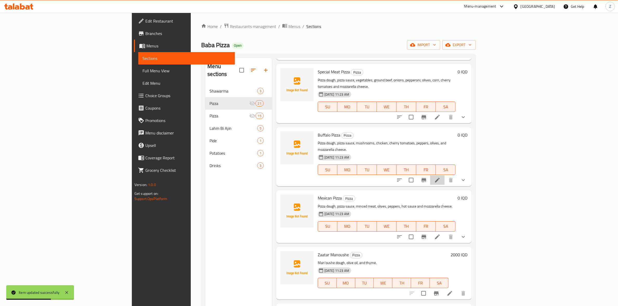
click at [444, 176] on li at bounding box center [437, 180] width 15 height 9
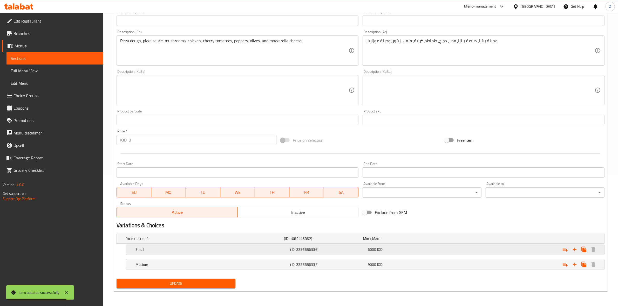
click at [152, 242] on h5 "Small" at bounding box center [204, 238] width 156 height 5
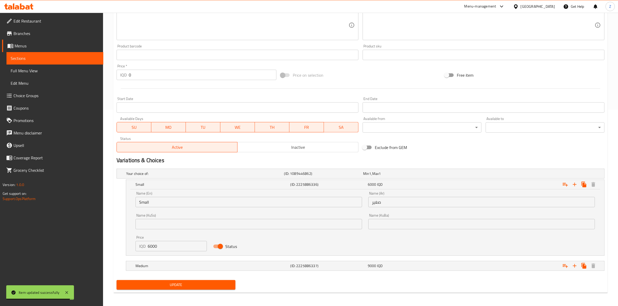
scroll to position [198, 0]
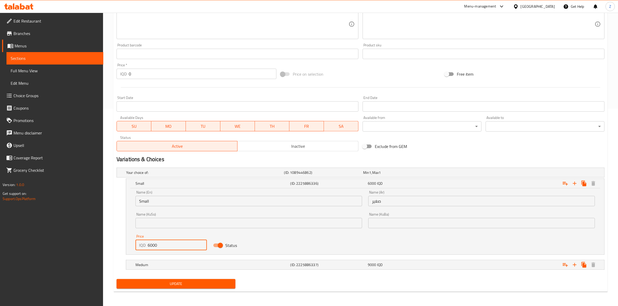
click at [149, 247] on input "6000" at bounding box center [177, 245] width 59 height 10
type input "9000"
click at [152, 175] on h5 "Medium" at bounding box center [204, 172] width 156 height 5
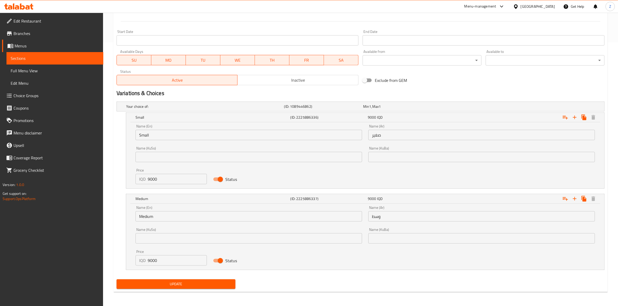
scroll to position [264, 0]
click at [149, 262] on input "9000" at bounding box center [177, 260] width 59 height 10
type input "12000"
click at [163, 281] on button "Update" at bounding box center [176, 284] width 119 height 10
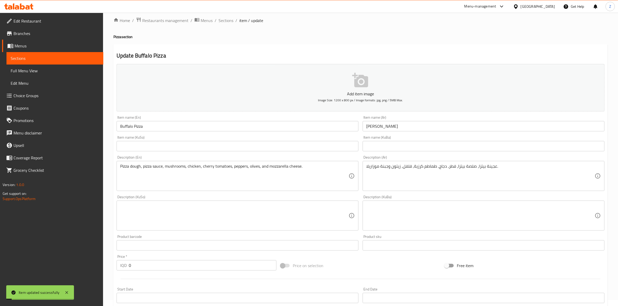
scroll to position [0, 0]
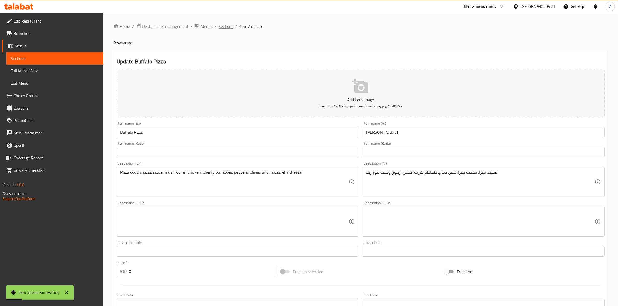
click at [230, 26] on span "Sections" at bounding box center [225, 26] width 15 height 6
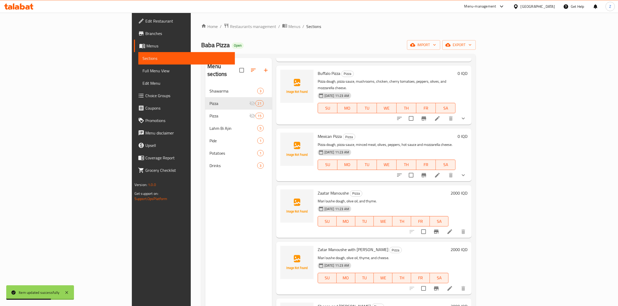
scroll to position [896, 0]
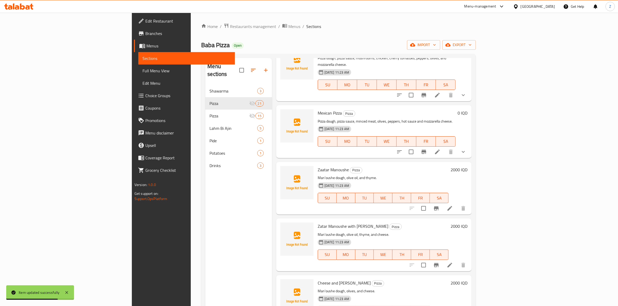
click at [440, 150] on icon at bounding box center [437, 152] width 5 height 5
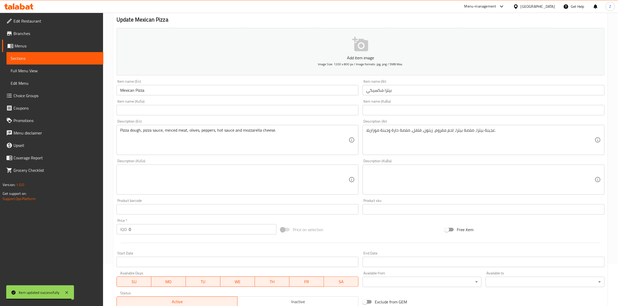
scroll to position [132, 0]
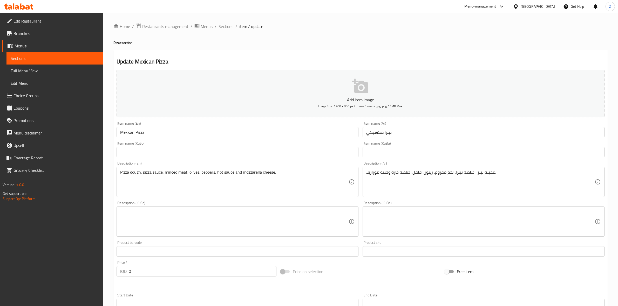
scroll to position [198, 0]
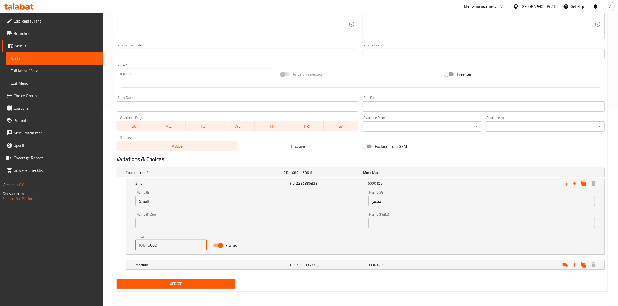
drag, startPoint x: 0, startPoint y: 0, endPoint x: 150, endPoint y: 251, distance: 292.0
click at [150, 251] on div "Price IQD 6000 Price" at bounding box center [171, 243] width 78 height 22
type input "10000"
click at [147, 179] on div "Medium (ID: 2225886335) 9000 IQD" at bounding box center [362, 172] width 474 height 11
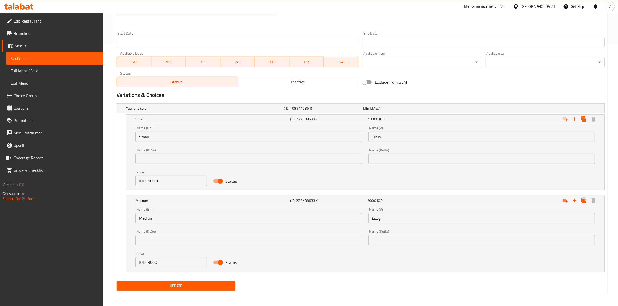
scroll to position [264, 0]
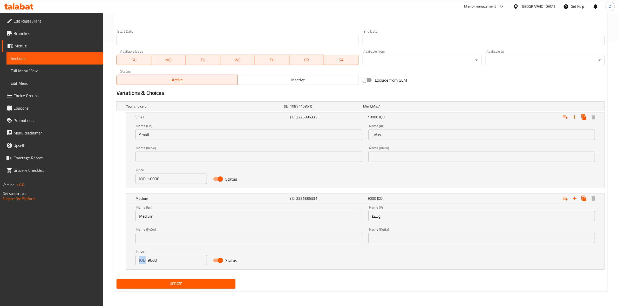
drag, startPoint x: 146, startPoint y: 260, endPoint x: 149, endPoint y: 262, distance: 4.3
click at [149, 262] on div "IQD 9000 Price" at bounding box center [170, 260] width 71 height 10
click at [147, 259] on div "IQD 9000 Price" at bounding box center [170, 260] width 71 height 10
type input "13000"
click at [156, 283] on span "Update" at bounding box center [176, 284] width 111 height 6
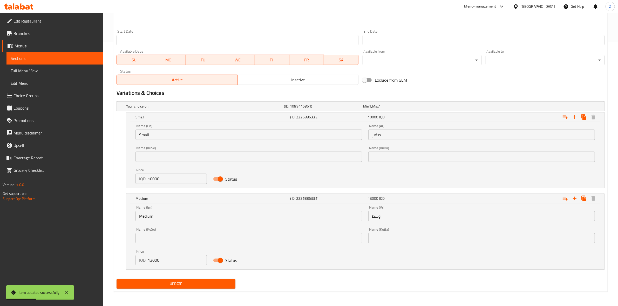
click at [195, 288] on button "Update" at bounding box center [176, 284] width 119 height 10
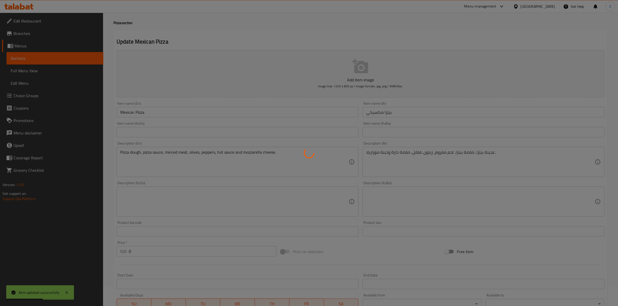
scroll to position [0, 0]
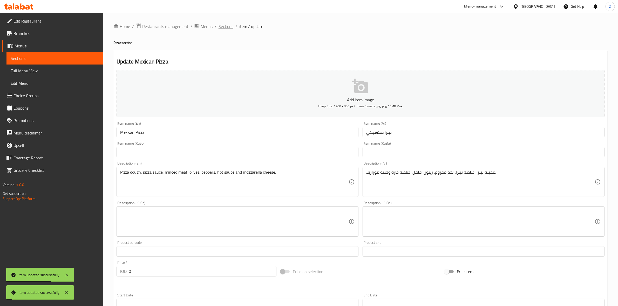
click at [228, 27] on span "Sections" at bounding box center [225, 26] width 15 height 6
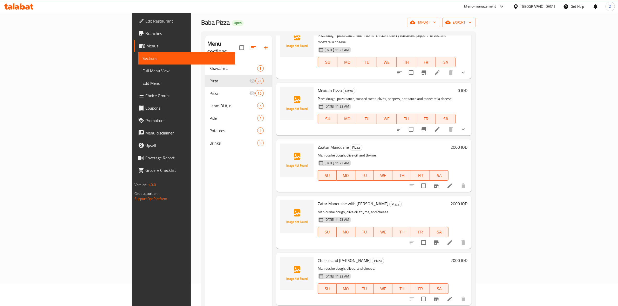
scroll to position [32, 0]
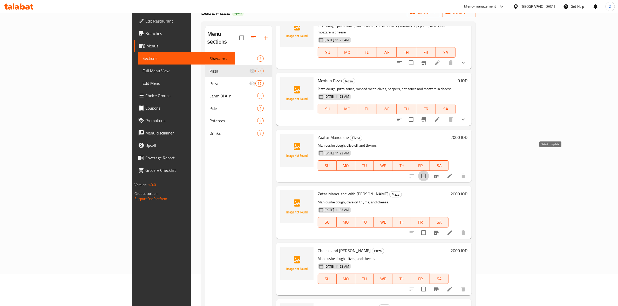
click at [429, 171] on input "checkbox" at bounding box center [423, 176] width 11 height 11
checkbox input "true"
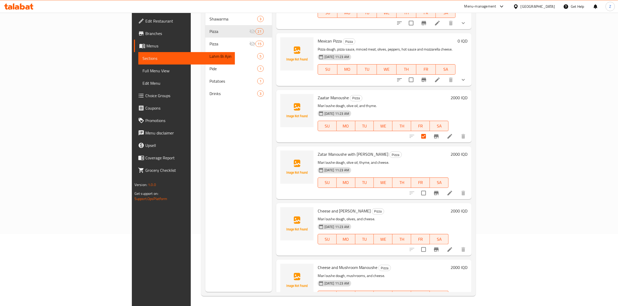
scroll to position [73, 0]
click at [429, 187] on input "checkbox" at bounding box center [423, 192] width 11 height 11
checkbox input "true"
click at [429, 244] on input "checkbox" at bounding box center [423, 249] width 11 height 11
checkbox input "true"
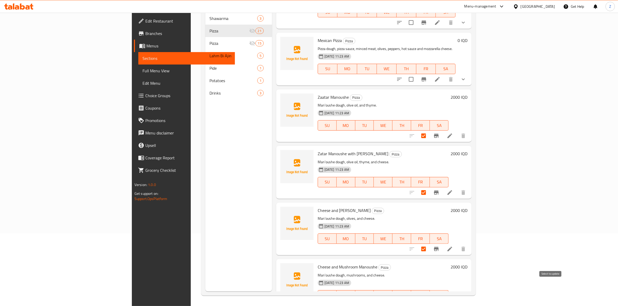
drag, startPoint x: 549, startPoint y: 282, endPoint x: 549, endPoint y: 285, distance: 2.9
click at [429, 301] on input "checkbox" at bounding box center [423, 306] width 11 height 11
checkbox input "true"
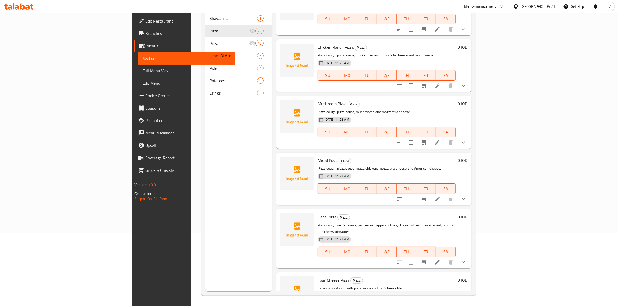
drag, startPoint x: 557, startPoint y: 51, endPoint x: 572, endPoint y: 76, distance: 29.2
click at [457, 65] on div "10-08-2025 11:23 AM SU MO TU WE TH FR SA" at bounding box center [387, 72] width 142 height 28
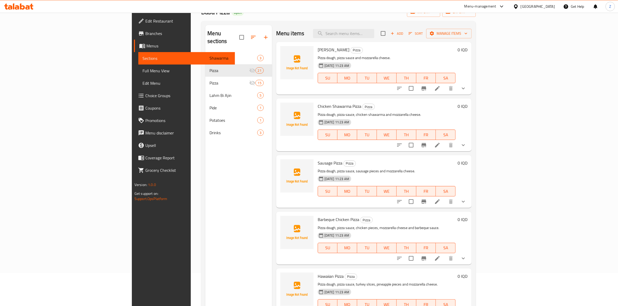
scroll to position [0, 0]
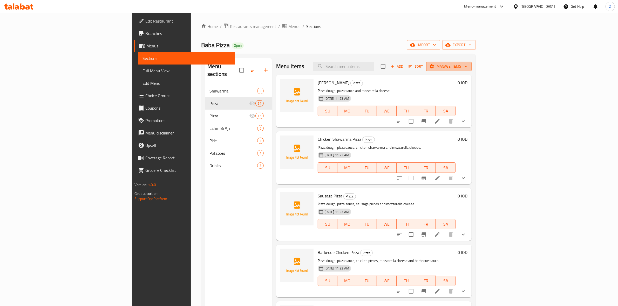
click at [467, 68] on span "Manage items" at bounding box center [448, 66] width 37 height 6
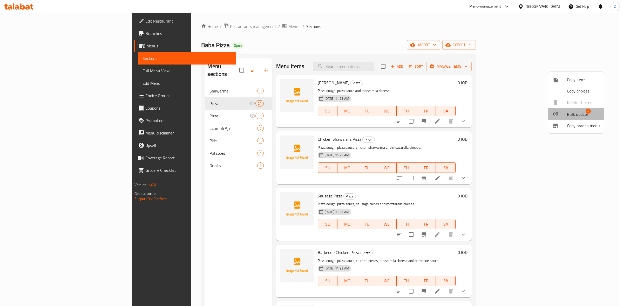
click at [574, 116] on span "Bulk update" at bounding box center [577, 114] width 21 height 6
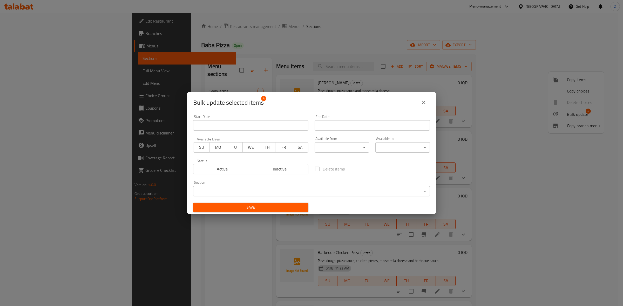
click at [281, 193] on body "​ Menu-management Iraq Get Help Z Edit Restaurant Branches Menus Sections Full …" at bounding box center [311, 160] width 623 height 294
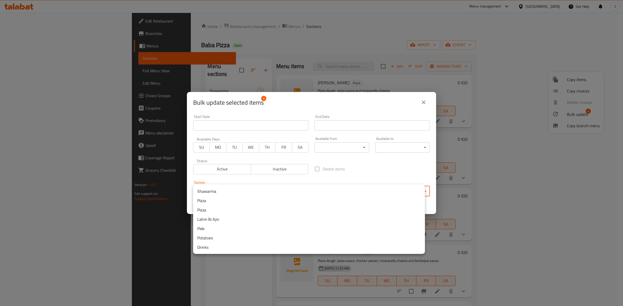
click at [213, 218] on li "Lahm Bi Ajin" at bounding box center [309, 219] width 232 height 9
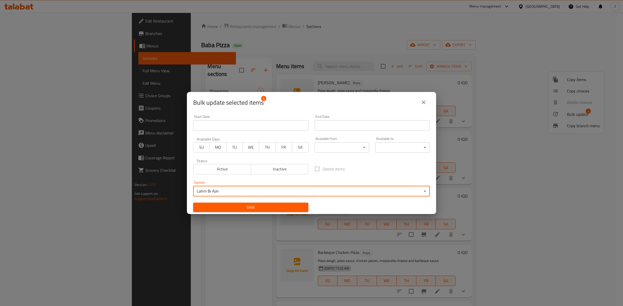
click at [280, 208] on span "Save" at bounding box center [250, 207] width 107 height 6
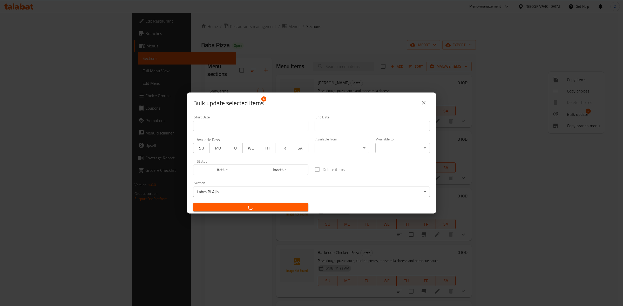
checkbox input "false"
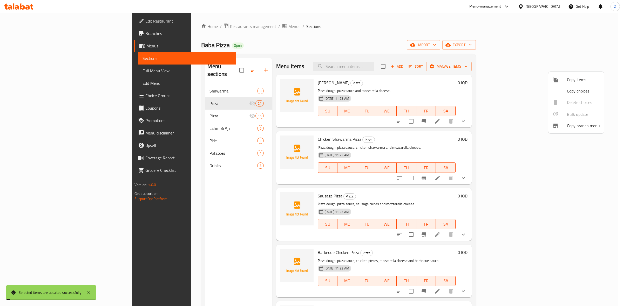
click at [143, 124] on div at bounding box center [311, 153] width 623 height 306
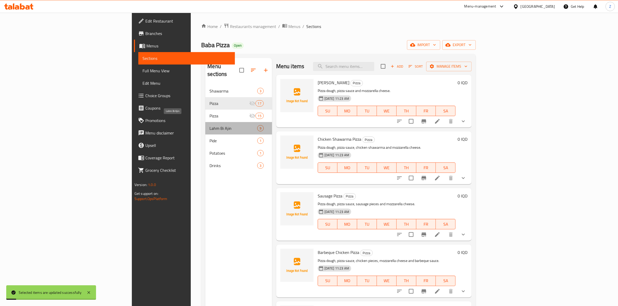
click at [209, 125] on span "Lahm Bi Ajin" at bounding box center [232, 128] width 47 height 6
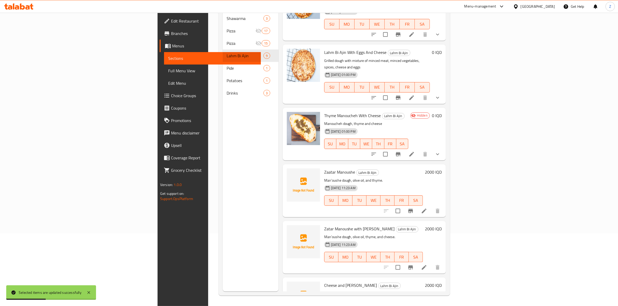
scroll to position [151, 0]
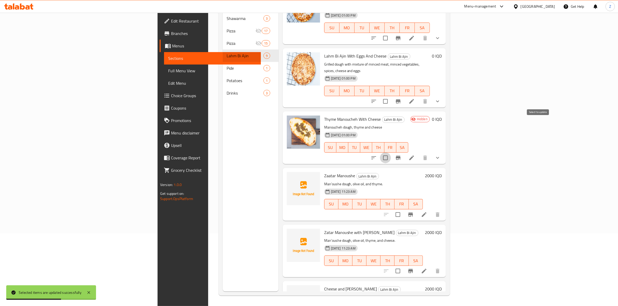
click at [391, 153] on input "checkbox" at bounding box center [385, 158] width 11 height 11
checkbox input "false"
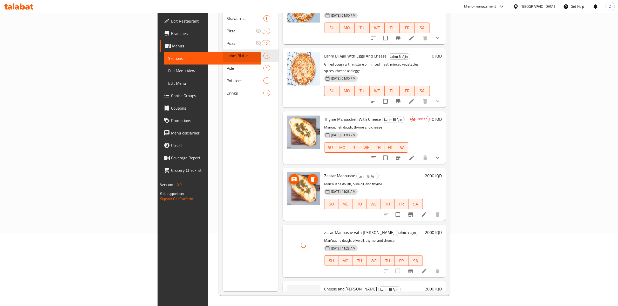
click at [287, 172] on img at bounding box center [303, 188] width 33 height 33
click at [310, 176] on icon "delete image" at bounding box center [313, 179] width 6 height 6
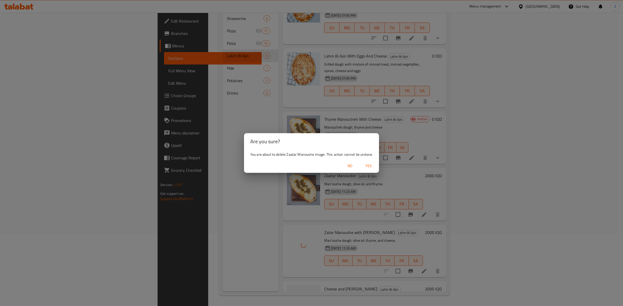
click at [368, 163] on span "Yes" at bounding box center [368, 166] width 12 height 6
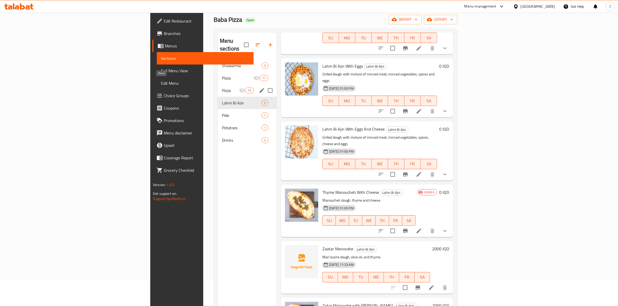
scroll to position [0, 0]
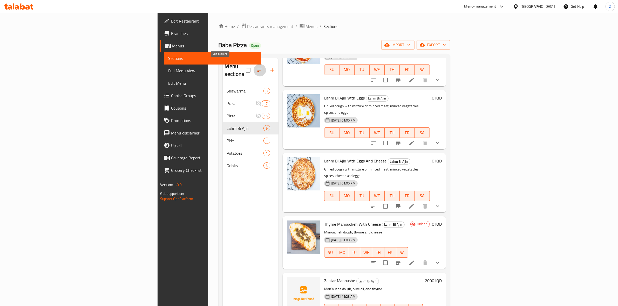
click at [254, 70] on button "button" at bounding box center [260, 70] width 12 height 12
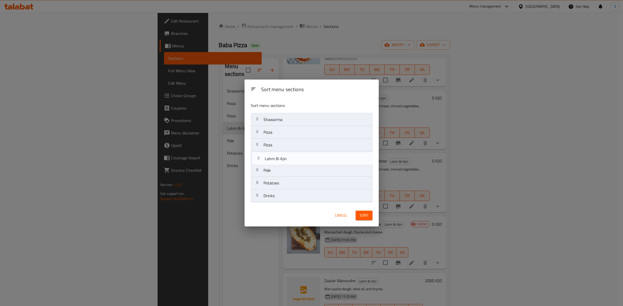
click at [287, 161] on nav "Shawarma Pizza Pizza Lahm Bi Ajin Pide Potatoes Drinks" at bounding box center [312, 158] width 122 height 90
click at [287, 115] on nav "Shawarma Pizza Pizza Lahm Bi Ajin Pide Potatoes Drinks" at bounding box center [312, 158] width 122 height 90
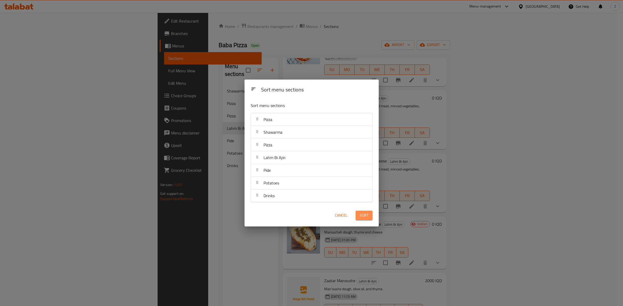
click at [362, 215] on span "Sort" at bounding box center [364, 216] width 9 height 6
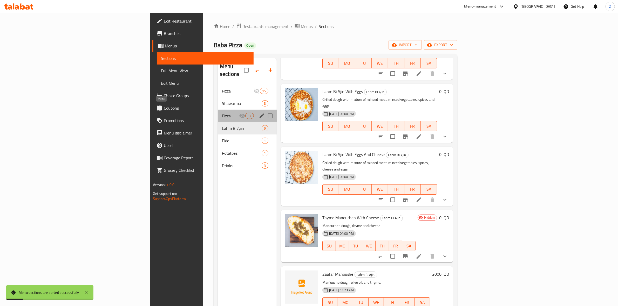
click at [222, 113] on span "Pizza" at bounding box center [230, 116] width 17 height 6
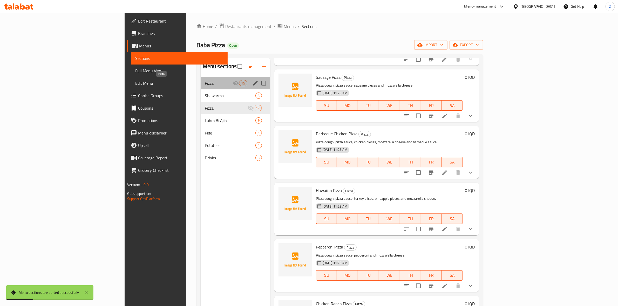
click at [205, 81] on span "Pizza" at bounding box center [219, 83] width 28 height 6
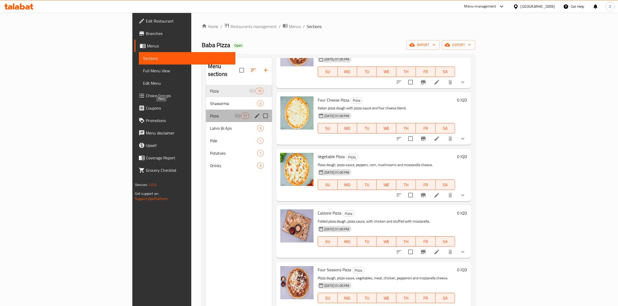
click at [210, 113] on span "Pizza" at bounding box center [222, 116] width 25 height 6
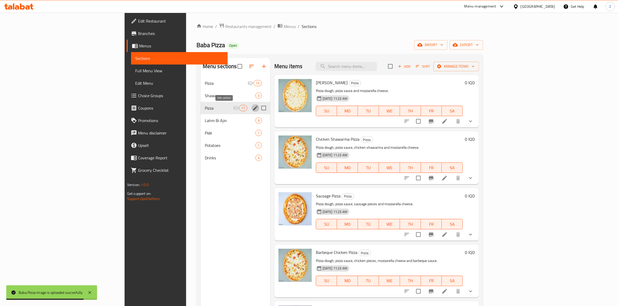
click at [253, 108] on icon "edit" at bounding box center [255, 108] width 5 height 5
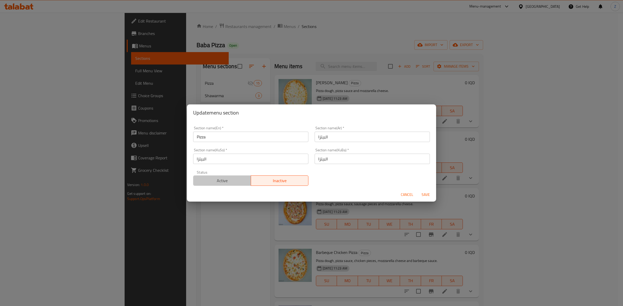
click at [246, 182] on span "Active" at bounding box center [221, 181] width 53 height 8
click at [425, 194] on span "Save" at bounding box center [425, 195] width 12 height 6
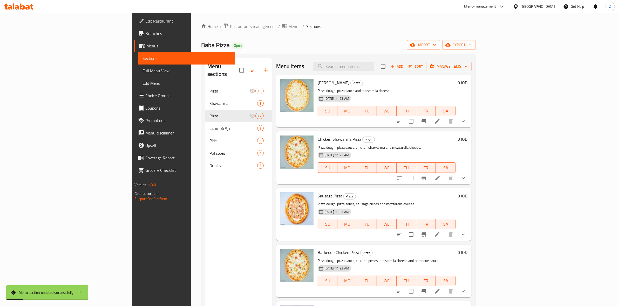
drag, startPoint x: 175, startPoint y: 184, endPoint x: 177, endPoint y: 186, distance: 3.0
click at [205, 186] on div "Menu sections Pizza 15 Shawarma 3 Pizza 17 Lahm Bi Ajin 9 Pide 1 Potatoes 1 Dri…" at bounding box center [238, 211] width 66 height 306
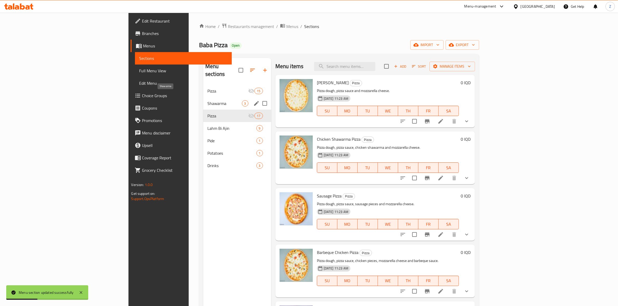
click at [207, 100] on span "Shawarma" at bounding box center [224, 103] width 34 height 6
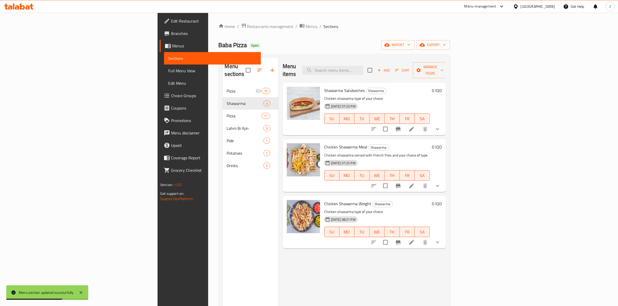
scroll to position [9, 0]
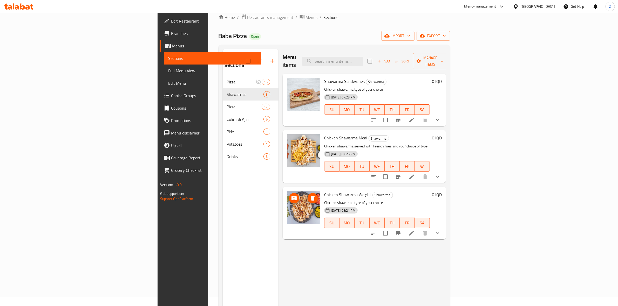
drag, startPoint x: 264, startPoint y: 199, endPoint x: 264, endPoint y: 202, distance: 3.4
drag, startPoint x: 303, startPoint y: 73, endPoint x: 278, endPoint y: 73, distance: 25.2
click at [285, 76] on div "Shawarma Sandwiches Shawarma Chicken shawarma type of your choice 29-07-2025 07…" at bounding box center [364, 100] width 159 height 49
copy div "Shawarma"
click at [410, 38] on span "import" at bounding box center [397, 36] width 25 height 6
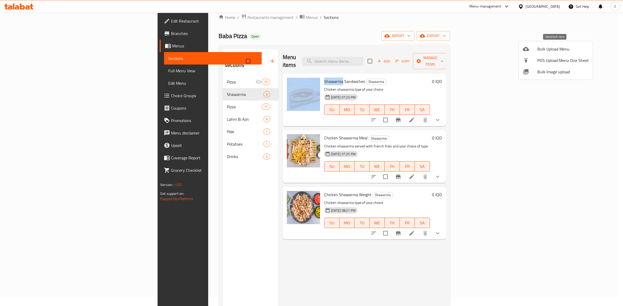
click at [547, 51] on span "Bulk Upload Menu" at bounding box center [562, 49] width 51 height 6
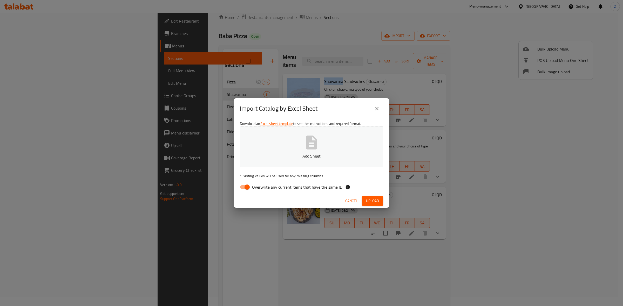
click at [318, 159] on p "Add Sheet" at bounding box center [311, 156] width 127 height 6
drag, startPoint x: 248, startPoint y: 187, endPoint x: 251, endPoint y: 187, distance: 3.4
click at [247, 187] on input "Overwrite any current items that have the same ID." at bounding box center [247, 187] width 30 height 10
checkbox input "false"
click at [372, 199] on span "Upload" at bounding box center [372, 201] width 13 height 6
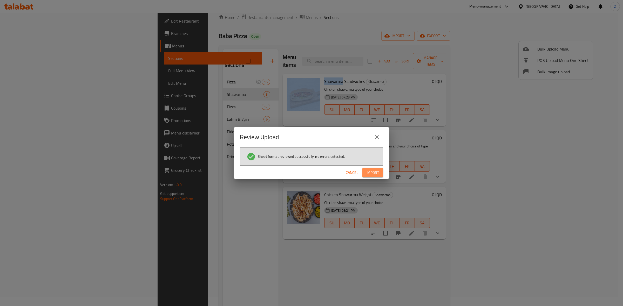
click at [374, 170] on span "Import" at bounding box center [372, 173] width 12 height 6
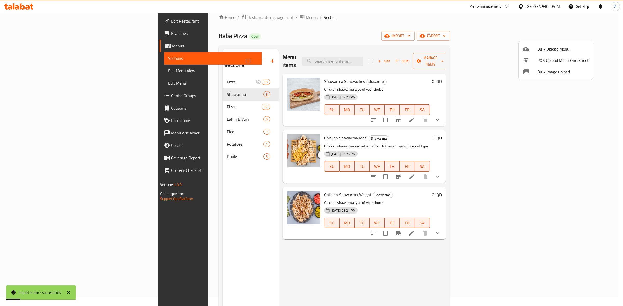
click at [541, 113] on div at bounding box center [311, 153] width 623 height 306
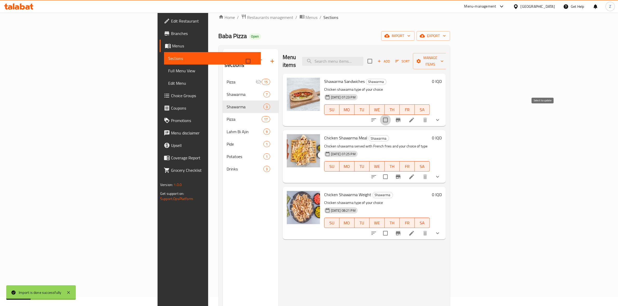
click at [391, 115] on input "checkbox" at bounding box center [385, 120] width 11 height 11
checkbox input "true"
click at [391, 172] on input "checkbox" at bounding box center [385, 177] width 11 height 11
checkbox input "true"
click at [391, 228] on input "checkbox" at bounding box center [385, 233] width 11 height 11
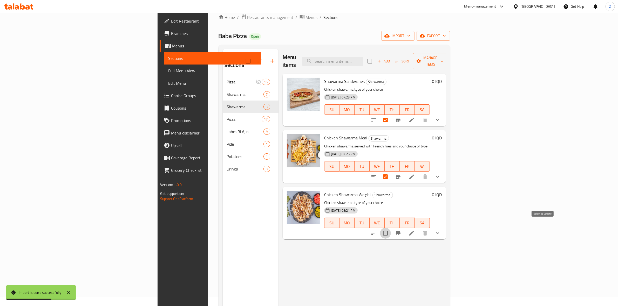
checkbox input "true"
drag, startPoint x: 445, startPoint y: 251, endPoint x: 284, endPoint y: 156, distance: 186.7
click at [442, 251] on div "Menu items Add Sort Manage items Shawarma Sandwiches Shawarma Chicken shawarma …" at bounding box center [361, 202] width 167 height 306
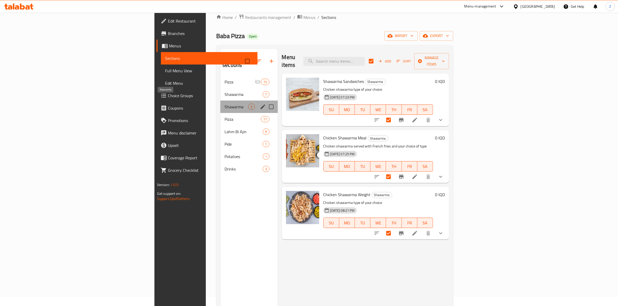
click at [224, 104] on span "Shawarma" at bounding box center [236, 107] width 24 height 6
click at [220, 88] on div "Shawarma 7" at bounding box center [248, 94] width 57 height 12
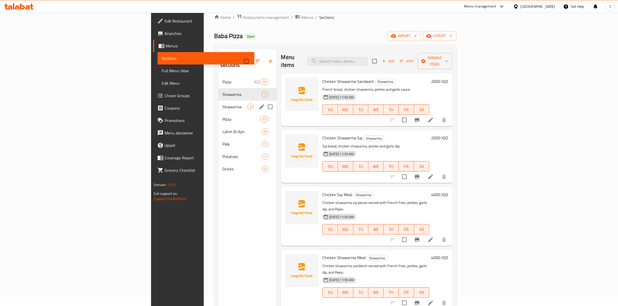
click at [218, 101] on div "Shawarma 3" at bounding box center [247, 107] width 58 height 12
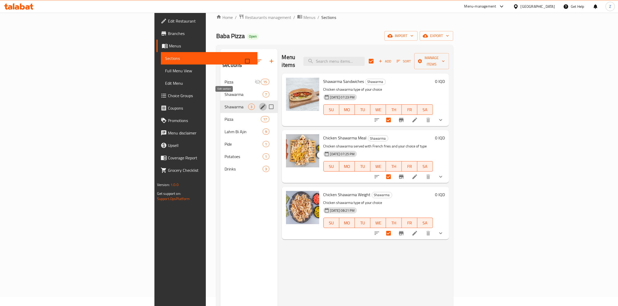
click at [260, 104] on icon "edit" at bounding box center [263, 107] width 6 height 6
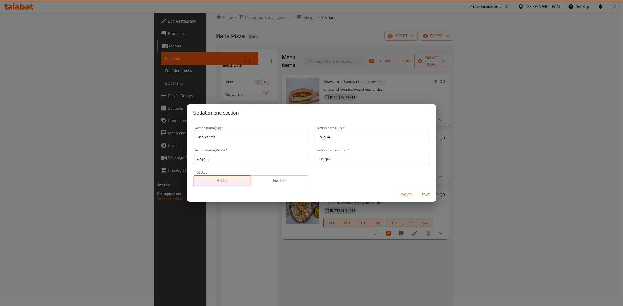
click at [273, 182] on span "Inactive" at bounding box center [279, 181] width 53 height 8
click at [422, 195] on span "Save" at bounding box center [425, 195] width 12 height 6
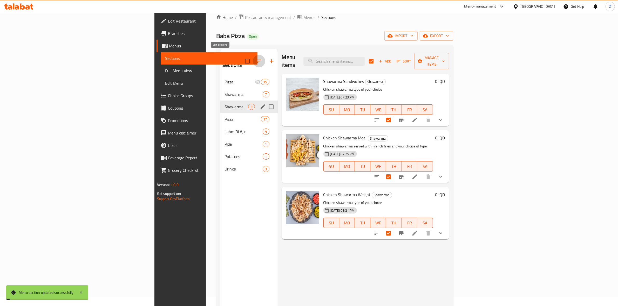
click at [256, 58] on icon "button" at bounding box center [259, 61] width 6 height 6
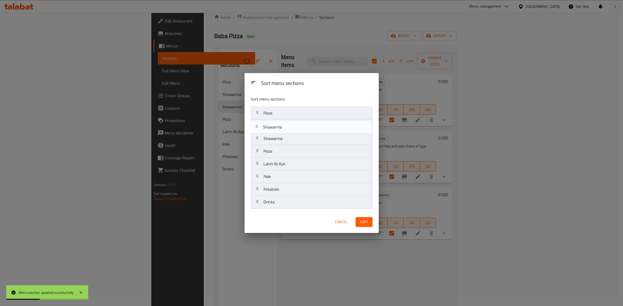
drag, startPoint x: 287, startPoint y: 138, endPoint x: 286, endPoint y: 125, distance: 13.2
click at [286, 125] on nav "Pizza Shawarma Shawarma Pizza Lahm Bi Ajin Pide Potatoes Drinks" at bounding box center [312, 158] width 122 height 102
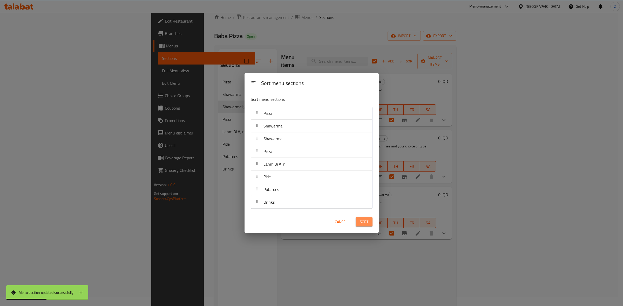
click at [368, 219] on button "Sort" at bounding box center [363, 222] width 17 height 10
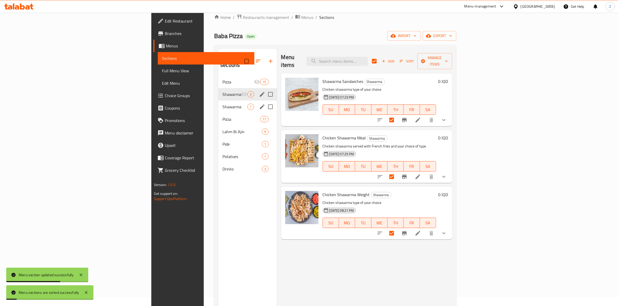
click at [222, 104] on span "Shawarma" at bounding box center [234, 107] width 25 height 6
checkbox input "false"
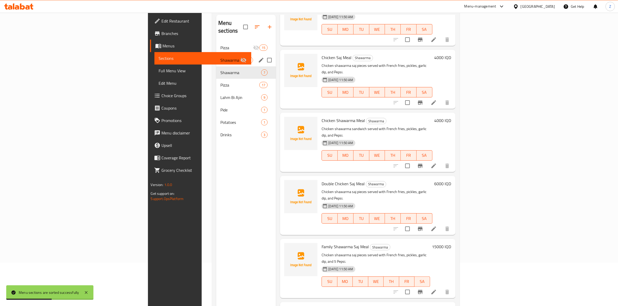
scroll to position [73, 0]
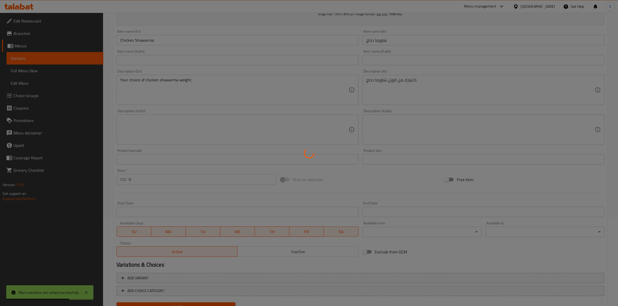
scroll to position [111, 0]
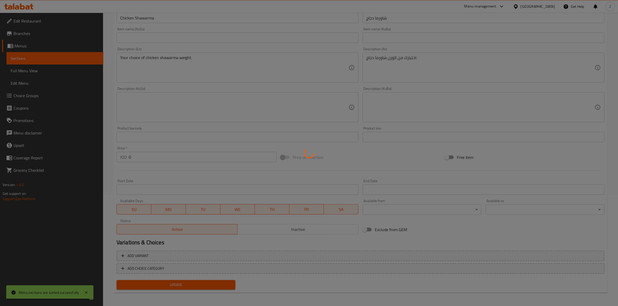
click at [190, 254] on div at bounding box center [309, 153] width 618 height 306
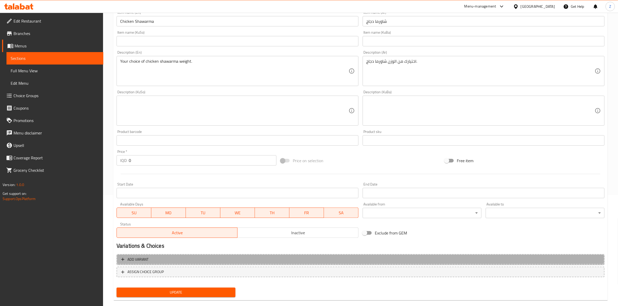
click at [221, 257] on span "Add variant" at bounding box center [360, 260] width 478 height 6
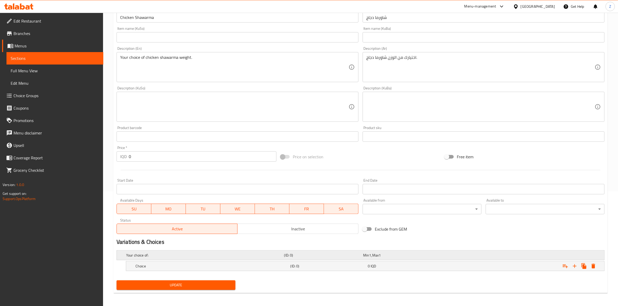
scroll to position [116, 0]
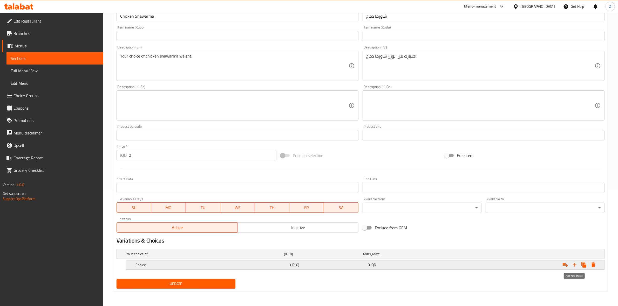
click at [575, 265] on icon "Expand" at bounding box center [575, 265] width 4 height 4
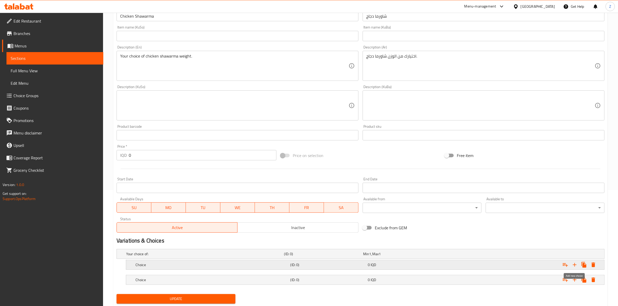
click at [575, 265] on icon "Expand" at bounding box center [575, 265] width 4 height 4
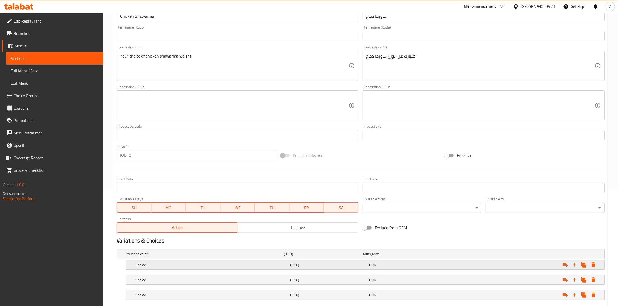
click at [509, 255] on div "Expand" at bounding box center [520, 254] width 158 height 2
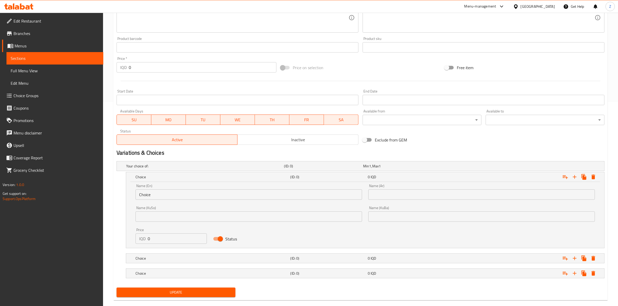
scroll to position [213, 0]
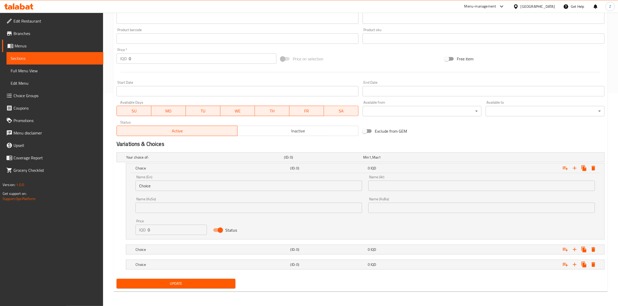
click at [409, 184] on input "text" at bounding box center [481, 186] width 227 height 10
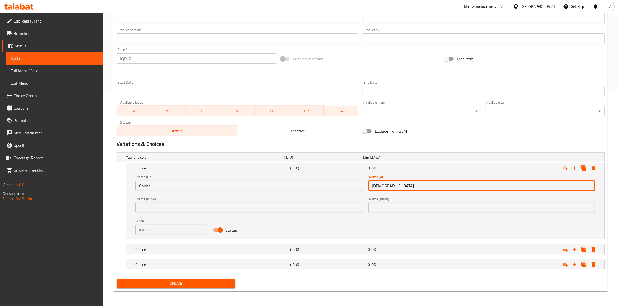
click at [396, 188] on input "رب" at bounding box center [481, 186] width 227 height 10
type input "ر"
click at [385, 182] on input "text" at bounding box center [481, 186] width 227 height 10
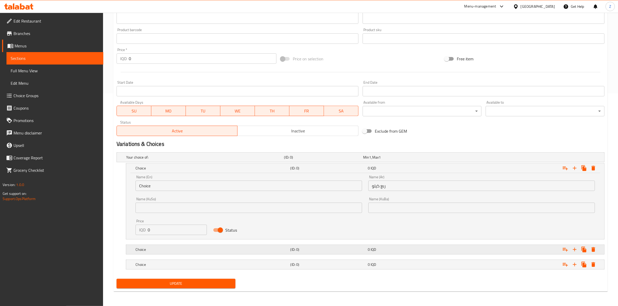
drag, startPoint x: 380, startPoint y: 248, endPoint x: 377, endPoint y: 234, distance: 14.6
click at [379, 161] on div "0 IQD" at bounding box center [401, 157] width 79 height 7
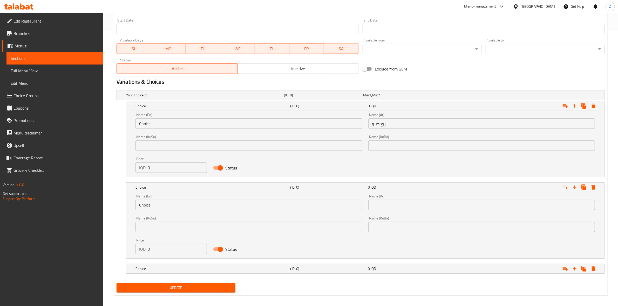
scroll to position [278, 0]
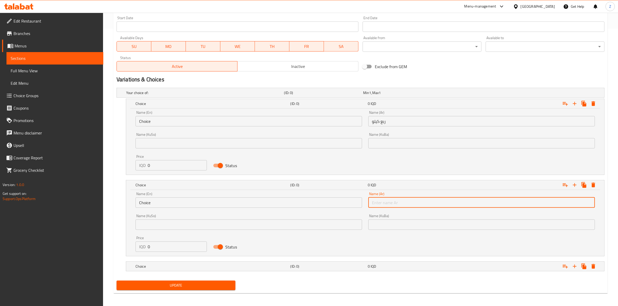
click at [392, 207] on input "text" at bounding box center [481, 203] width 227 height 10
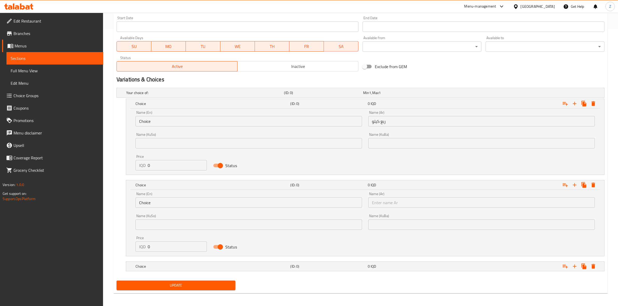
click at [395, 115] on div "Name (Ar) ربع كيلو Name (Ar)" at bounding box center [481, 119] width 227 height 16
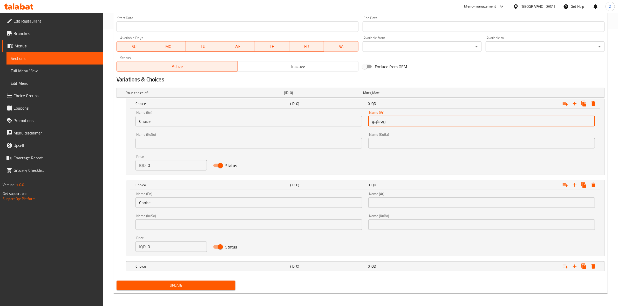
drag, startPoint x: 396, startPoint y: 121, endPoint x: 337, endPoint y: 127, distance: 59.4
click at [337, 127] on div "Name (En) Choice Name (En) Name (Ar) ربع كيلو Name (Ar) Name (KuSo) Name (KuSo)…" at bounding box center [365, 141] width 466 height 66
type input "1/4 كيلو"
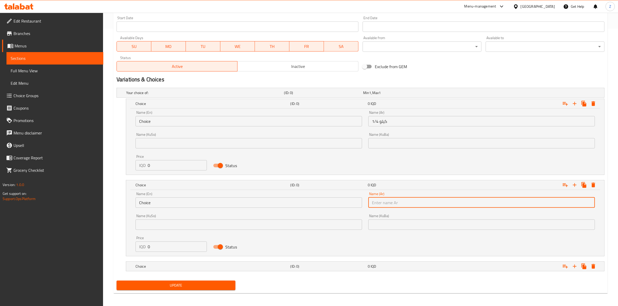
click at [393, 201] on input "text" at bounding box center [481, 203] width 227 height 10
type input "1/2 كيلو"
click at [377, 95] on div "0 IQD" at bounding box center [401, 92] width 77 height 5
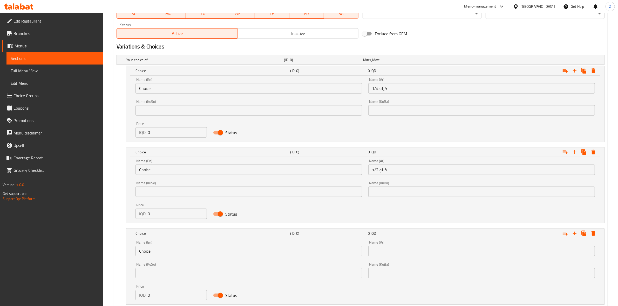
scroll to position [343, 0]
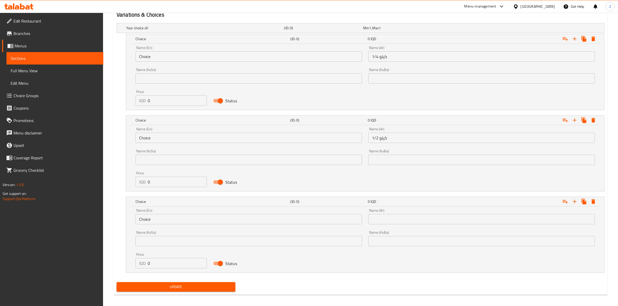
click at [383, 221] on input "text" at bounding box center [481, 219] width 227 height 10
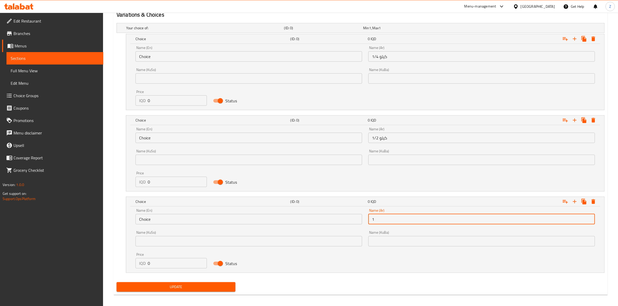
type input "1 كيلو"
click at [215, 57] on input "Choice" at bounding box center [248, 56] width 227 height 10
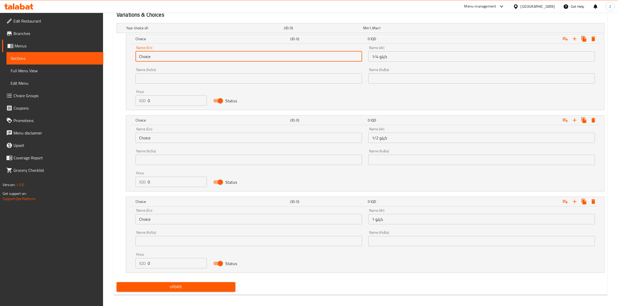
click at [215, 57] on input "Choice" at bounding box center [248, 56] width 227 height 10
type input "1/4 kilo"
click at [165, 138] on input "Choice" at bounding box center [248, 138] width 227 height 10
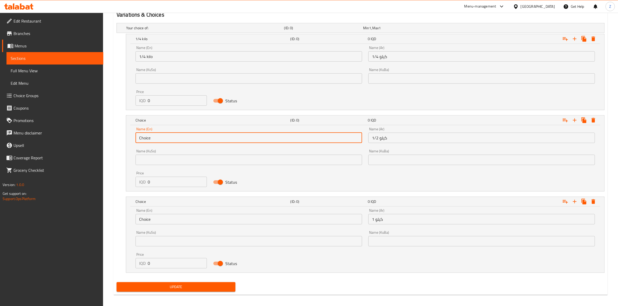
click at [165, 138] on input "Choice" at bounding box center [248, 138] width 227 height 10
type input "1/2 Kilo"
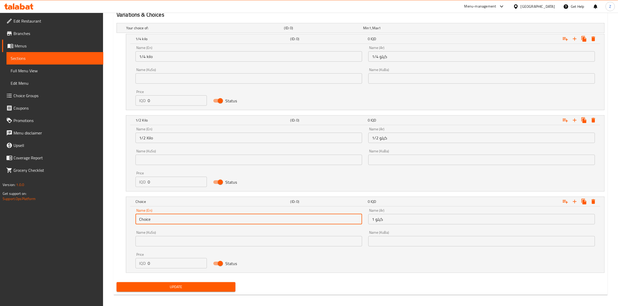
click at [161, 217] on input "Choice" at bounding box center [248, 219] width 227 height 10
type input "1 Kilo"
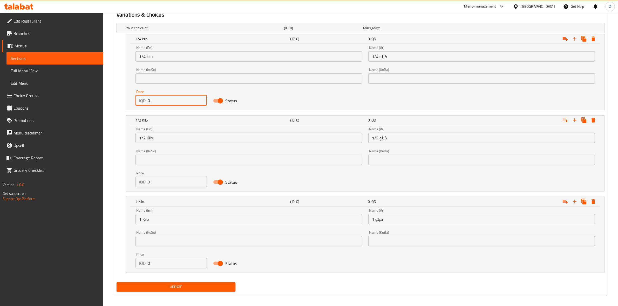
drag, startPoint x: 159, startPoint y: 102, endPoint x: 134, endPoint y: 98, distance: 25.4
click at [131, 99] on div "Name (En) 1/4 kilo Name (En) Name (Ar) 1/4 كيلو Name (Ar) Name (KuSo) Name (KuS…" at bounding box center [365, 77] width 478 height 66
type input "2"
type input "5000"
drag, startPoint x: 151, startPoint y: 179, endPoint x: 140, endPoint y: 181, distance: 11.1
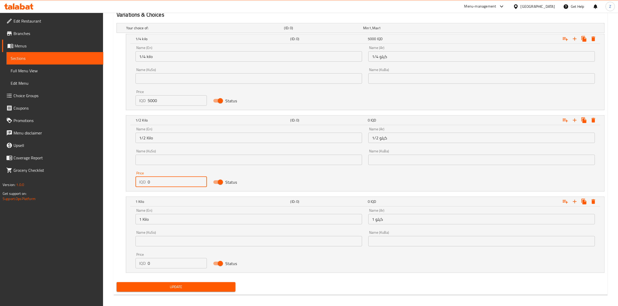
click at [140, 181] on div "IQD 0 Price" at bounding box center [170, 182] width 71 height 10
type input "10000"
drag, startPoint x: 159, startPoint y: 263, endPoint x: 137, endPoint y: 264, distance: 22.1
click at [137, 264] on div "IQD 0 Price" at bounding box center [170, 263] width 71 height 10
click at [152, 262] on input "20000" at bounding box center [177, 263] width 59 height 10
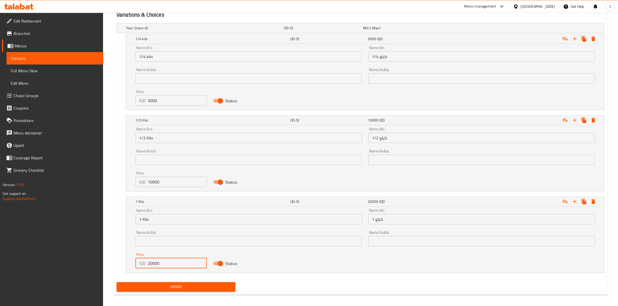
type input "20000"
click at [164, 285] on span "Update" at bounding box center [176, 287] width 111 height 6
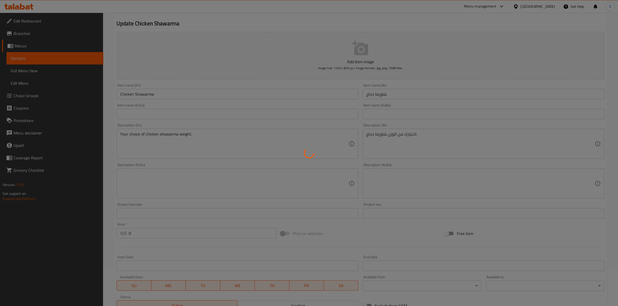
scroll to position [0, 0]
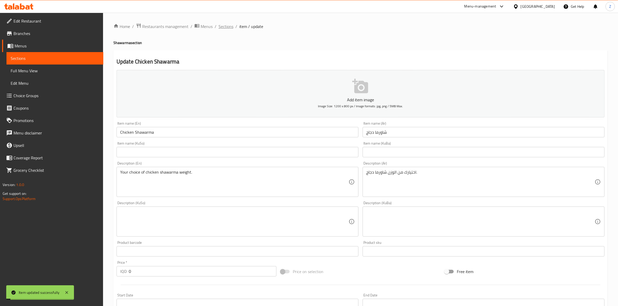
click at [230, 29] on span "Sections" at bounding box center [225, 26] width 15 height 6
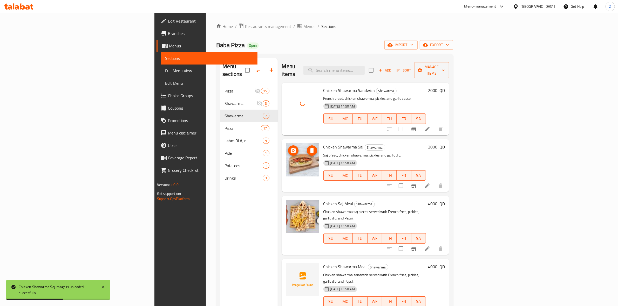
click at [286, 157] on img at bounding box center [302, 159] width 33 height 33
click at [309, 148] on icon "delete image" at bounding box center [312, 151] width 6 height 6
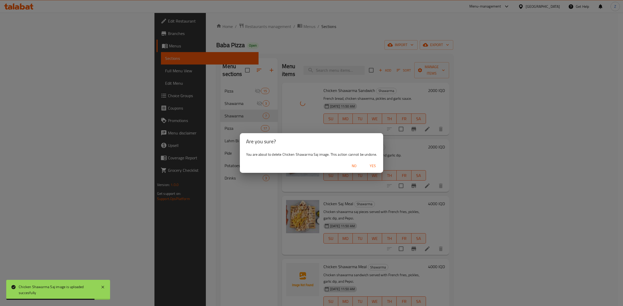
click at [373, 165] on span "Yes" at bounding box center [372, 166] width 12 height 6
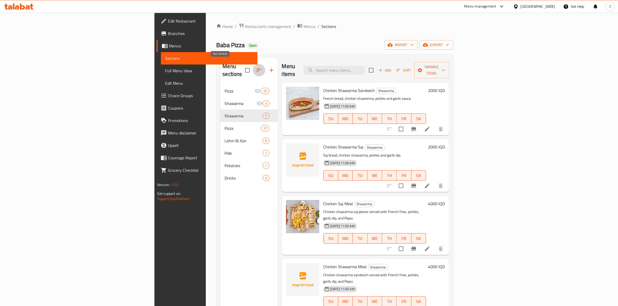
click at [256, 67] on icon "button" at bounding box center [259, 70] width 6 height 6
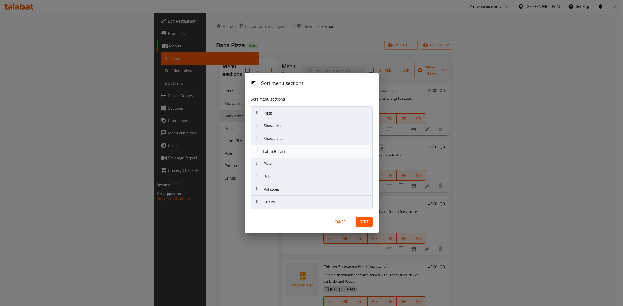
drag, startPoint x: 284, startPoint y: 165, endPoint x: 284, endPoint y: 151, distance: 14.6
click at [284, 151] on nav "Pizza Shawarma Shawarma Pizza Lahm Bi Ajin Pide Potatoes Drinks" at bounding box center [312, 158] width 122 height 102
drag, startPoint x: 278, startPoint y: 187, endPoint x: 281, endPoint y: 140, distance: 47.3
click at [281, 140] on nav "Pizza Shawarma Shawarma Lahm Bi Ajin Pizza Pide Potatoes Drinks" at bounding box center [312, 158] width 122 height 102
drag, startPoint x: 281, startPoint y: 190, endPoint x: 281, endPoint y: 177, distance: 12.5
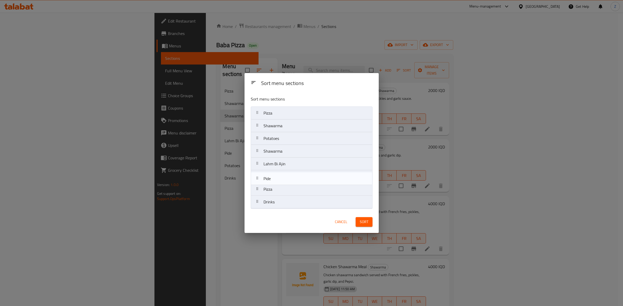
click at [281, 177] on nav "Pizza Shawarma Potatoes Shawarma Lahm Bi Ajin Pizza Pide Drinks" at bounding box center [312, 158] width 122 height 102
drag, startPoint x: 282, startPoint y: 179, endPoint x: 284, endPoint y: 190, distance: 11.1
click at [284, 190] on nav "Pizza Shawarma Potatoes Shawarma Lahm Bi Ajin Pide Pizza Drinks" at bounding box center [312, 158] width 122 height 102
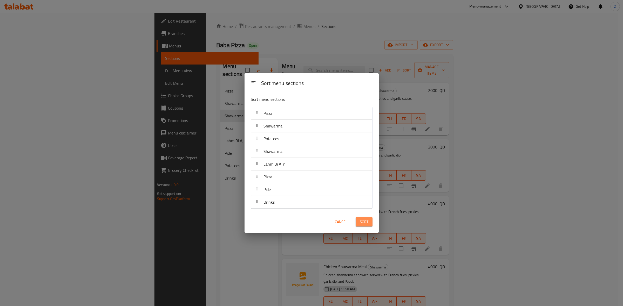
click at [362, 221] on span "Sort" at bounding box center [364, 222] width 9 height 6
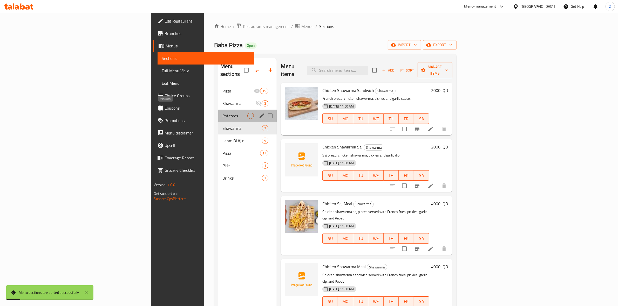
click at [222, 113] on span "Potatoes" at bounding box center [234, 116] width 25 height 6
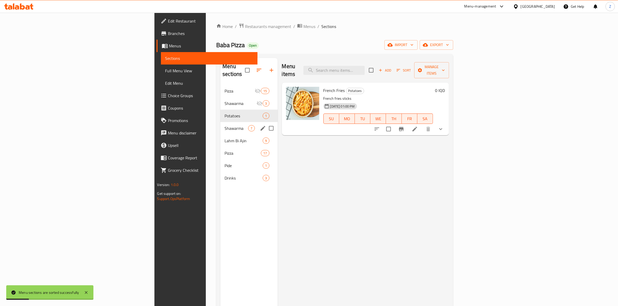
click at [220, 125] on div "Shawarma 7" at bounding box center [248, 128] width 57 height 12
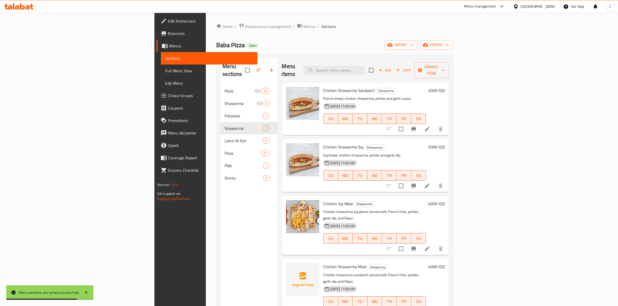
click at [284, 141] on div at bounding box center [302, 165] width 37 height 49
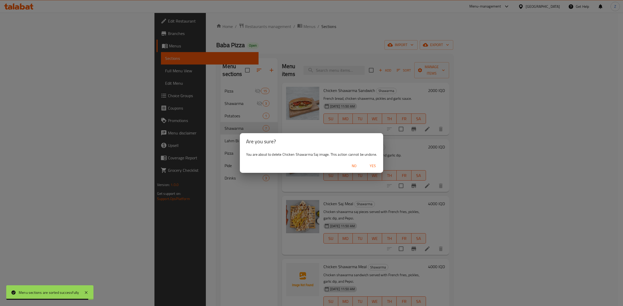
click at [373, 167] on span "Yes" at bounding box center [372, 166] width 12 height 6
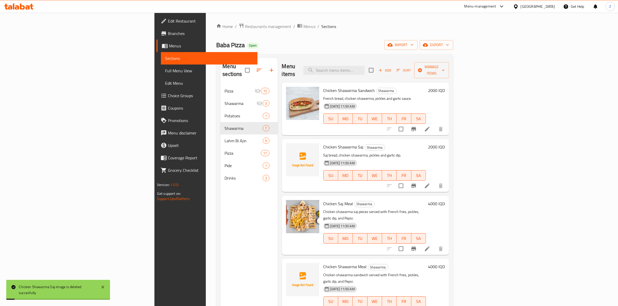
scroll to position [32, 0]
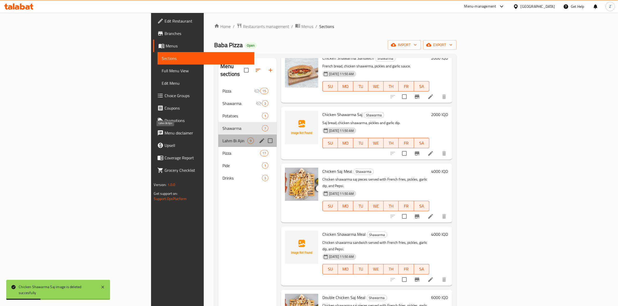
click at [222, 138] on span "Lahm Bi Ajin" at bounding box center [234, 141] width 25 height 6
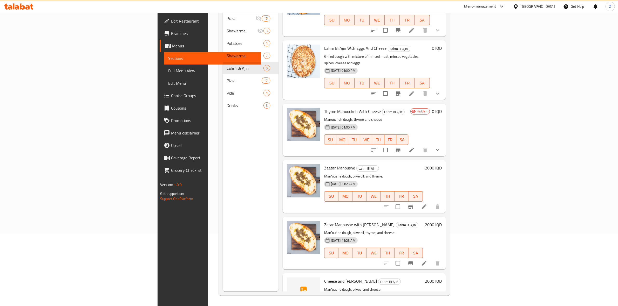
scroll to position [151, 0]
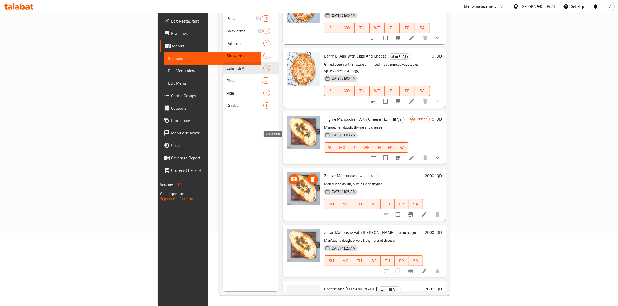
click at [311, 177] on icon "delete image" at bounding box center [313, 179] width 4 height 5
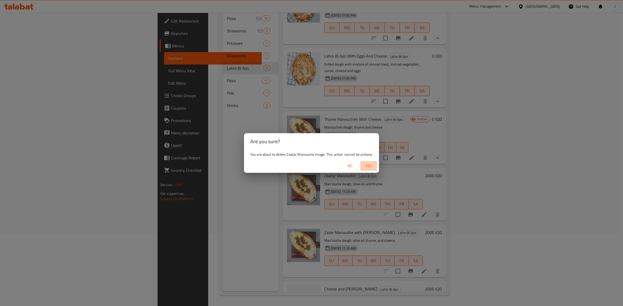
click at [365, 163] on span "Yes" at bounding box center [368, 166] width 12 height 6
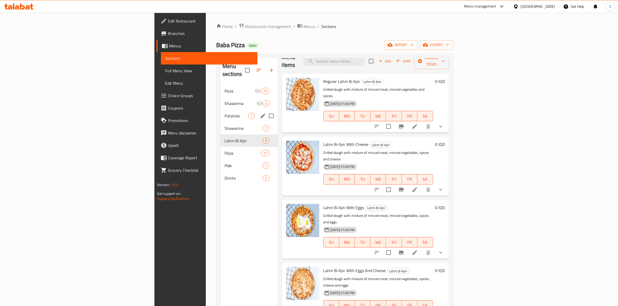
scroll to position [0, 0]
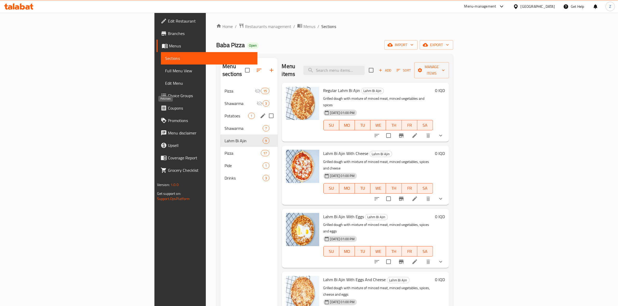
click at [224, 113] on span "Potatoes" at bounding box center [236, 116] width 24 height 6
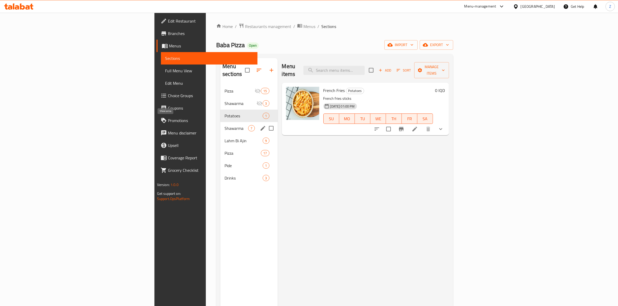
click at [224, 125] on span "Shawarma" at bounding box center [236, 128] width 24 height 6
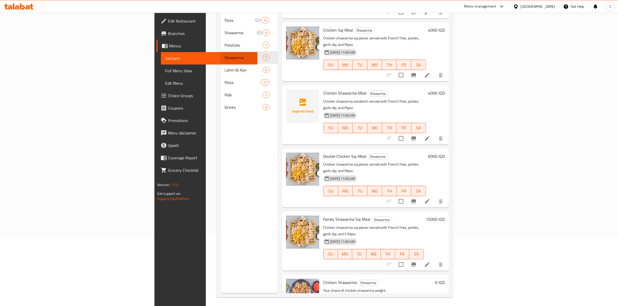
scroll to position [73, 0]
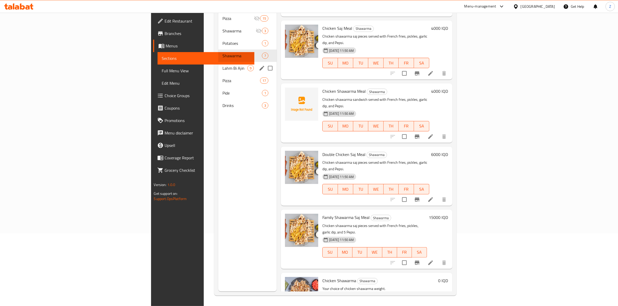
click at [218, 62] on div "Lahm Bi Ajin 9" at bounding box center [247, 68] width 58 height 12
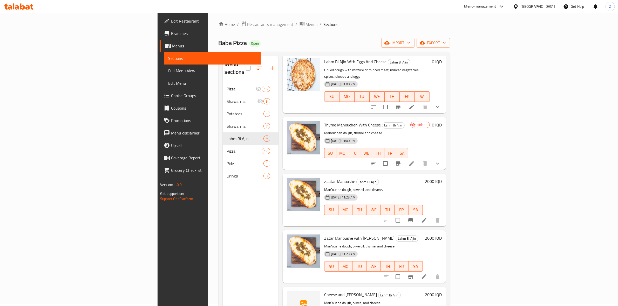
scroll to position [73, 0]
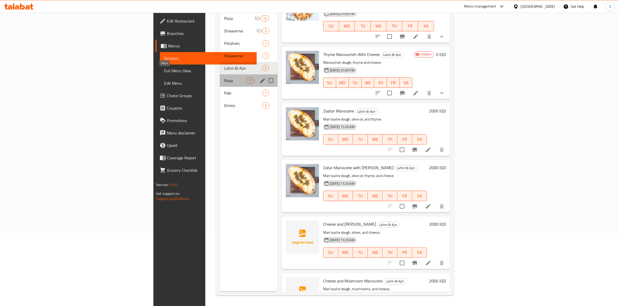
click at [224, 78] on span "Pizza" at bounding box center [235, 81] width 22 height 6
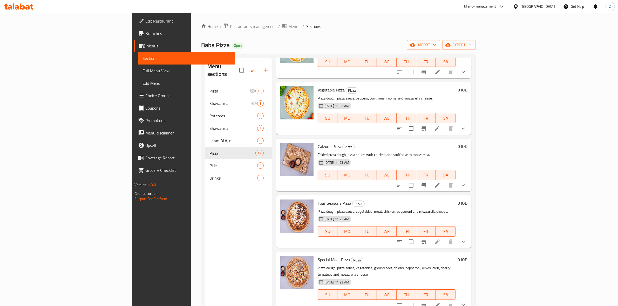
scroll to position [670, 0]
